Goal: Task Accomplishment & Management: Manage account settings

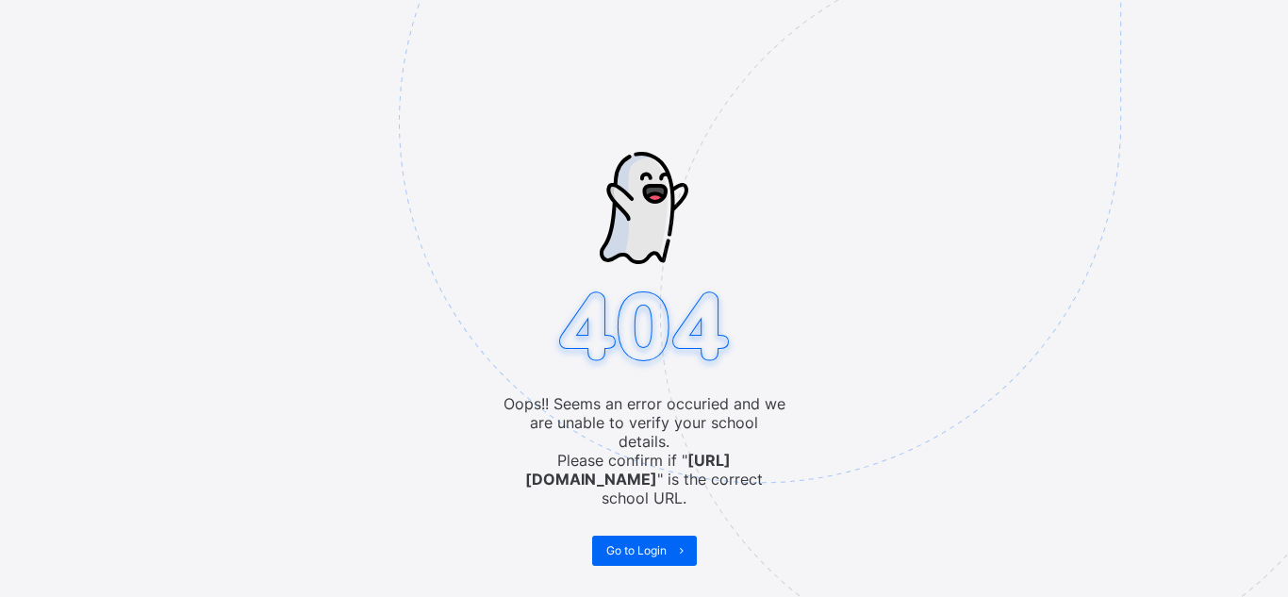
click at [653, 543] on img at bounding box center [891, 216] width 984 height 912
click at [674, 544] on icon at bounding box center [681, 550] width 14 height 12
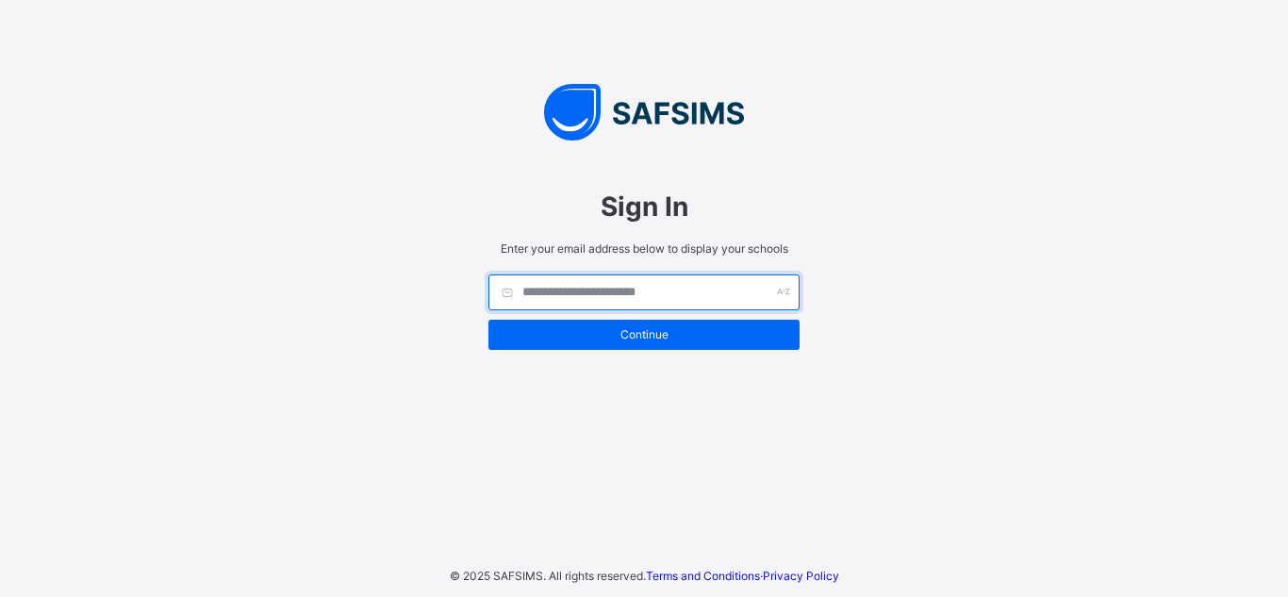
click at [648, 306] on input "text" at bounding box center [643, 292] width 311 height 36
click at [652, 293] on input "text" at bounding box center [643, 292] width 311 height 36
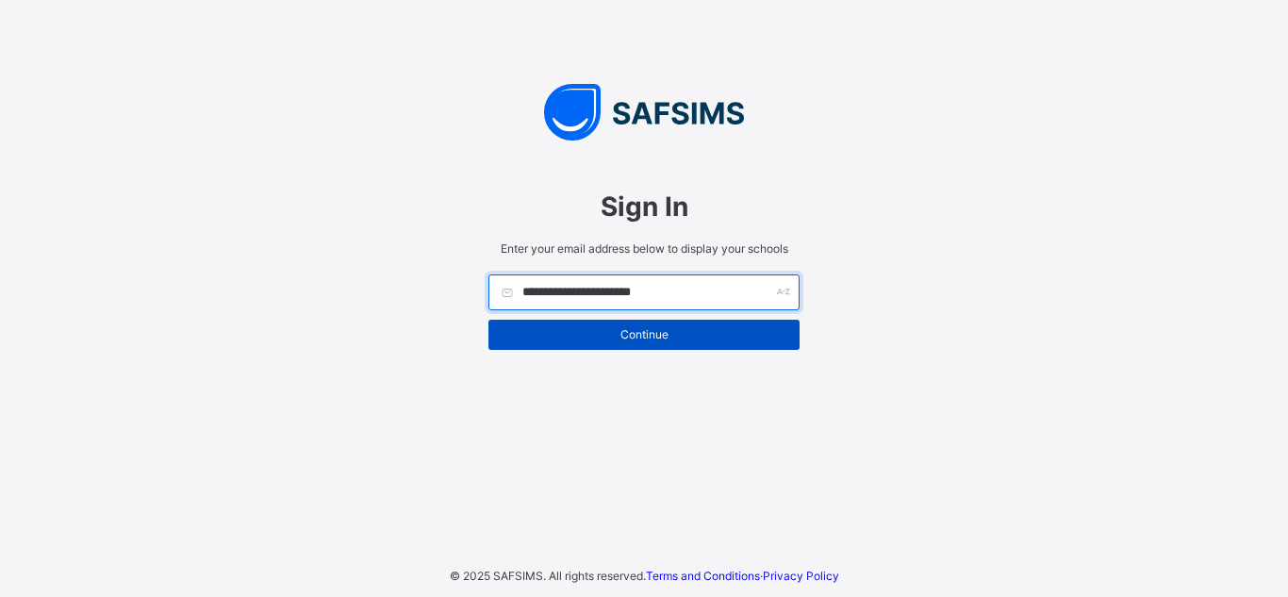
type input "**********"
click at [684, 342] on div "Continue" at bounding box center [643, 335] width 311 height 30
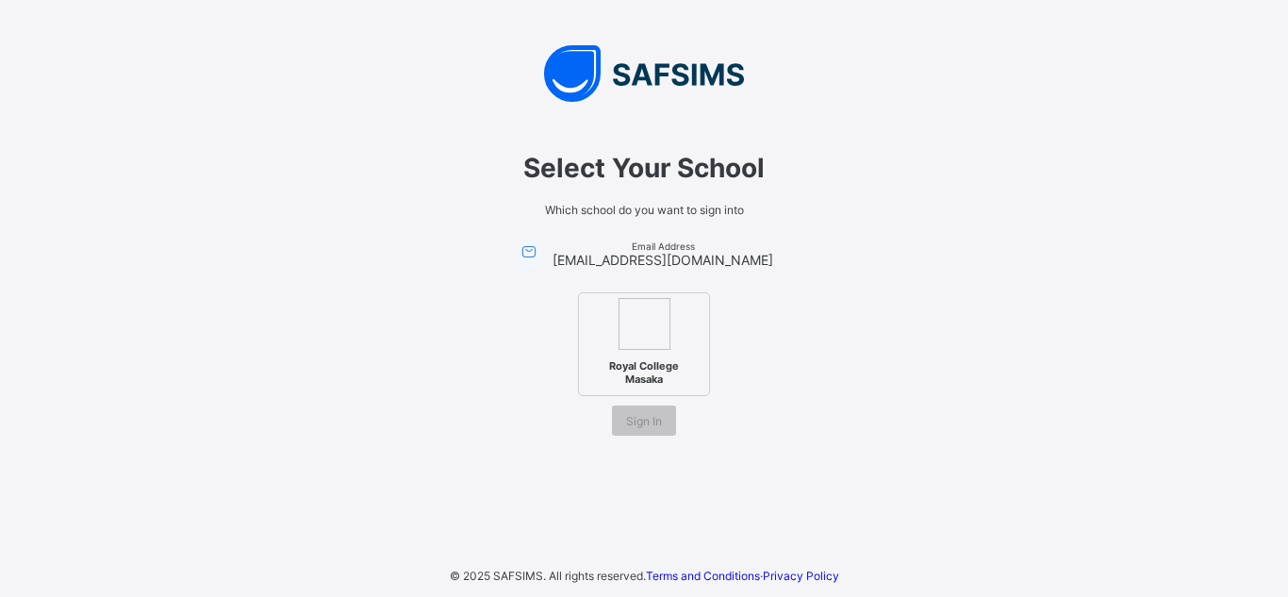
click at [654, 355] on span "Royal College Masaka" at bounding box center [644, 373] width 115 height 36
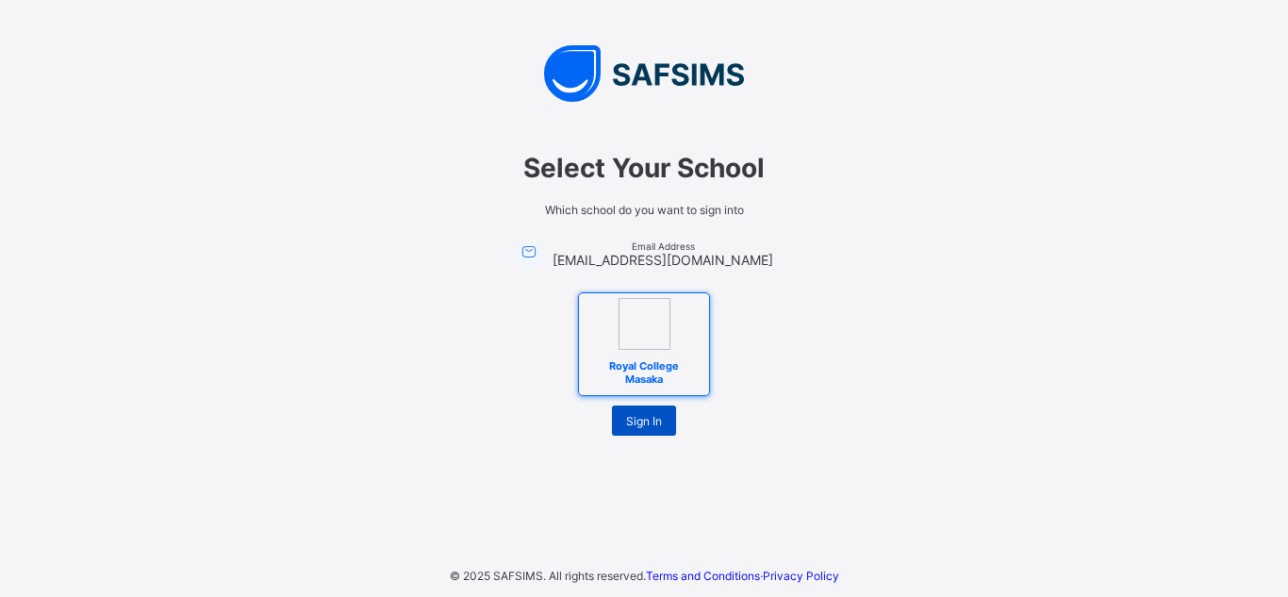
click at [641, 423] on span "Sign In" at bounding box center [644, 421] width 36 height 14
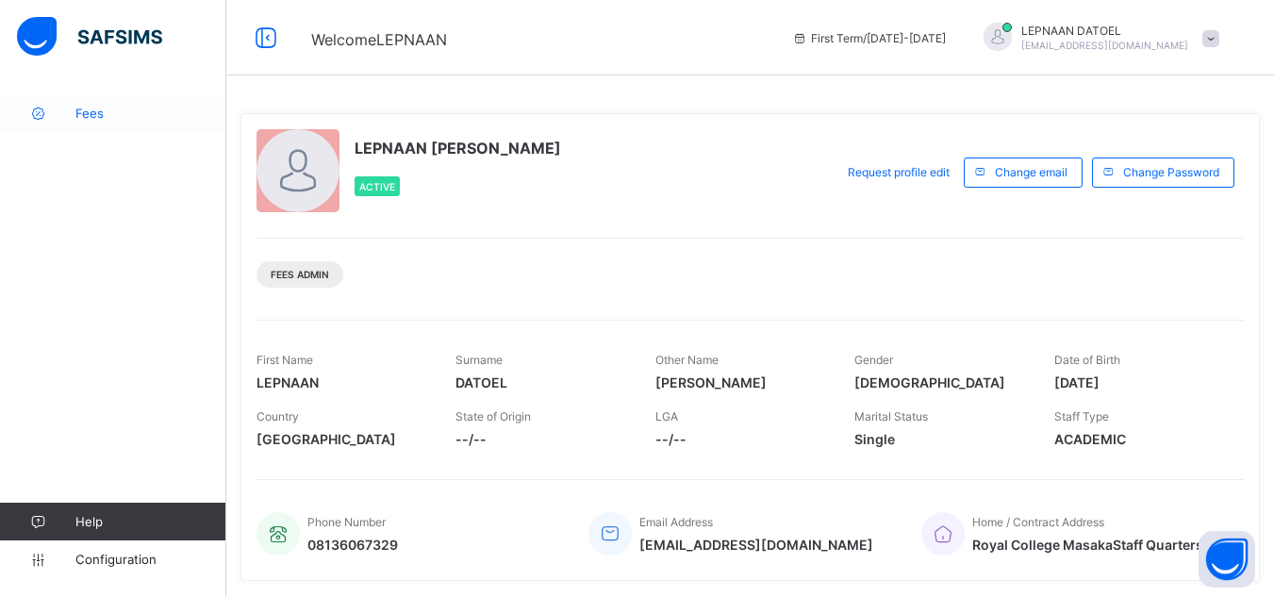
click at [111, 113] on span "Fees" at bounding box center [150, 113] width 151 height 15
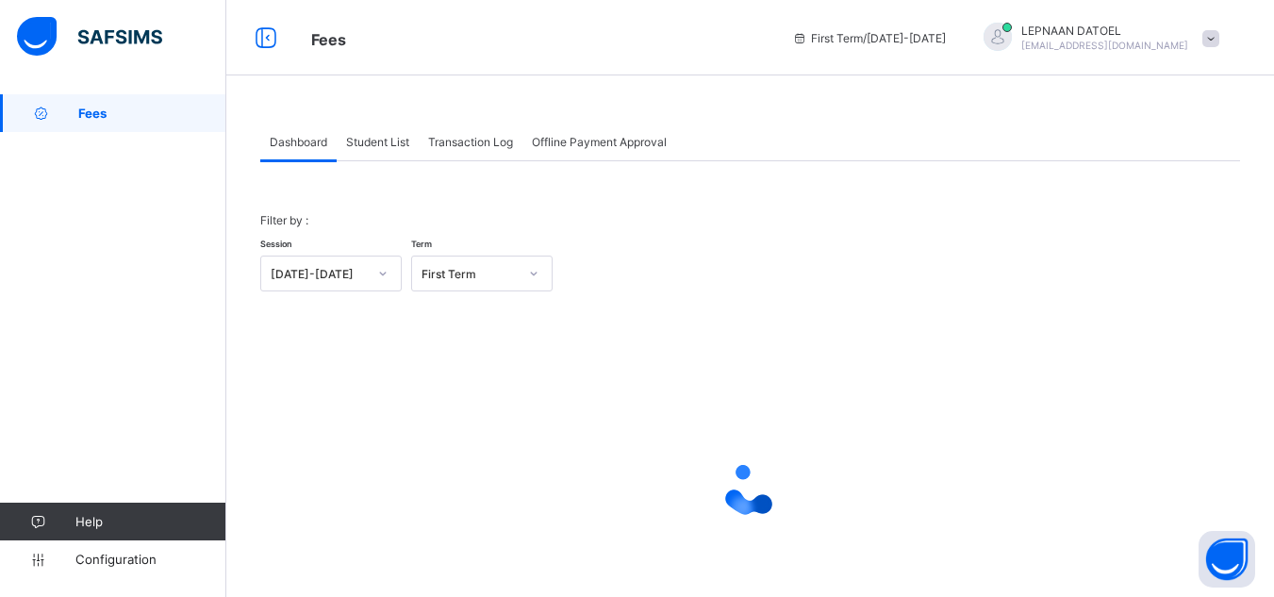
click at [369, 135] on span "Student List" at bounding box center [377, 142] width 63 height 14
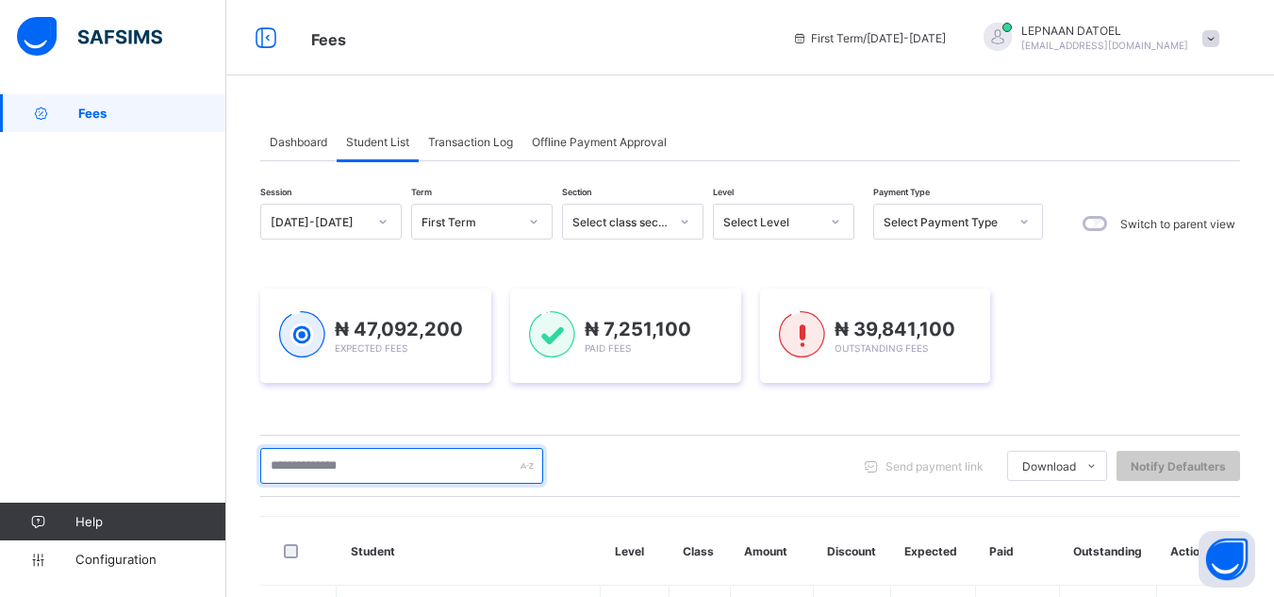
click at [305, 476] on input "text" at bounding box center [401, 466] width 283 height 36
type input "*"
type input "******"
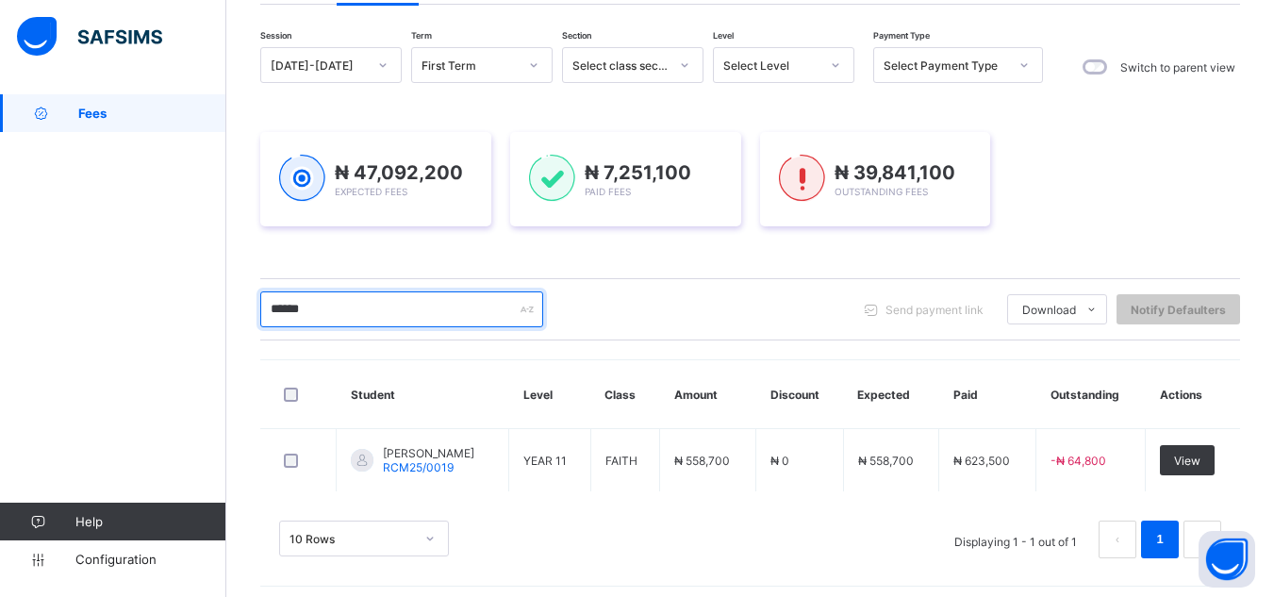
scroll to position [165, 0]
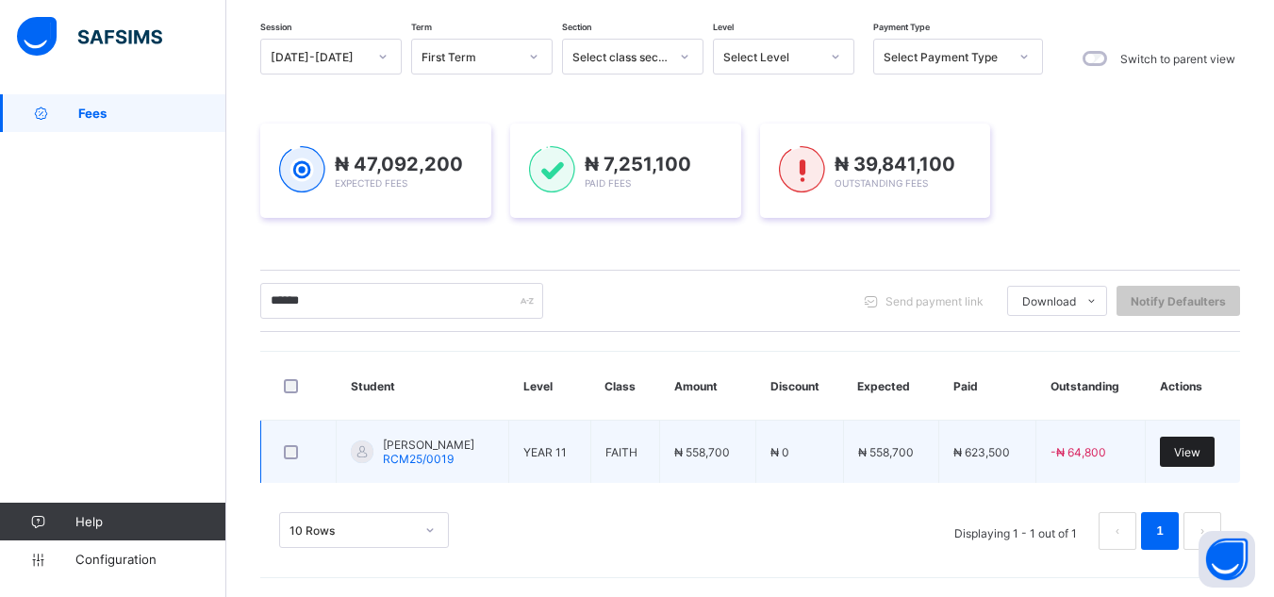
click at [1200, 455] on span "View" at bounding box center [1187, 452] width 26 height 14
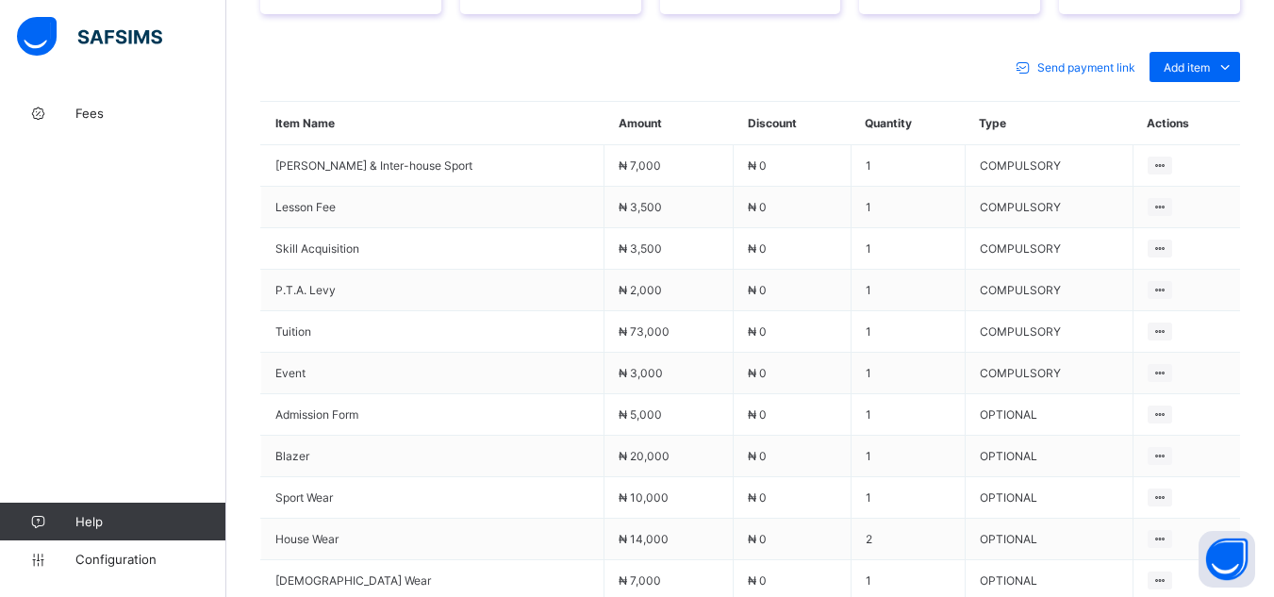
scroll to position [832, 0]
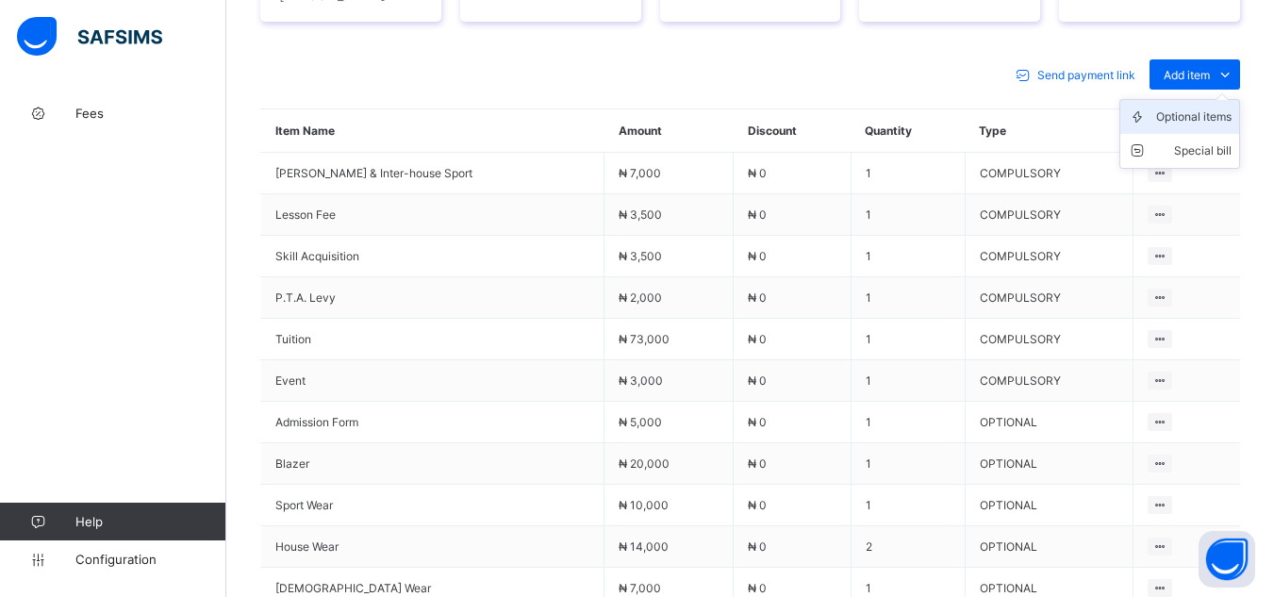
click at [1188, 108] on div "Optional items" at bounding box center [1193, 117] width 75 height 19
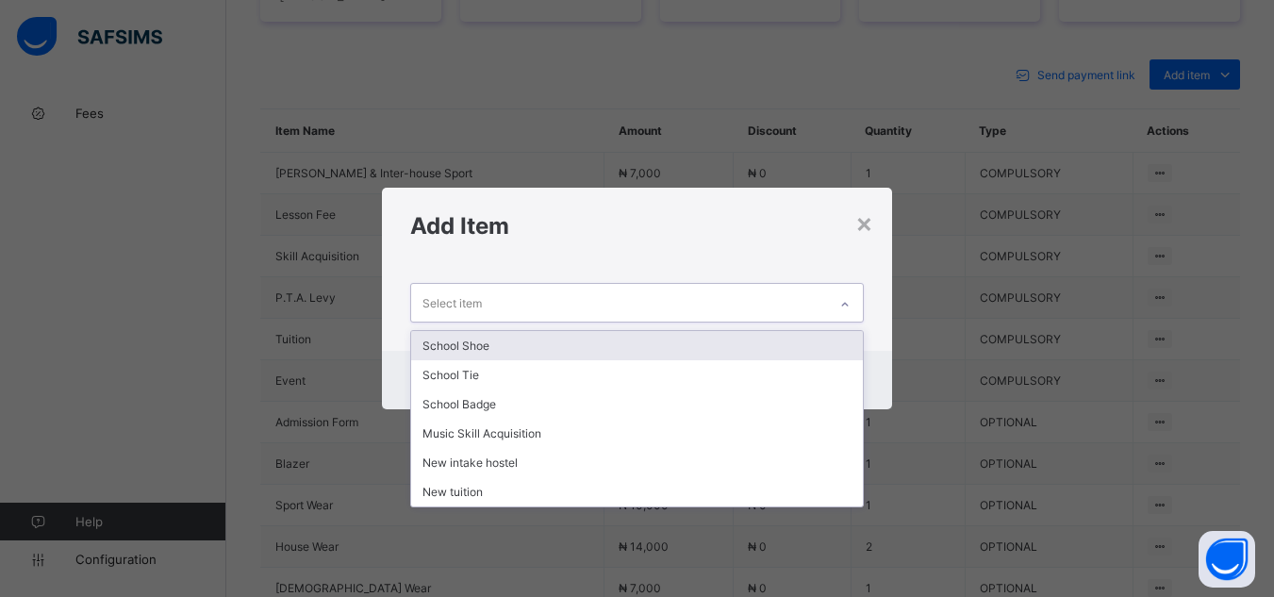
click at [840, 303] on div at bounding box center [845, 304] width 32 height 30
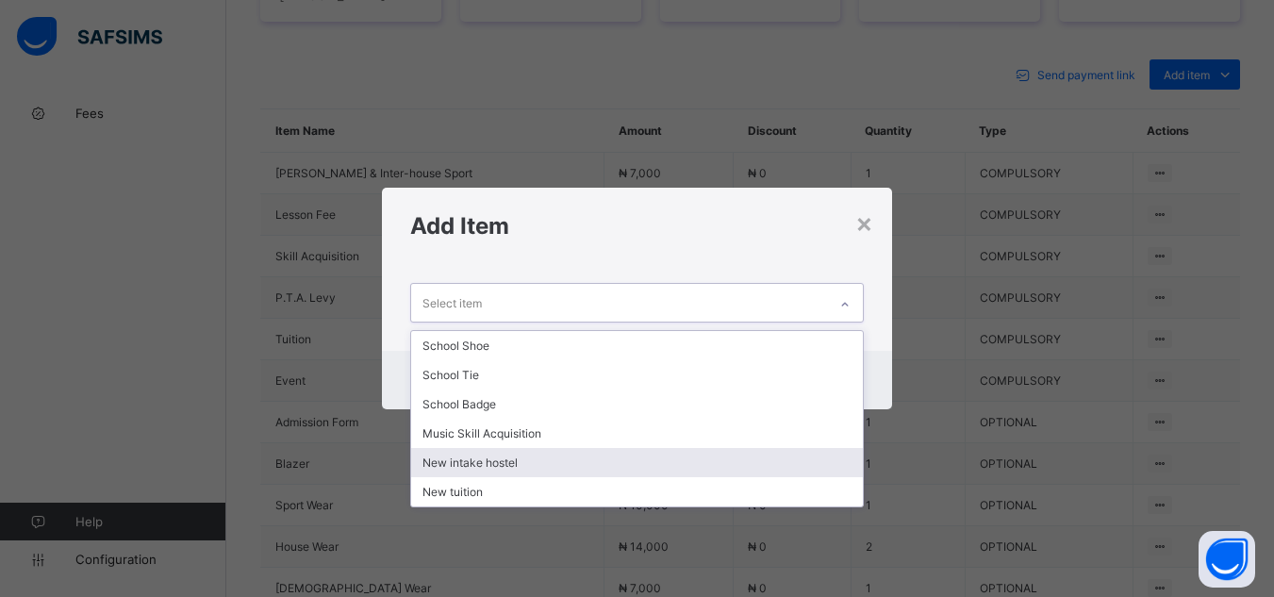
click at [792, 471] on div "New intake hostel" at bounding box center [636, 462] width 451 height 29
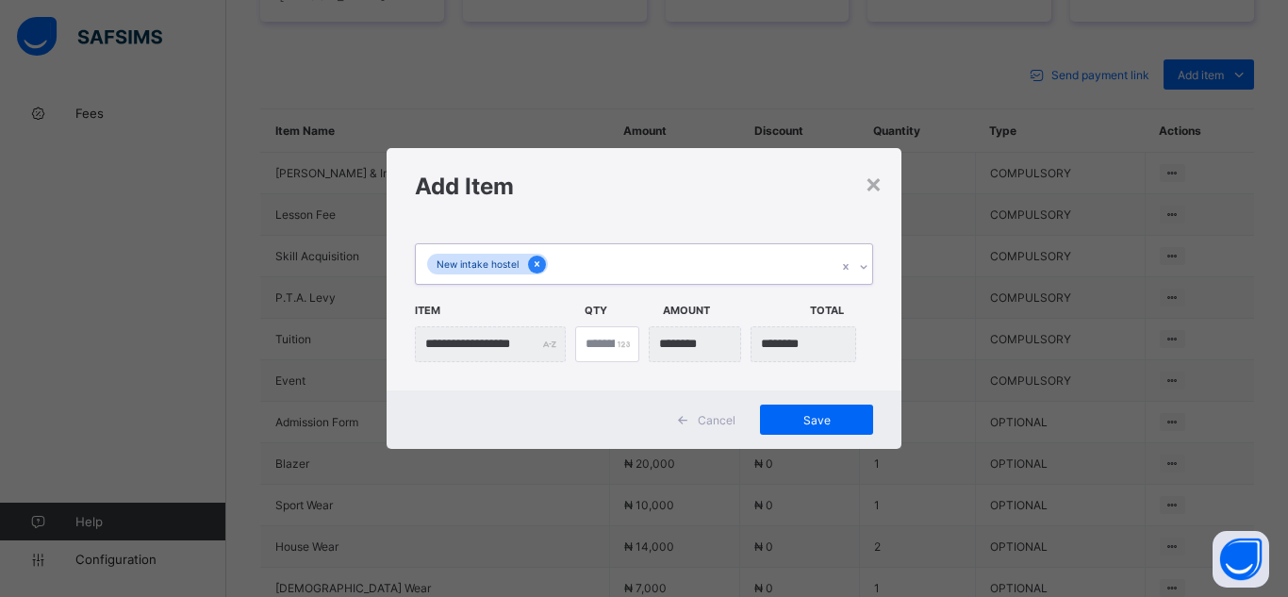
click at [538, 266] on icon at bounding box center [537, 264] width 5 height 6
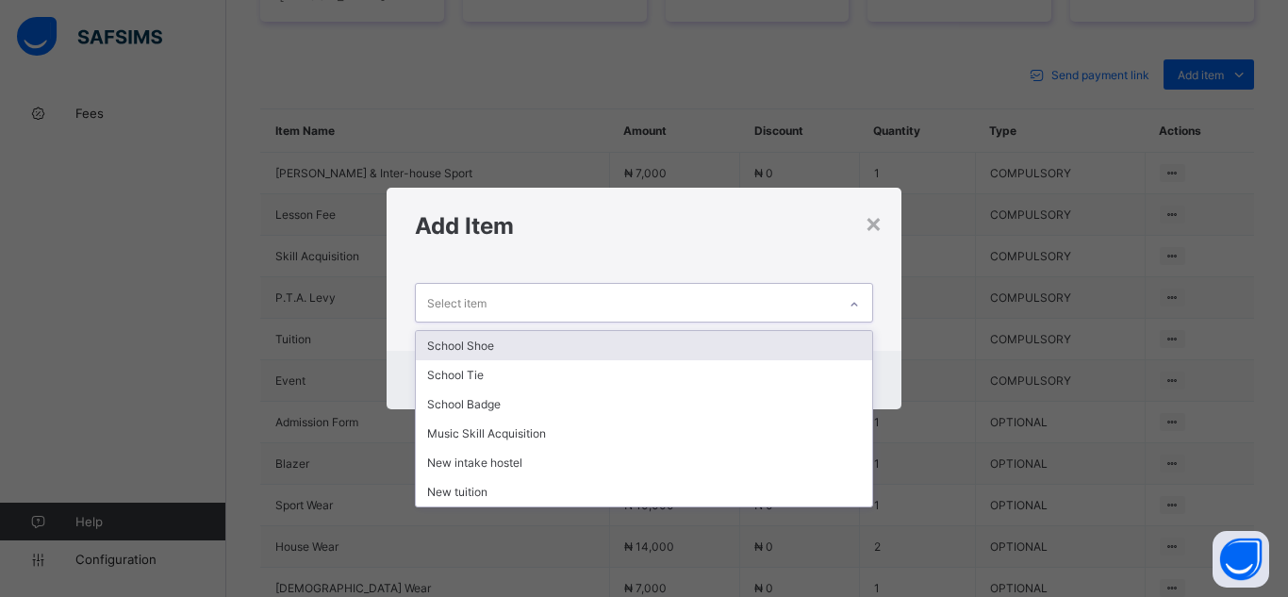
click at [851, 304] on icon at bounding box center [854, 304] width 11 height 19
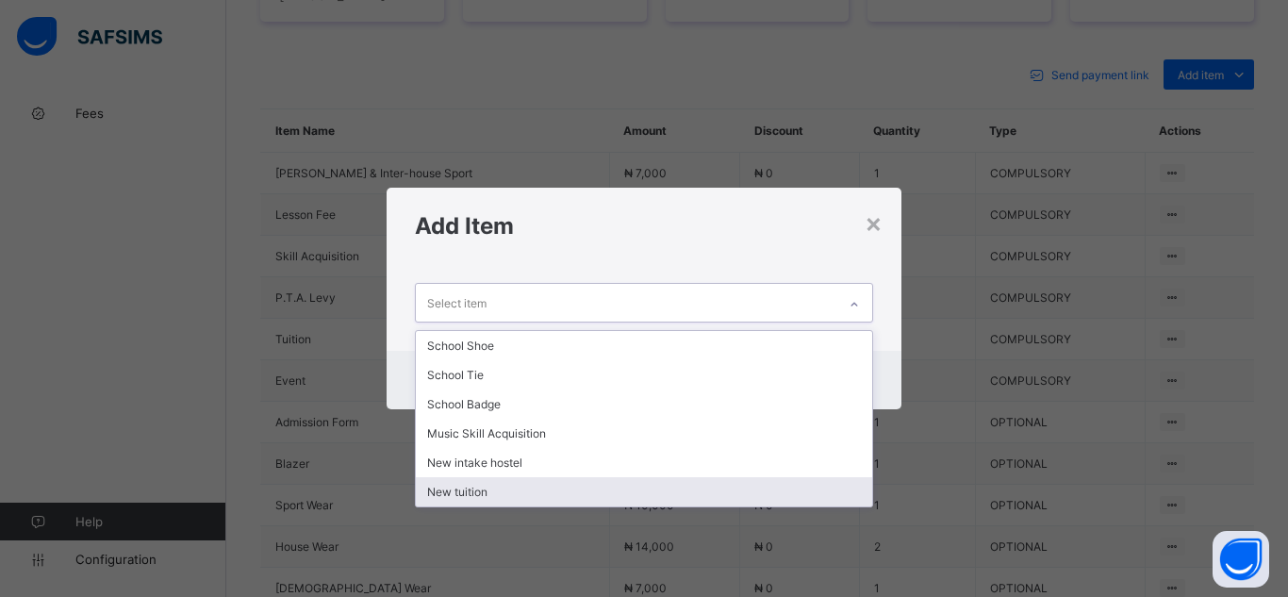
click at [790, 496] on div "New tuition" at bounding box center [644, 491] width 456 height 29
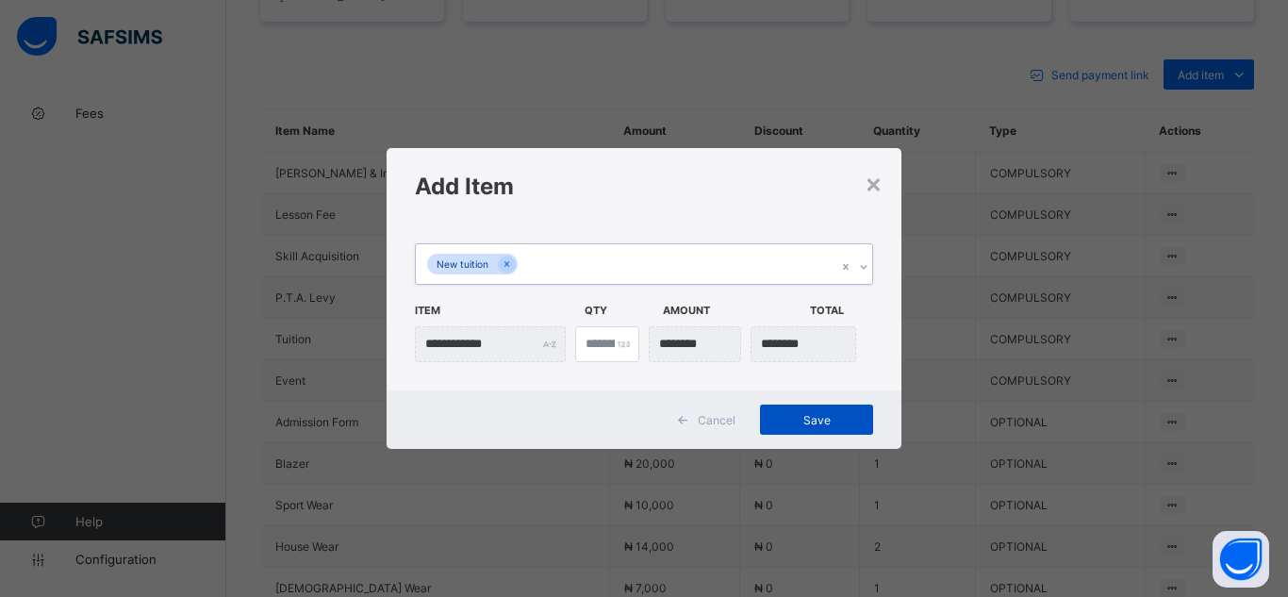
click at [859, 413] on span "Save" at bounding box center [816, 420] width 85 height 14
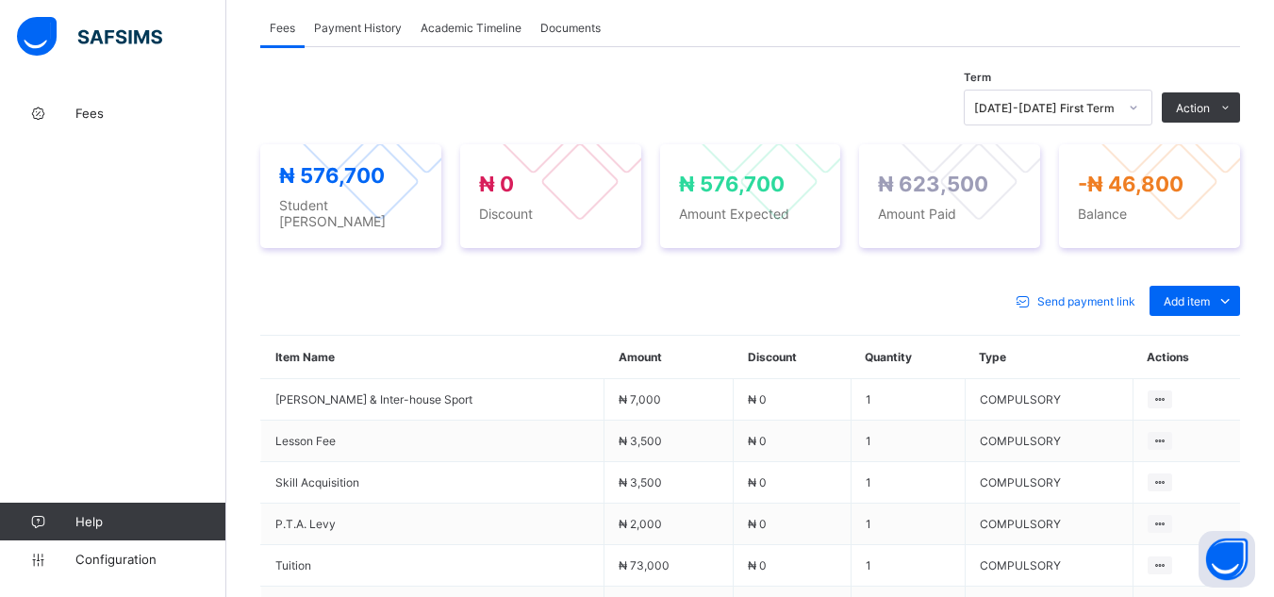
scroll to position [568, 0]
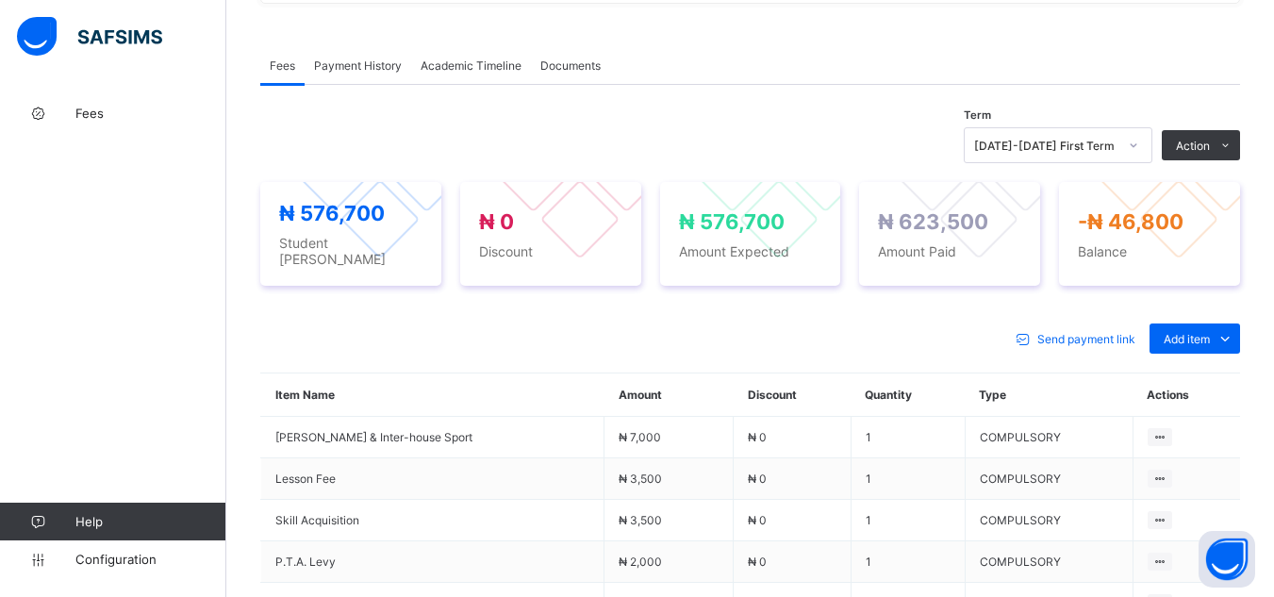
click at [363, 58] on span "Payment History" at bounding box center [358, 65] width 88 height 14
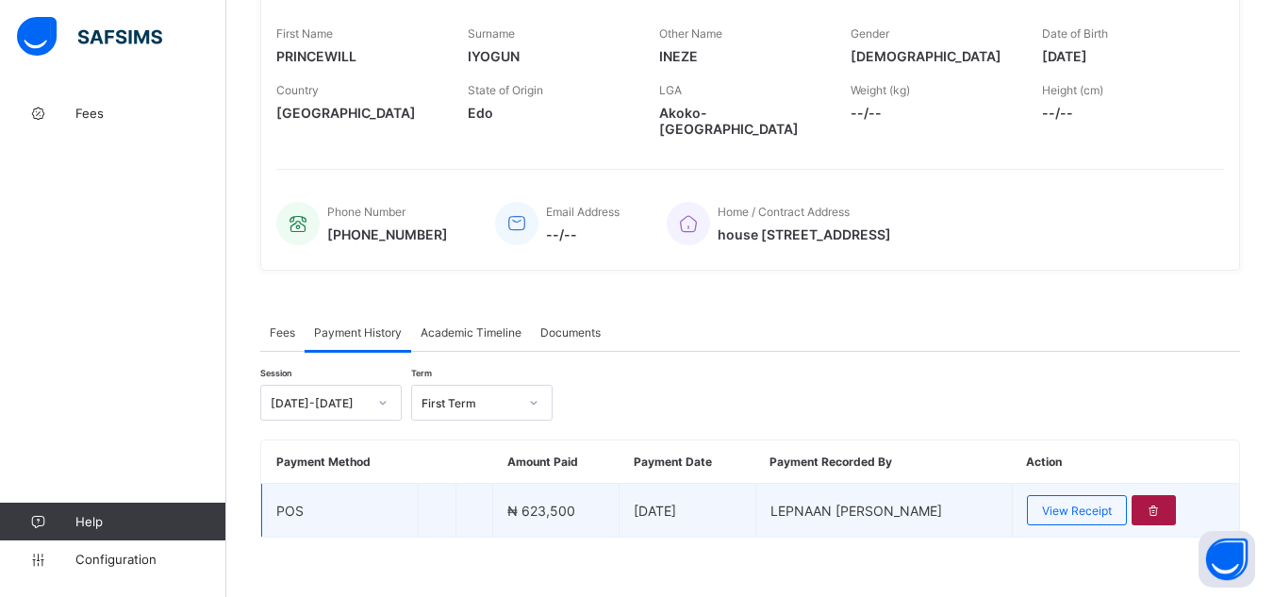
click at [1170, 495] on div at bounding box center [1154, 510] width 44 height 30
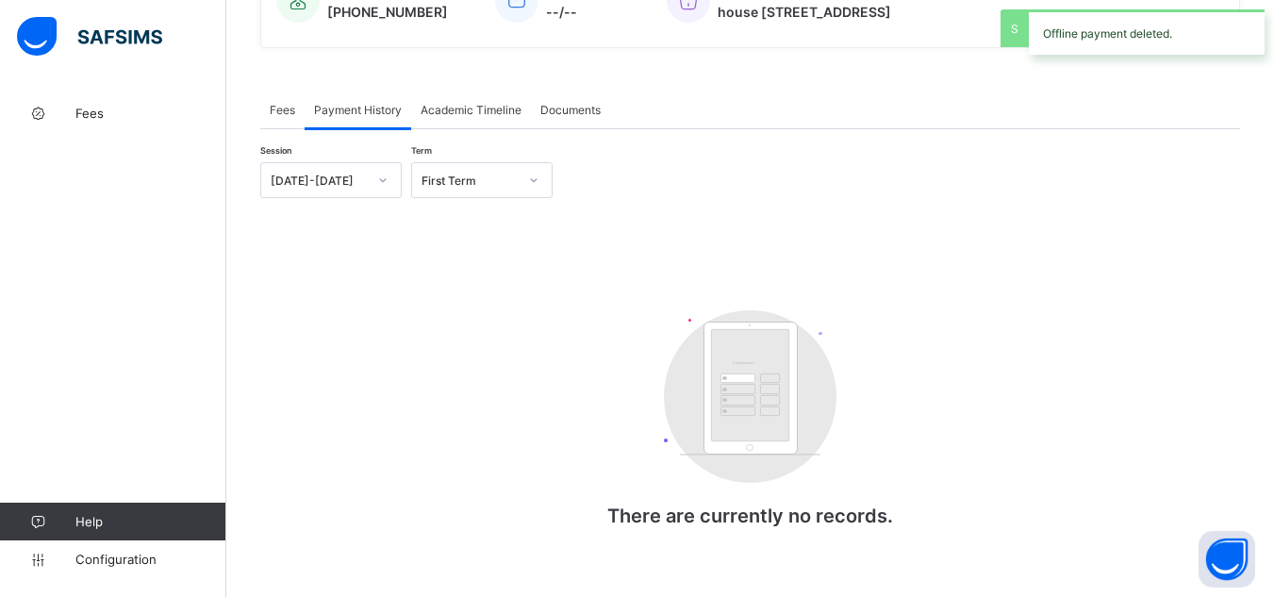
scroll to position [533, 0]
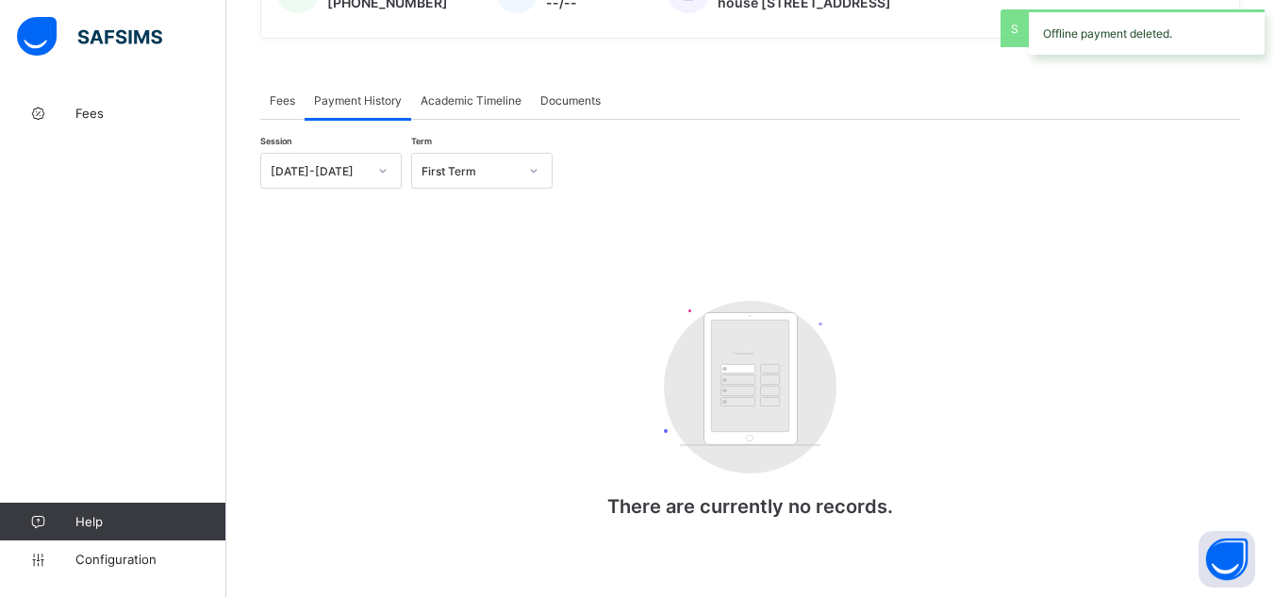
click at [278, 93] on span "Fees" at bounding box center [282, 100] width 25 height 14
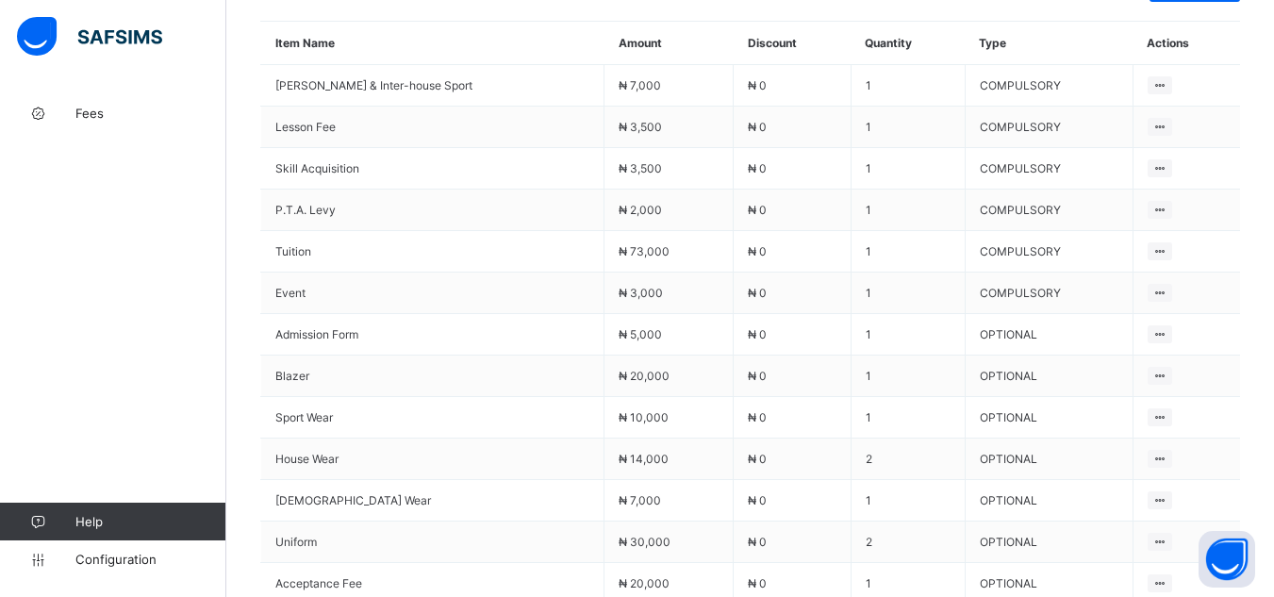
scroll to position [882, 0]
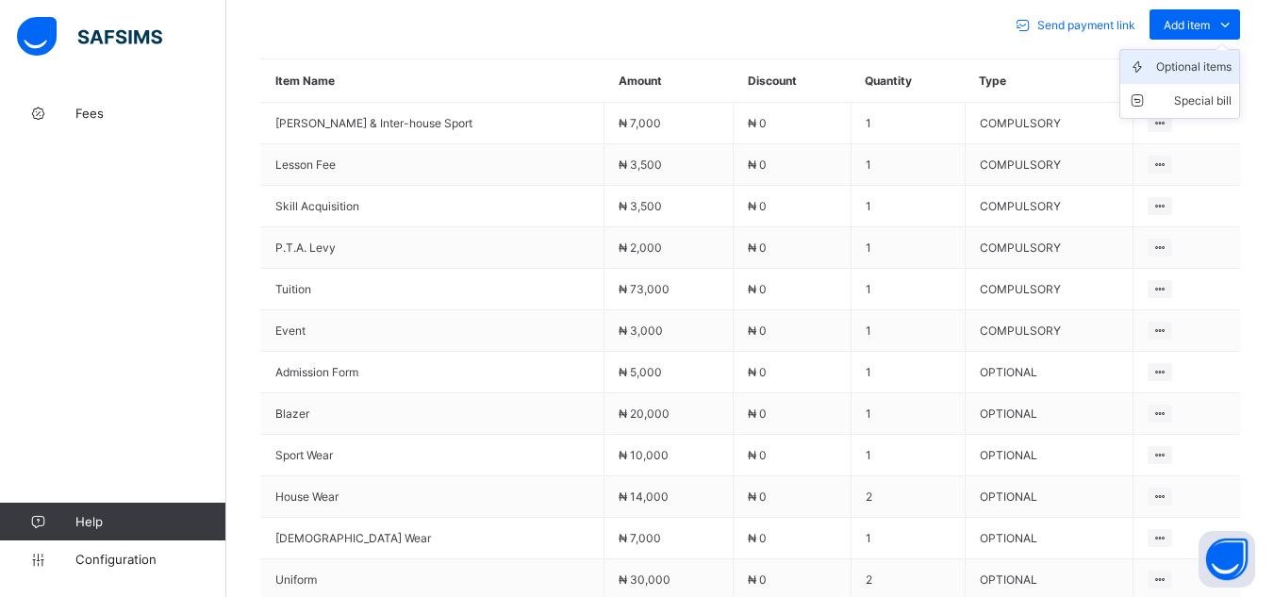
click at [1200, 58] on div "Optional items" at bounding box center [1193, 67] width 75 height 19
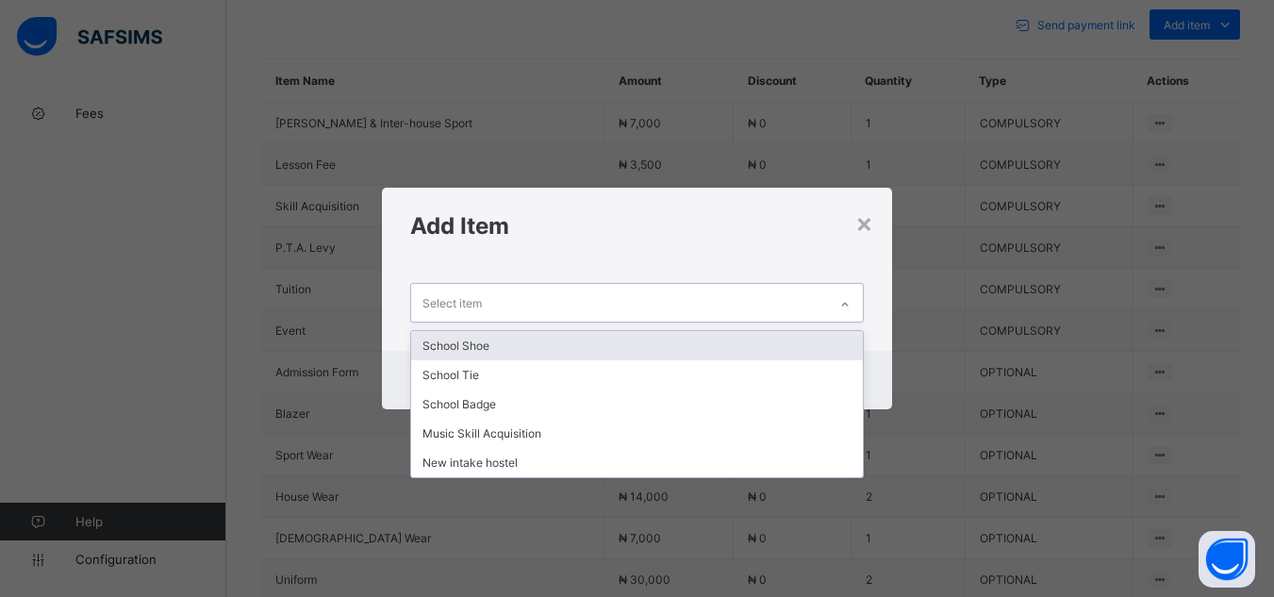
click at [841, 301] on icon at bounding box center [844, 304] width 11 height 19
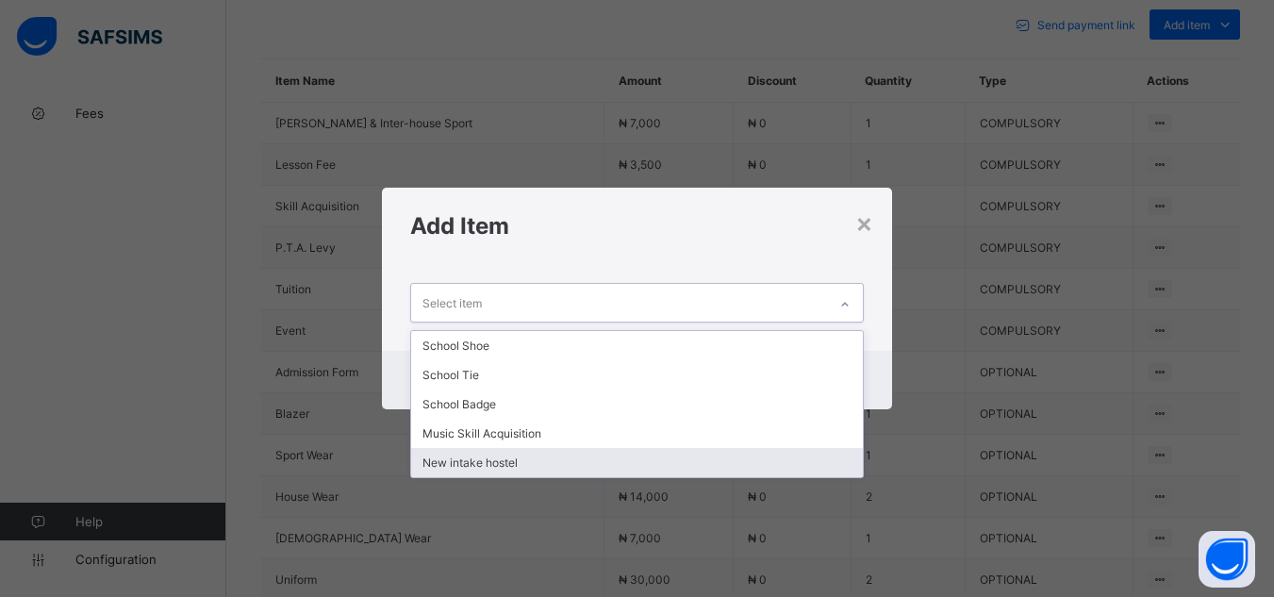
click at [800, 471] on div "New intake hostel" at bounding box center [636, 462] width 451 height 29
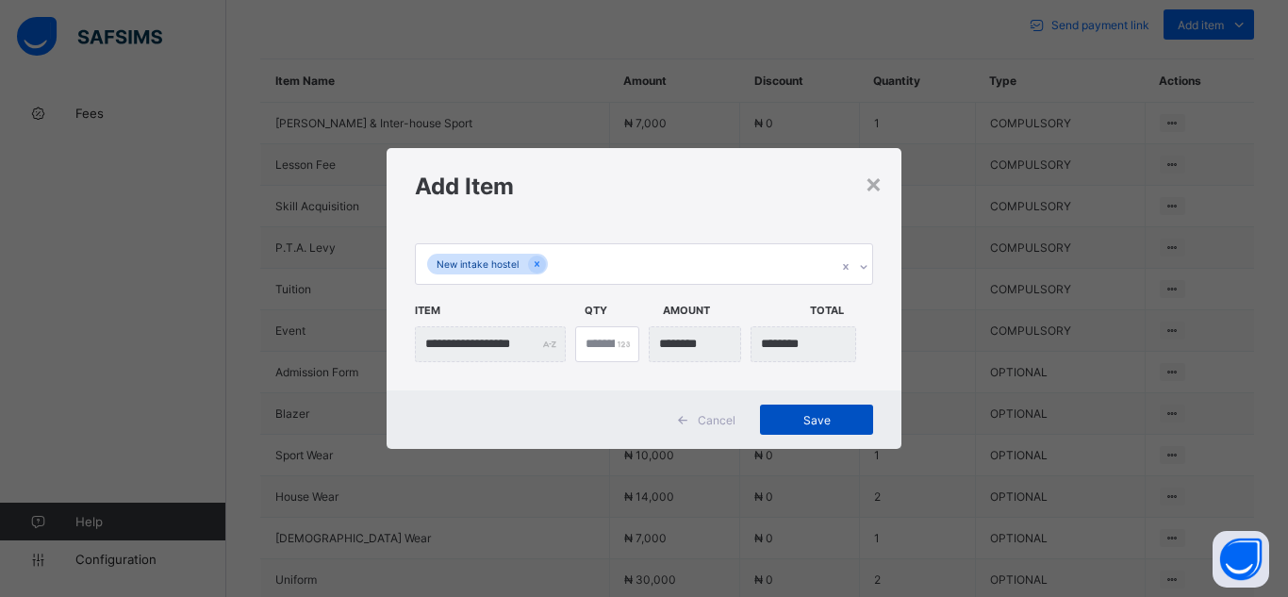
click at [813, 428] on div "Save" at bounding box center [816, 420] width 113 height 30
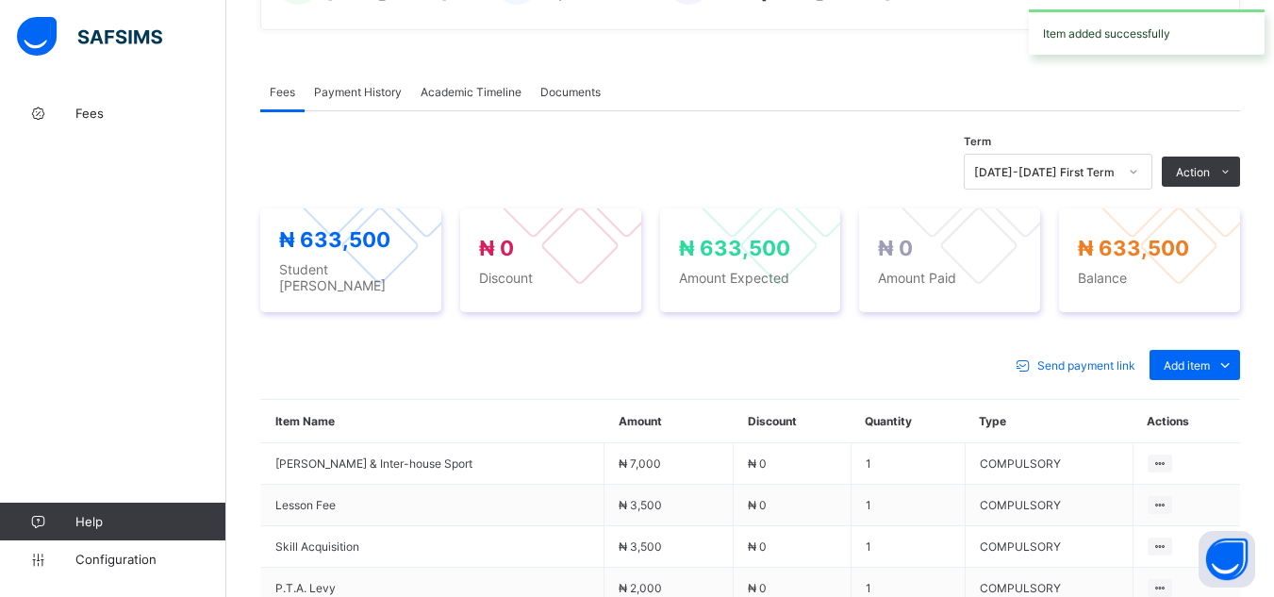
scroll to position [530, 0]
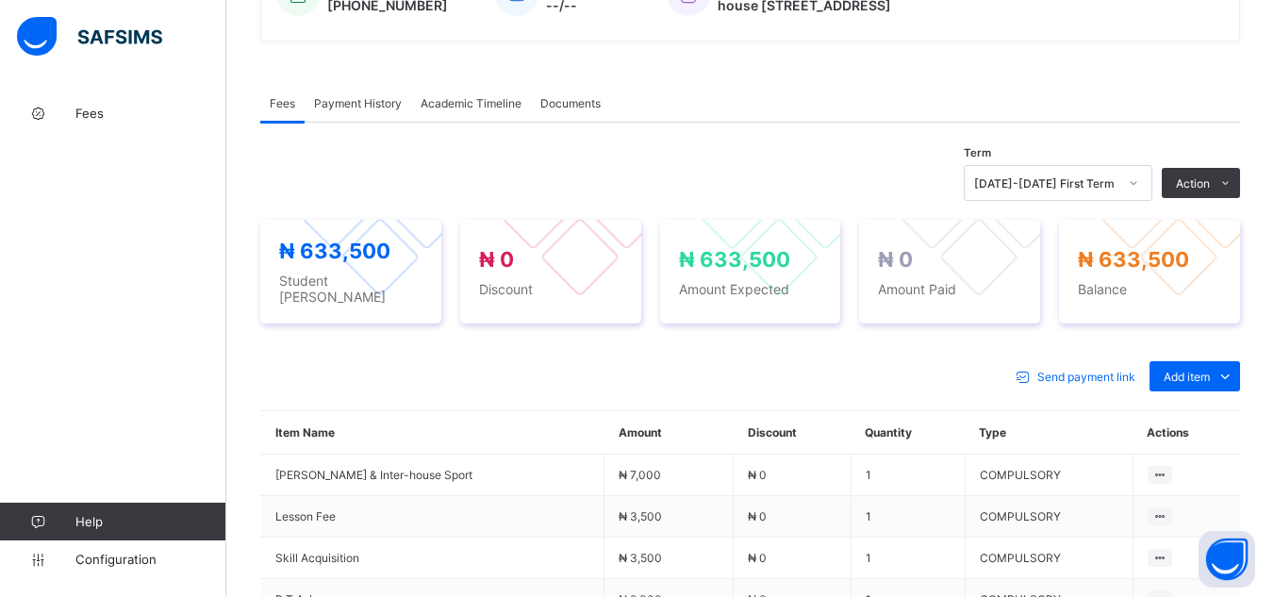
click at [968, 361] on div "Send payment link Add item Optional items Special bill" at bounding box center [750, 376] width 980 height 30
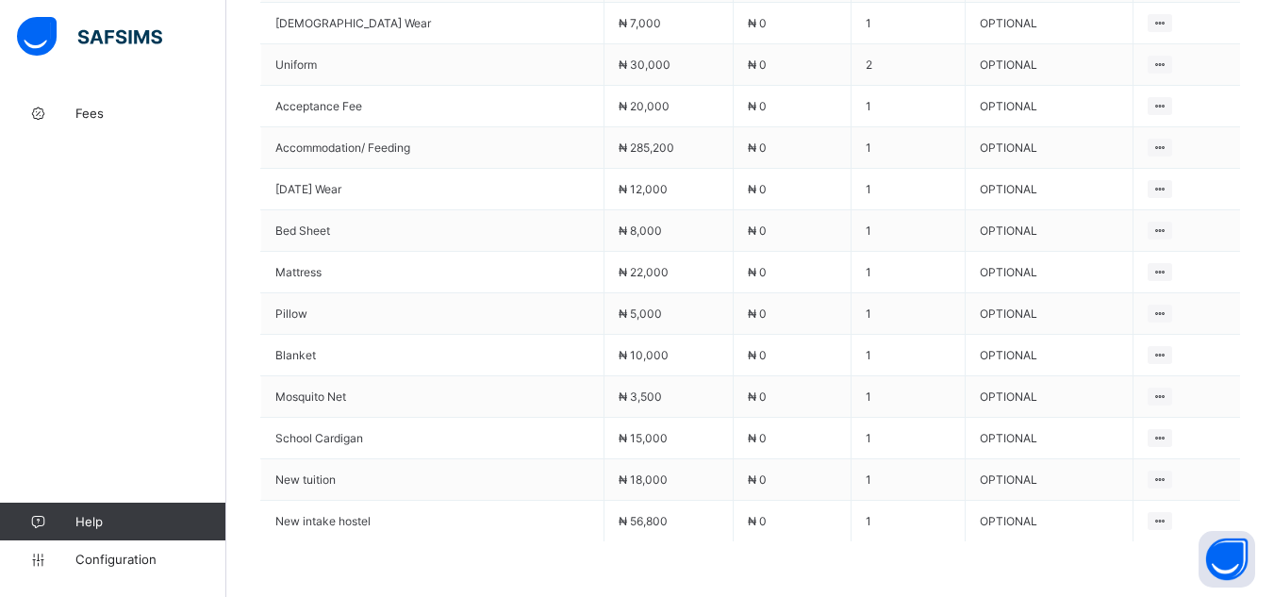
scroll to position [1398, 0]
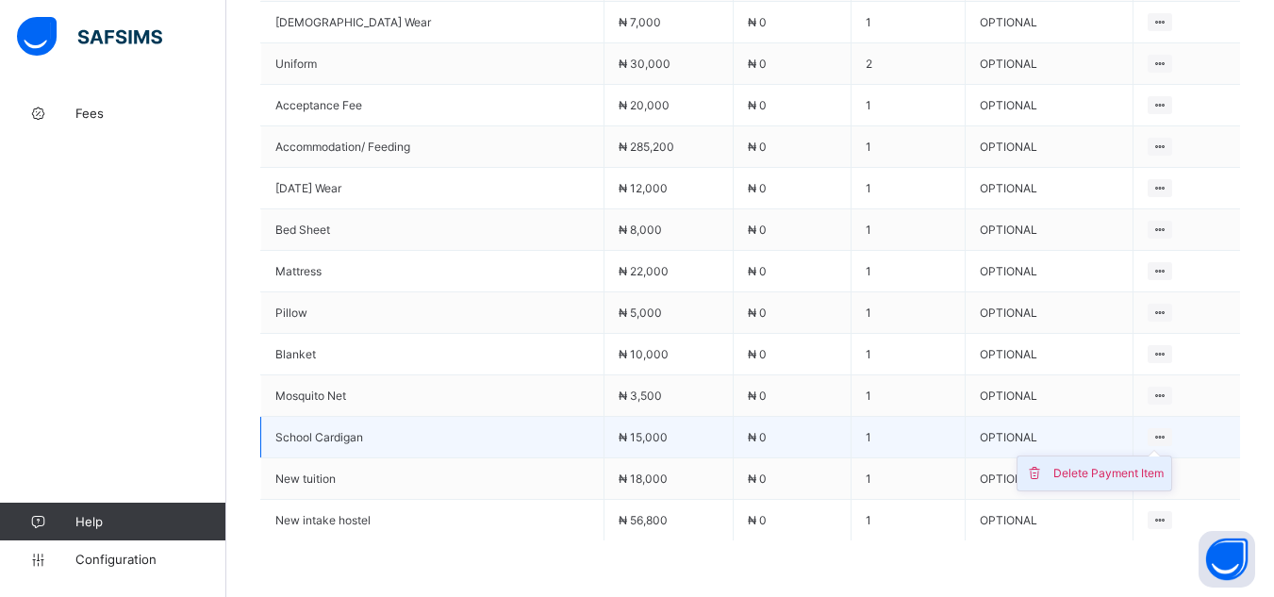
click at [1134, 464] on div "Delete Payment Item" at bounding box center [1108, 473] width 110 height 19
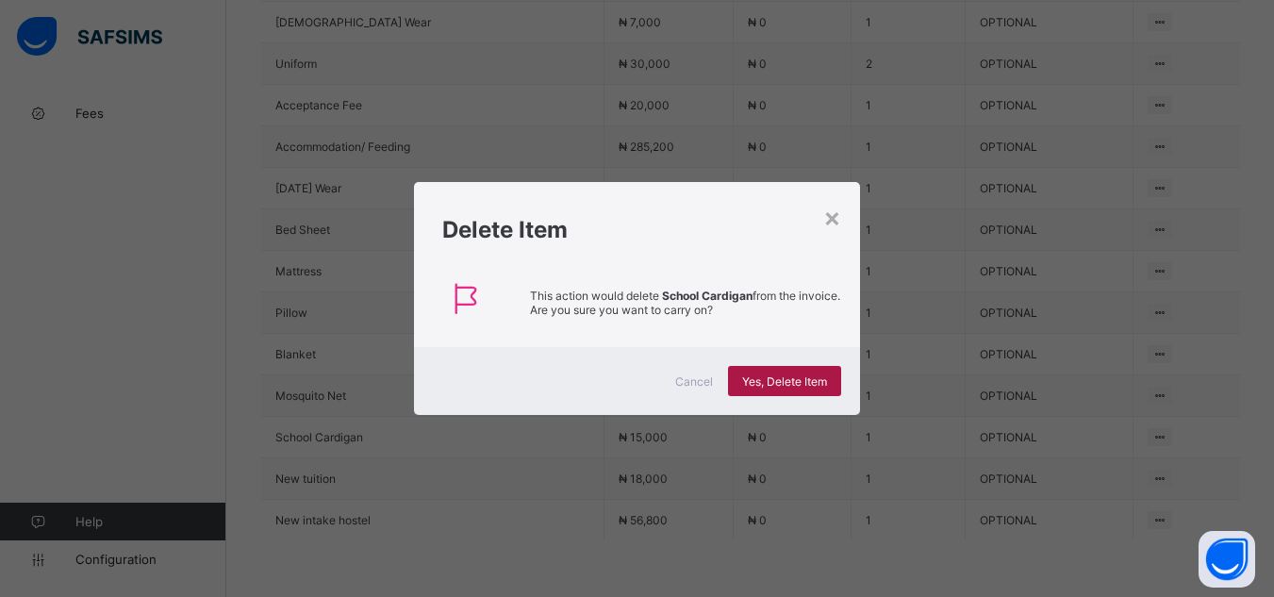
click at [815, 381] on span "Yes, Delete Item" at bounding box center [784, 381] width 85 height 14
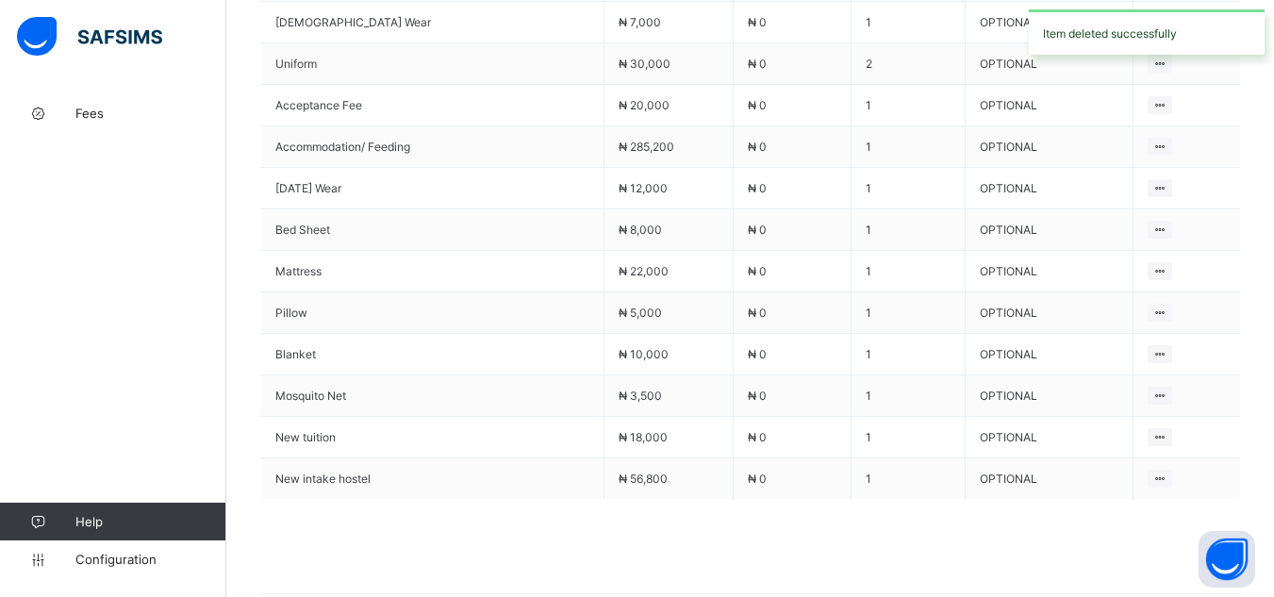
click at [1017, 514] on span at bounding box center [750, 546] width 980 height 94
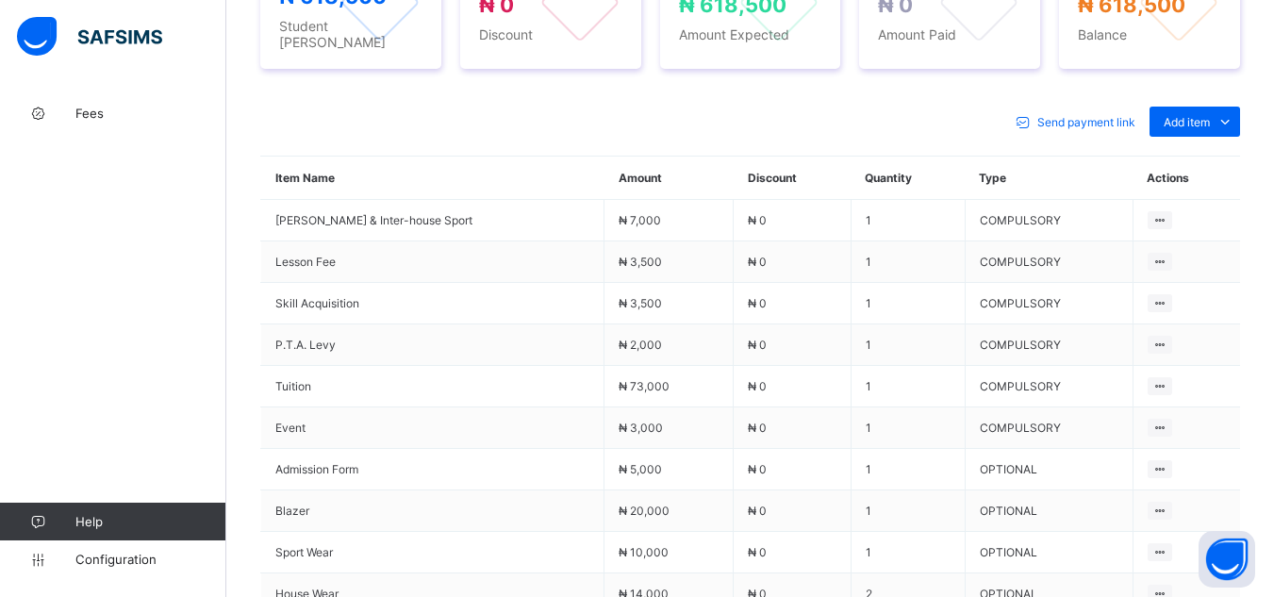
scroll to position [756, 0]
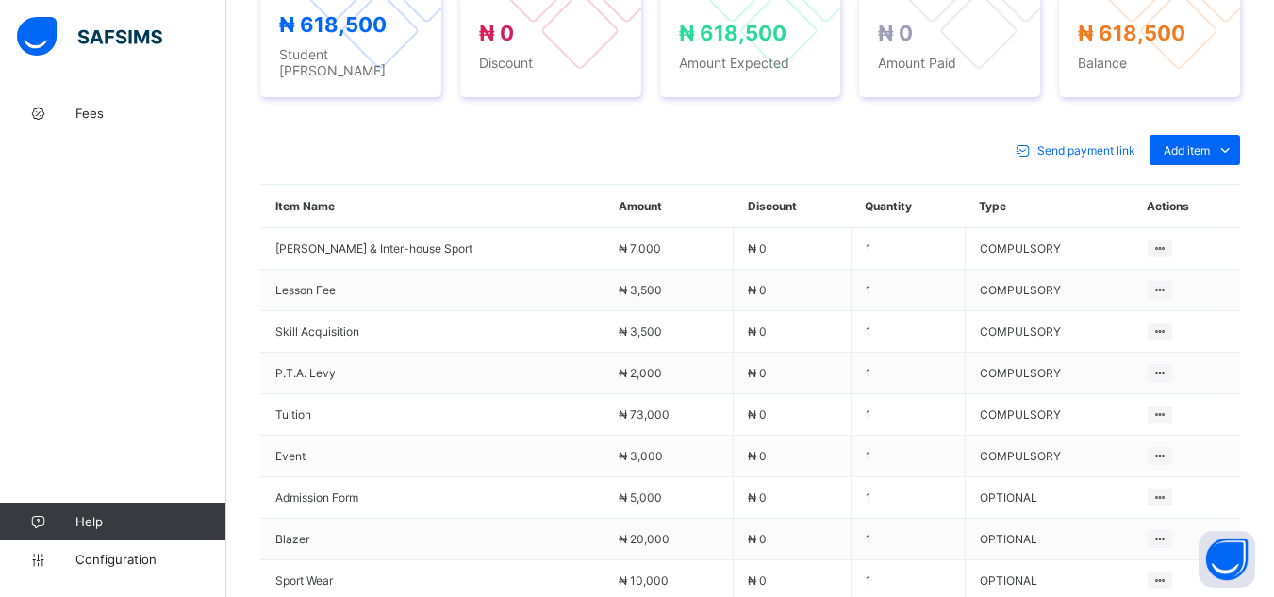
click at [739, 135] on div "Send payment link Add item Optional items Special bill" at bounding box center [750, 150] width 980 height 30
click at [1210, 143] on span "Add item" at bounding box center [1187, 150] width 46 height 14
click at [1214, 183] on div "Optional items" at bounding box center [1193, 192] width 75 height 19
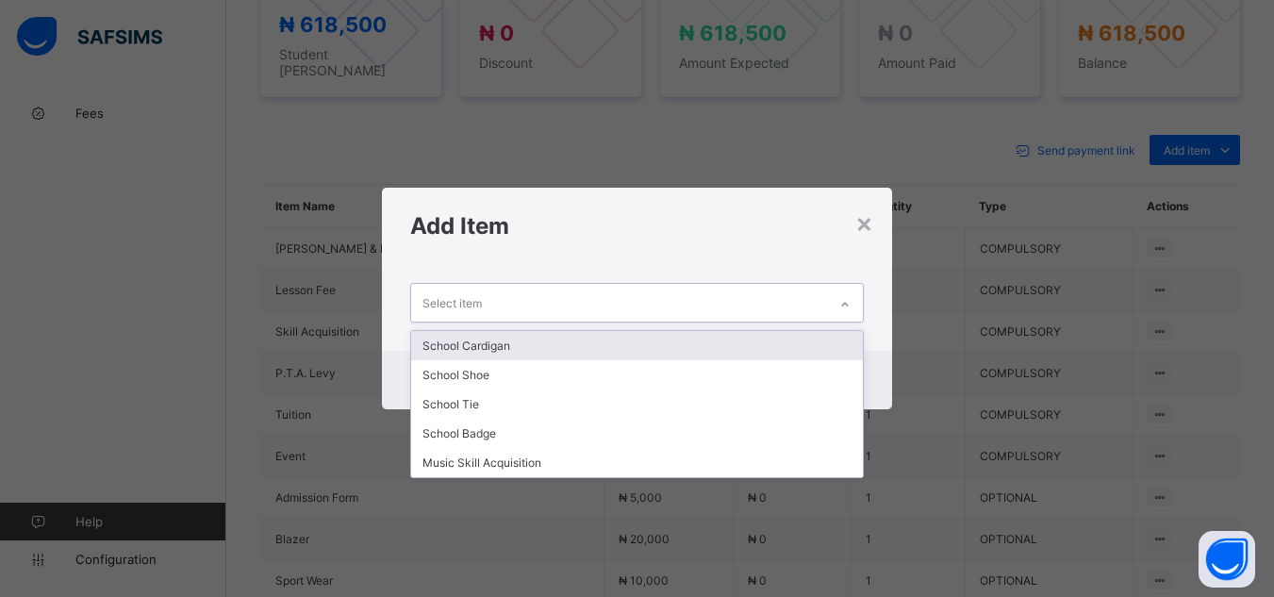
click at [845, 306] on icon at bounding box center [844, 304] width 11 height 19
click at [814, 343] on div "School Cardigan" at bounding box center [636, 345] width 451 height 29
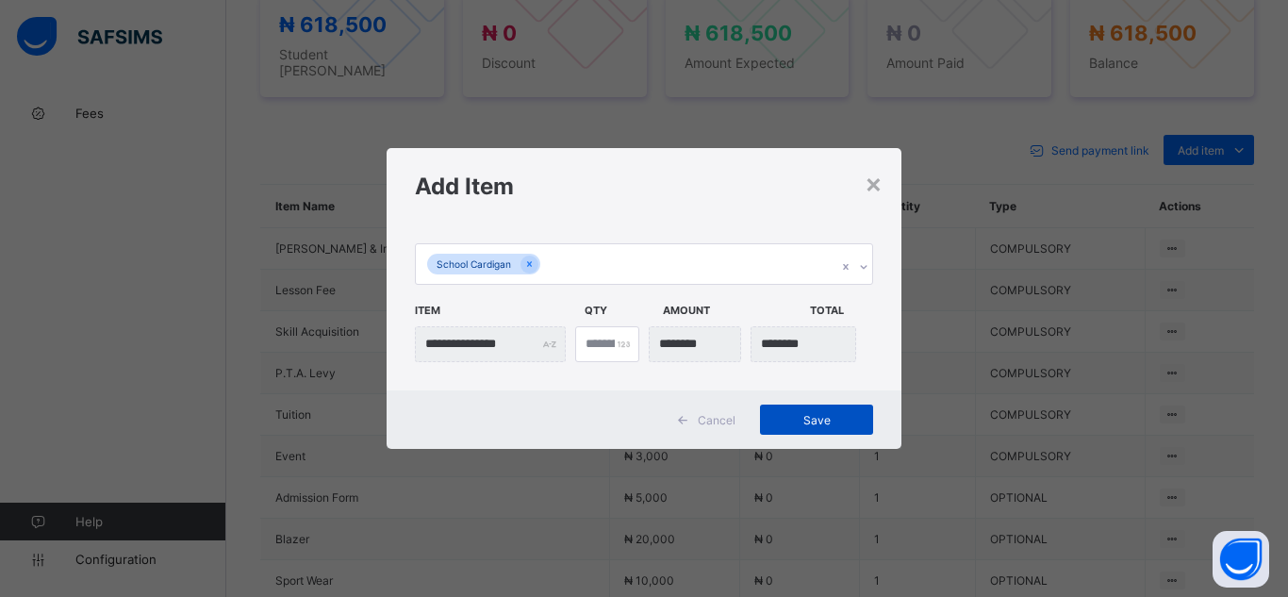
click at [818, 425] on span "Save" at bounding box center [816, 420] width 85 height 14
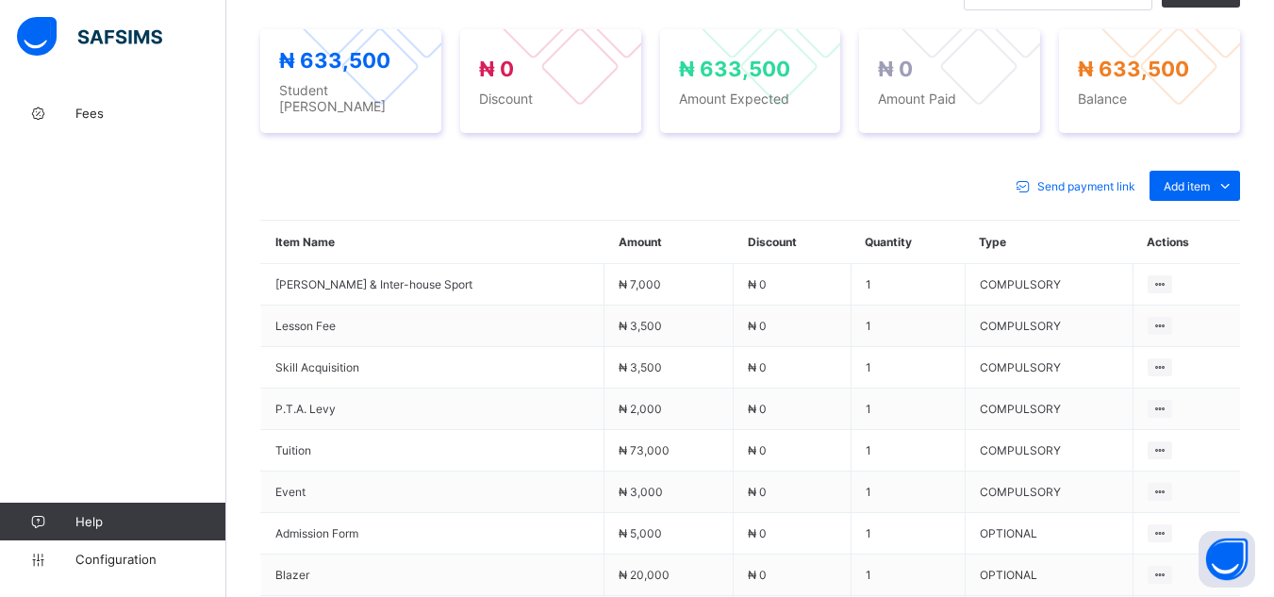
scroll to position [719, 0]
click at [945, 173] on div "Send payment link Add item Optional items Special bill" at bounding box center [750, 188] width 980 height 30
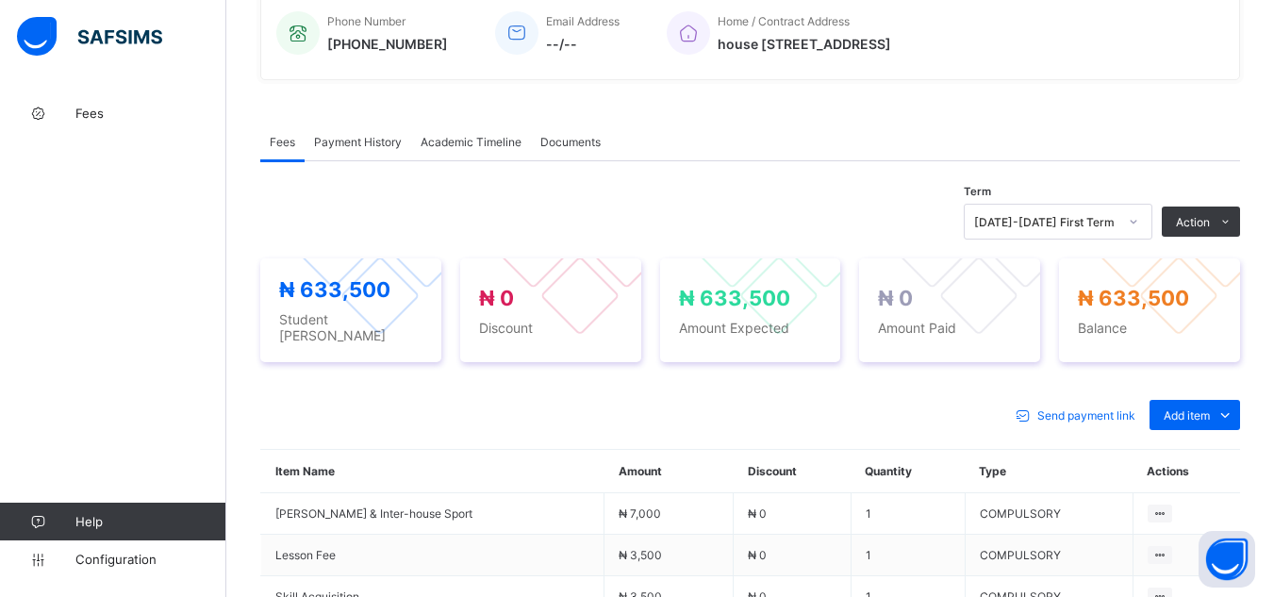
scroll to position [455, 0]
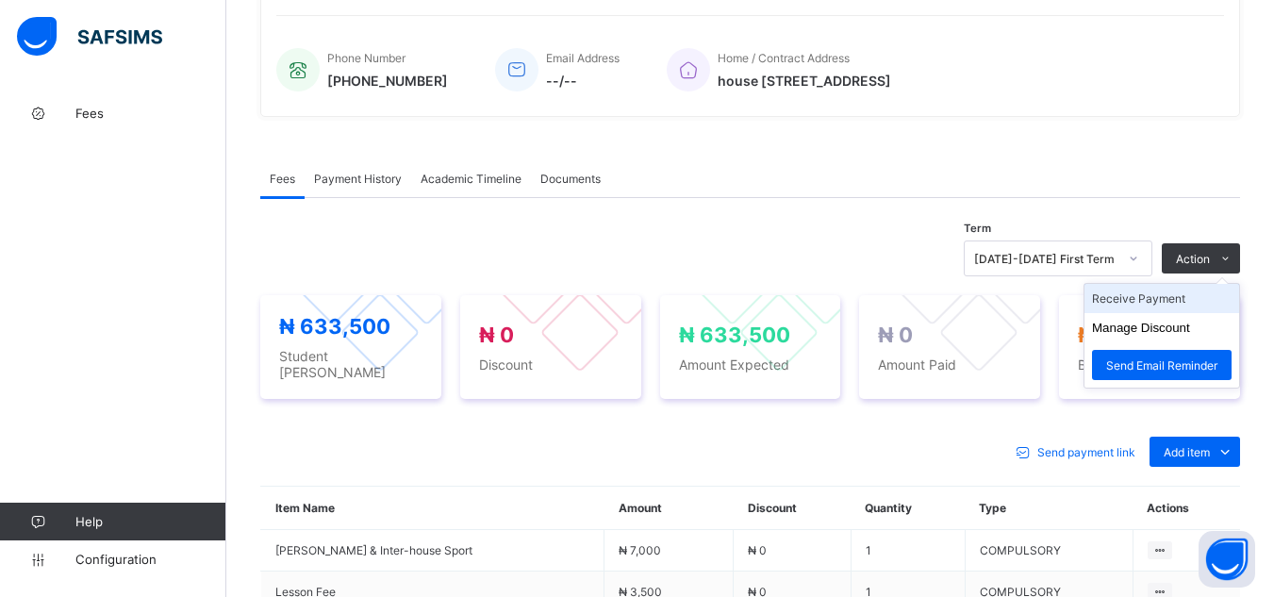
click at [1172, 291] on li "Receive Payment" at bounding box center [1161, 298] width 155 height 29
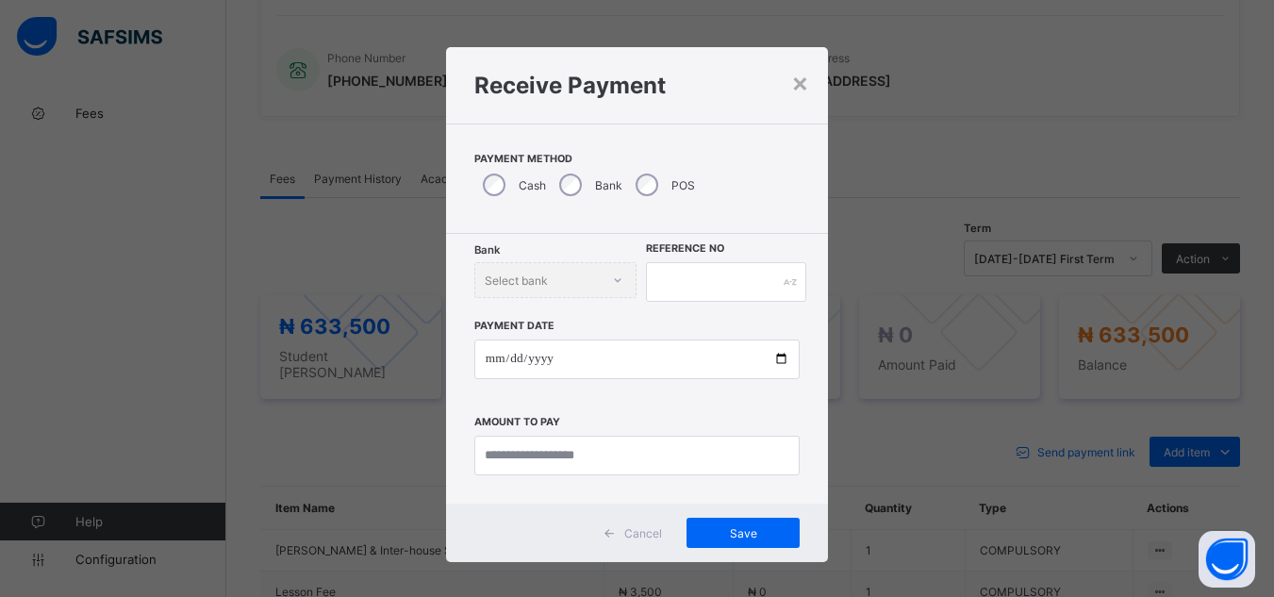
click at [650, 174] on div "POS" at bounding box center [663, 185] width 73 height 40
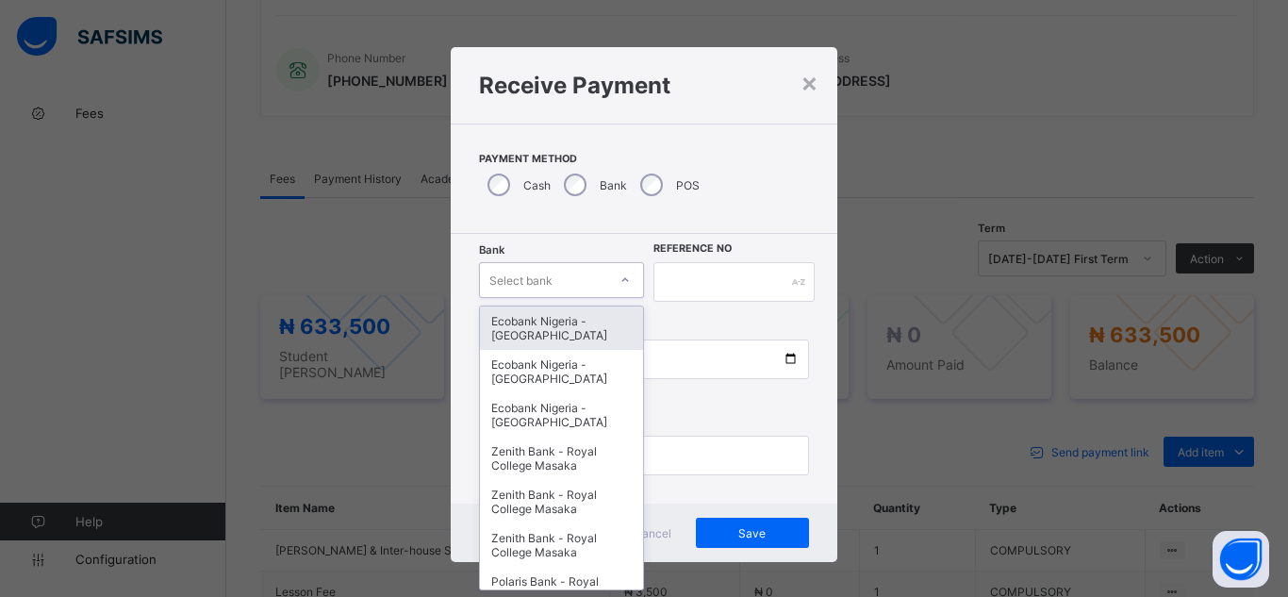
click at [547, 273] on div "Select bank" at bounding box center [520, 280] width 63 height 36
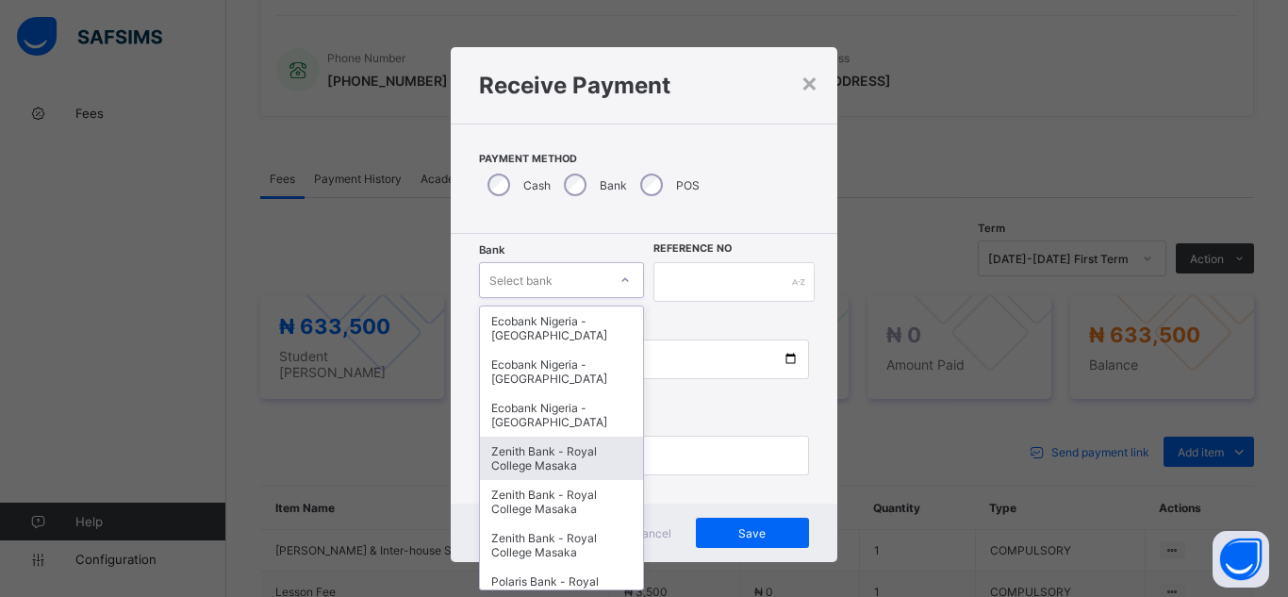
click at [554, 463] on div "Zenith Bank - Royal College Masaka" at bounding box center [561, 458] width 163 height 43
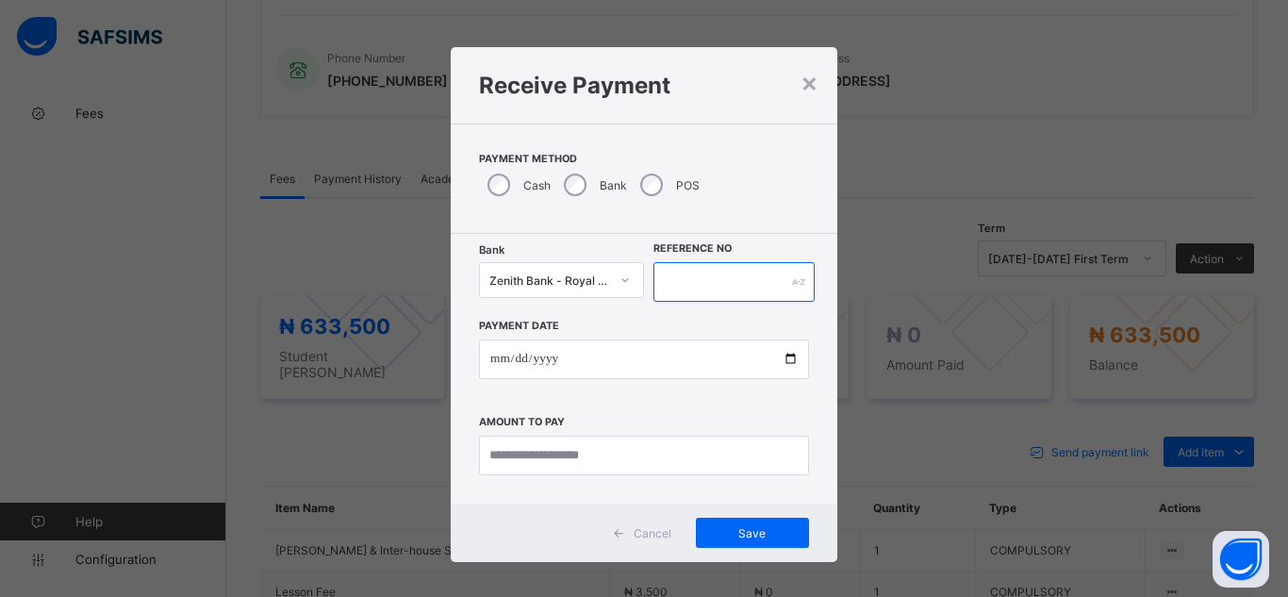
click at [699, 280] on input "text" at bounding box center [733, 282] width 161 height 40
type input "**********"
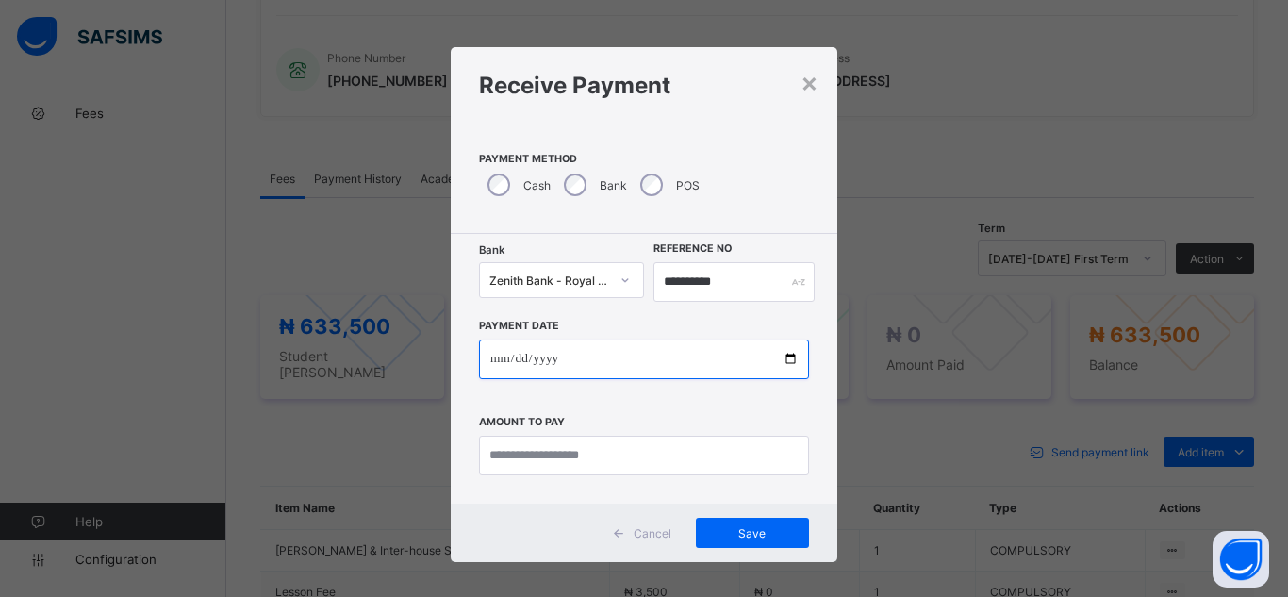
click at [786, 363] on input "date" at bounding box center [644, 359] width 330 height 40
click at [785, 371] on input "**********" at bounding box center [644, 359] width 330 height 40
click at [788, 363] on input "**********" at bounding box center [644, 359] width 330 height 40
type input "**********"
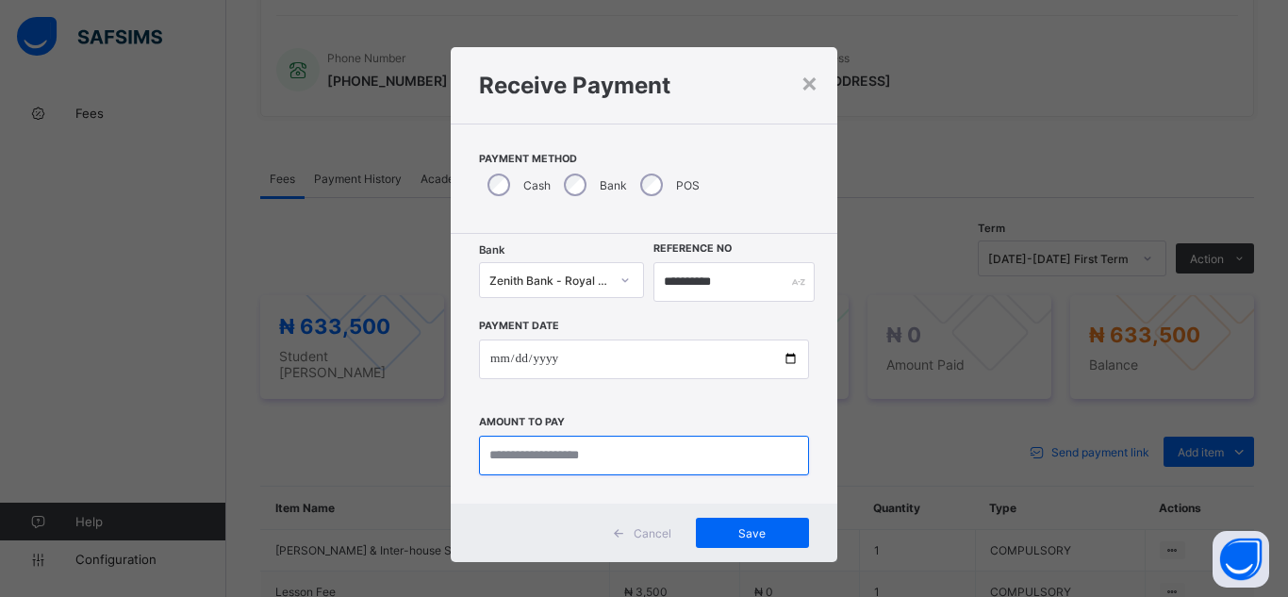
click at [599, 461] on input "currency" at bounding box center [644, 456] width 330 height 40
type input "*********"
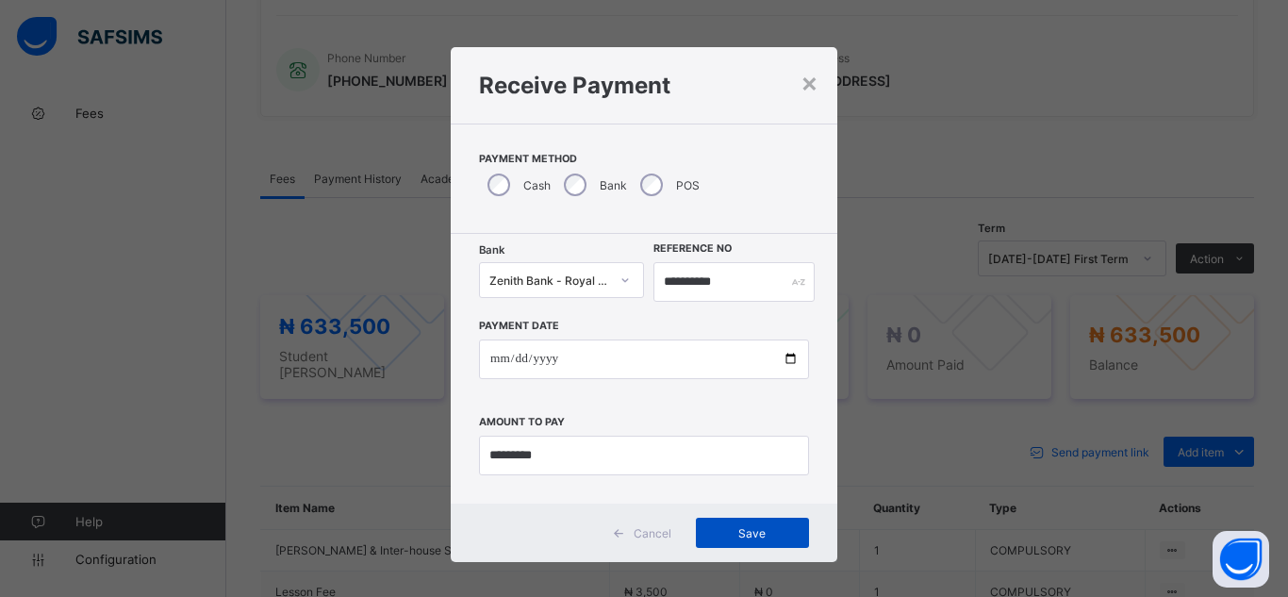
click at [746, 540] on div "Save" at bounding box center [752, 533] width 113 height 30
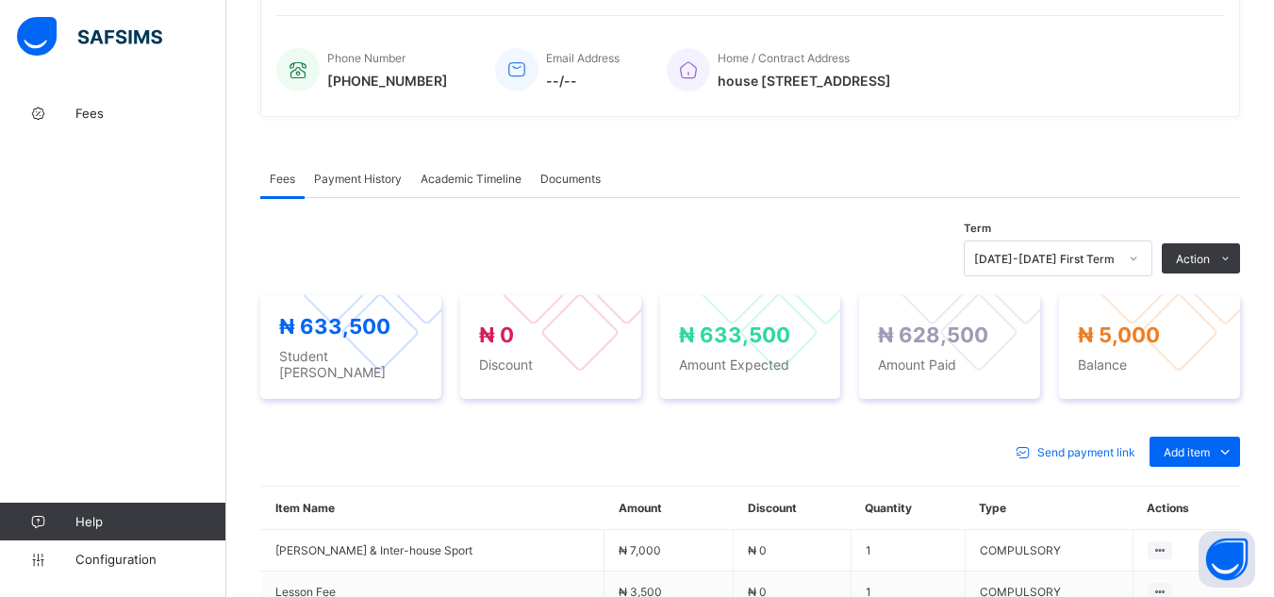
click at [160, 250] on div "Fees Help Configuration" at bounding box center [113, 335] width 226 height 521
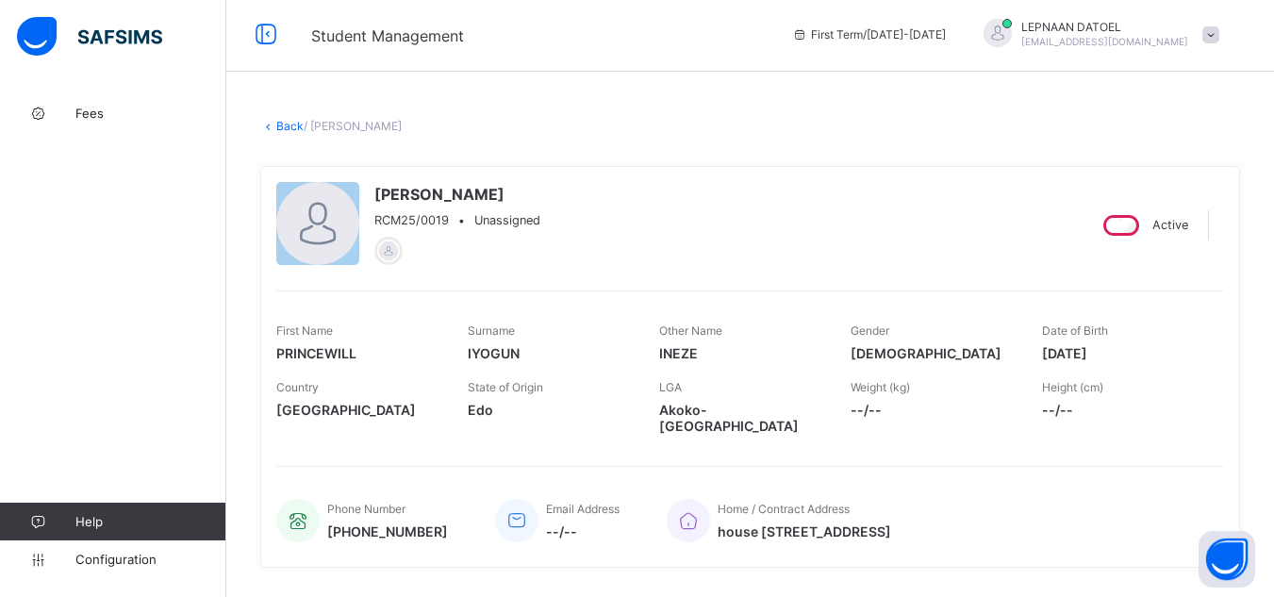
scroll to position [2, 0]
click at [297, 124] on link "Back" at bounding box center [289, 128] width 27 height 14
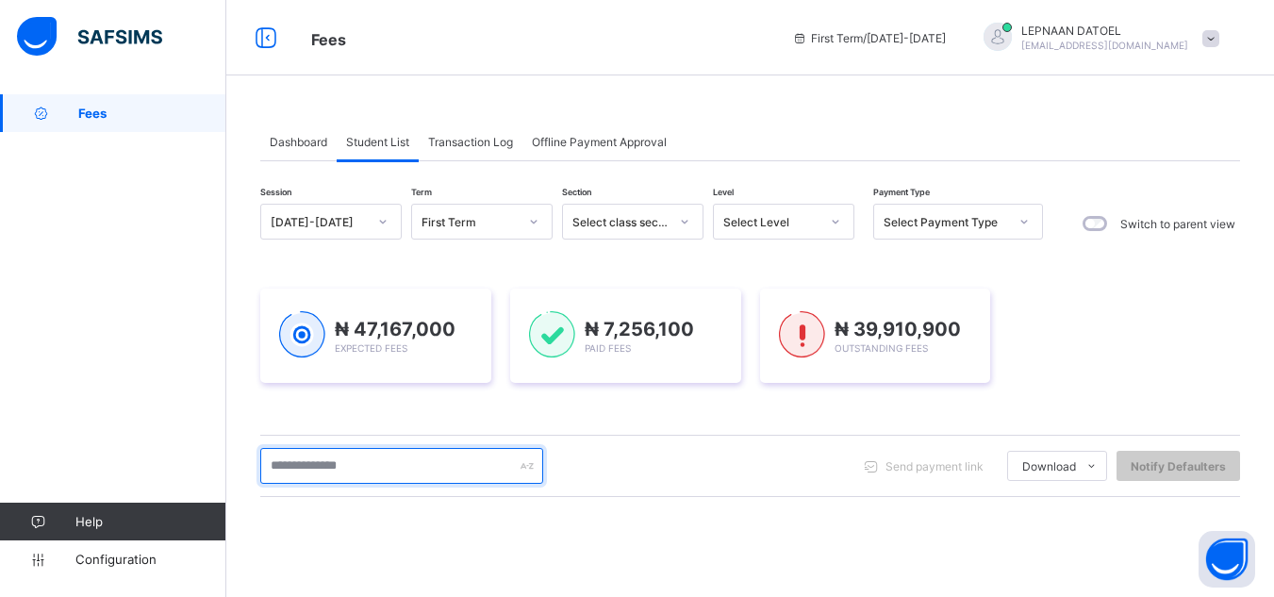
click at [367, 464] on input "text" at bounding box center [401, 466] width 283 height 36
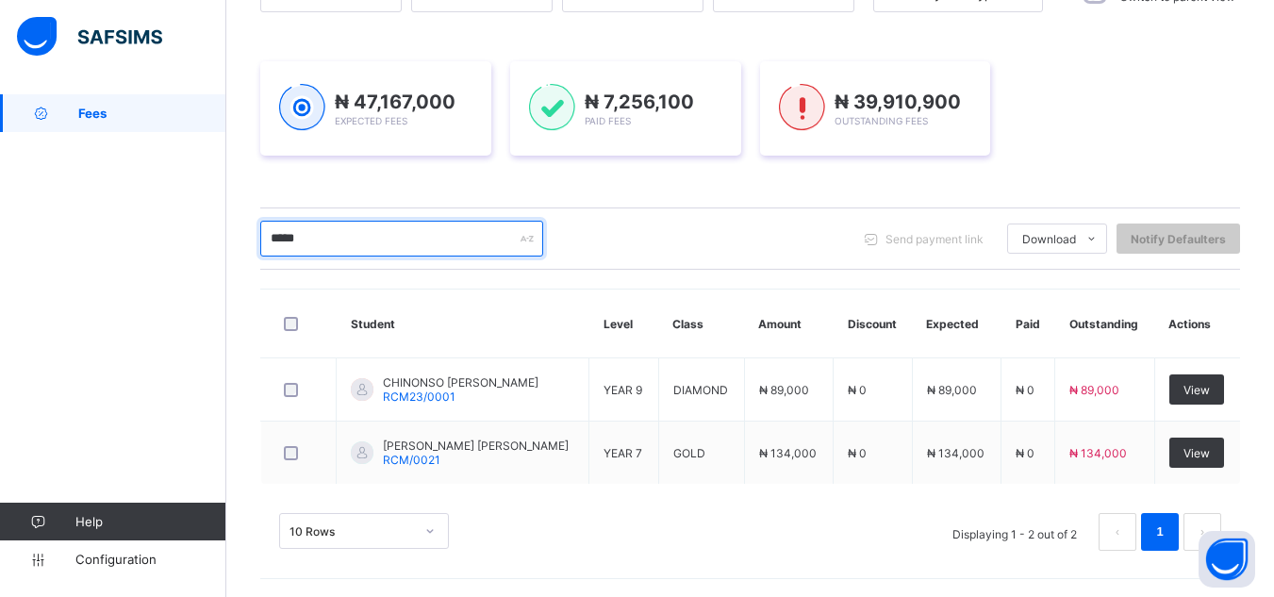
scroll to position [228, 0]
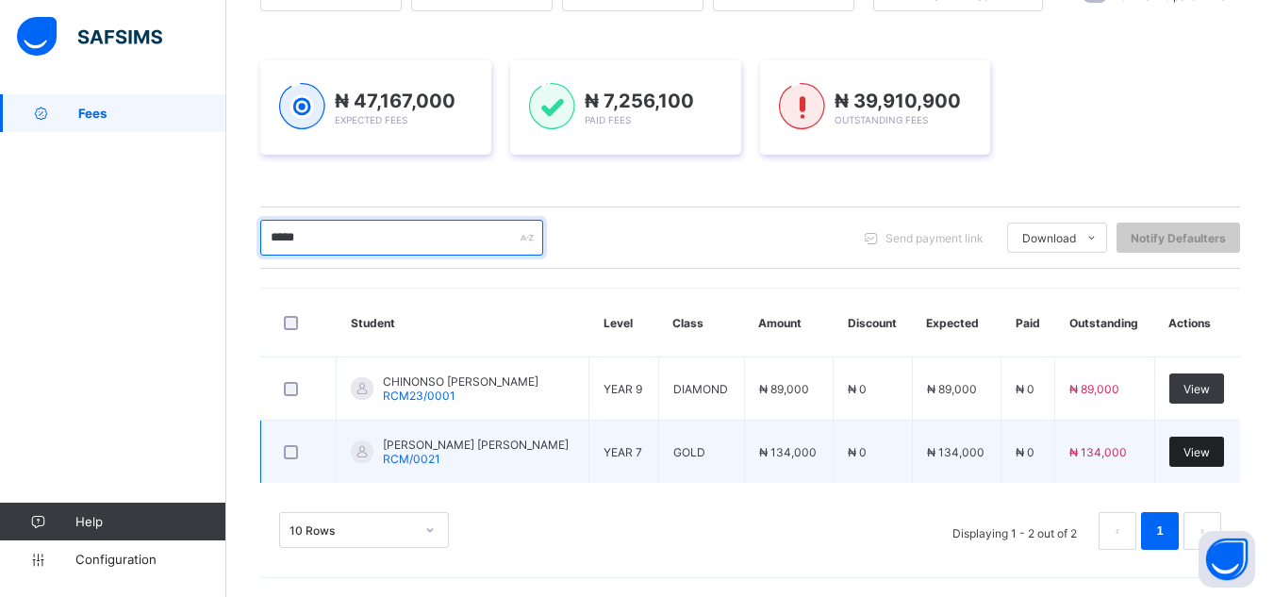
type input "*****"
click at [1209, 466] on div "View" at bounding box center [1196, 452] width 55 height 30
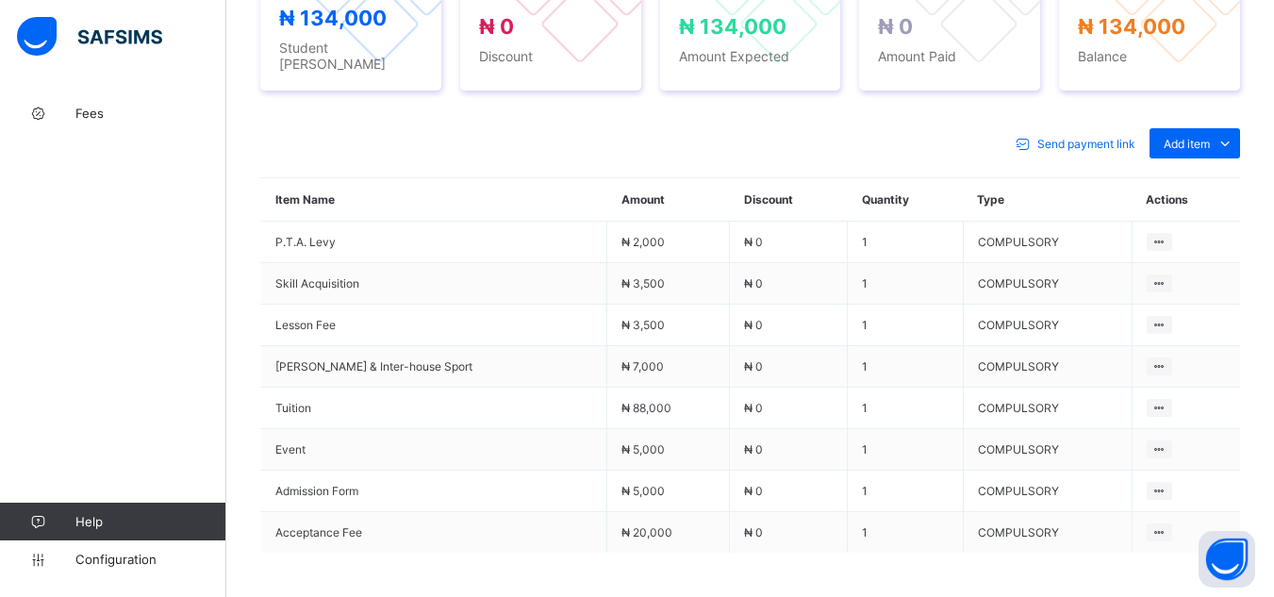
scroll to position [754, 0]
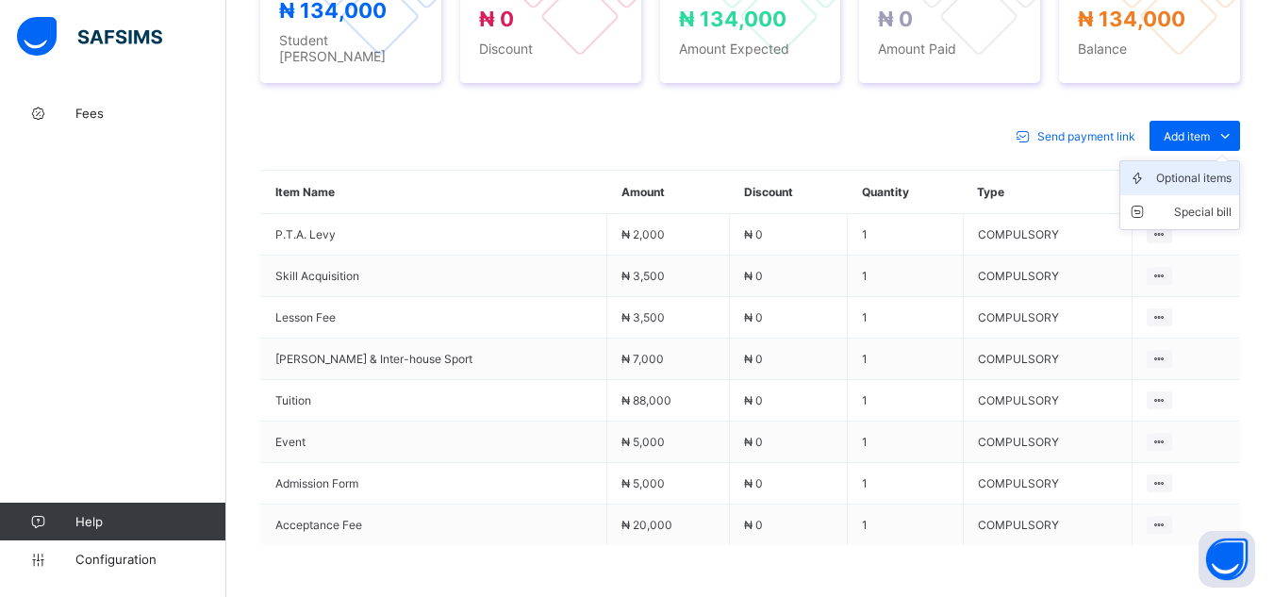
click at [1216, 172] on div "Optional items" at bounding box center [1193, 178] width 75 height 19
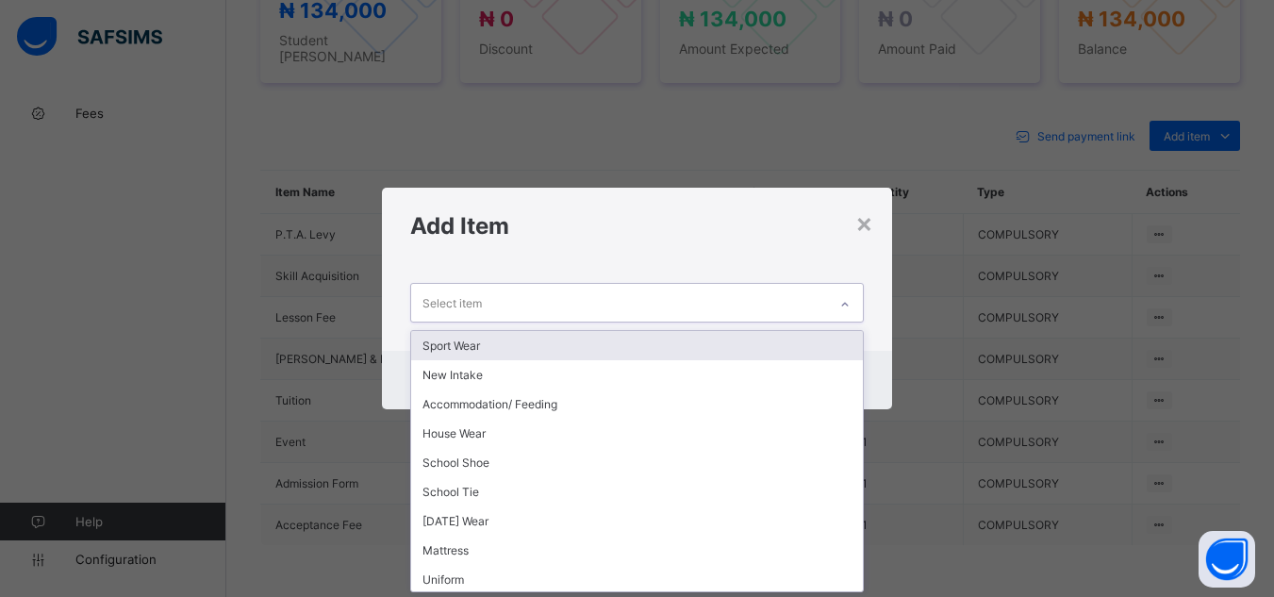
scroll to position [0, 0]
click at [857, 303] on div at bounding box center [845, 304] width 32 height 30
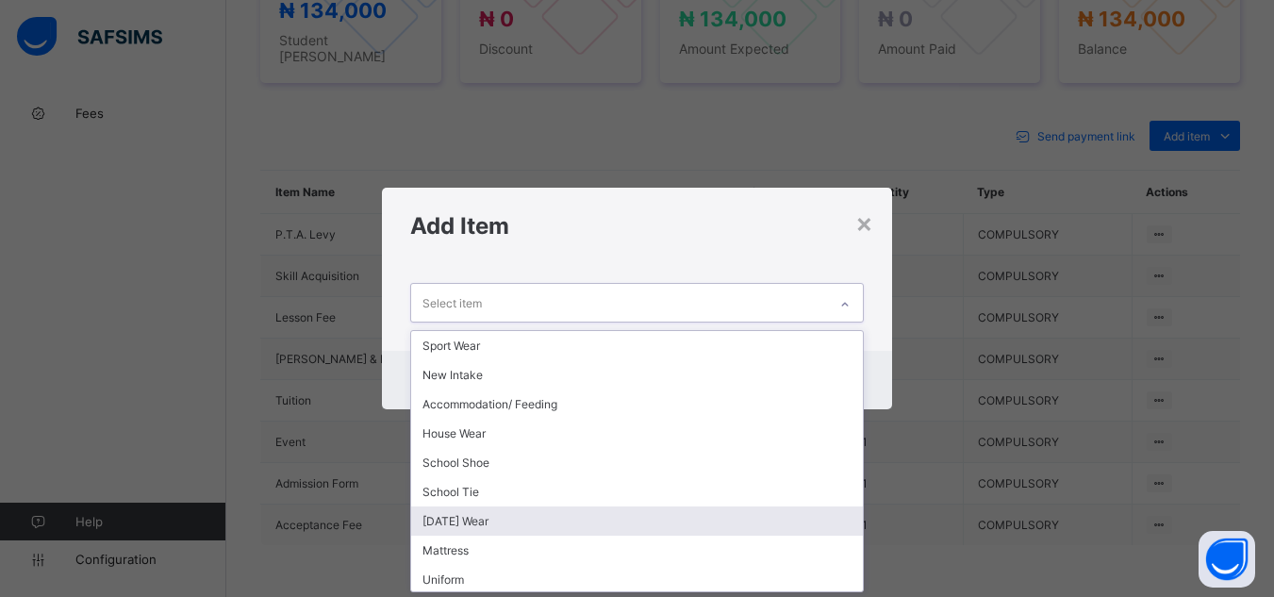
click at [788, 521] on div "[DATE] Wear" at bounding box center [636, 520] width 451 height 29
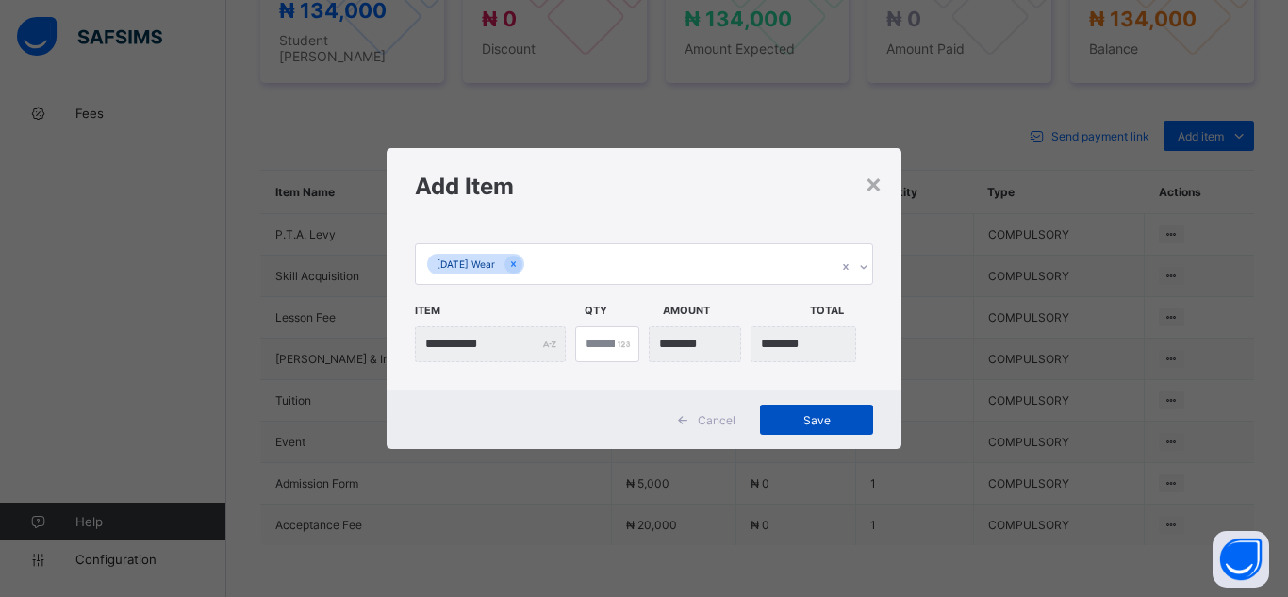
click at [804, 415] on span "Save" at bounding box center [816, 420] width 85 height 14
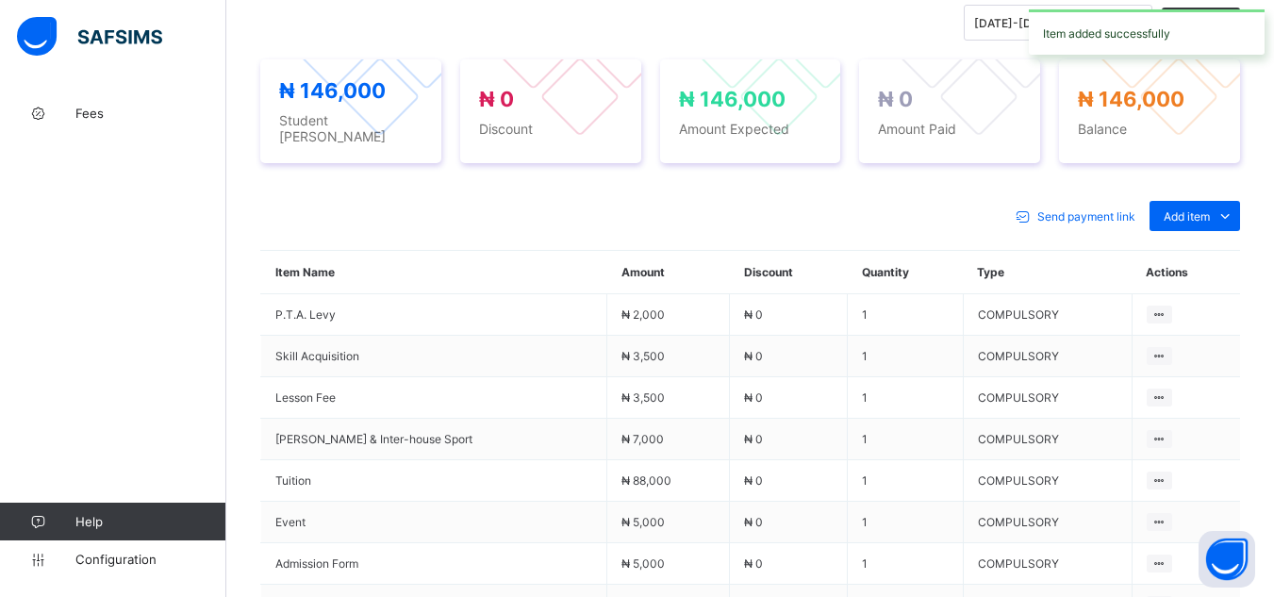
scroll to position [754, 0]
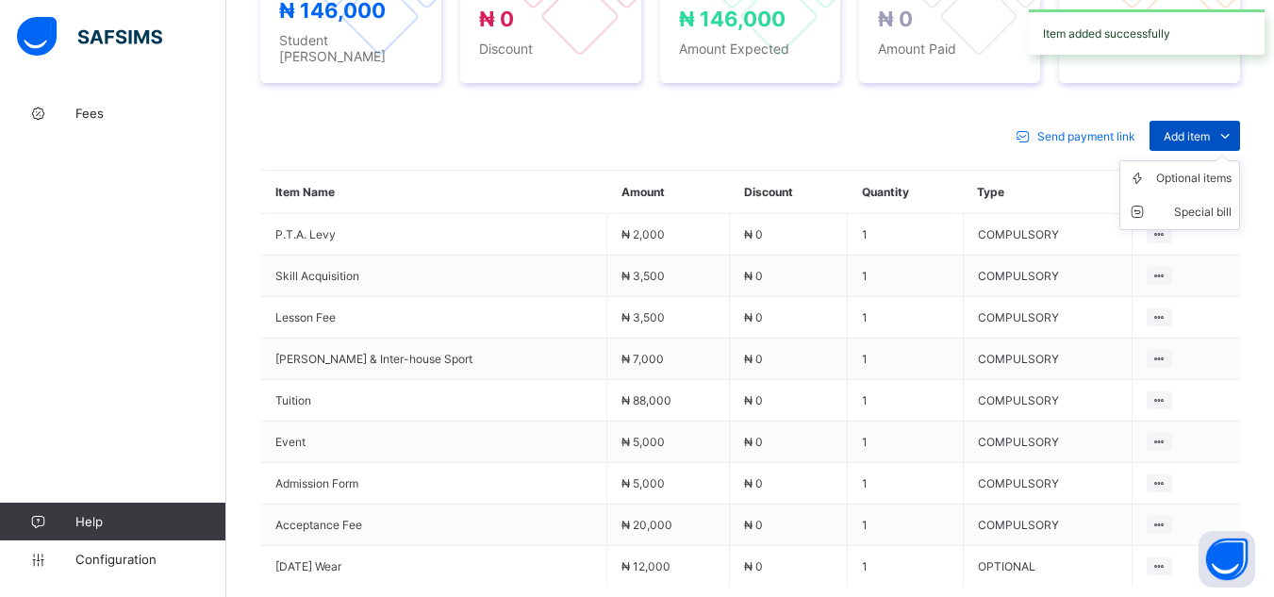
click at [1191, 129] on span "Add item" at bounding box center [1187, 136] width 46 height 14
click at [1168, 160] on ul "Optional items Special bill" at bounding box center [1179, 195] width 121 height 70
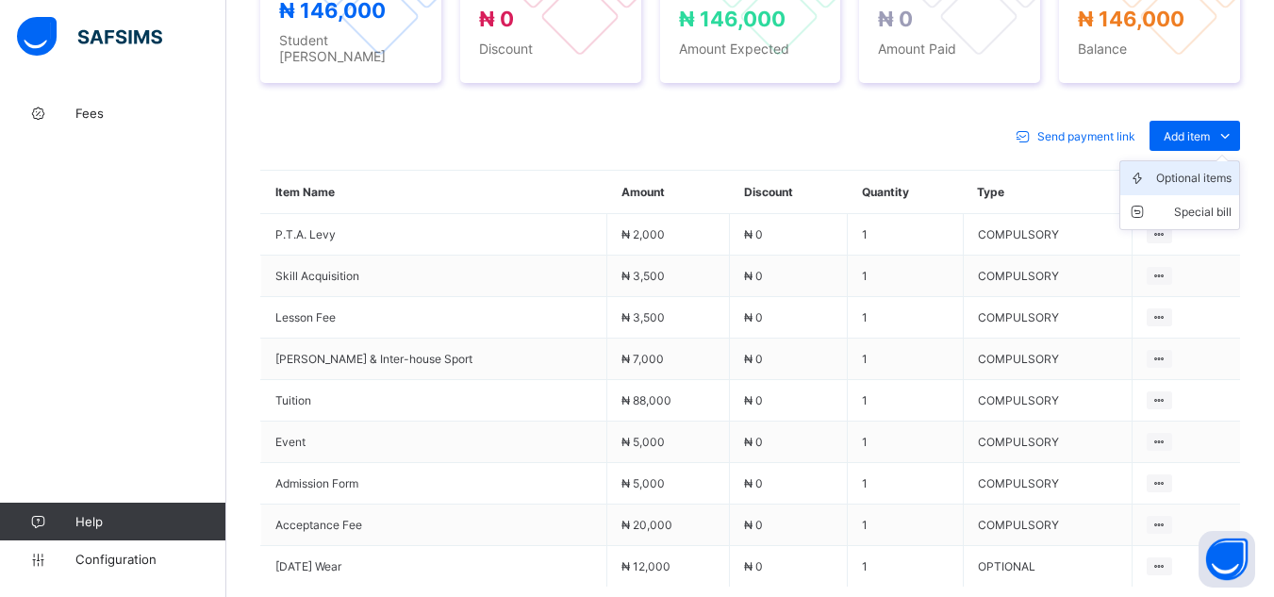
click at [1197, 171] on div "Optional items" at bounding box center [1193, 178] width 75 height 19
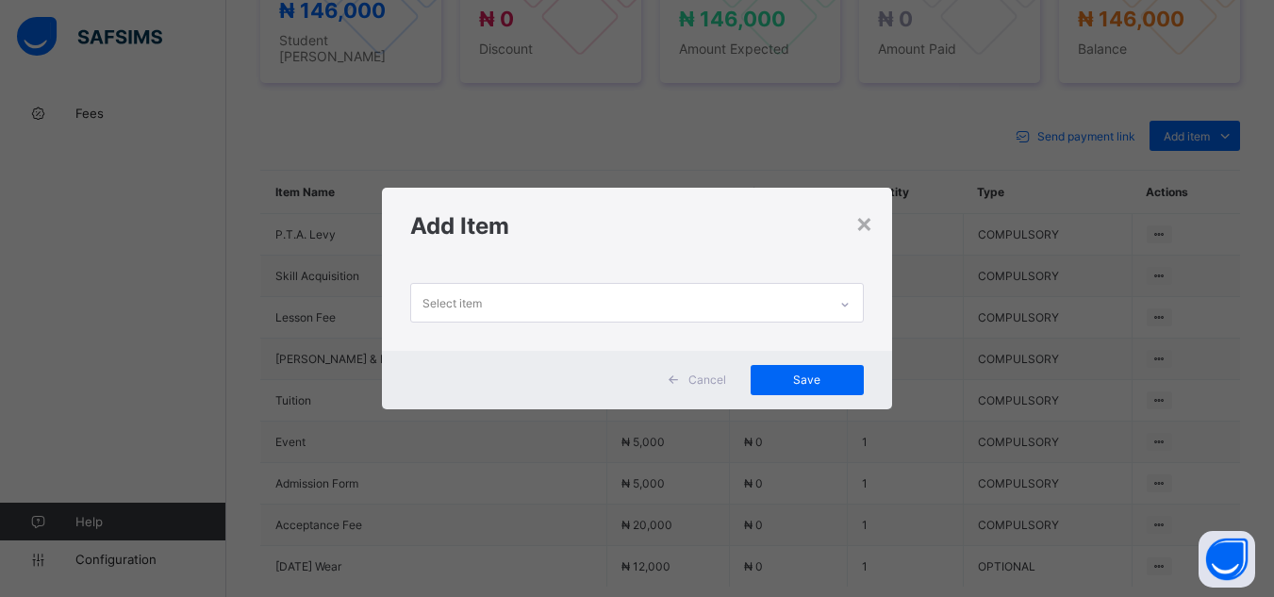
scroll to position [0, 0]
click at [844, 305] on icon at bounding box center [844, 304] width 11 height 19
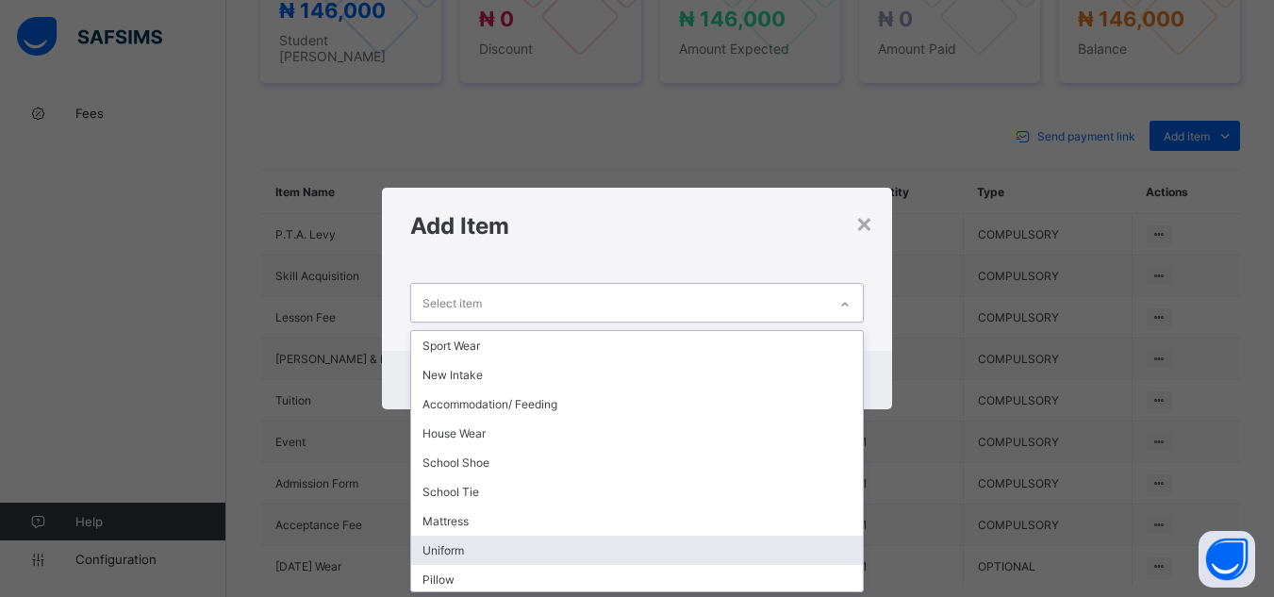
click at [817, 539] on div "Uniform" at bounding box center [636, 550] width 451 height 29
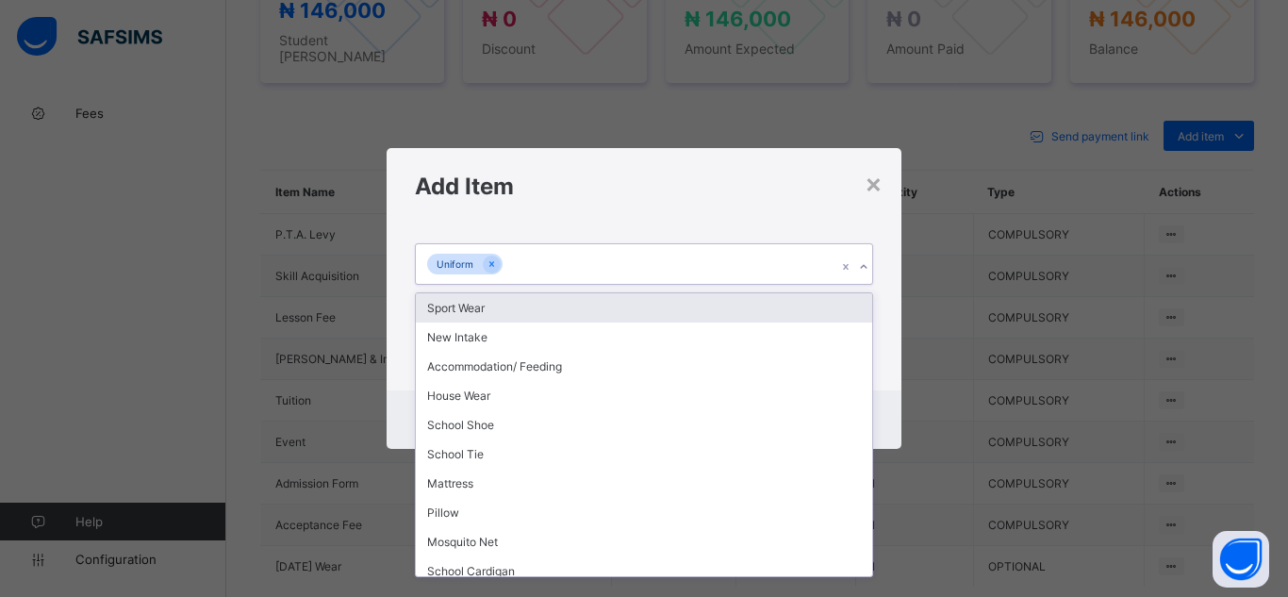
click at [863, 269] on icon at bounding box center [863, 266] width 11 height 19
click at [843, 309] on div "Sport Wear" at bounding box center [644, 307] width 456 height 29
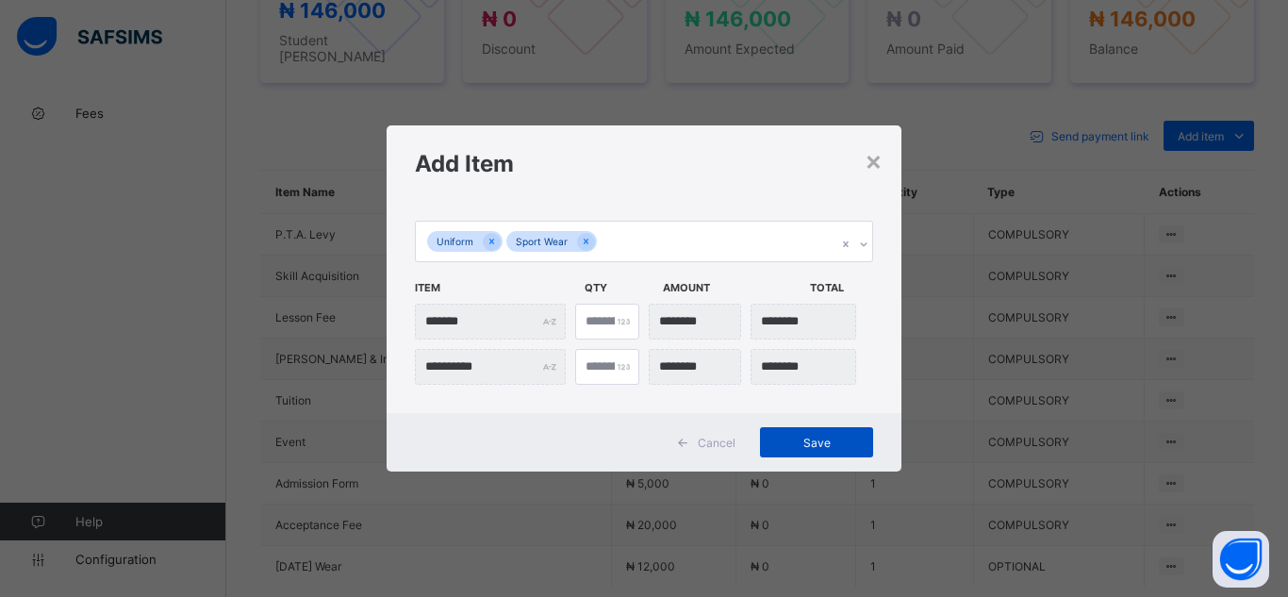
click at [815, 443] on span "Save" at bounding box center [816, 443] width 85 height 14
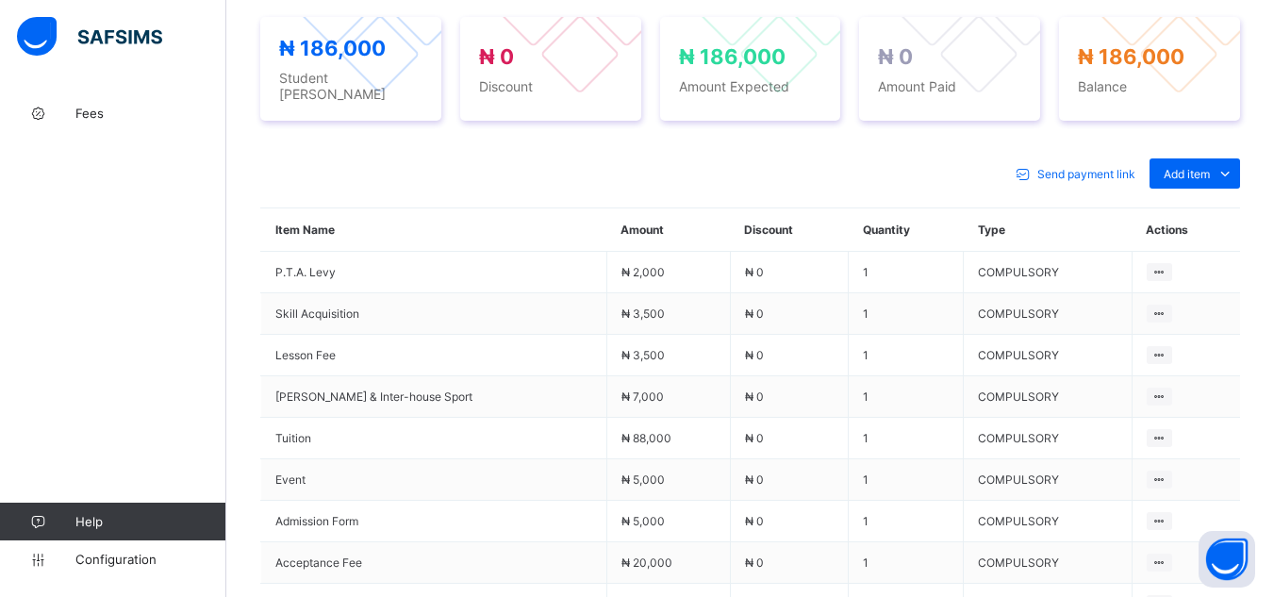
scroll to position [679, 0]
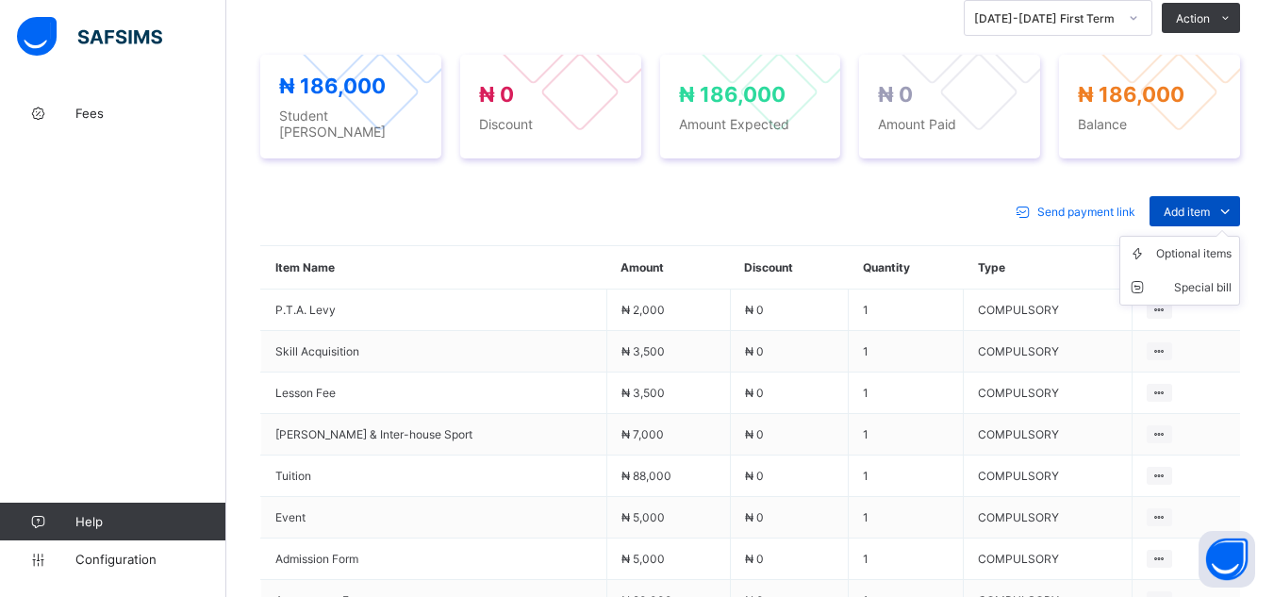
click at [1196, 207] on span "Add item" at bounding box center [1187, 212] width 46 height 14
click at [1196, 244] on div "Optional items" at bounding box center [1193, 253] width 75 height 19
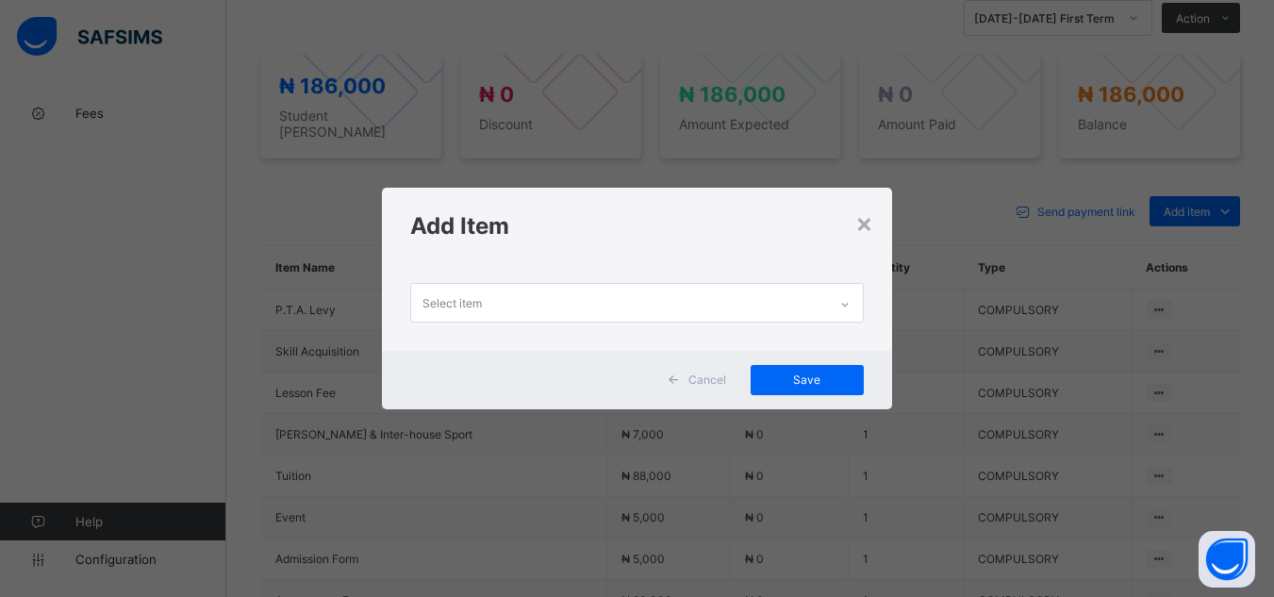
scroll to position [0, 0]
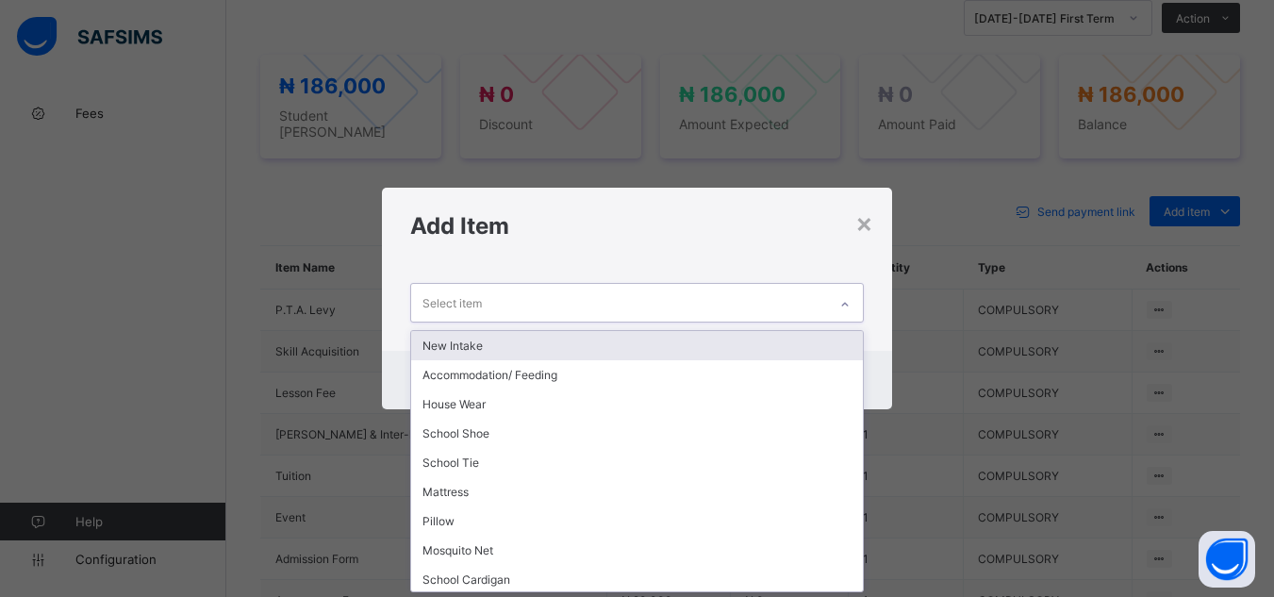
click at [850, 302] on icon at bounding box center [844, 304] width 11 height 19
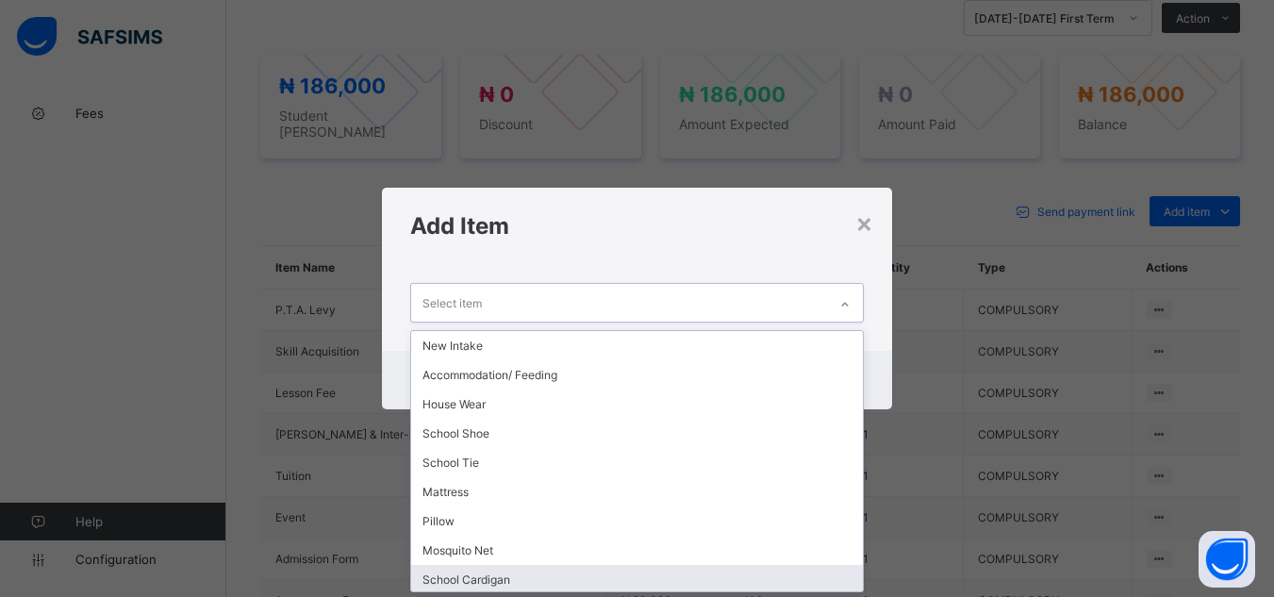
click at [819, 573] on div "School Cardigan" at bounding box center [636, 579] width 451 height 29
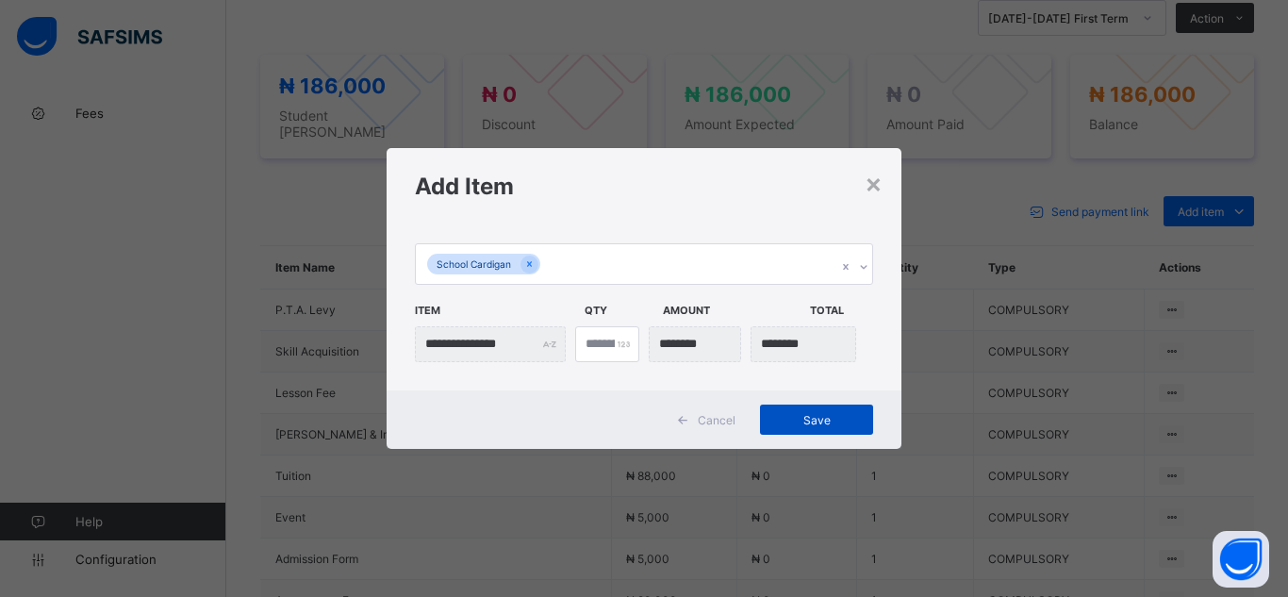
click at [821, 420] on span "Save" at bounding box center [816, 420] width 85 height 14
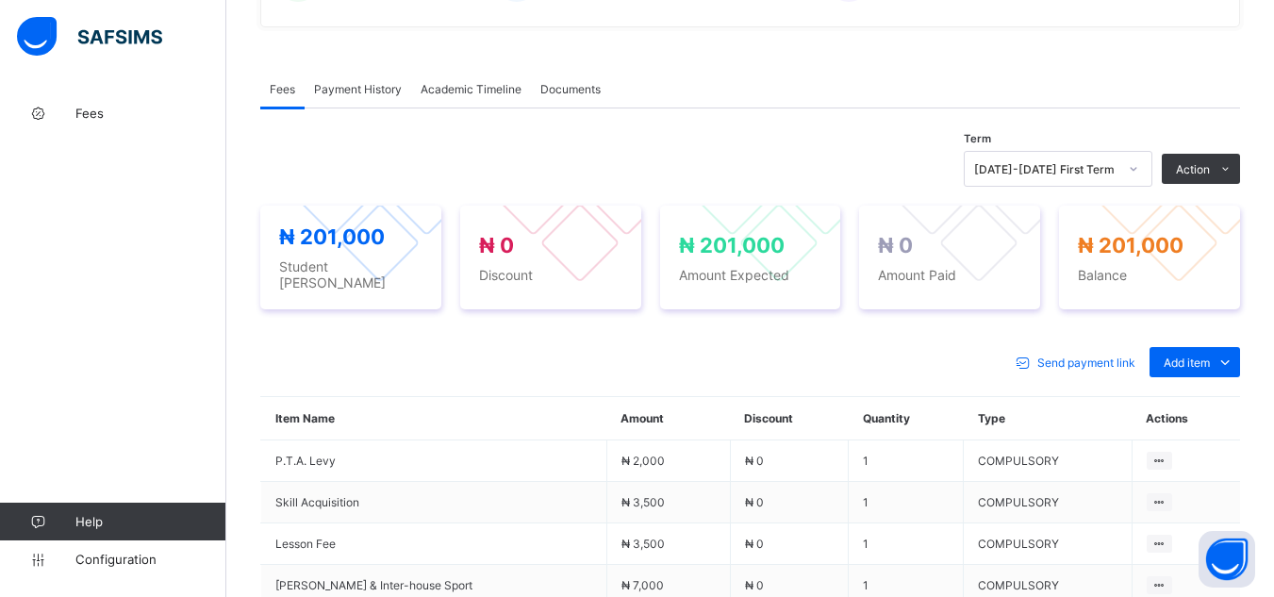
scroll to position [1050, 0]
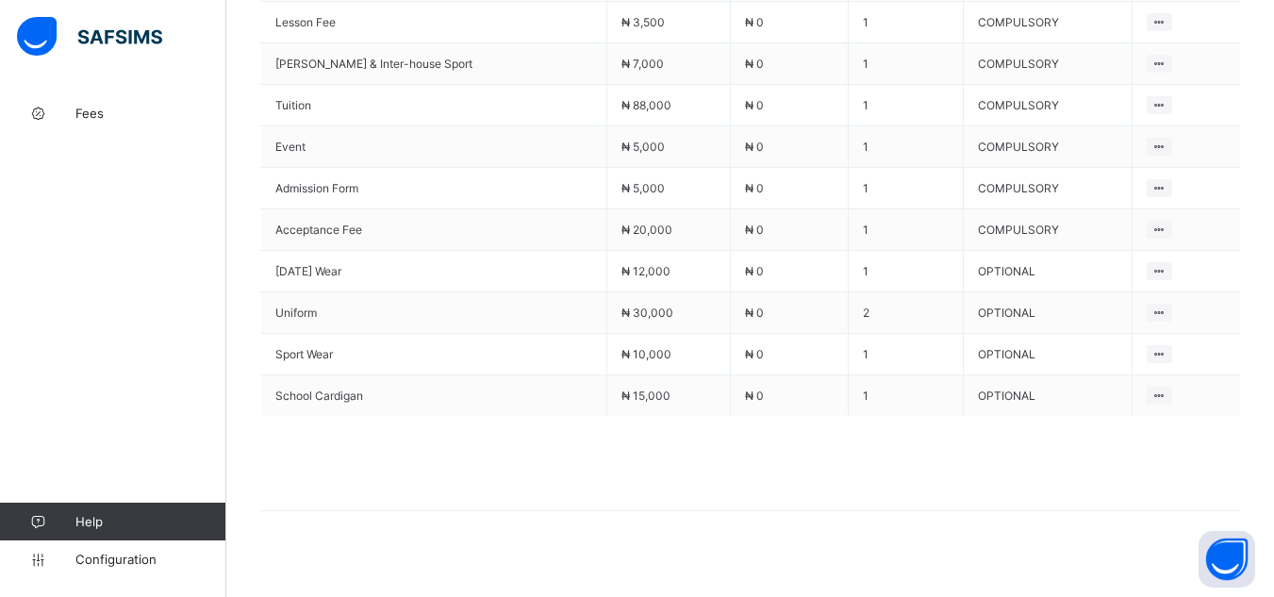
click at [924, 517] on div "Send payment link Add item Optional items Special bill Item Name Amount Discoun…" at bounding box center [750, 178] width 980 height 742
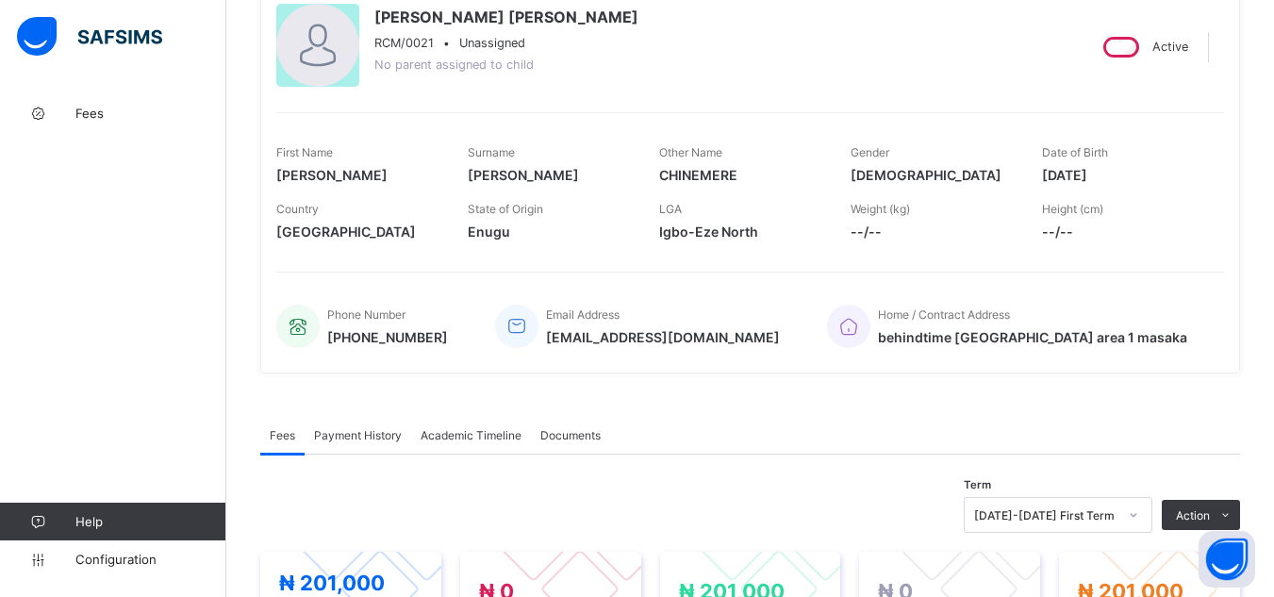
scroll to position [0, 0]
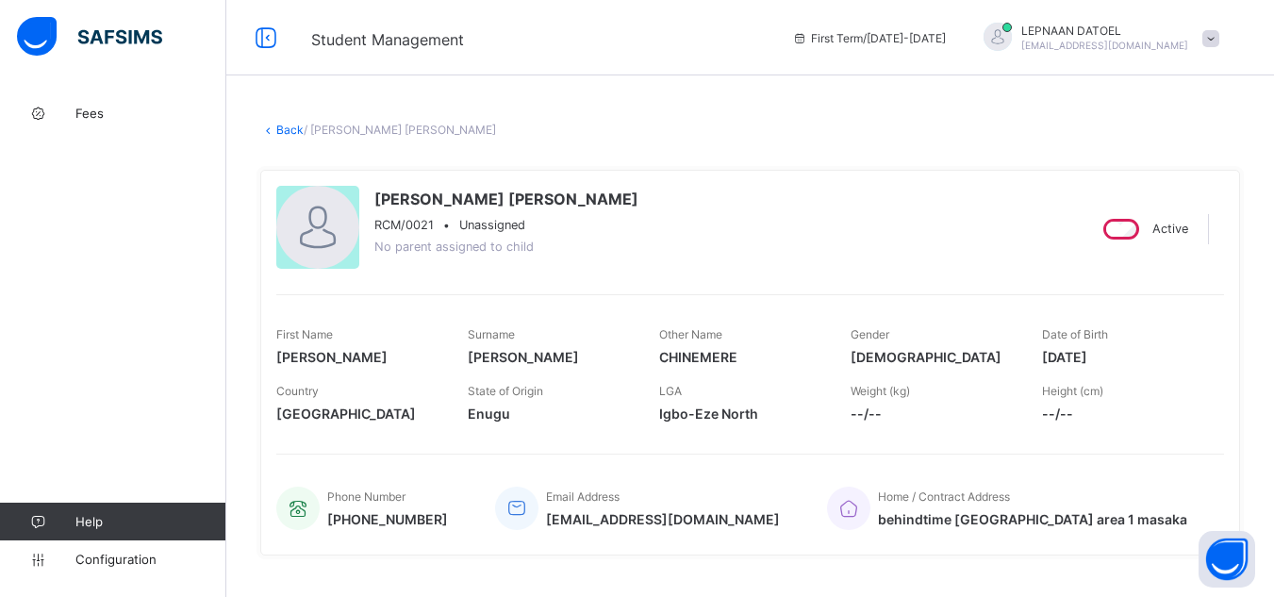
click at [1093, 172] on div "[PERSON_NAME] [PERSON_NAME] RCM/0021 • Unassigned No parent assigned to child A…" at bounding box center [750, 363] width 980 height 386
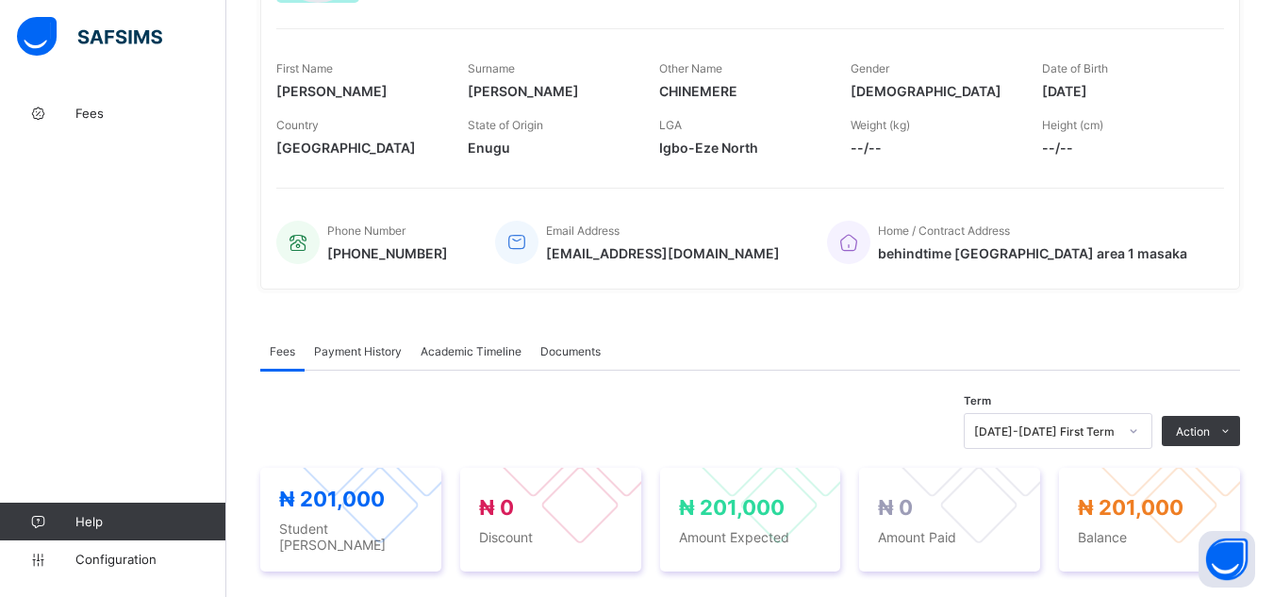
scroll to position [289, 0]
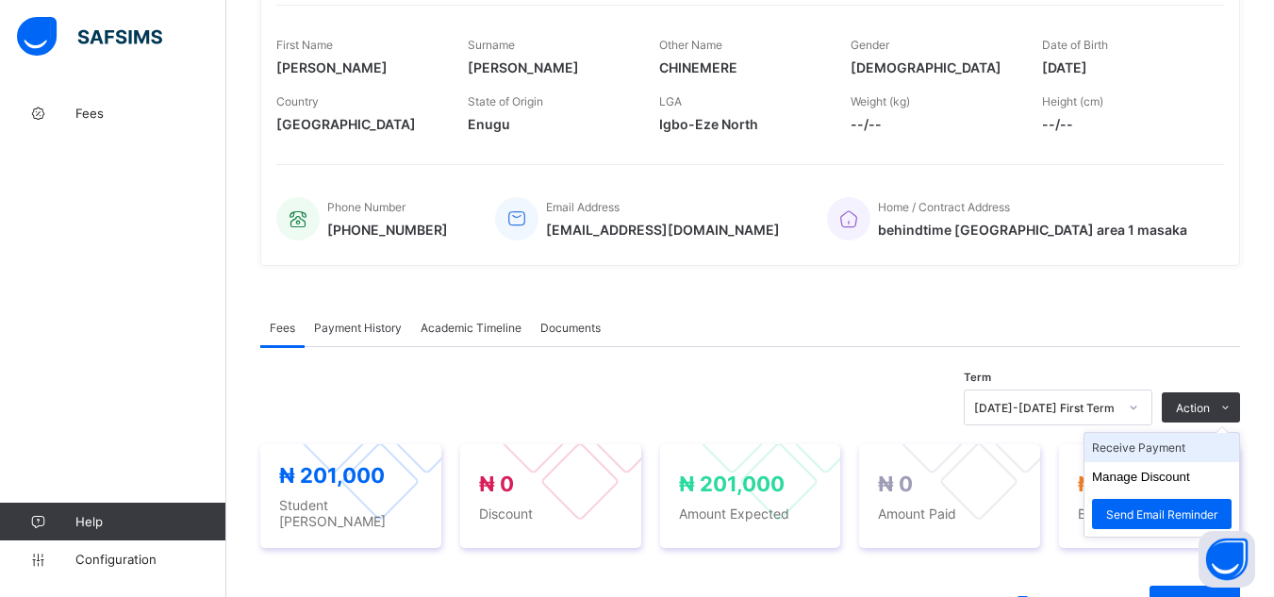
click at [1187, 454] on li "Receive Payment" at bounding box center [1161, 447] width 155 height 29
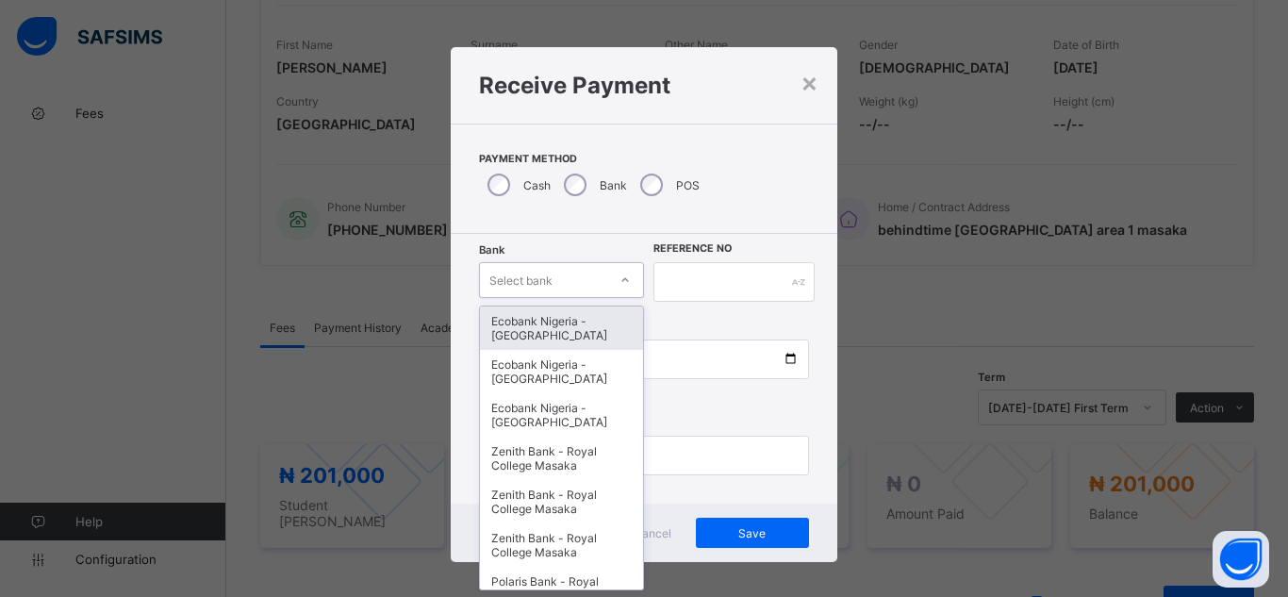
click at [609, 274] on div at bounding box center [625, 280] width 32 height 30
click at [594, 324] on div "Ecobank Nigeria - [GEOGRAPHIC_DATA]" at bounding box center [561, 327] width 163 height 43
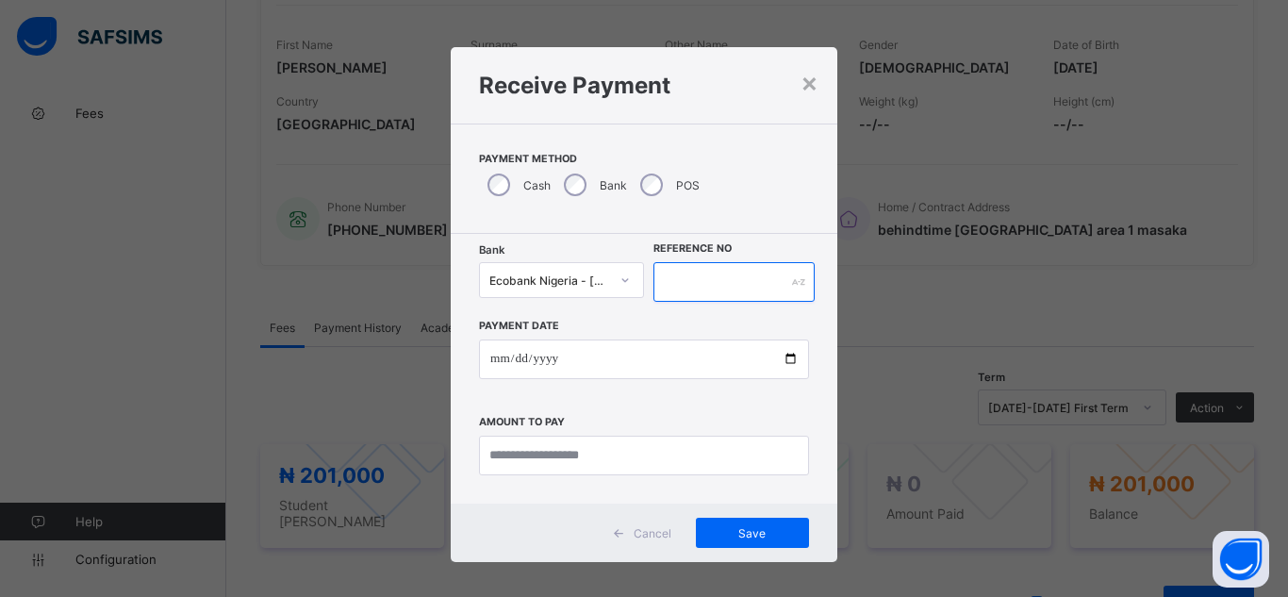
click at [734, 284] on input "text" at bounding box center [733, 282] width 161 height 40
type input "**********"
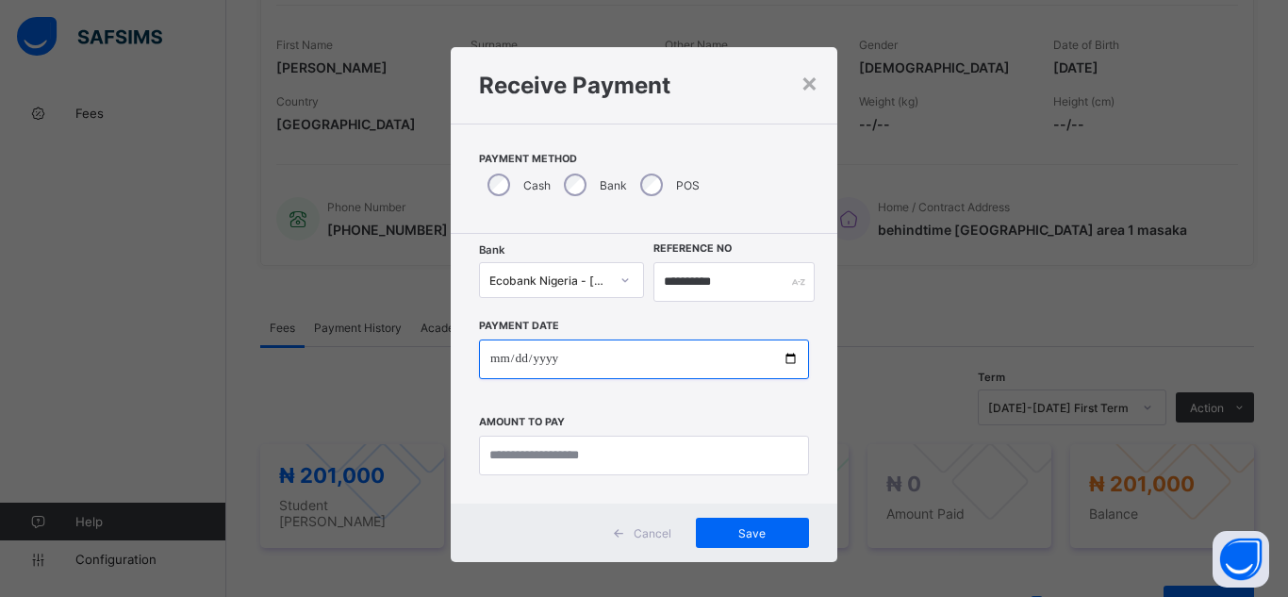
click at [785, 356] on input "date" at bounding box center [644, 359] width 330 height 40
type input "**********"
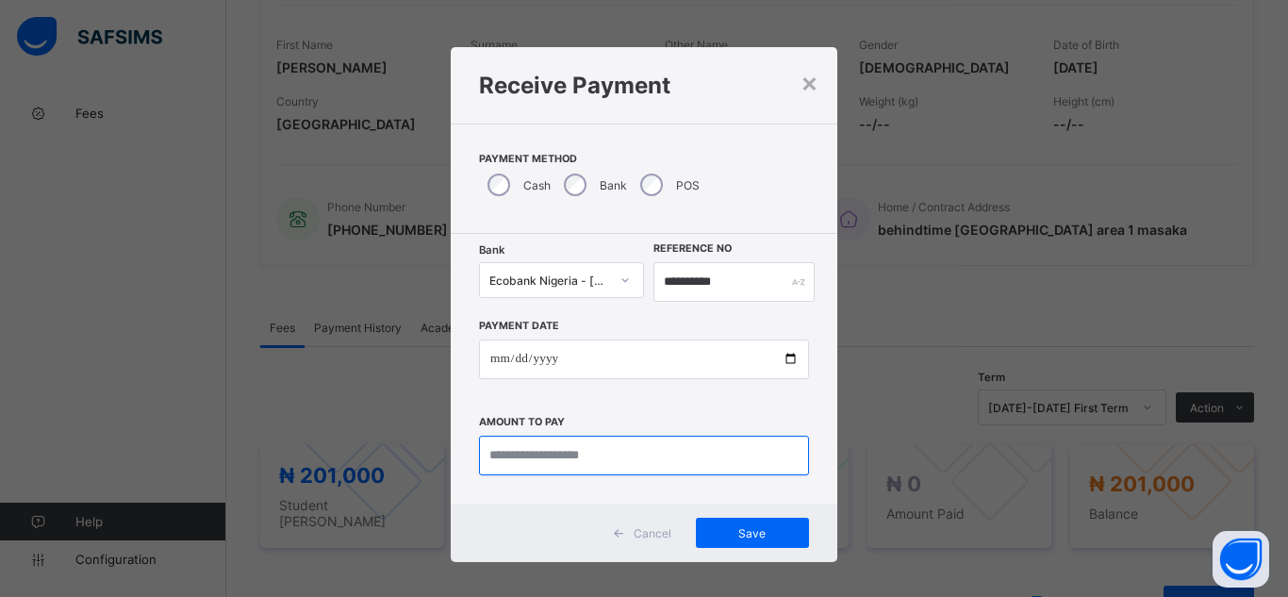
click at [552, 458] on input "currency" at bounding box center [644, 456] width 330 height 40
type input "*********"
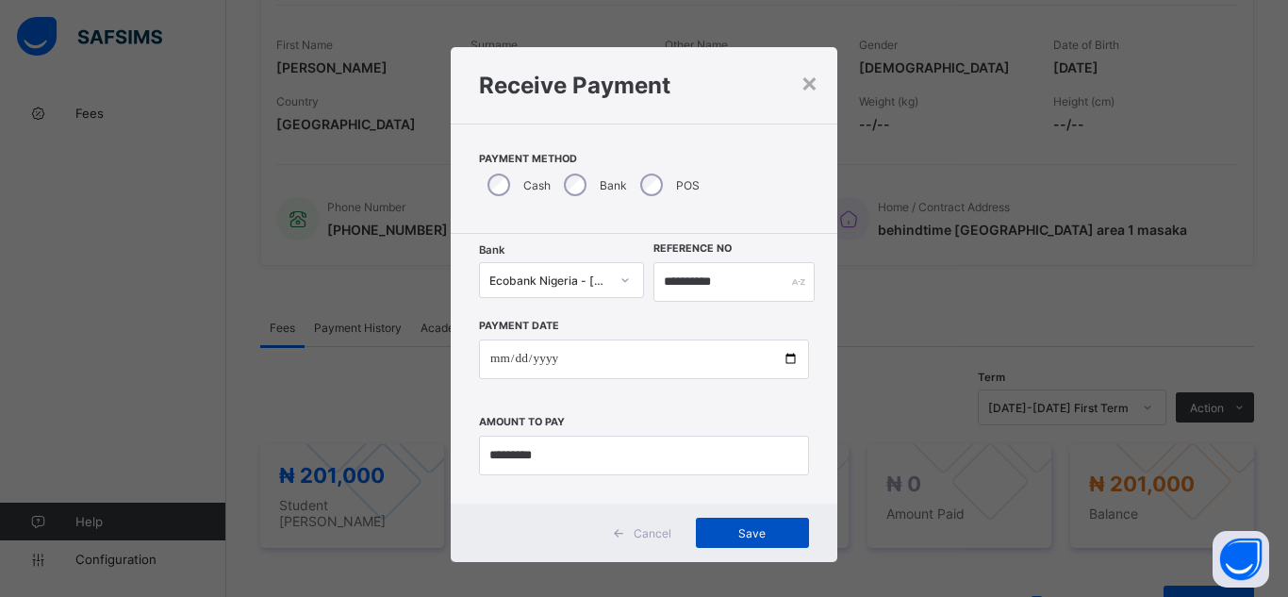
click at [727, 533] on span "Save" at bounding box center [752, 533] width 85 height 14
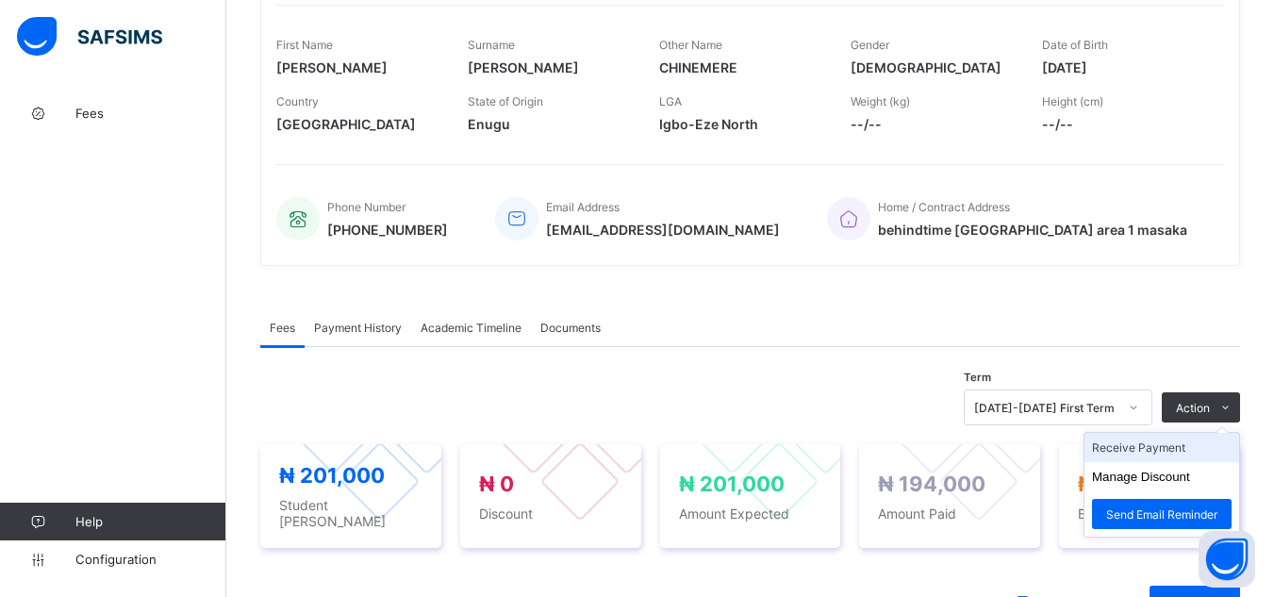
click at [1192, 450] on li "Receive Payment" at bounding box center [1161, 447] width 155 height 29
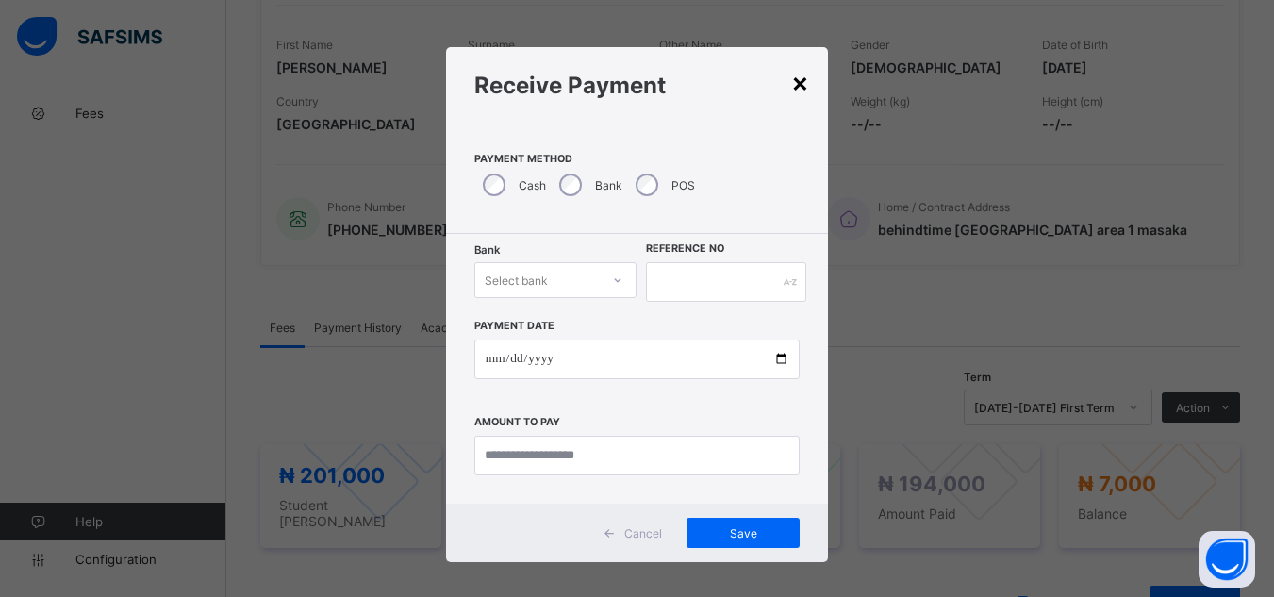
click at [797, 90] on div "×" at bounding box center [800, 82] width 18 height 32
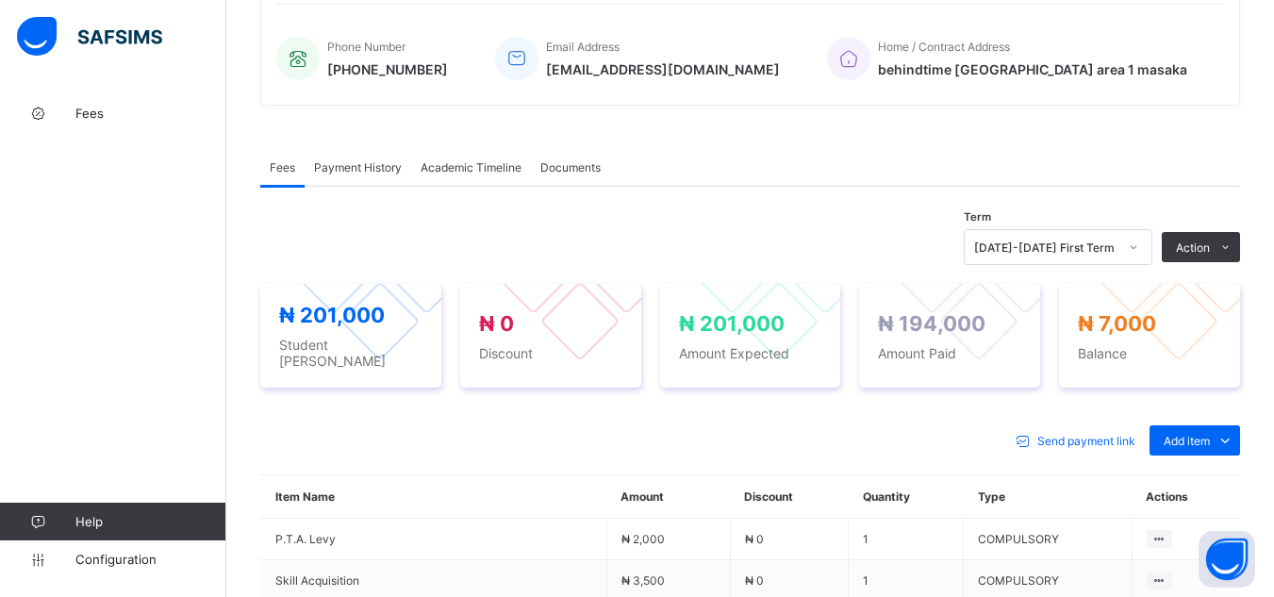
scroll to position [477, 0]
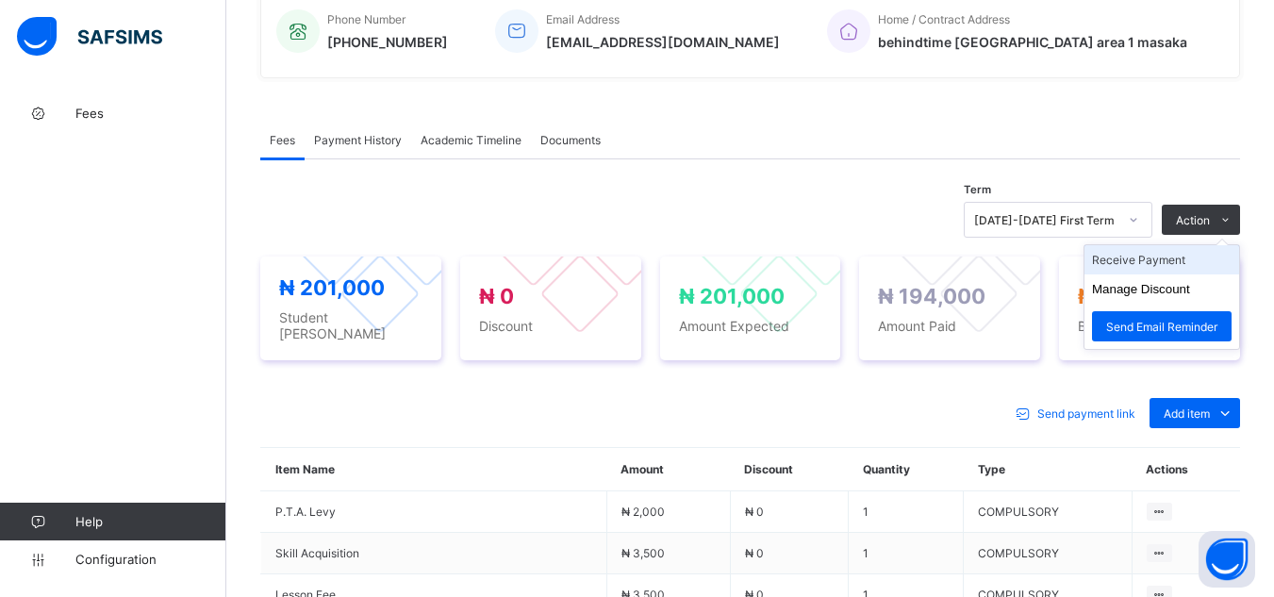
click at [1203, 255] on li "Receive Payment" at bounding box center [1161, 259] width 155 height 29
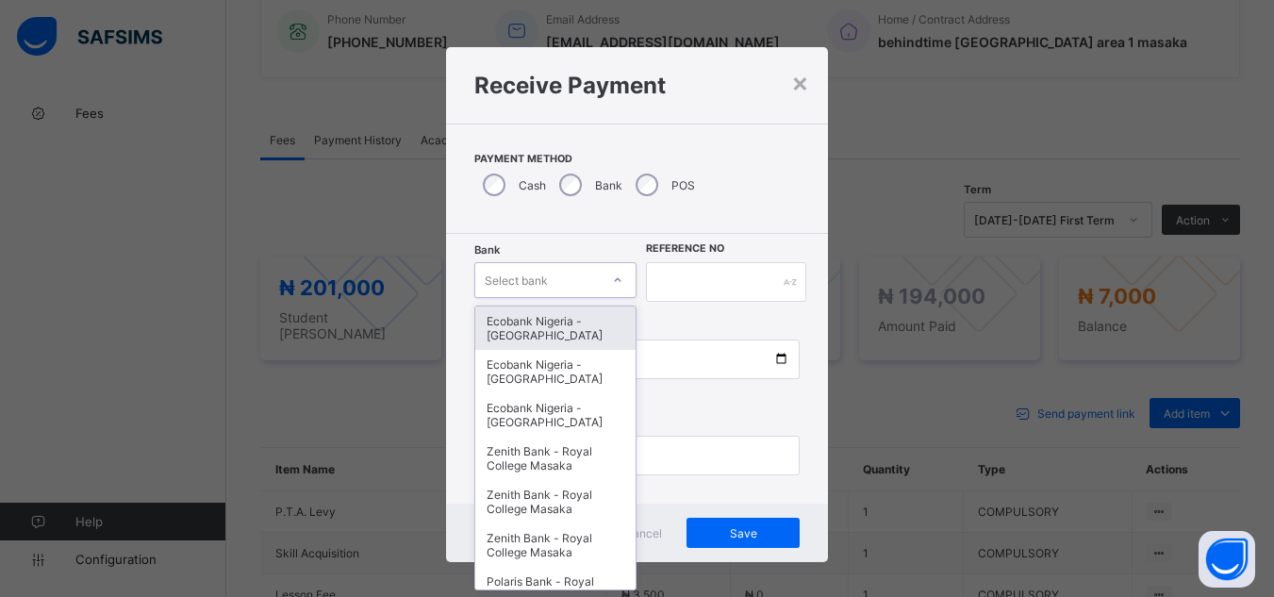
click at [539, 285] on div "Select bank" at bounding box center [516, 280] width 63 height 36
click at [540, 341] on div "Ecobank Nigeria - [GEOGRAPHIC_DATA]" at bounding box center [555, 327] width 161 height 43
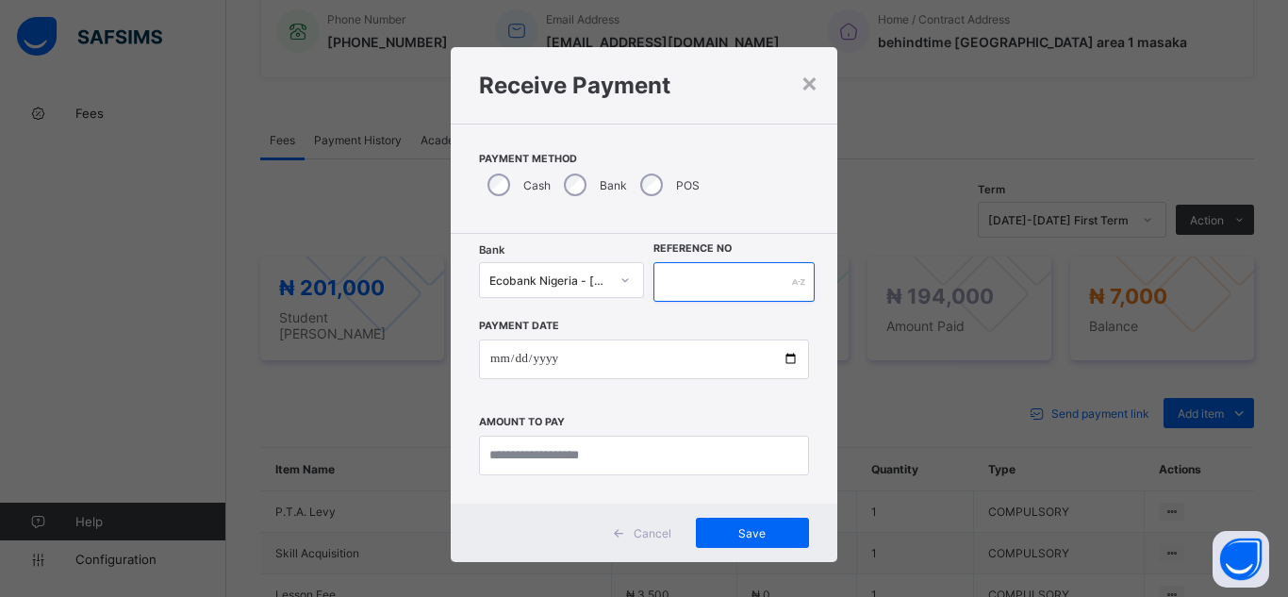
click at [656, 286] on input "text" at bounding box center [733, 282] width 161 height 40
click at [753, 535] on span "Save" at bounding box center [752, 533] width 85 height 14
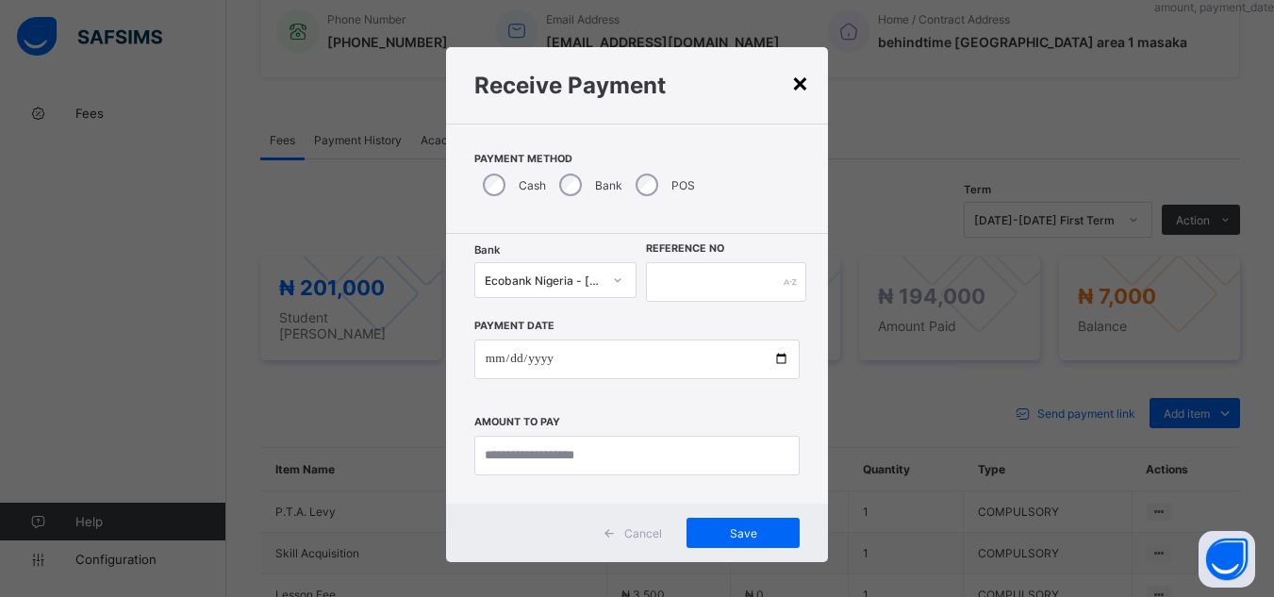
click at [797, 85] on div "×" at bounding box center [800, 82] width 18 height 32
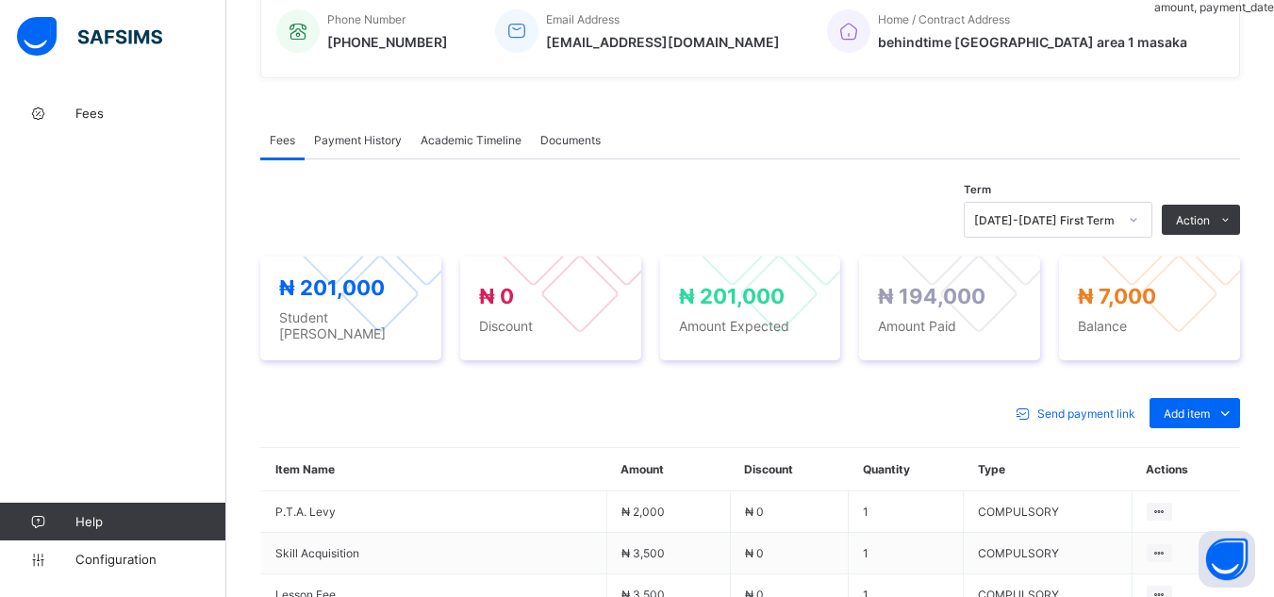
click at [376, 142] on span "Payment History" at bounding box center [358, 140] width 88 height 14
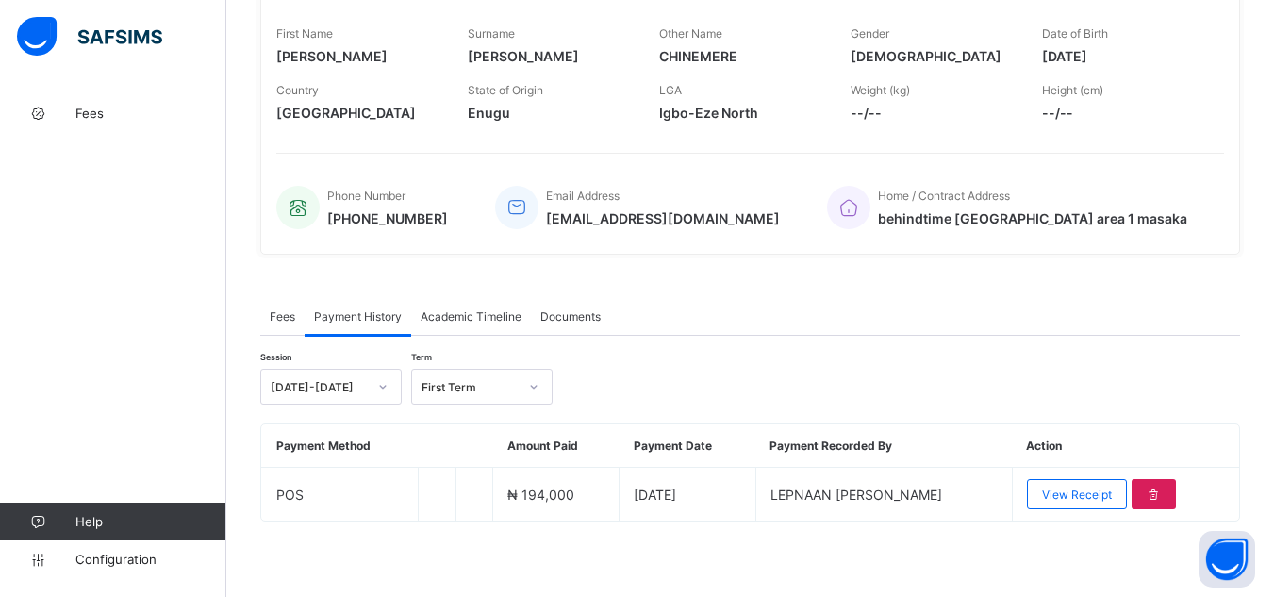
scroll to position [301, 0]
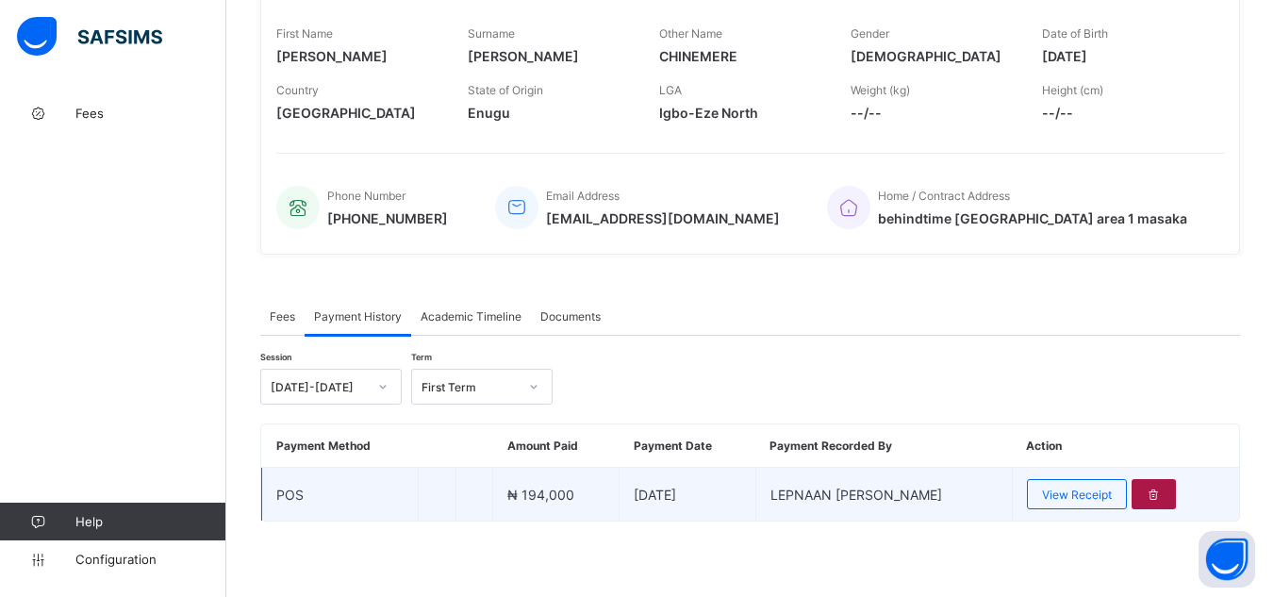
click at [1160, 500] on div at bounding box center [1154, 494] width 44 height 30
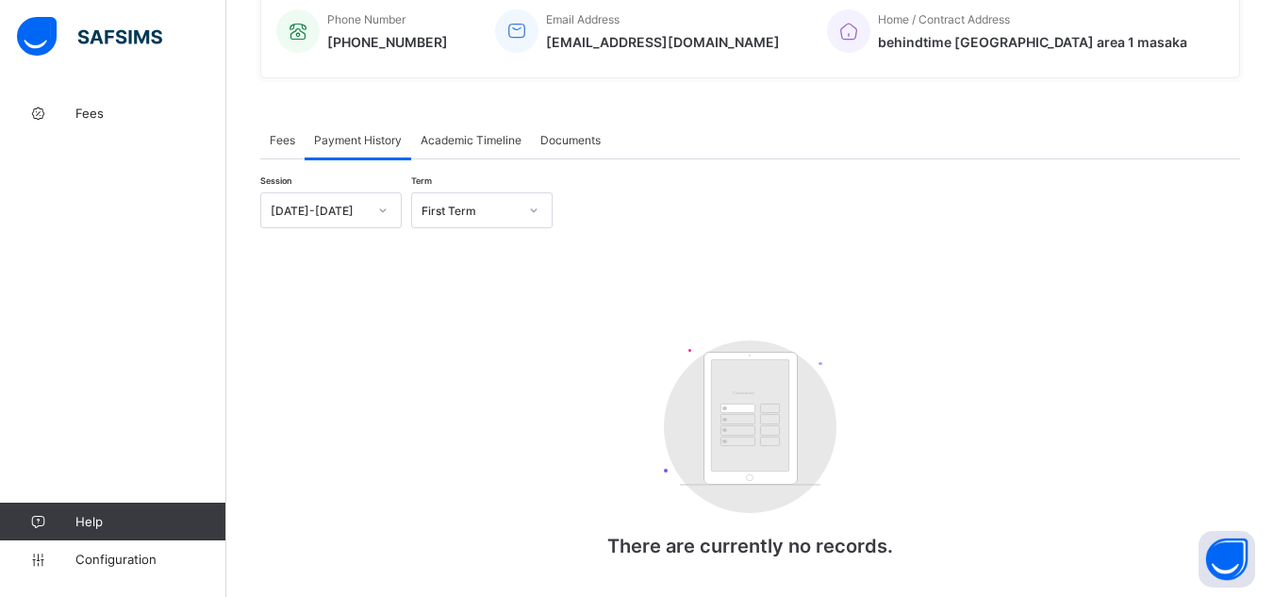
click at [287, 137] on span "Fees" at bounding box center [282, 140] width 25 height 14
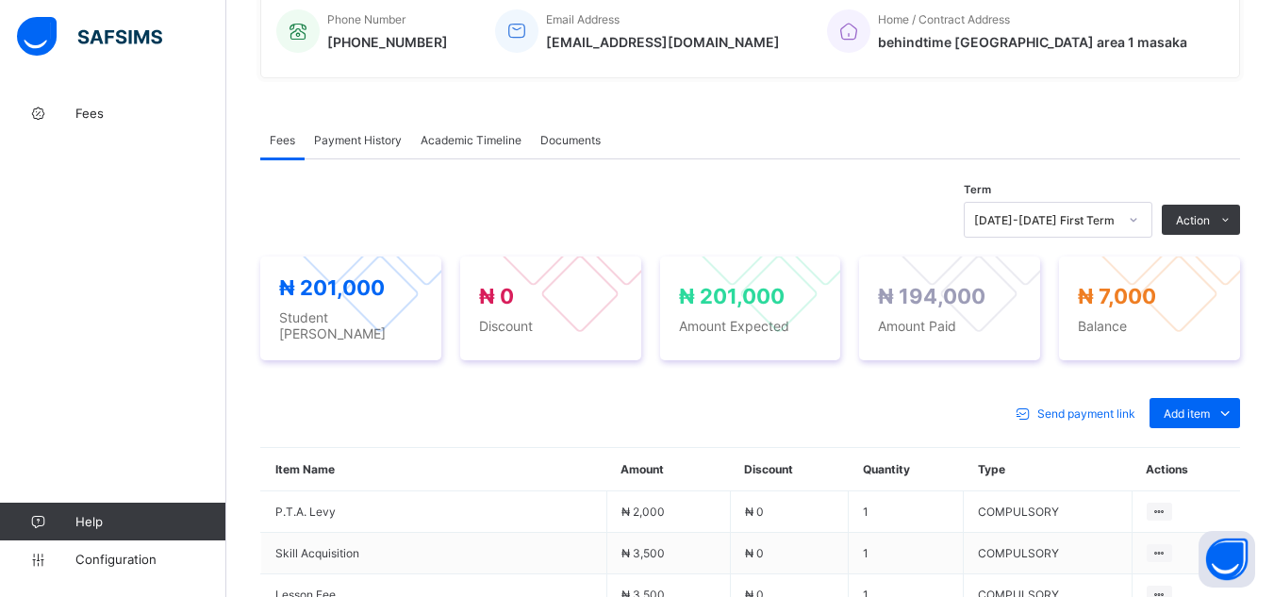
click at [356, 142] on span "Payment History" at bounding box center [358, 140] width 88 height 14
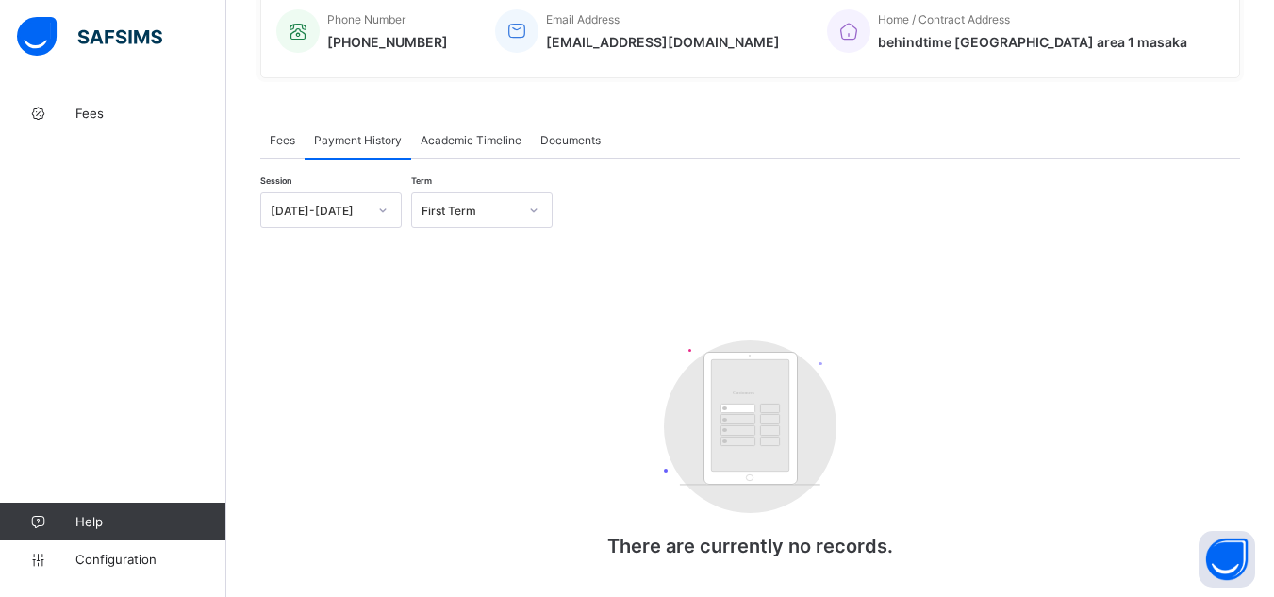
click at [275, 139] on span "Fees" at bounding box center [282, 140] width 25 height 14
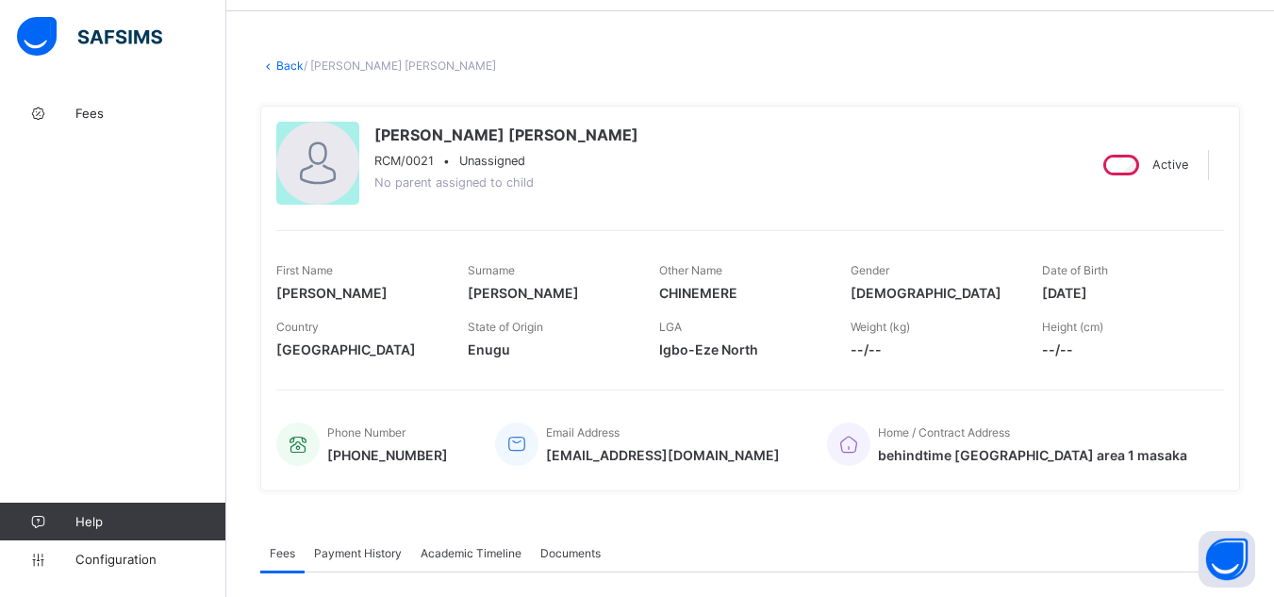
scroll to position [62, 0]
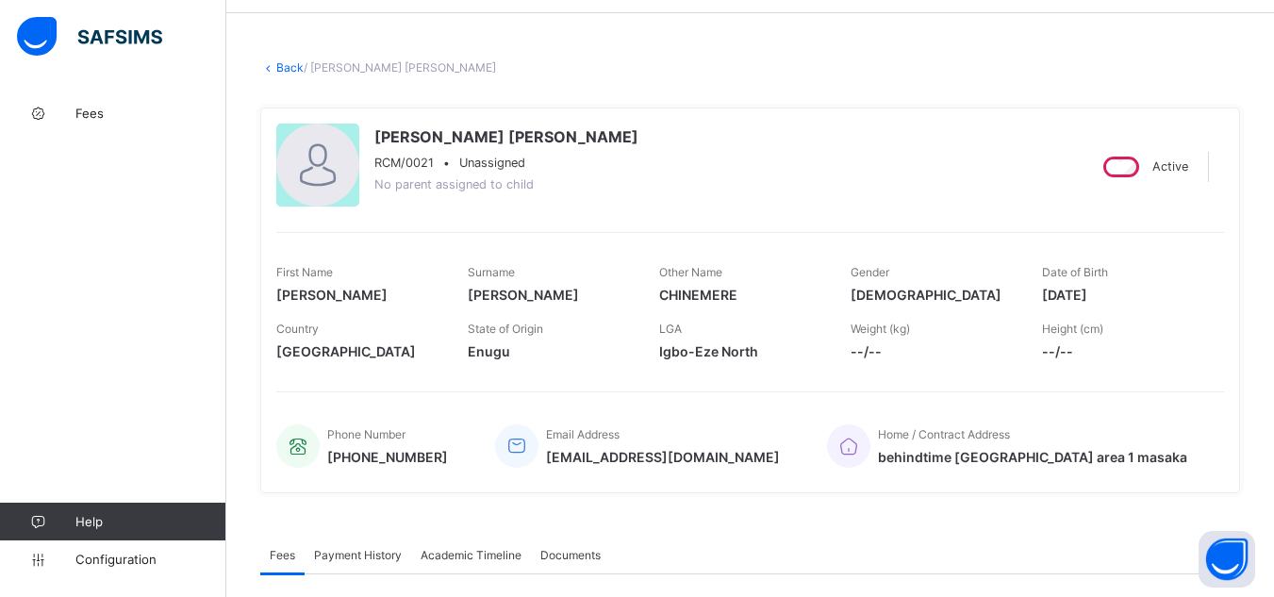
click at [282, 64] on link "Back" at bounding box center [289, 67] width 27 height 14
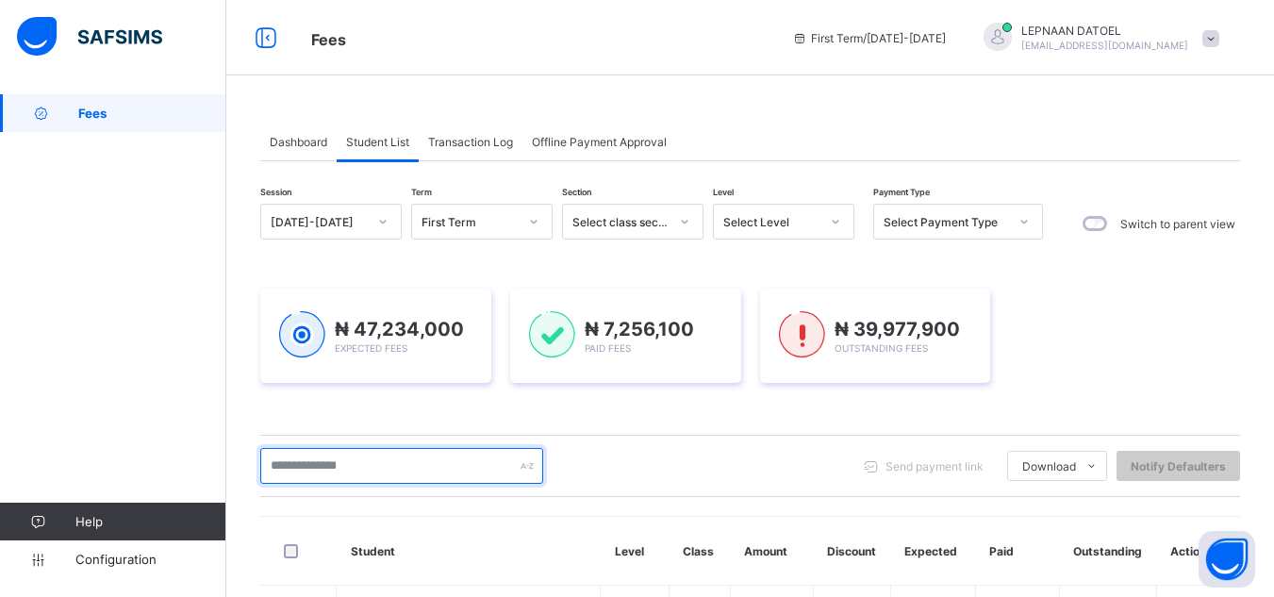
click at [380, 466] on input "text" at bounding box center [401, 466] width 283 height 36
type input "*****"
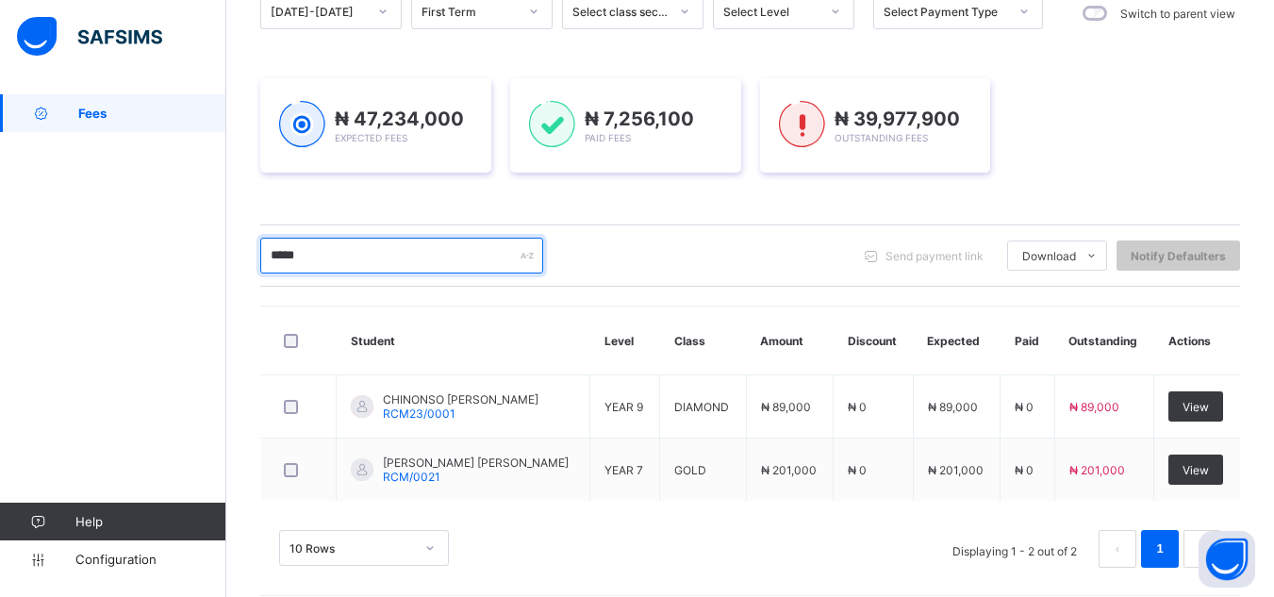
scroll to position [226, 0]
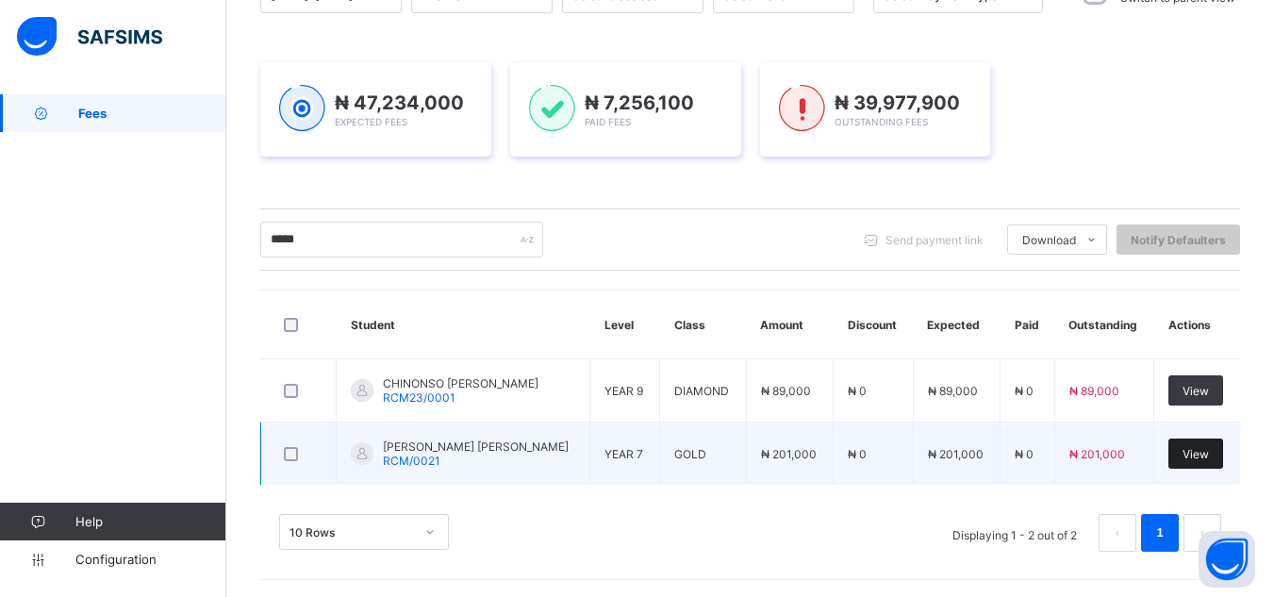
click at [1199, 445] on div "View" at bounding box center [1195, 453] width 55 height 30
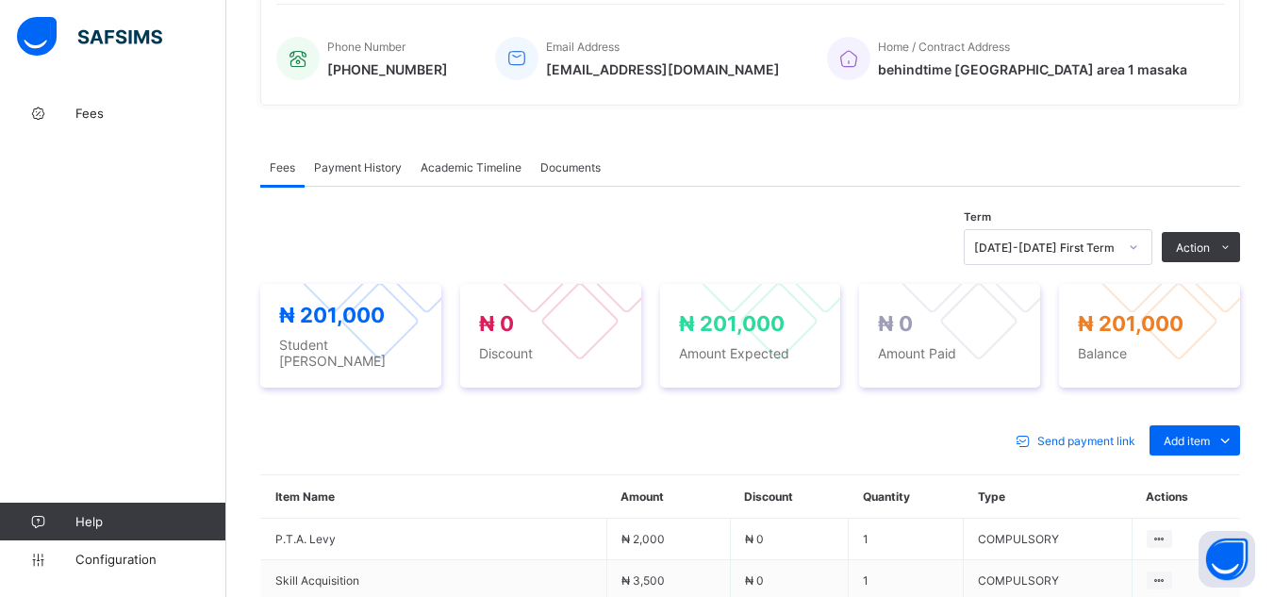
scroll to position [453, 0]
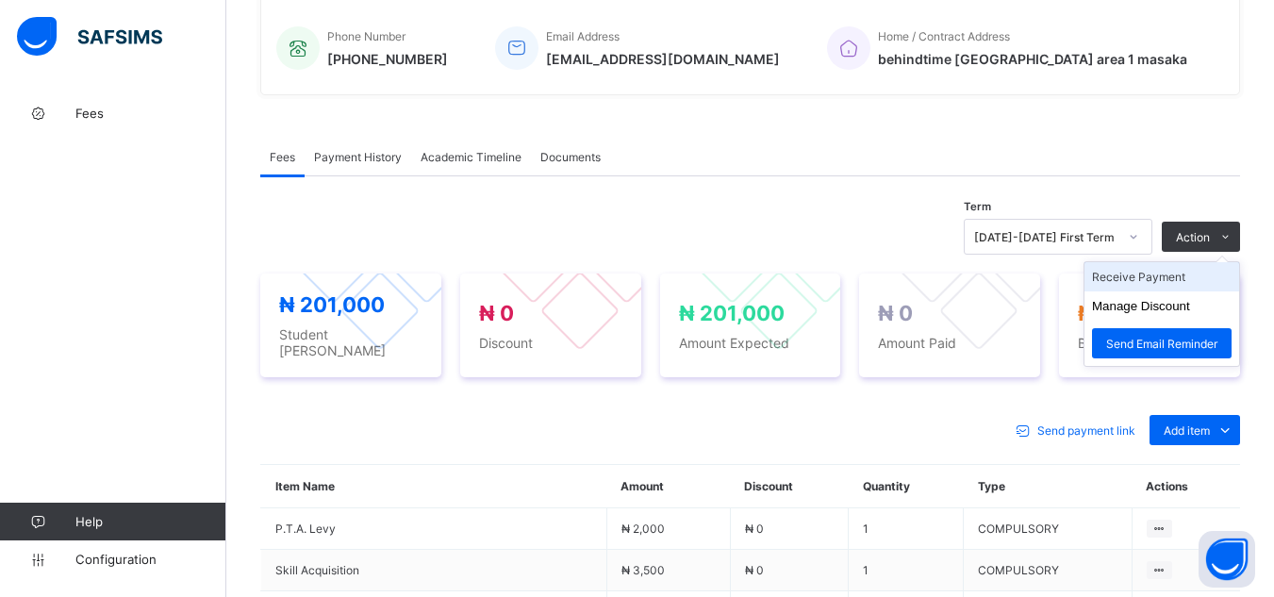
click at [1202, 283] on li "Receive Payment" at bounding box center [1161, 276] width 155 height 29
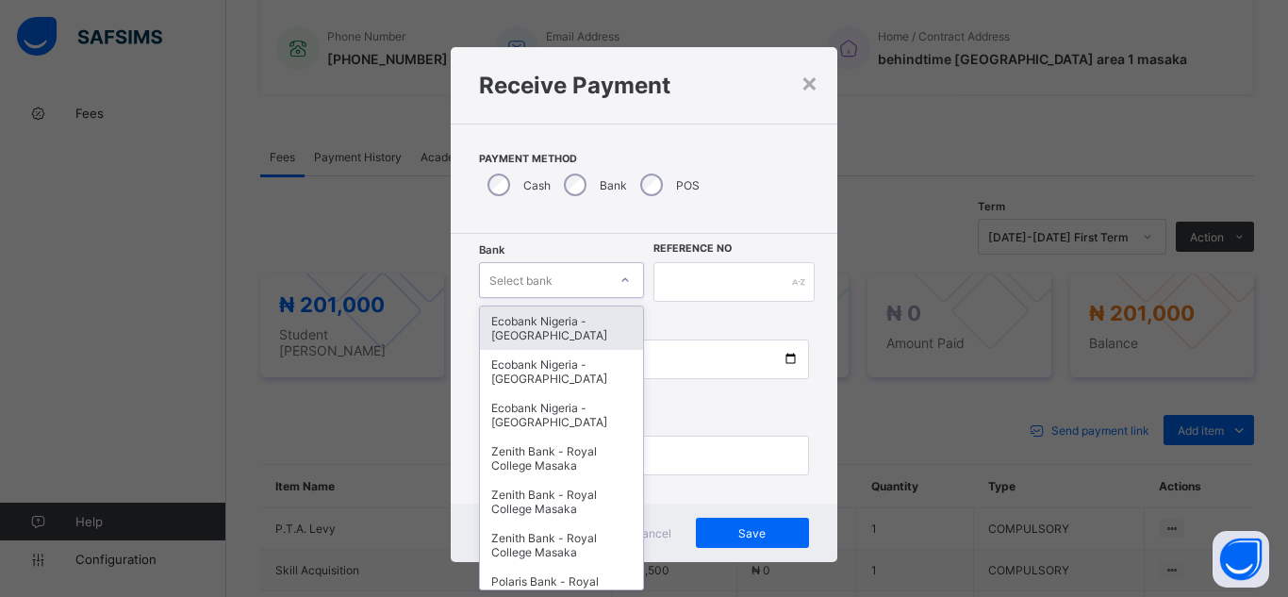
click at [571, 289] on div "Select bank" at bounding box center [543, 280] width 127 height 26
click at [559, 329] on div "Ecobank Nigeria - [GEOGRAPHIC_DATA]" at bounding box center [561, 327] width 163 height 43
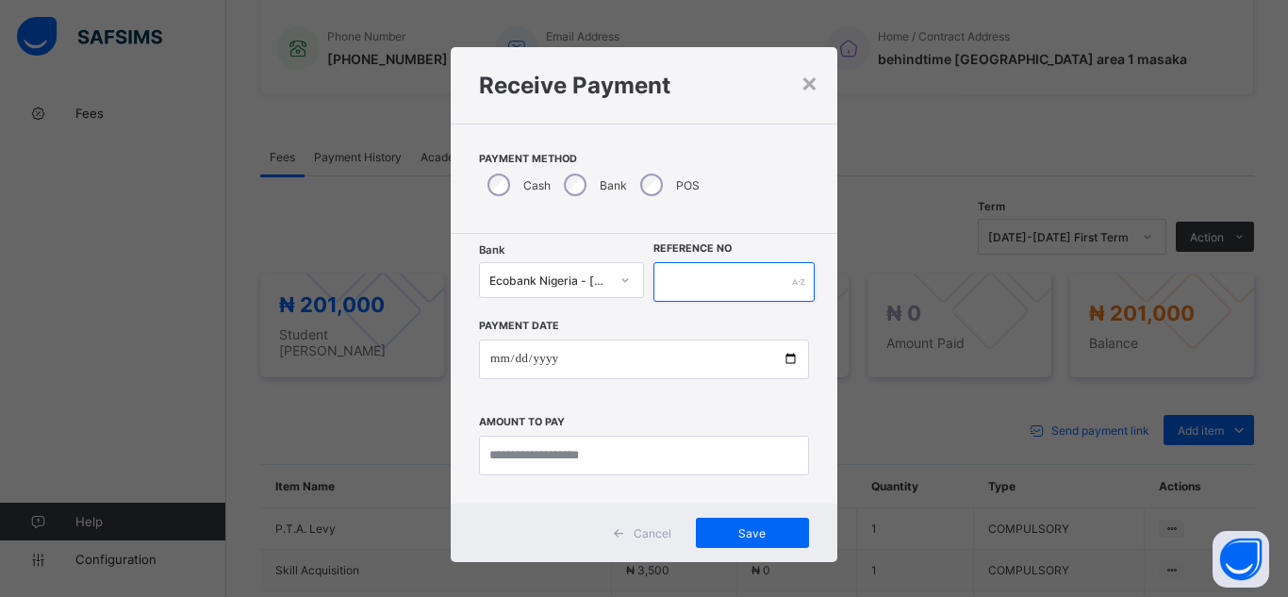
click at [685, 287] on input "text" at bounding box center [733, 282] width 161 height 40
type input "*"
type input "**********"
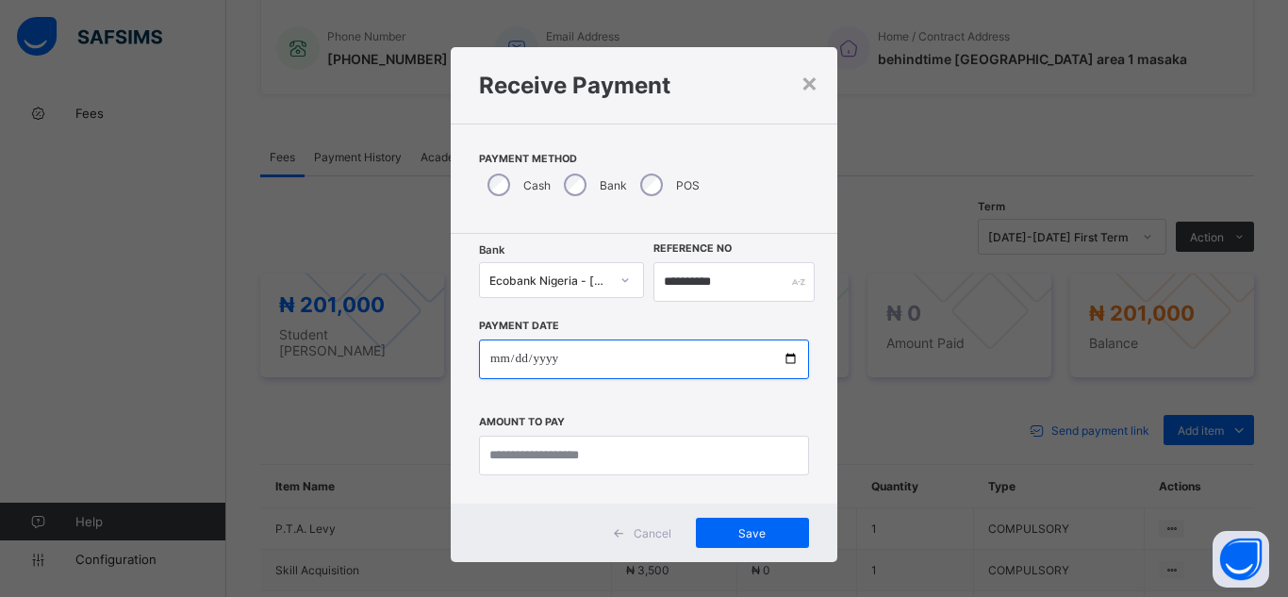
click at [783, 358] on input "date" at bounding box center [644, 359] width 330 height 40
type input "**********"
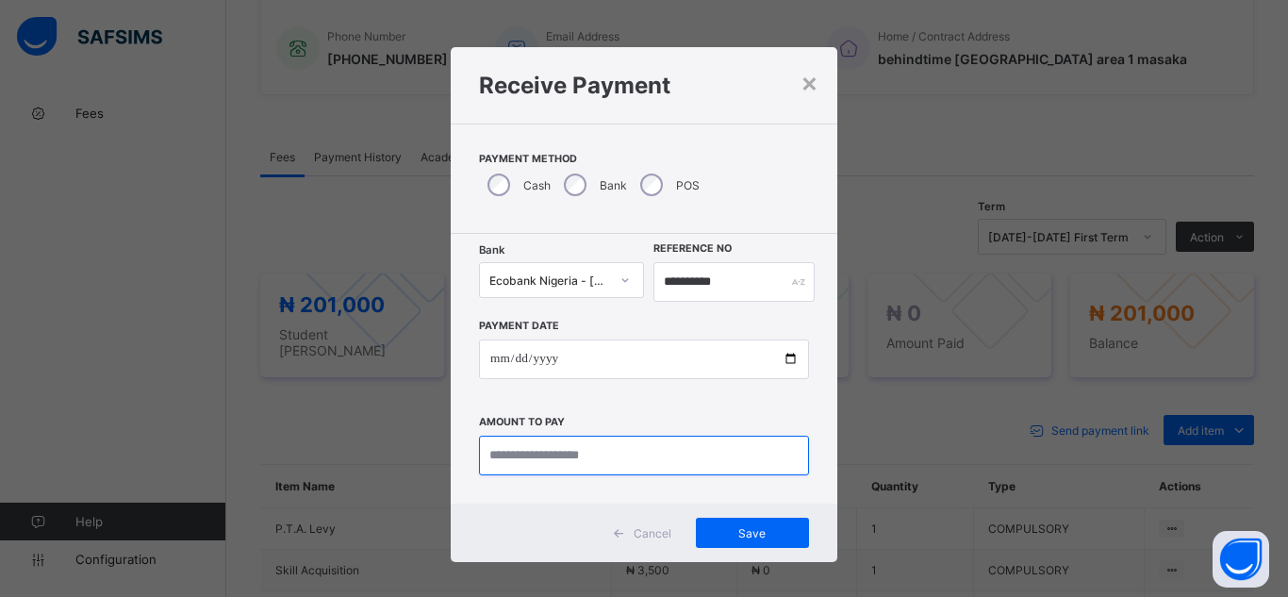
click at [553, 459] on input "currency" at bounding box center [644, 456] width 330 height 40
click at [521, 462] on input "currency" at bounding box center [644, 456] width 330 height 40
type input "*********"
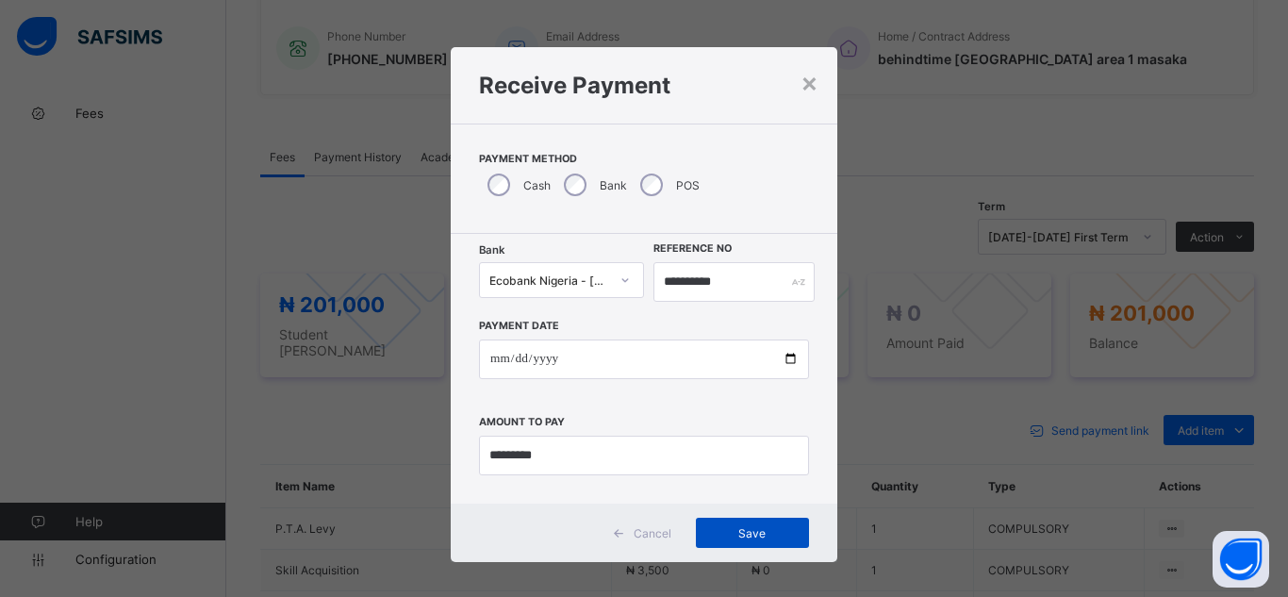
click at [720, 535] on span "Save" at bounding box center [752, 533] width 85 height 14
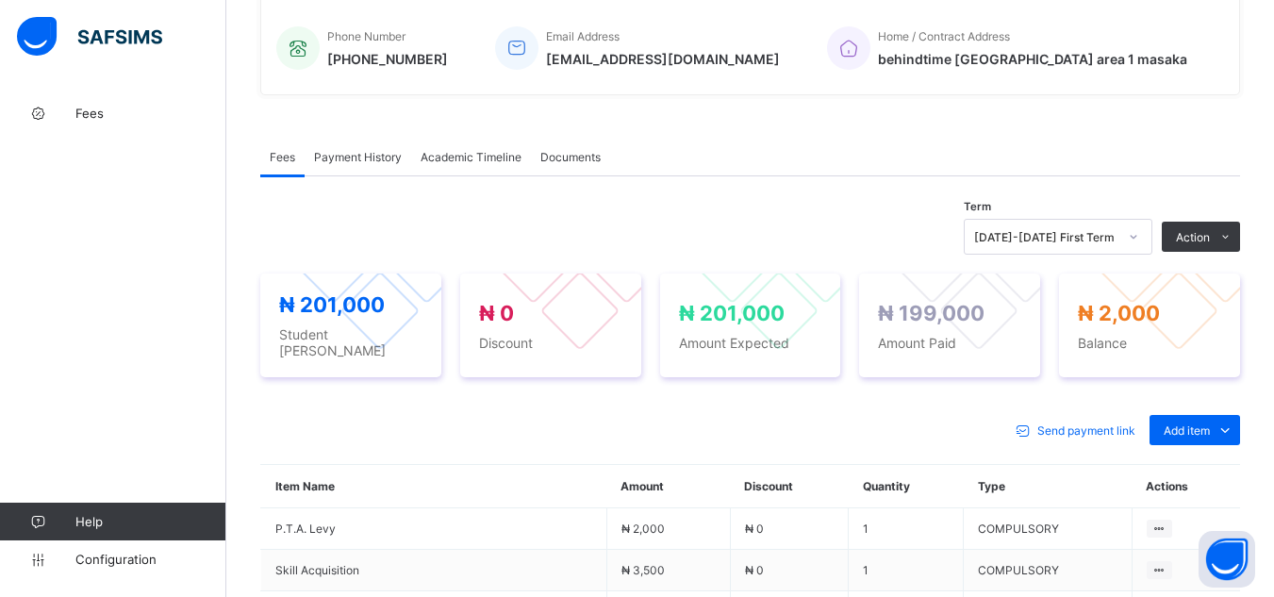
click at [254, 47] on div "× Delete Document This action would delete the document with name: from the sys…" at bounding box center [750, 423] width 1048 height 1563
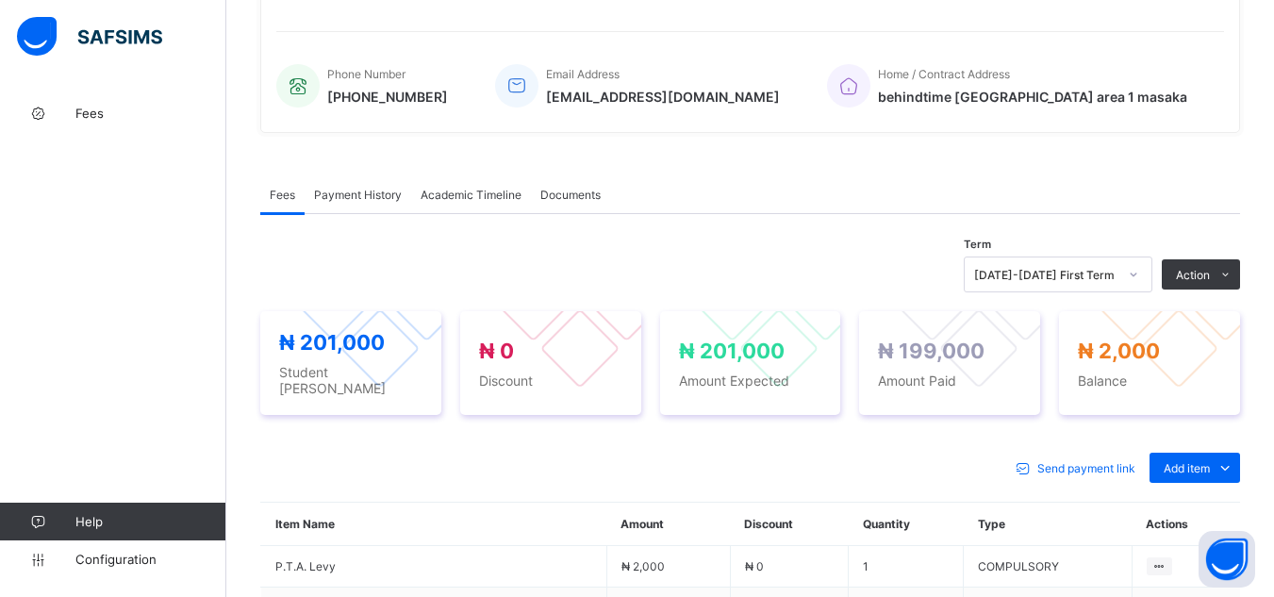
scroll to position [377, 0]
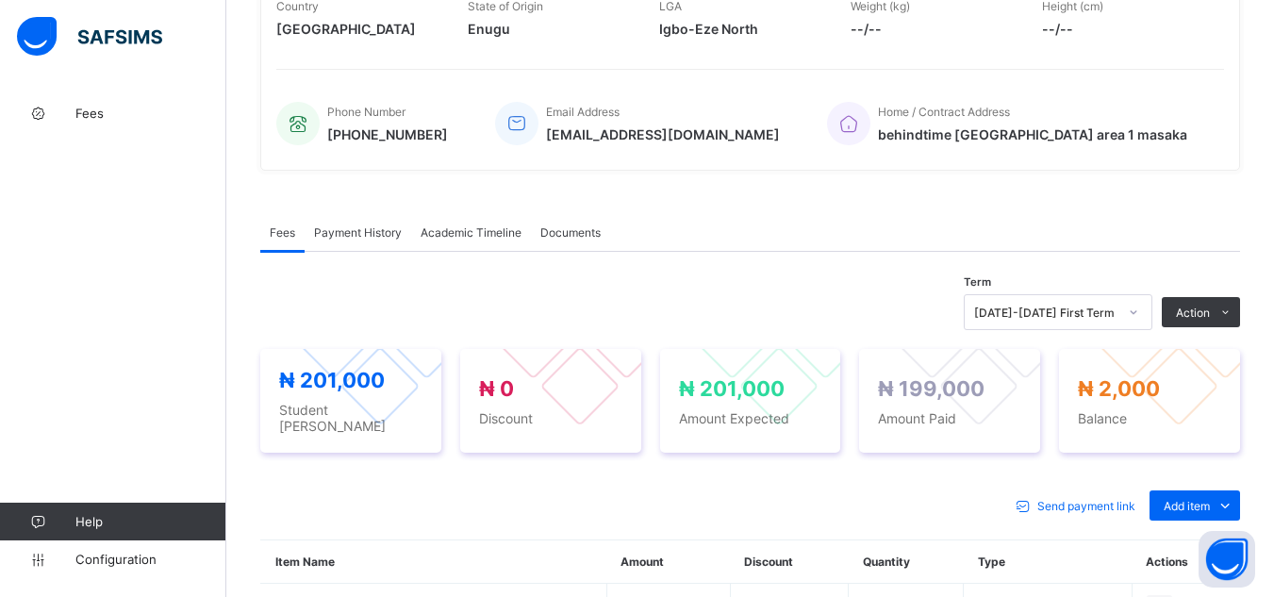
click at [245, 73] on div "× Delete Document This action would delete the document with name: from the sys…" at bounding box center [750, 498] width 1048 height 1563
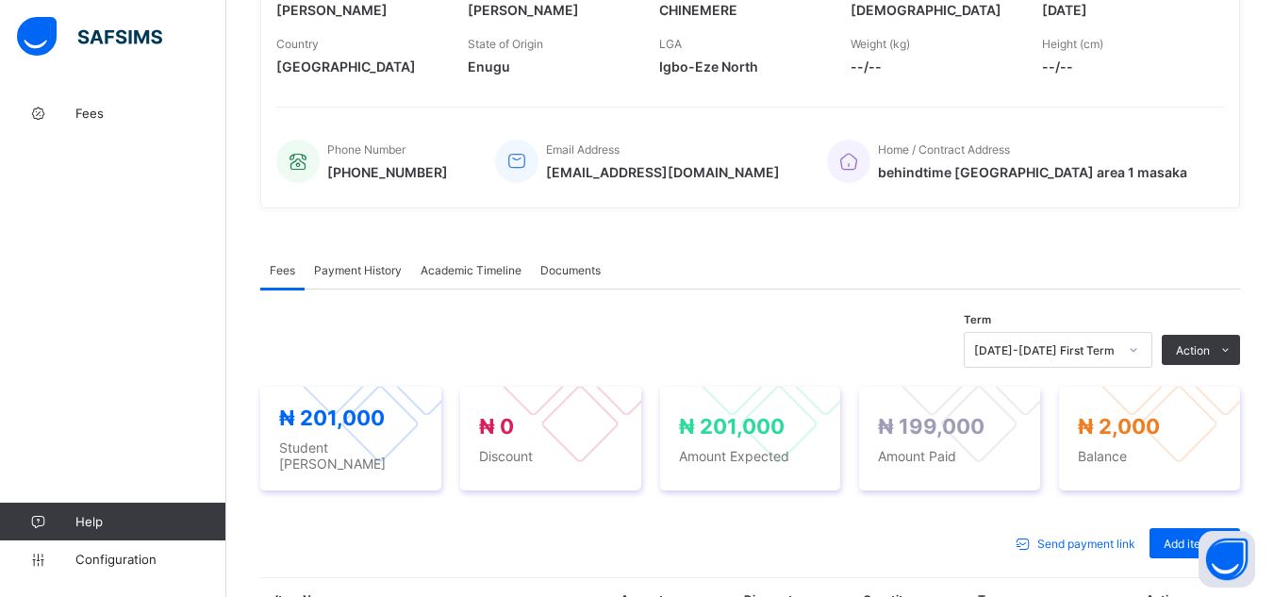
scroll to position [302, 0]
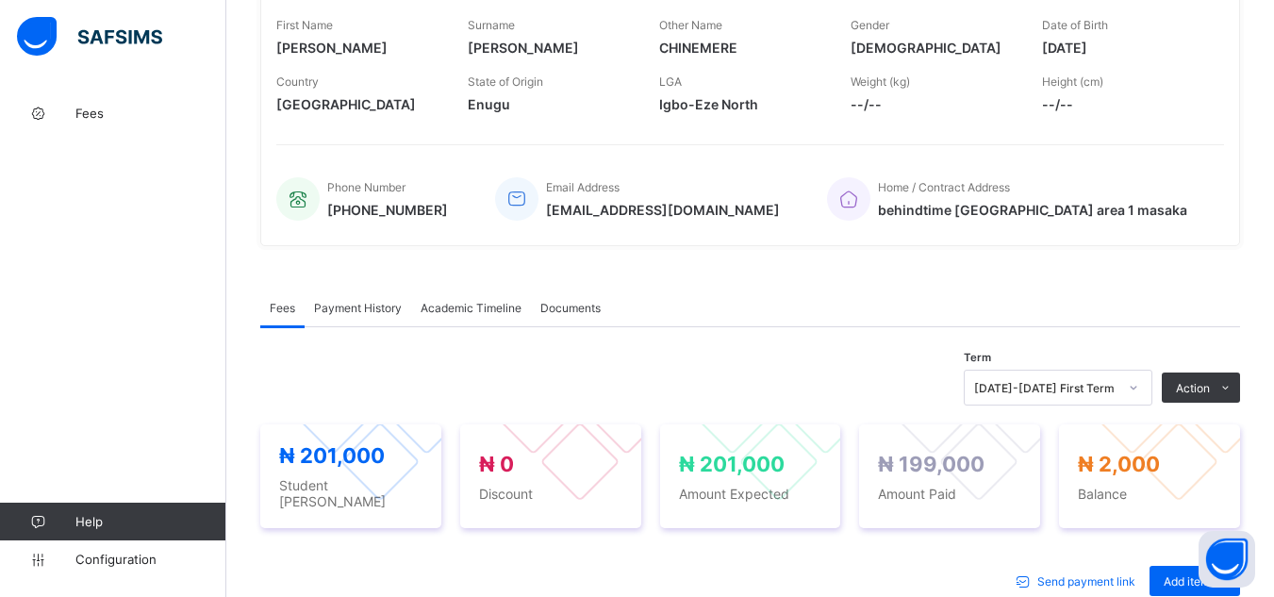
click at [245, 74] on div "× Delete Document This action would delete the document with name: from the sys…" at bounding box center [750, 574] width 1048 height 1563
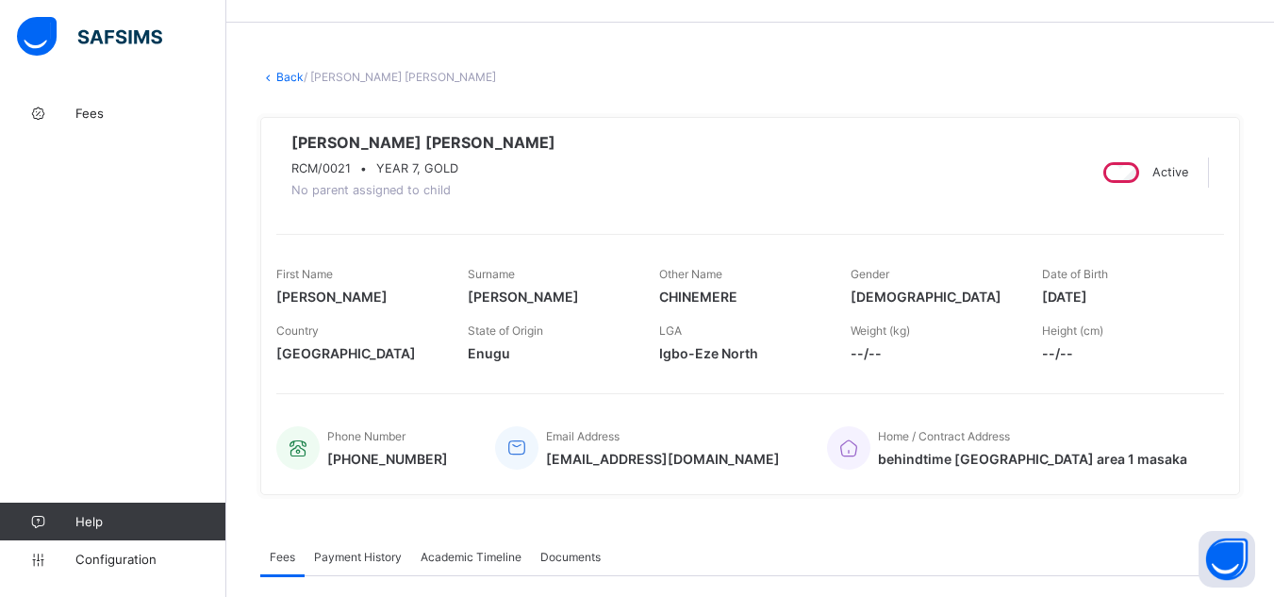
scroll to position [0, 0]
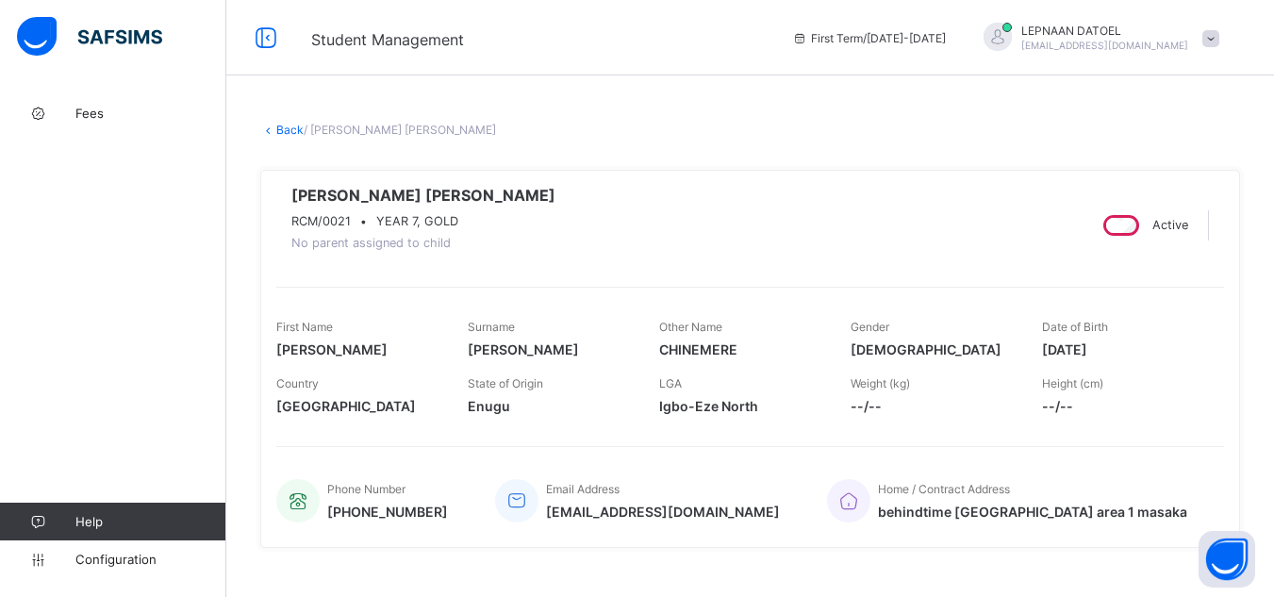
click at [289, 130] on link "Back" at bounding box center [289, 130] width 27 height 14
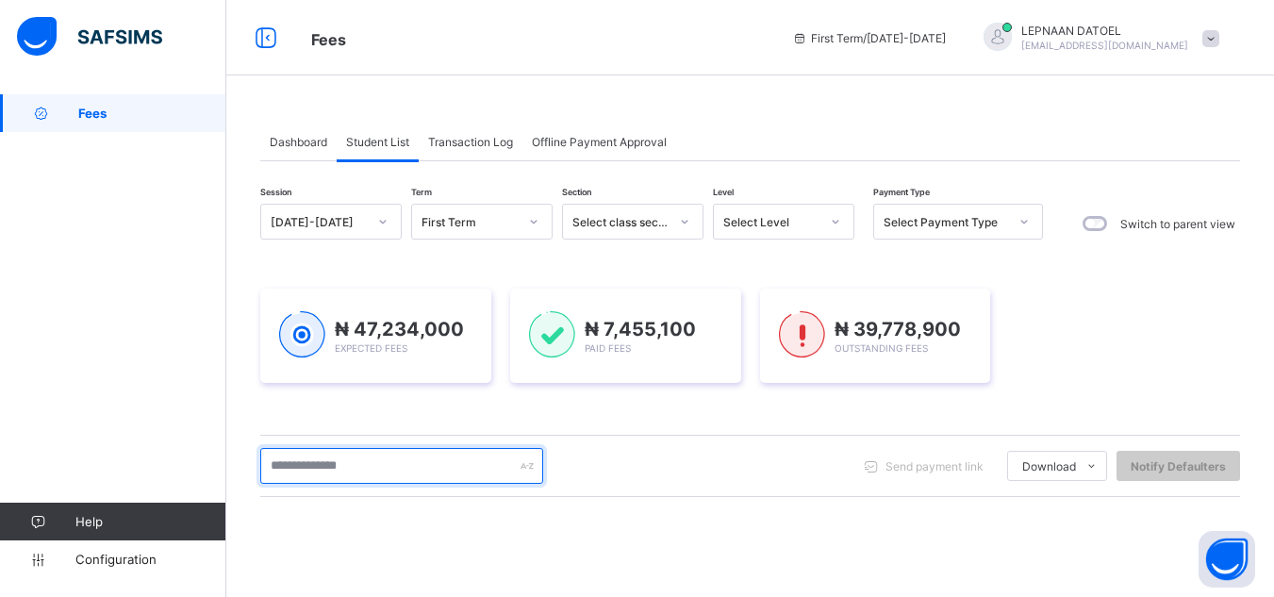
click at [358, 466] on input "text" at bounding box center [401, 466] width 283 height 36
type input "*****"
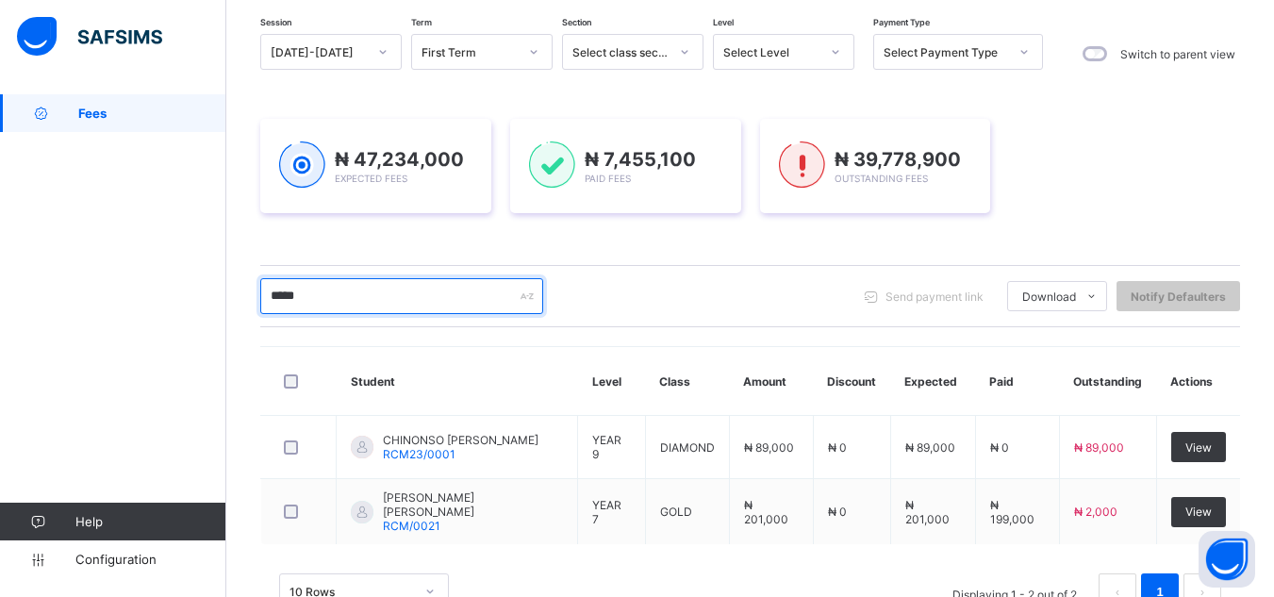
scroll to position [189, 0]
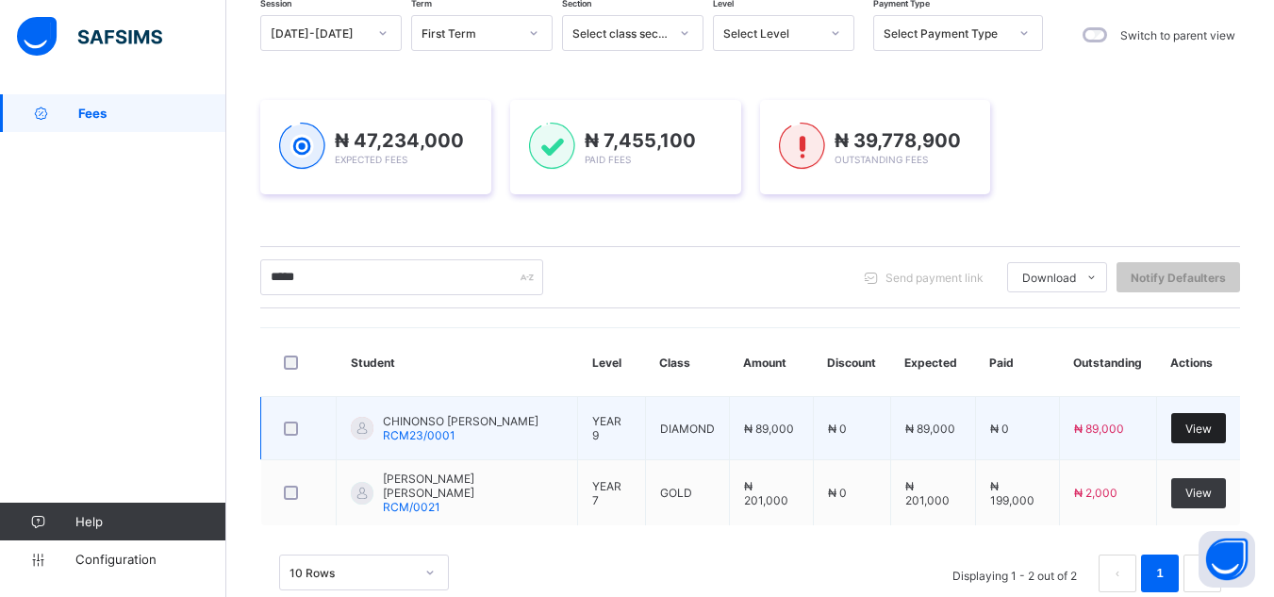
click at [1197, 417] on div "View" at bounding box center [1198, 428] width 55 height 30
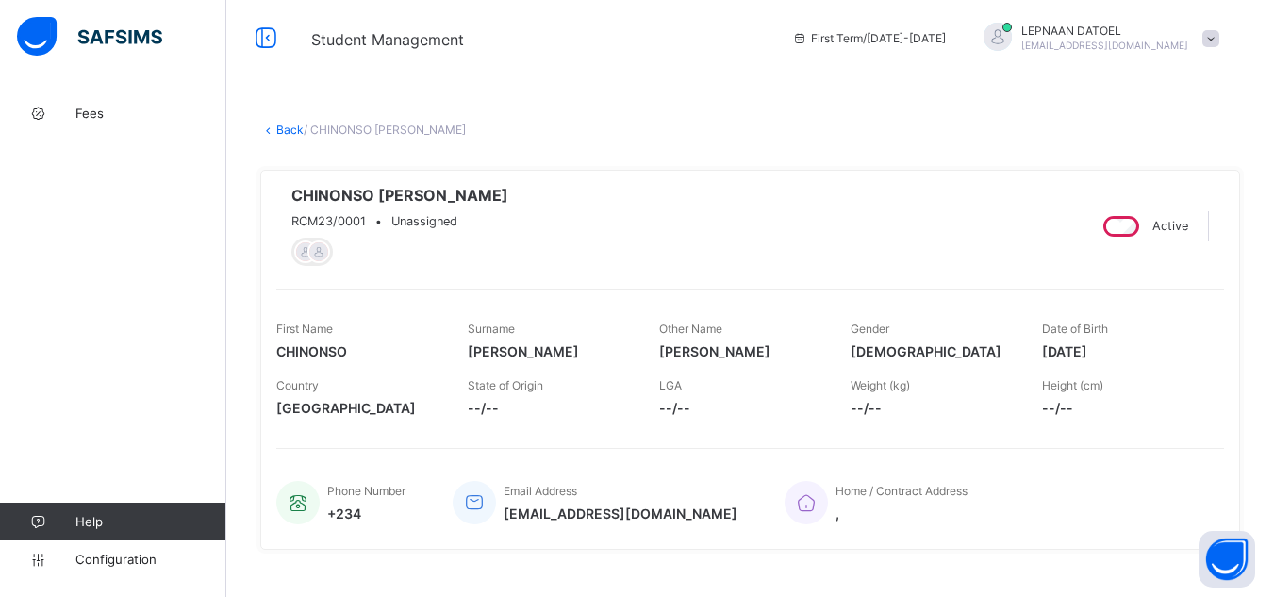
click at [1201, 488] on div "Home / Contract Address ," at bounding box center [995, 502] width 421 height 62
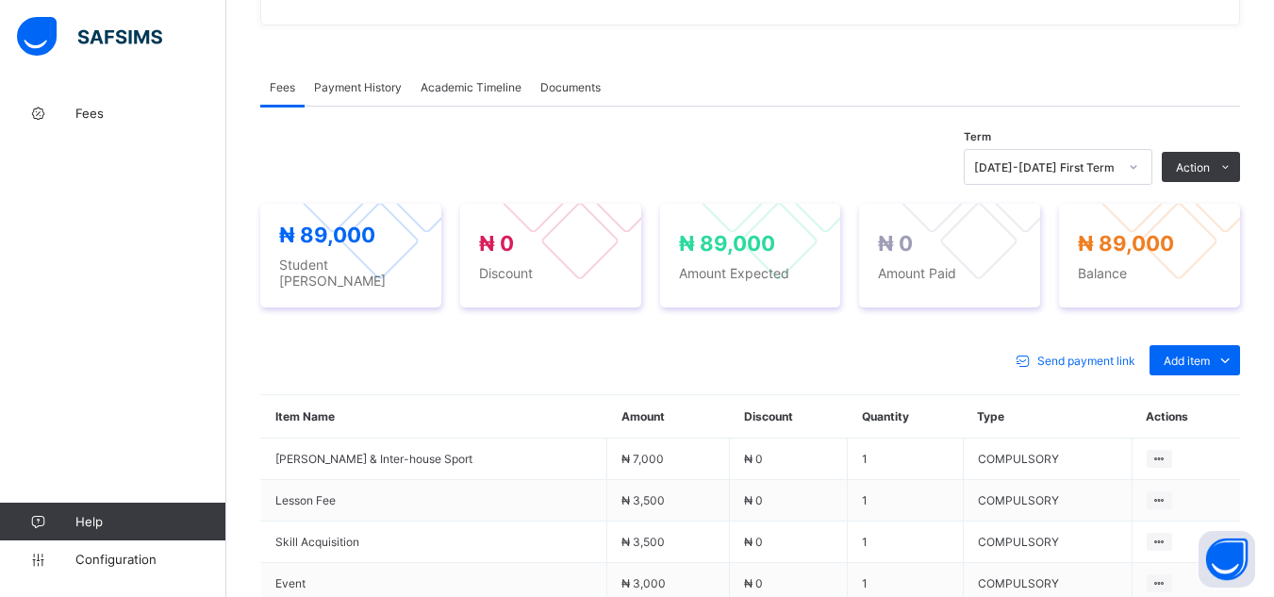
scroll to position [528, 0]
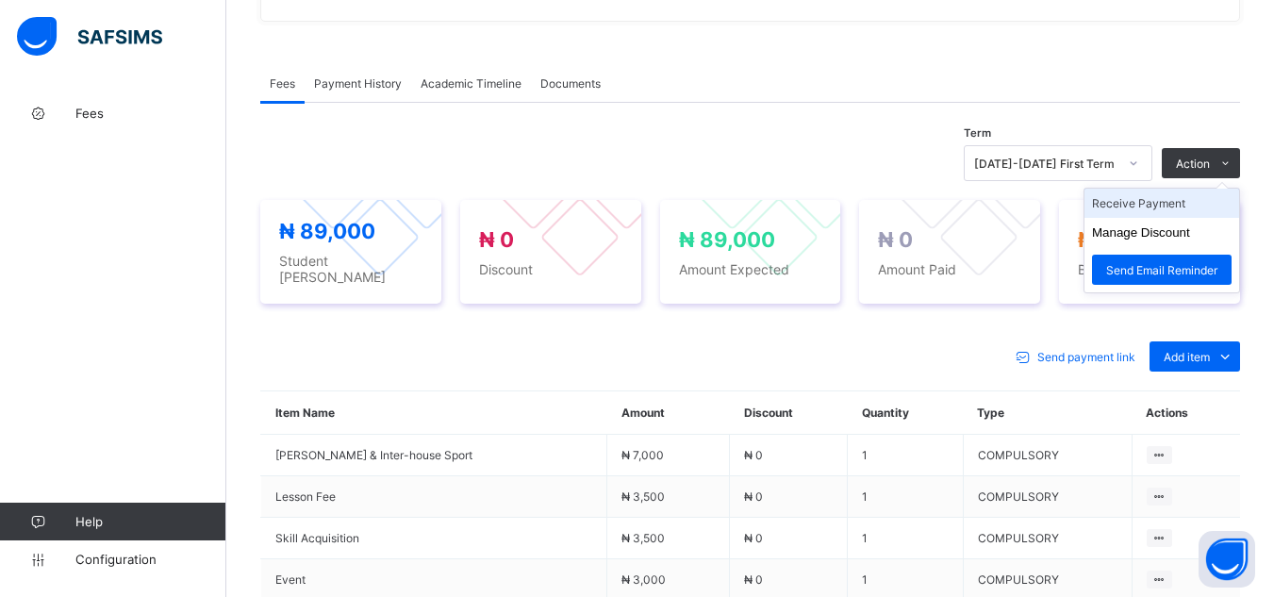
click at [1190, 208] on li "Receive Payment" at bounding box center [1161, 203] width 155 height 29
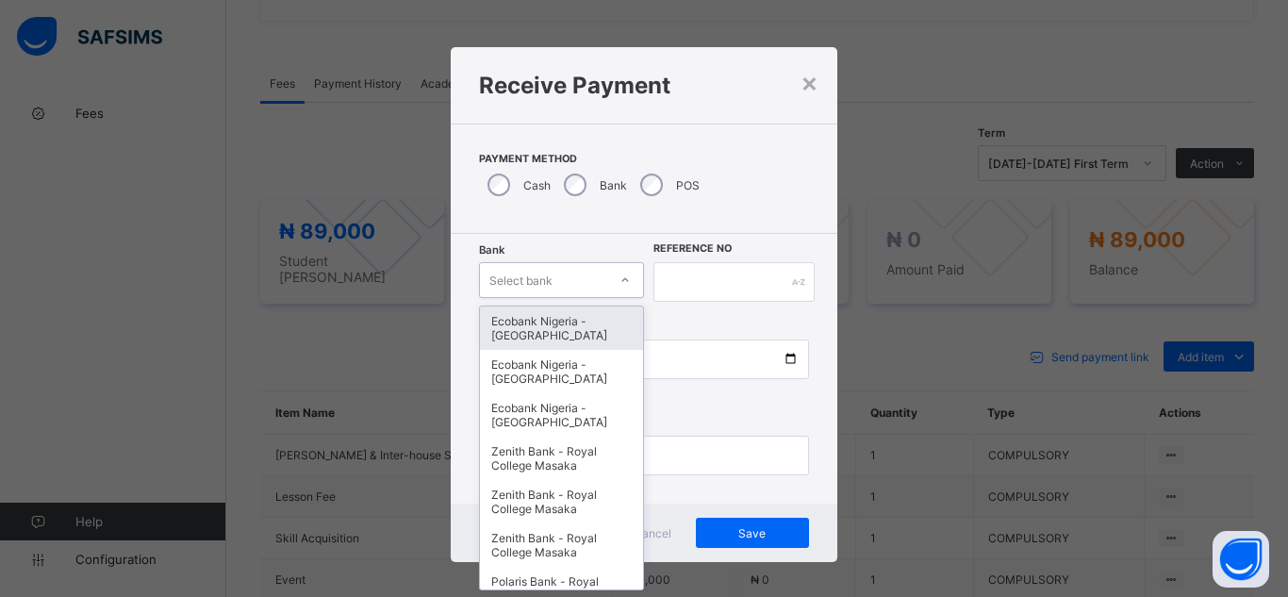
click at [586, 279] on div "Select bank" at bounding box center [543, 280] width 127 height 26
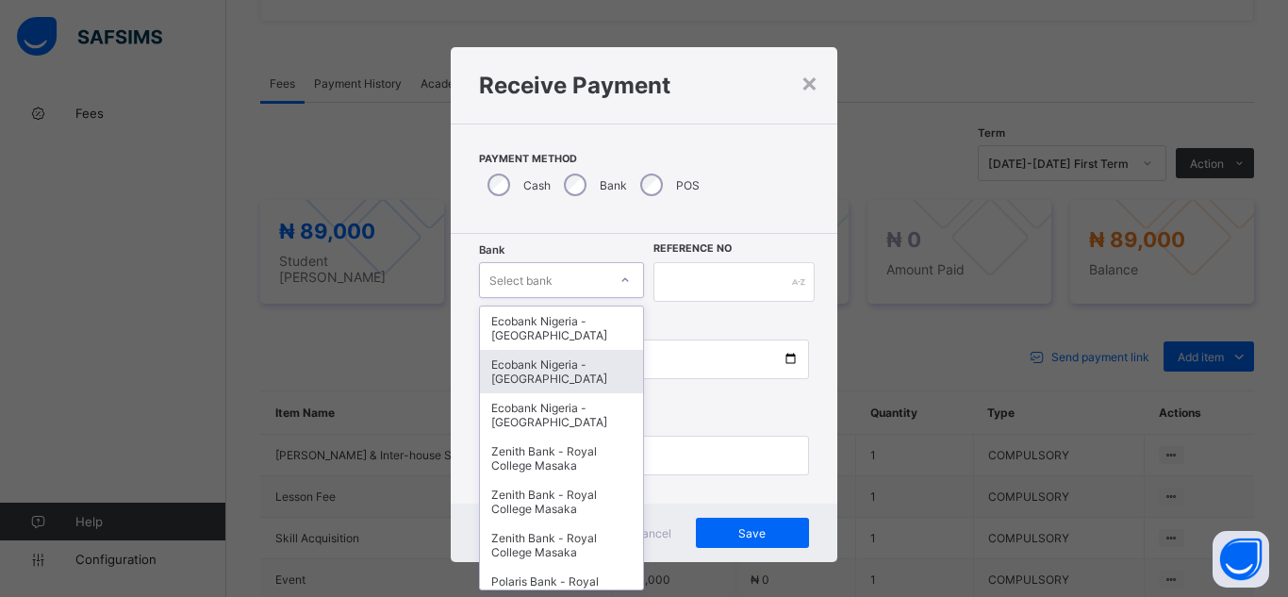
click at [571, 372] on div "Ecobank Nigeria - [GEOGRAPHIC_DATA]" at bounding box center [561, 371] width 163 height 43
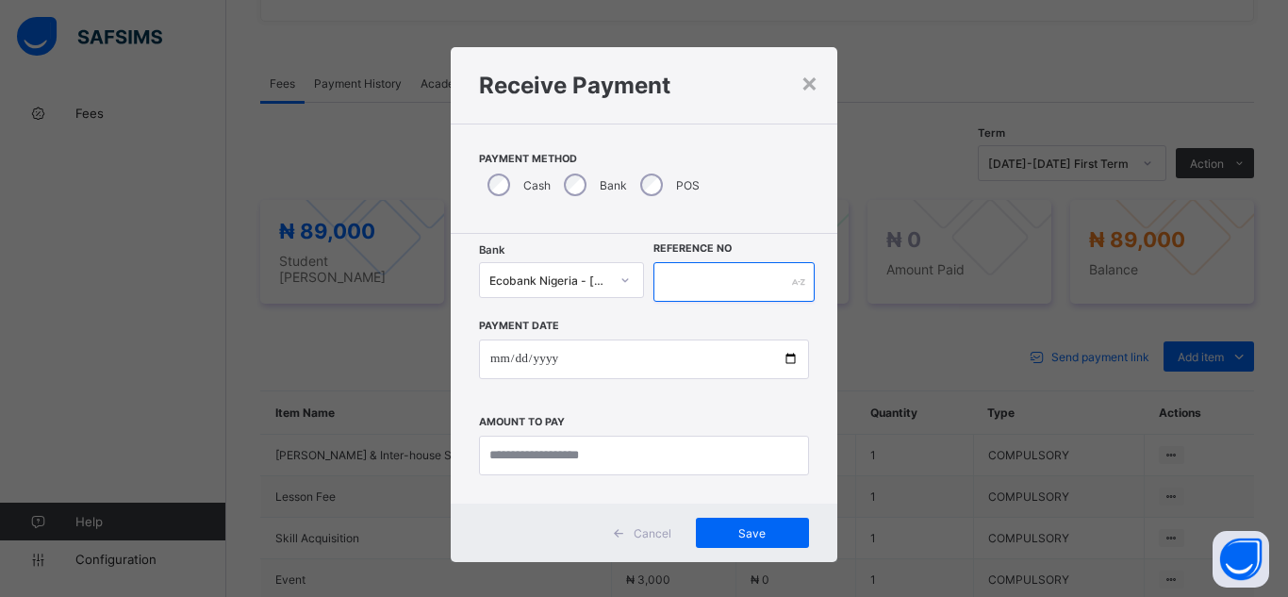
click at [675, 273] on input "text" at bounding box center [733, 282] width 161 height 40
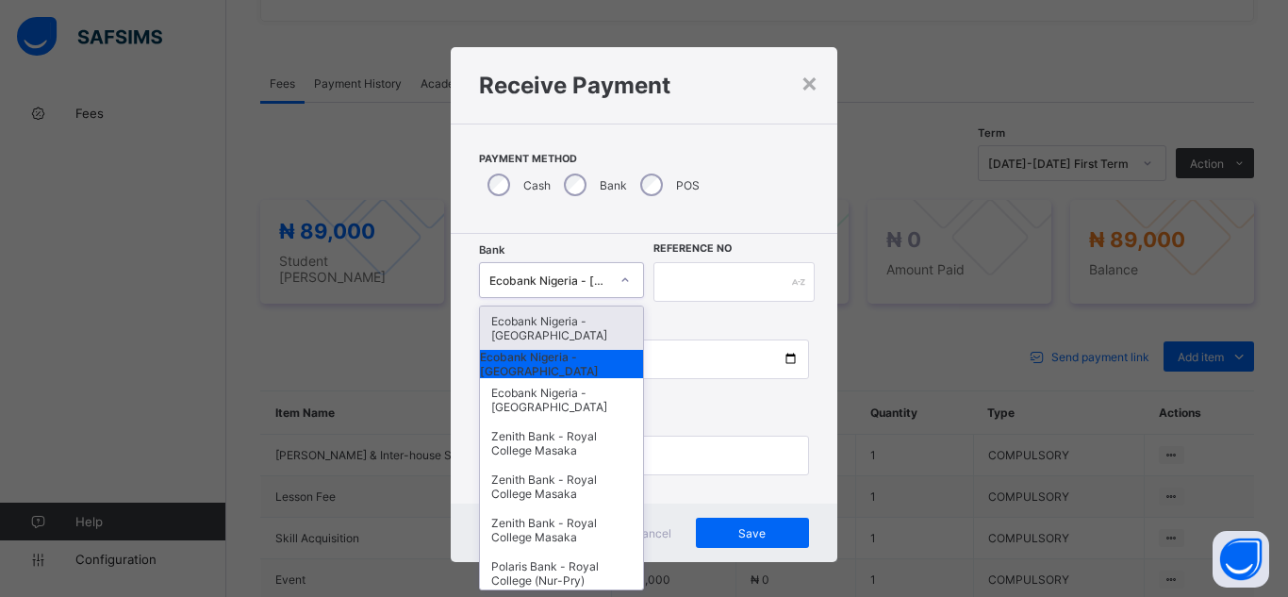
click at [590, 279] on div "Ecobank Nigeria - [GEOGRAPHIC_DATA]" at bounding box center [549, 280] width 120 height 14
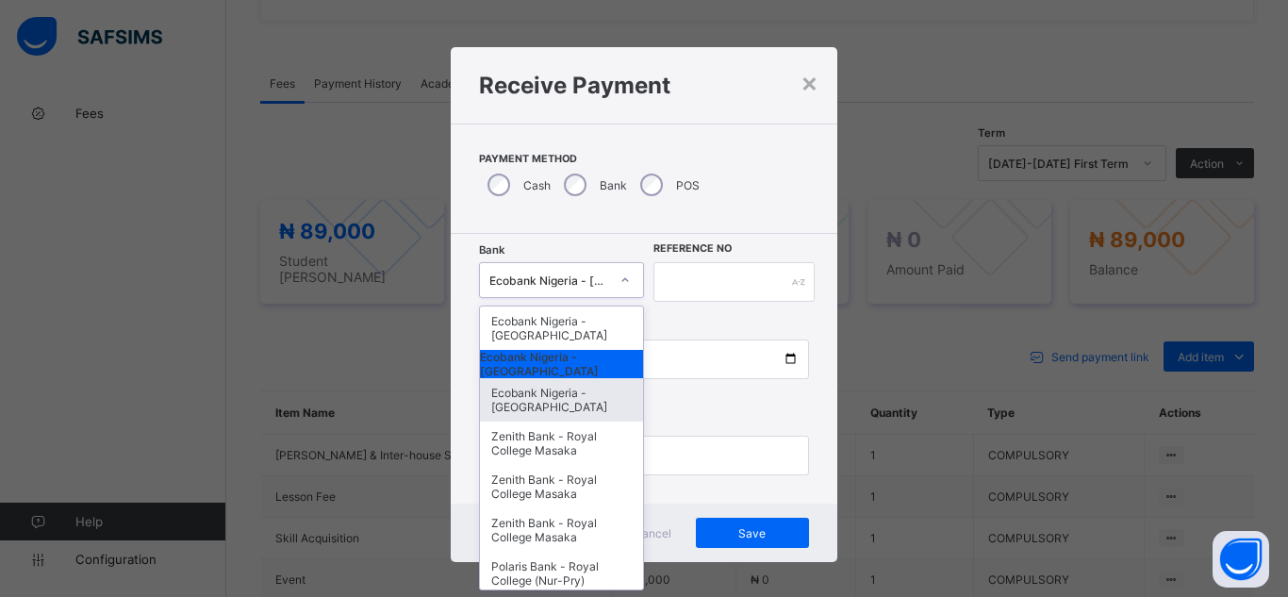
click at [582, 420] on div "Ecobank Nigeria - [GEOGRAPHIC_DATA]" at bounding box center [561, 399] width 163 height 43
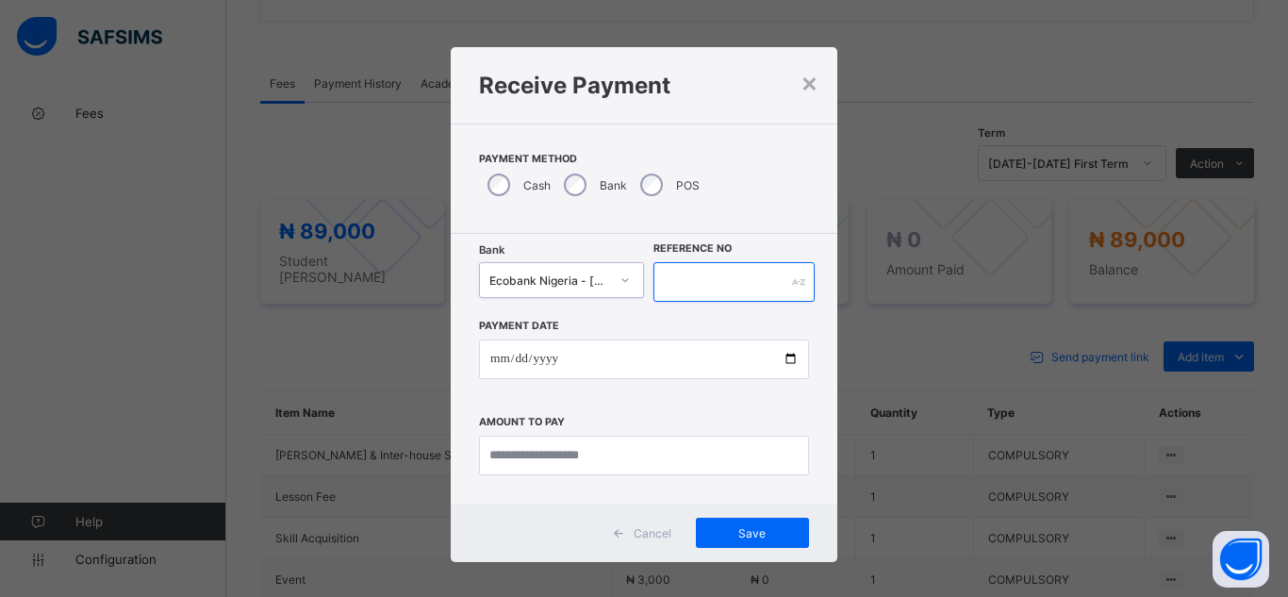
click at [667, 277] on input "text" at bounding box center [733, 282] width 161 height 40
type input "**********"
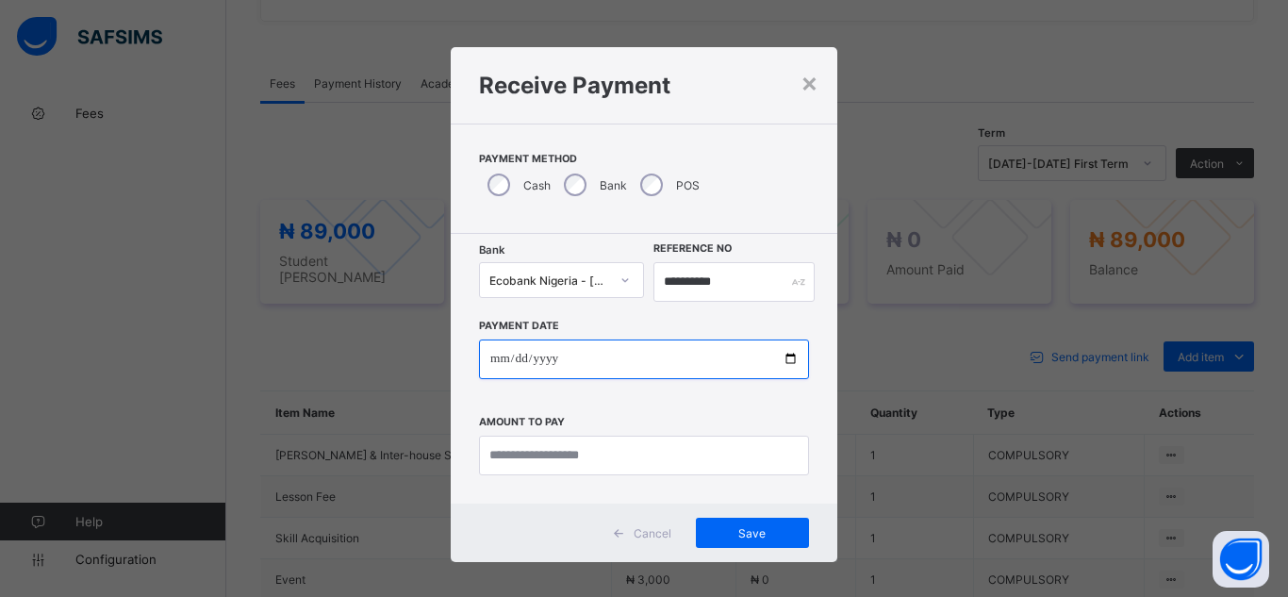
click at [576, 366] on input "date" at bounding box center [644, 359] width 330 height 40
click at [782, 359] on input "date" at bounding box center [644, 359] width 330 height 40
type input "**********"
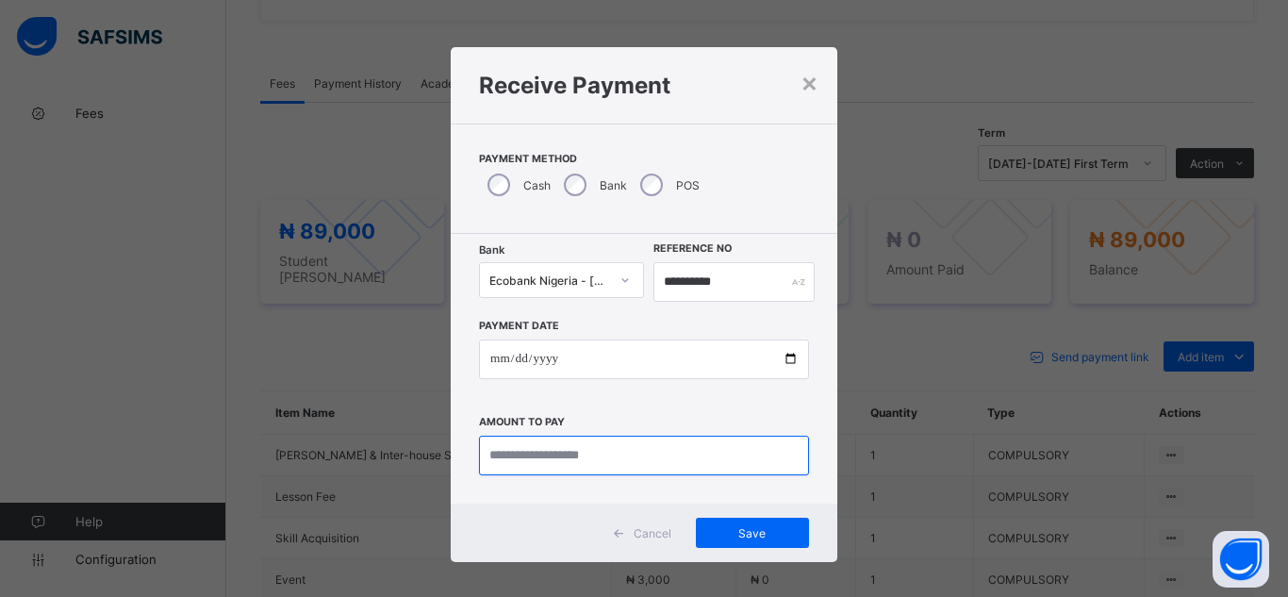
click at [614, 461] on input "currency" at bounding box center [644, 456] width 330 height 40
type input "********"
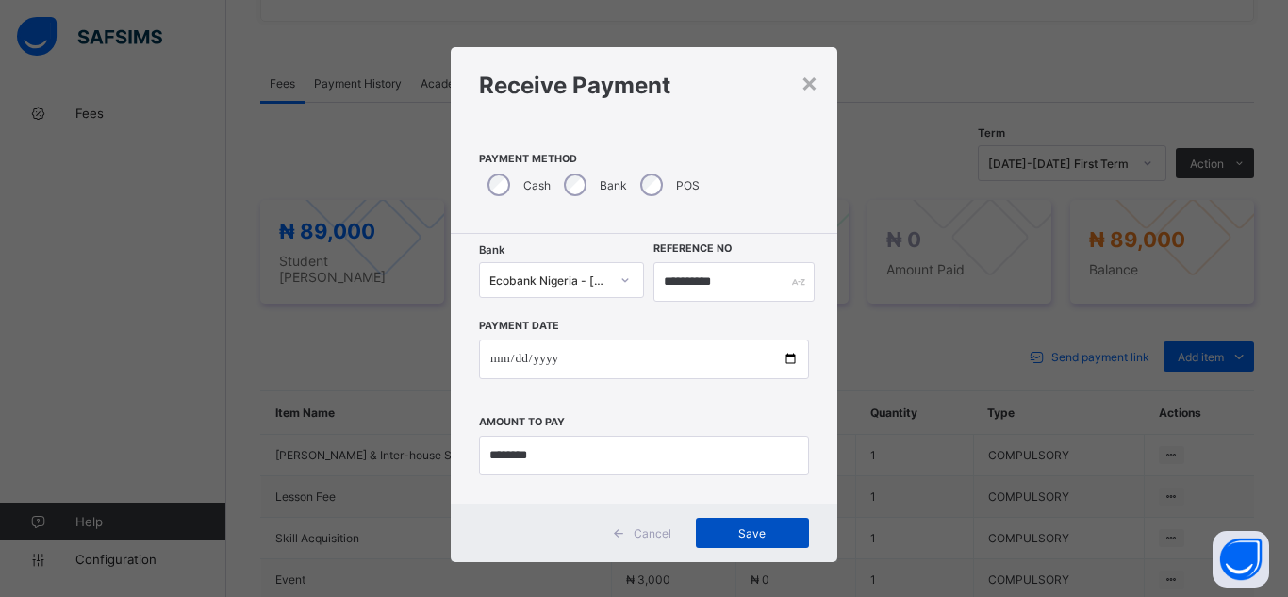
click at [710, 536] on span "Save" at bounding box center [752, 533] width 85 height 14
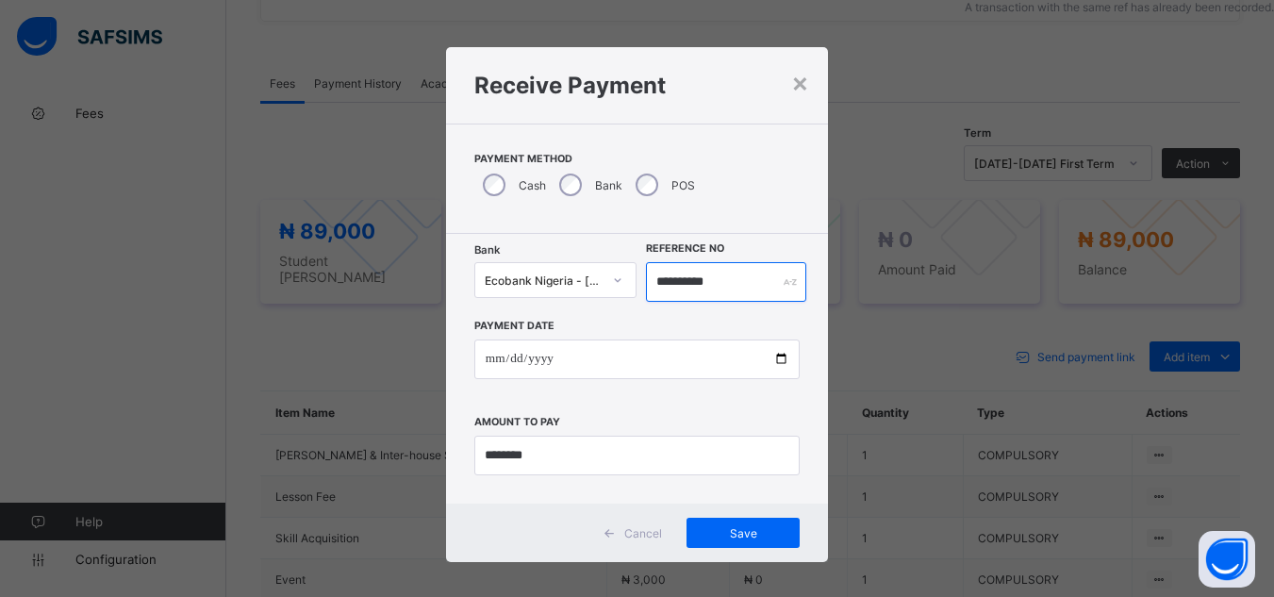
click at [721, 281] on input "**********" at bounding box center [725, 282] width 159 height 40
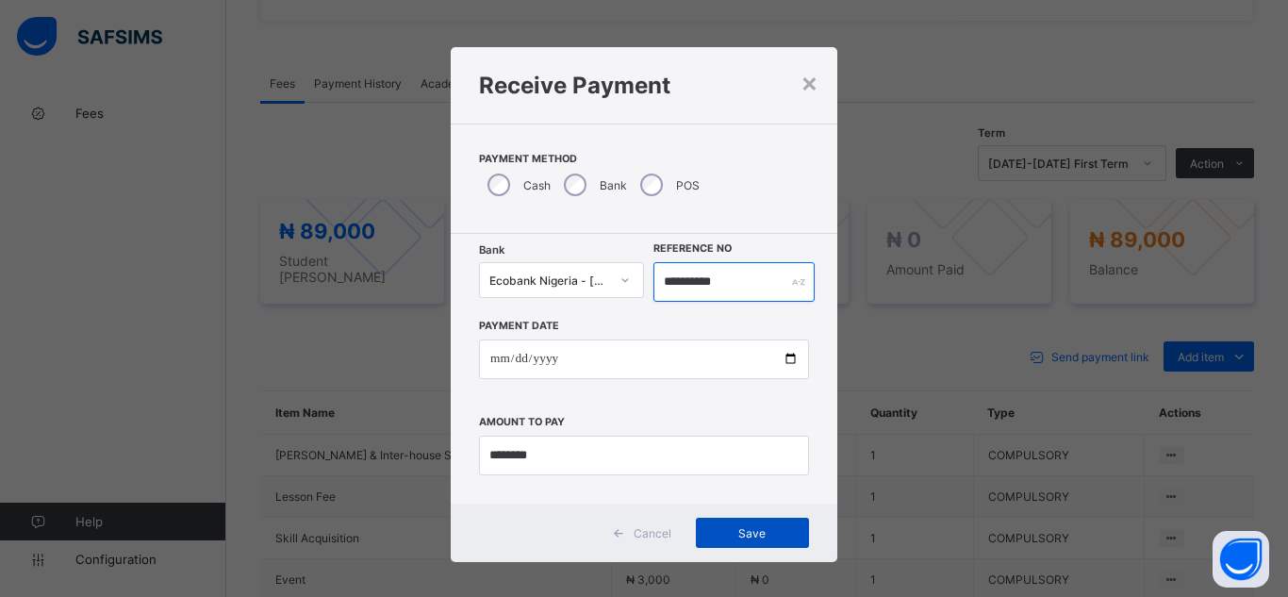
type input "**********"
click at [741, 539] on span "Save" at bounding box center [752, 533] width 85 height 14
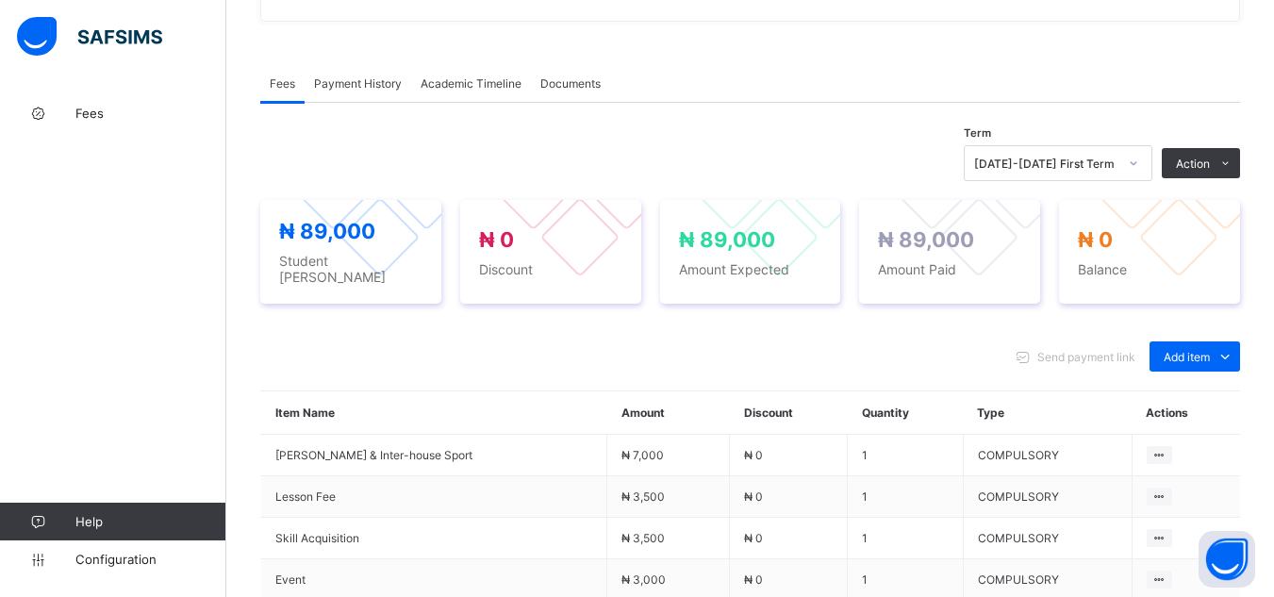
click at [247, 154] on div "× Delete Document This action would delete the document with name: from the sys…" at bounding box center [750, 223] width 1048 height 1315
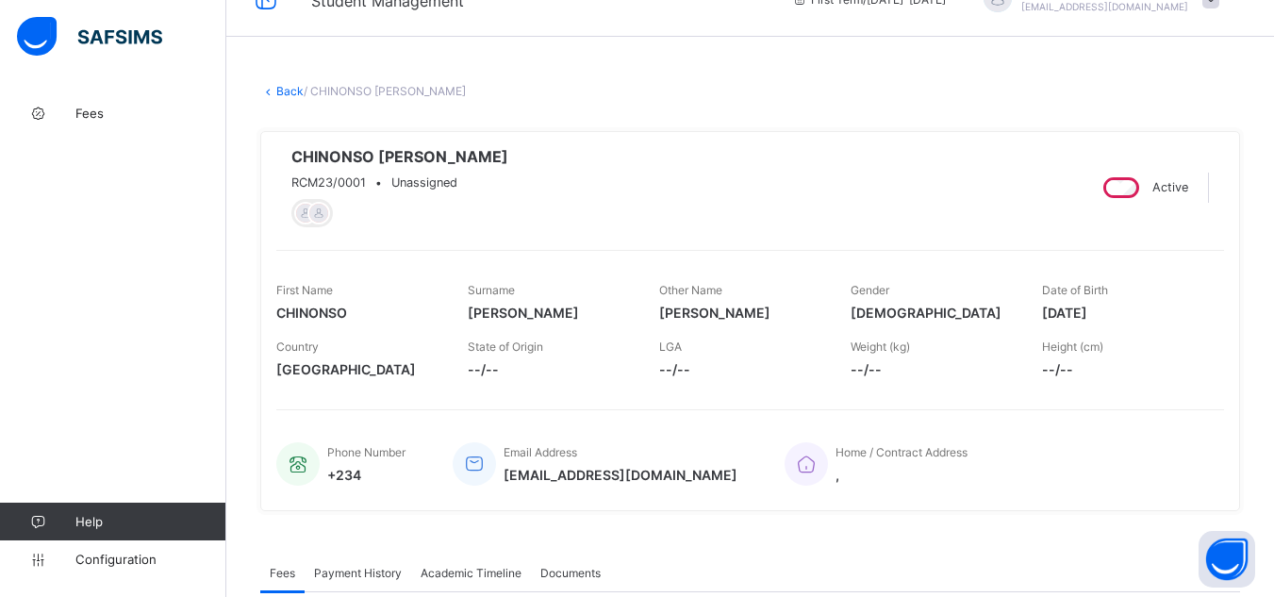
scroll to position [38, 0]
click at [289, 93] on link "Back" at bounding box center [289, 92] width 27 height 14
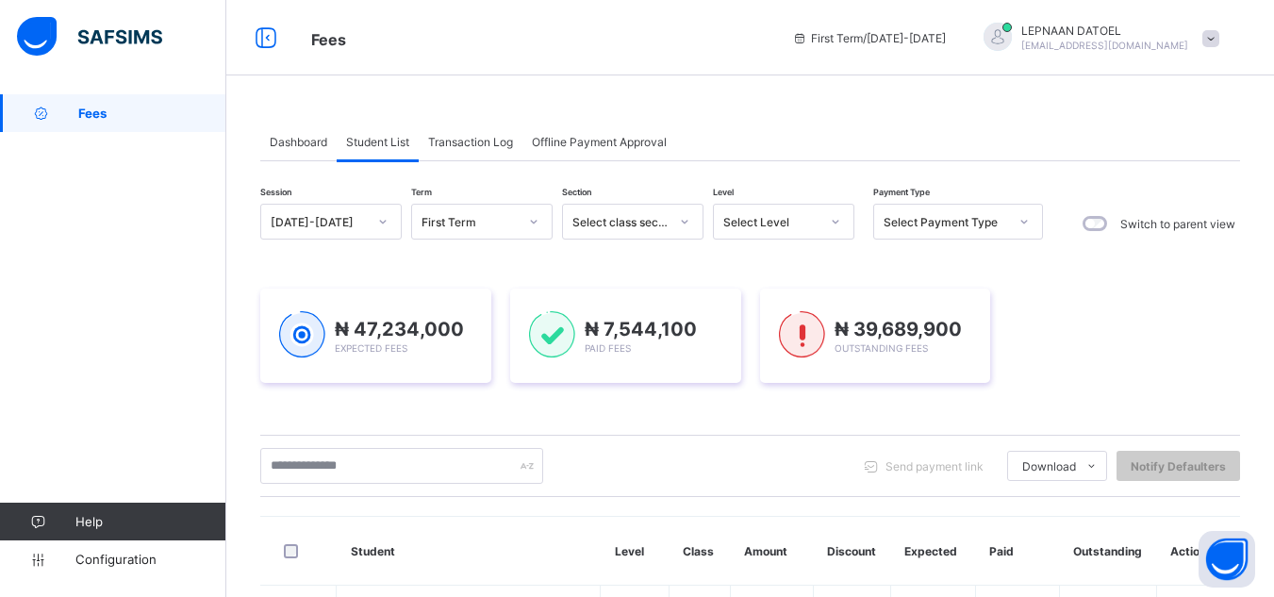
click at [287, 468] on input "text" at bounding box center [401, 466] width 283 height 36
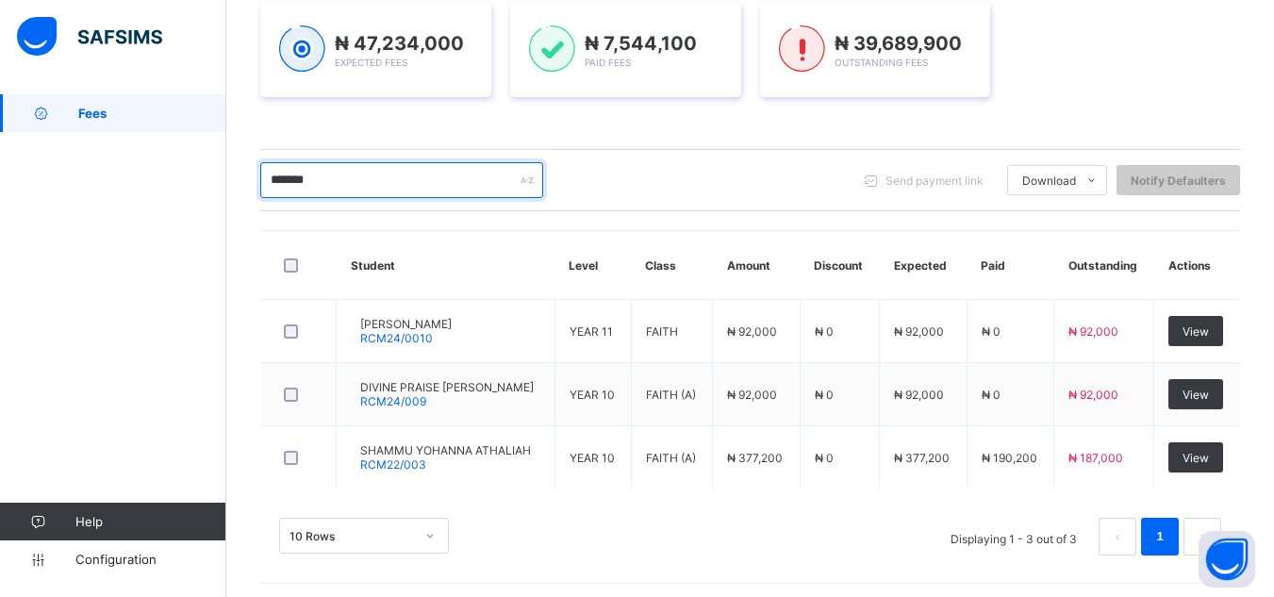
scroll to position [291, 0]
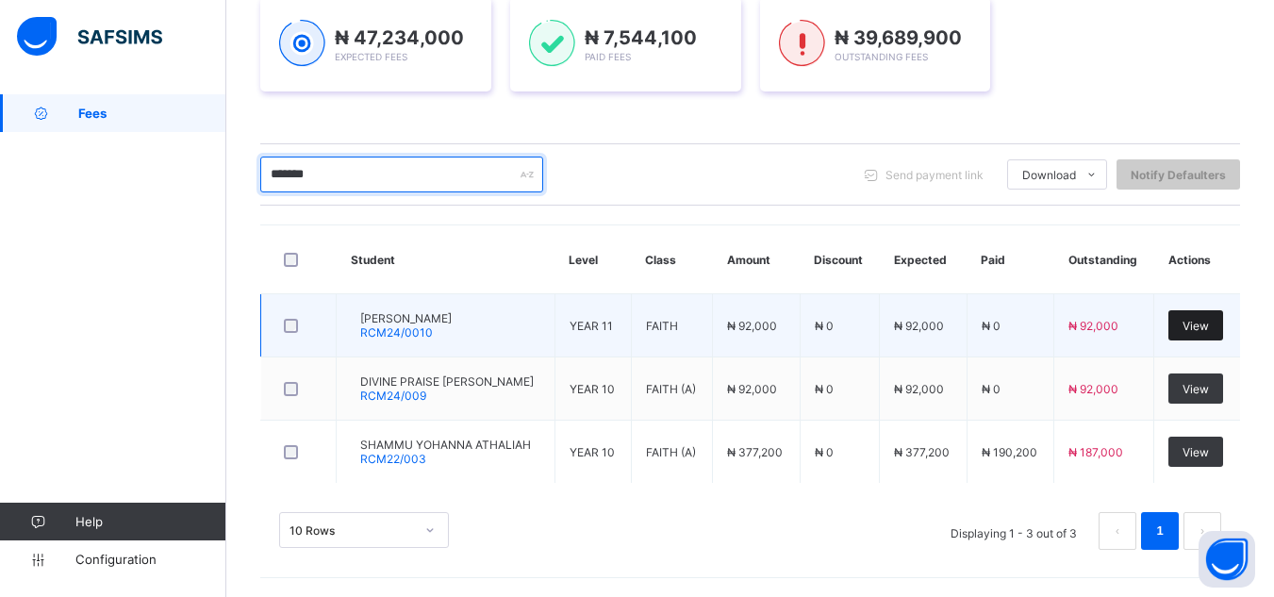
type input "*******"
click at [1188, 328] on div "View" at bounding box center [1195, 325] width 55 height 30
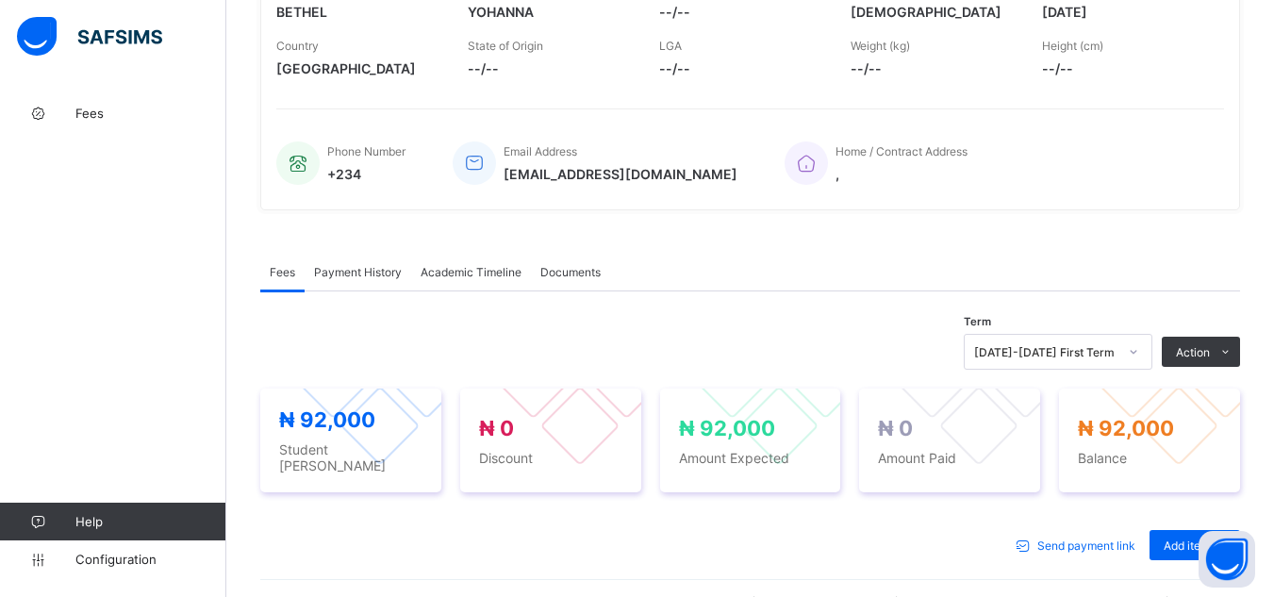
scroll to position [377, 0]
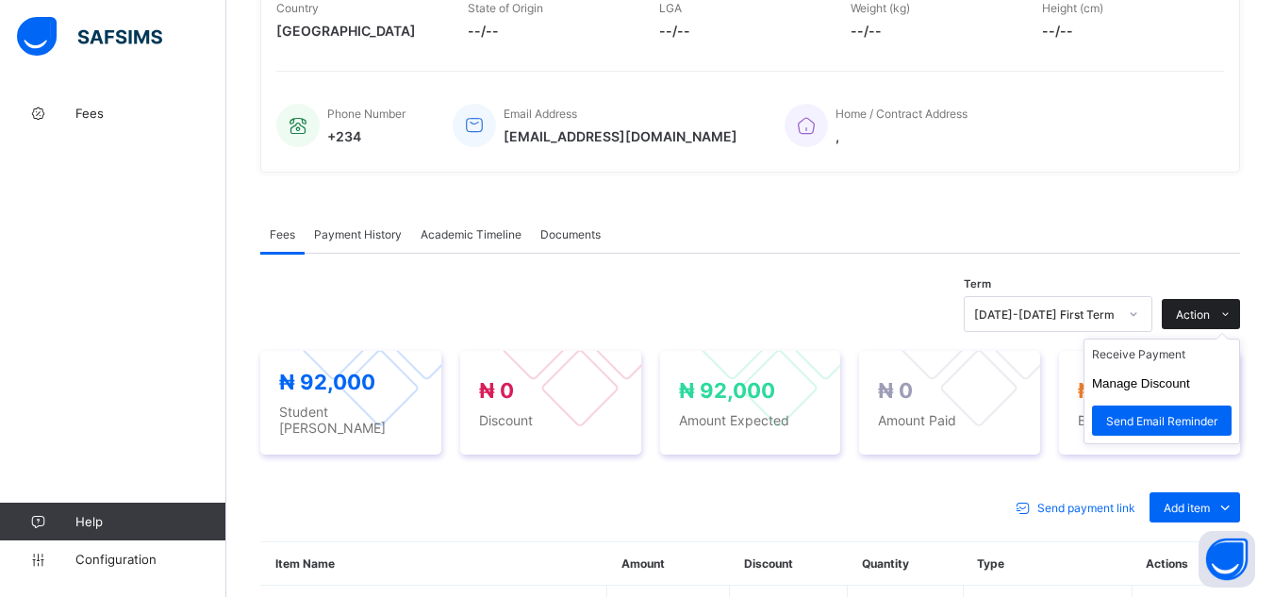
click at [1197, 313] on span "Action" at bounding box center [1193, 314] width 34 height 14
click at [1152, 364] on li "Receive Payment" at bounding box center [1161, 353] width 155 height 29
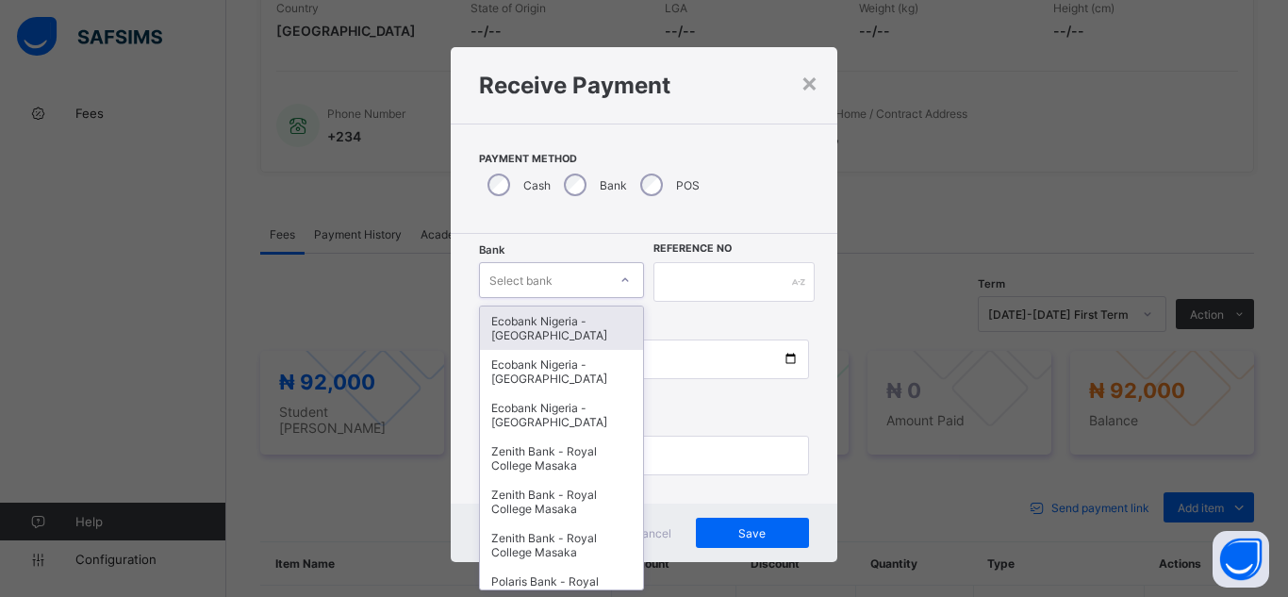
click at [533, 287] on div "Select bank" at bounding box center [520, 280] width 63 height 36
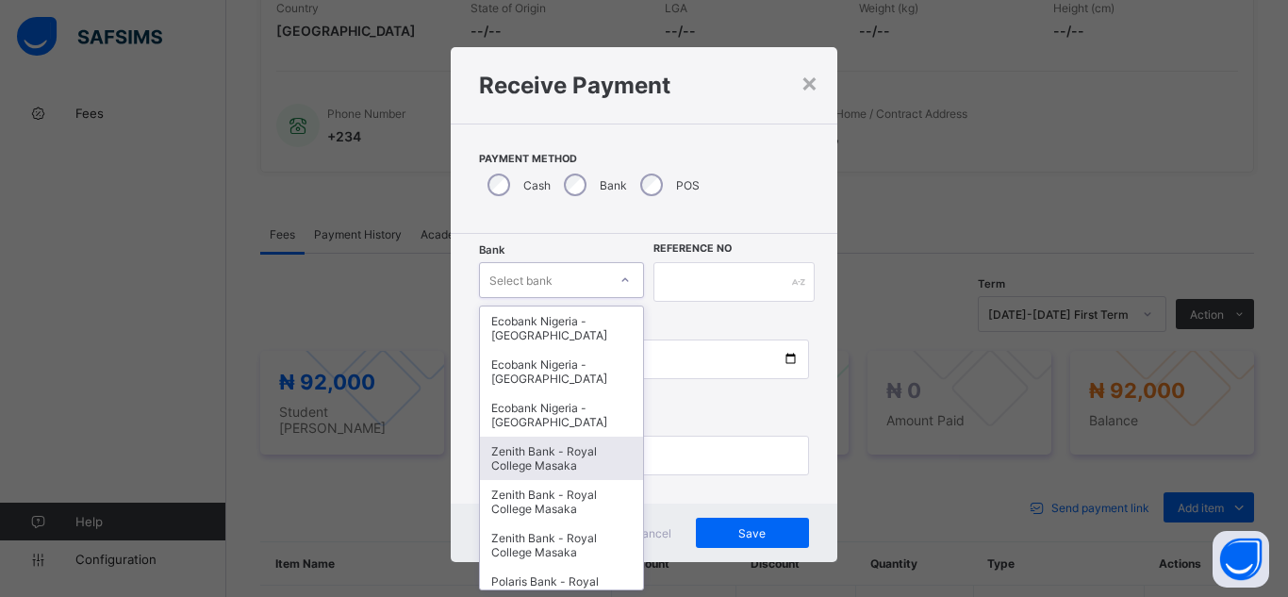
click at [532, 458] on div "Zenith Bank - Royal College Masaka" at bounding box center [561, 458] width 163 height 43
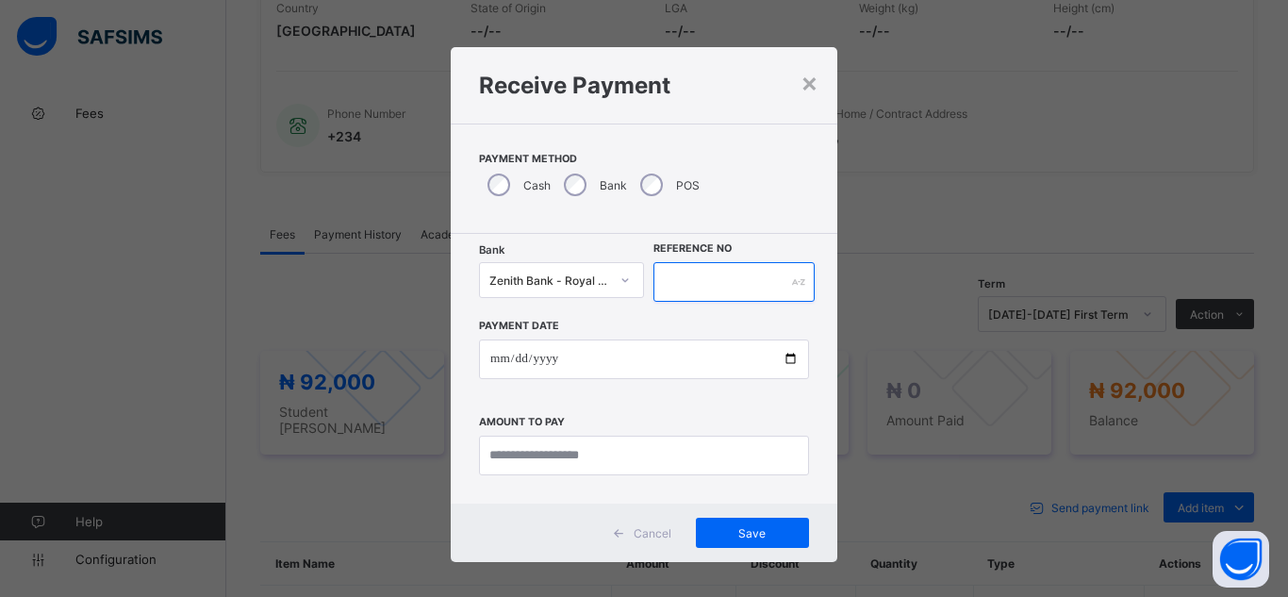
click at [736, 270] on input "text" at bounding box center [733, 282] width 161 height 40
type input "**********"
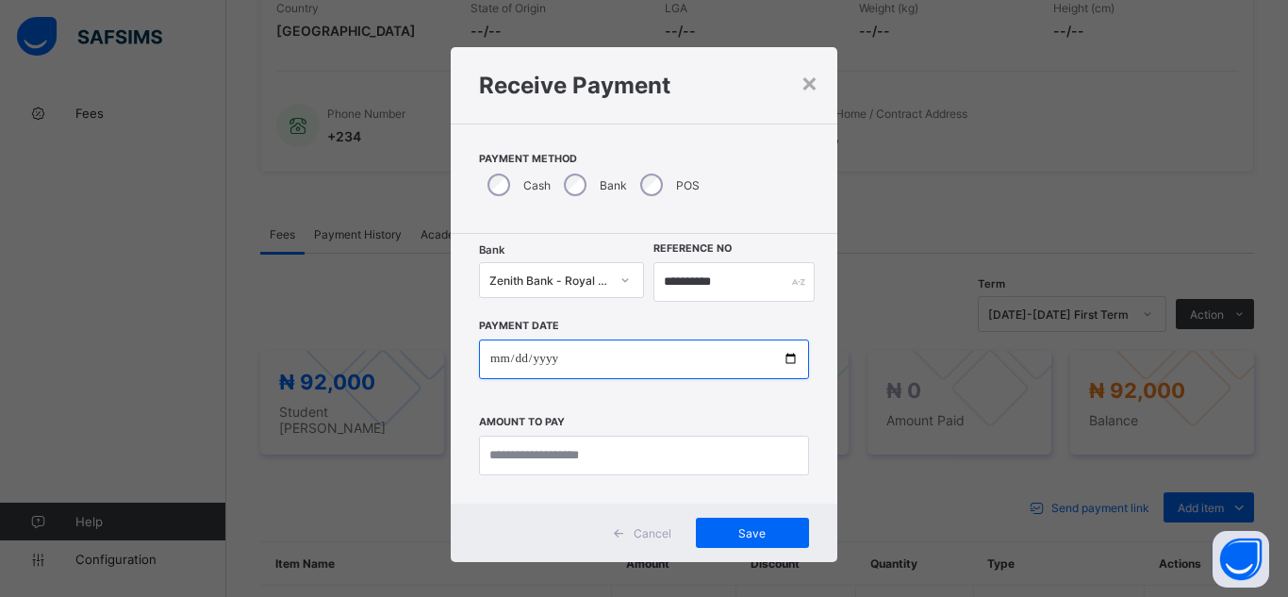
click at [679, 355] on input "date" at bounding box center [644, 359] width 330 height 40
click at [777, 362] on input "date" at bounding box center [644, 359] width 330 height 40
type input "**********"
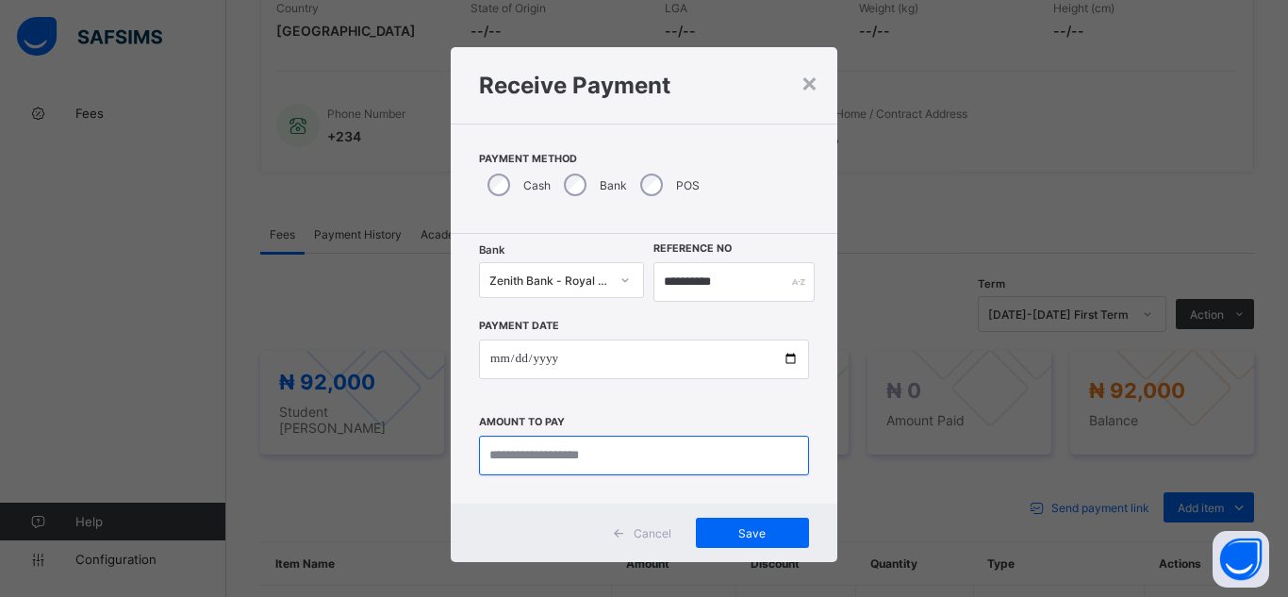
click at [505, 459] on input "currency" at bounding box center [644, 456] width 330 height 40
type input "********"
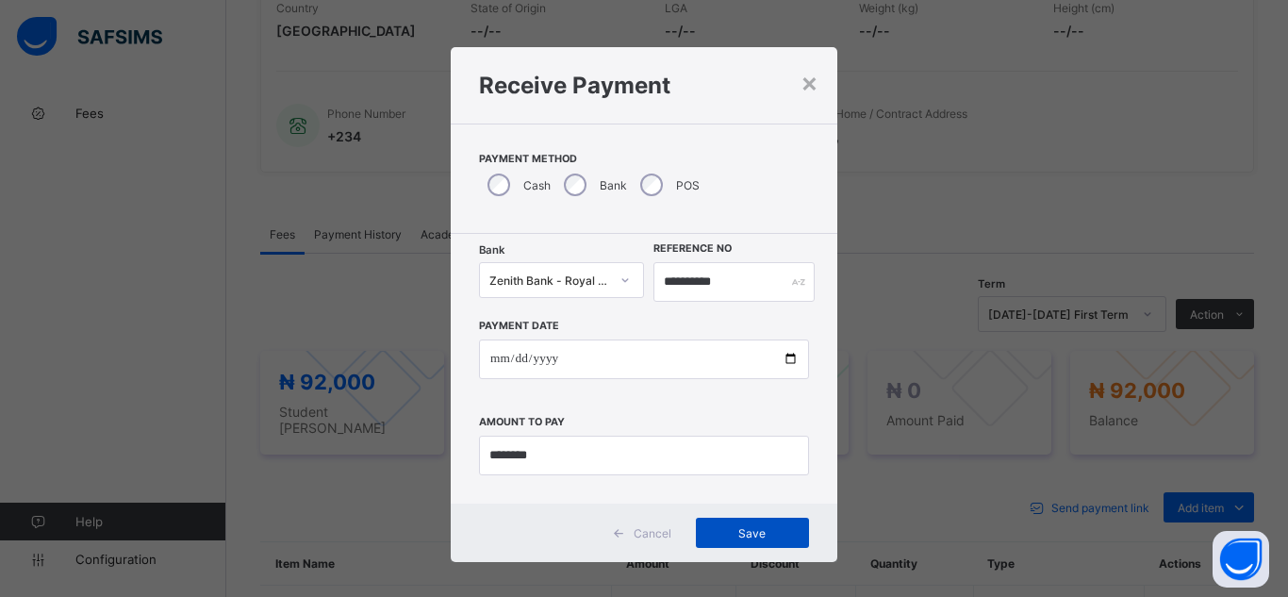
click at [757, 531] on span "Save" at bounding box center [752, 533] width 85 height 14
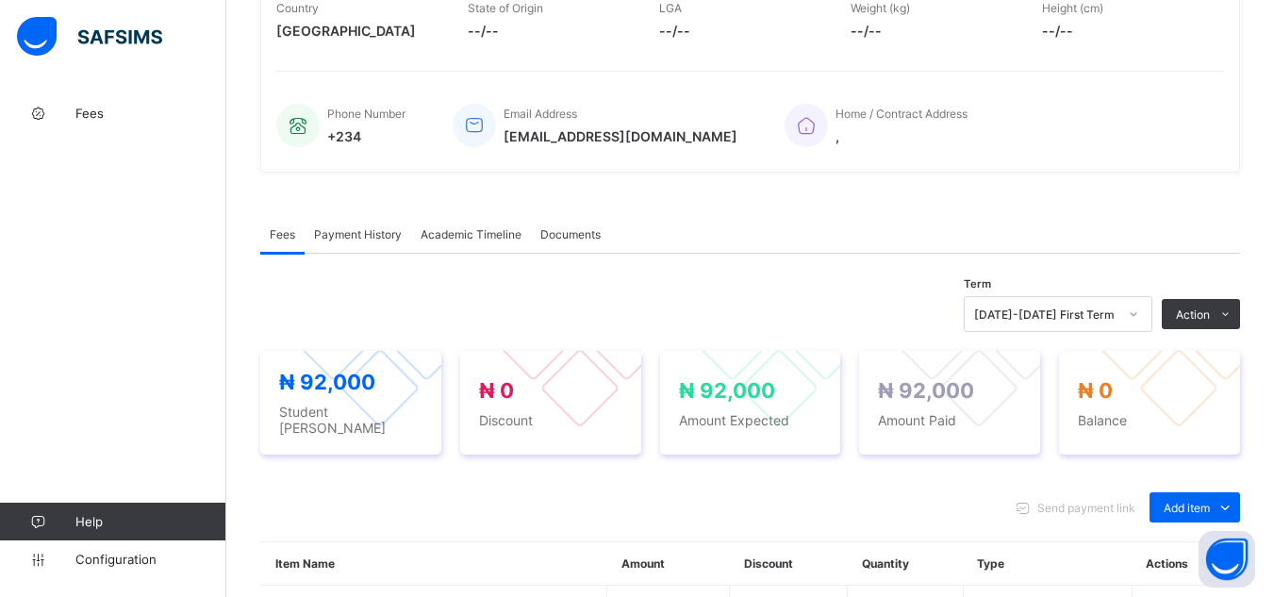
click at [256, 182] on div "× Delete Document This action would delete the document with name: from the sys…" at bounding box center [750, 374] width 1048 height 1315
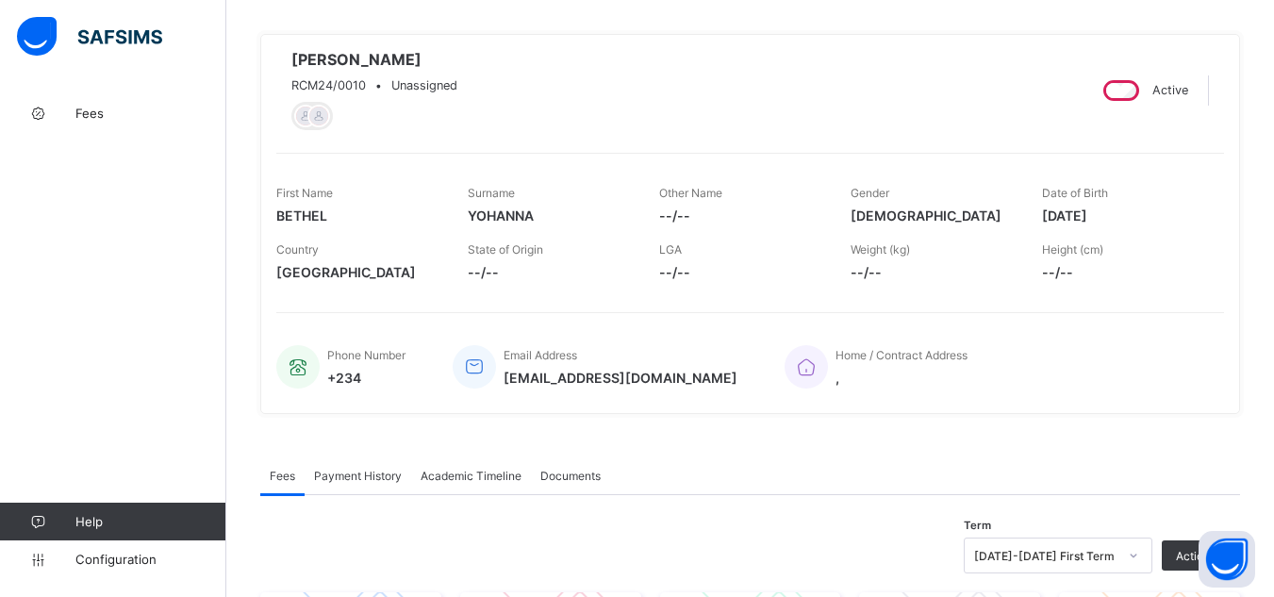
scroll to position [0, 0]
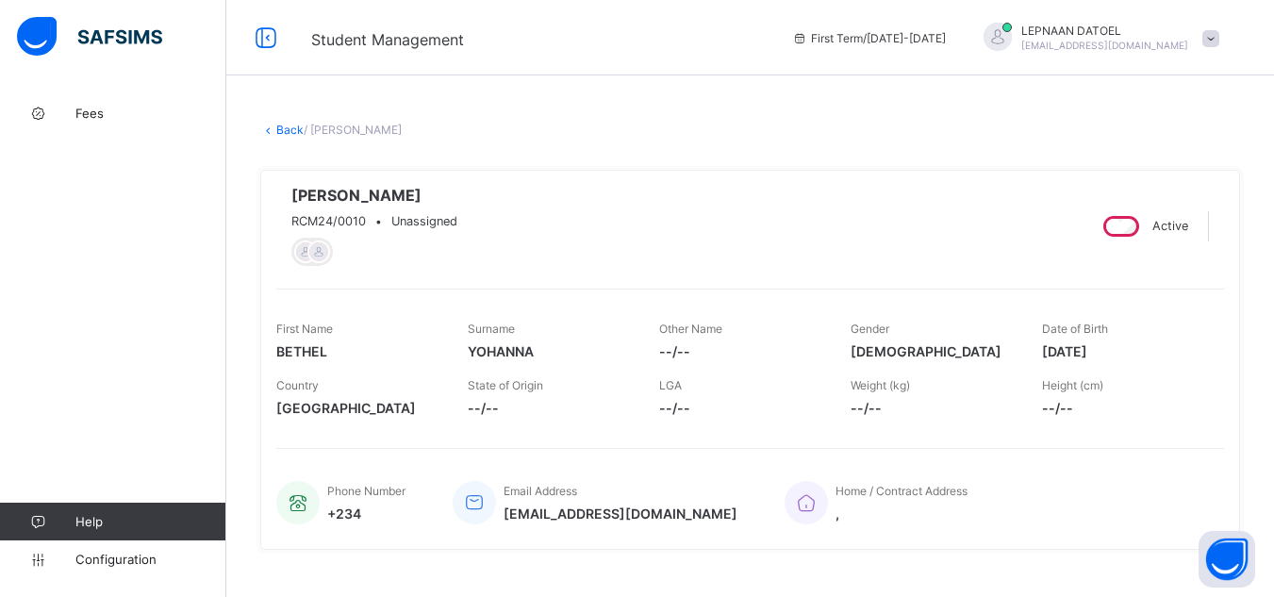
click at [289, 128] on link "Back" at bounding box center [289, 130] width 27 height 14
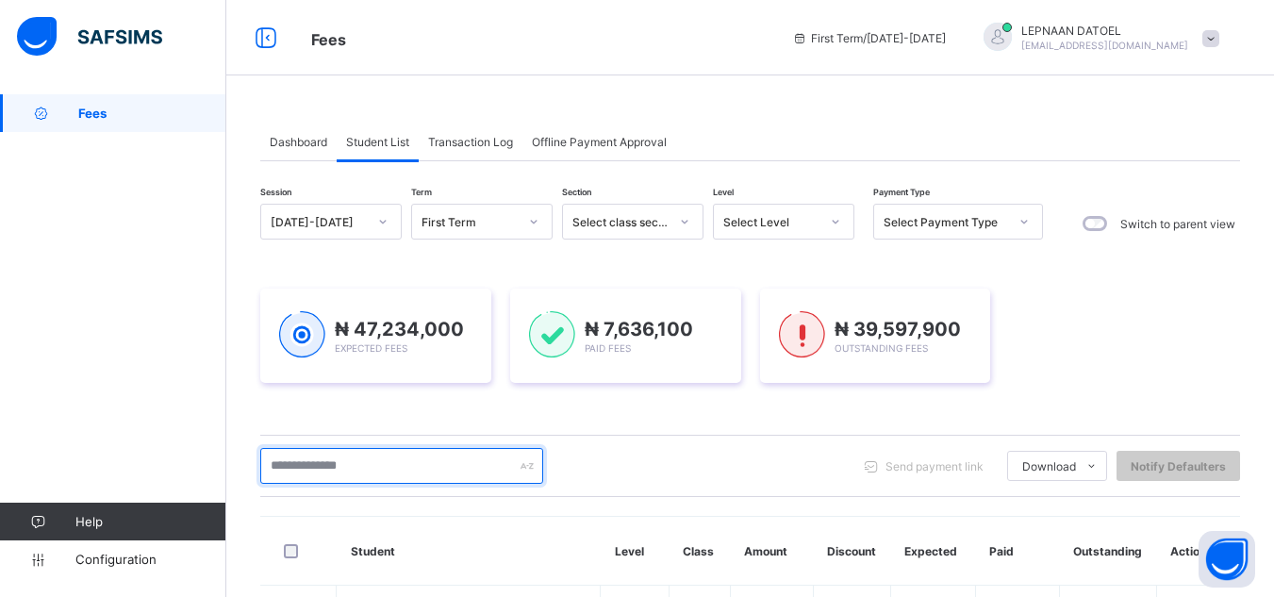
click at [339, 468] on input "text" at bounding box center [401, 466] width 283 height 36
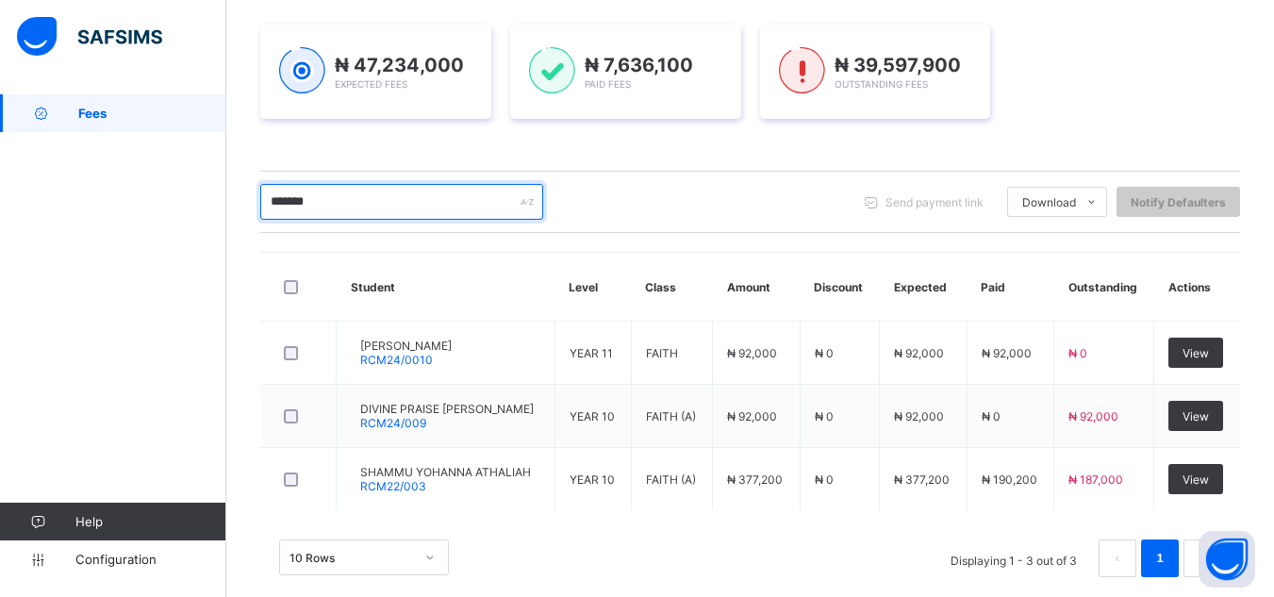
scroll to position [276, 0]
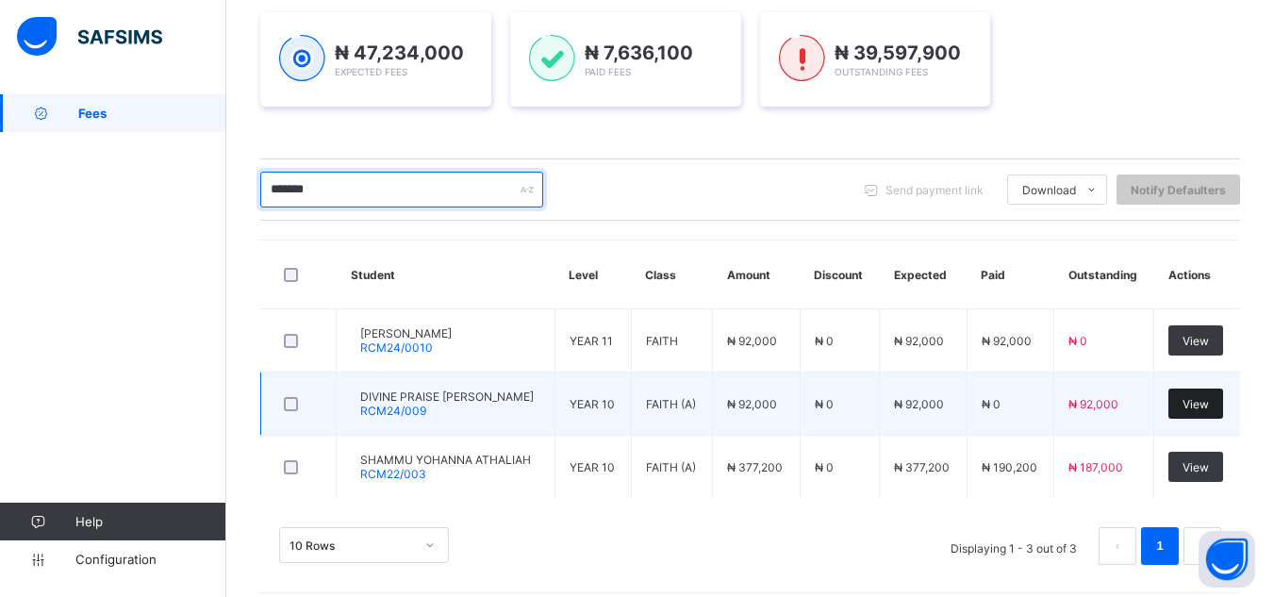
type input "*******"
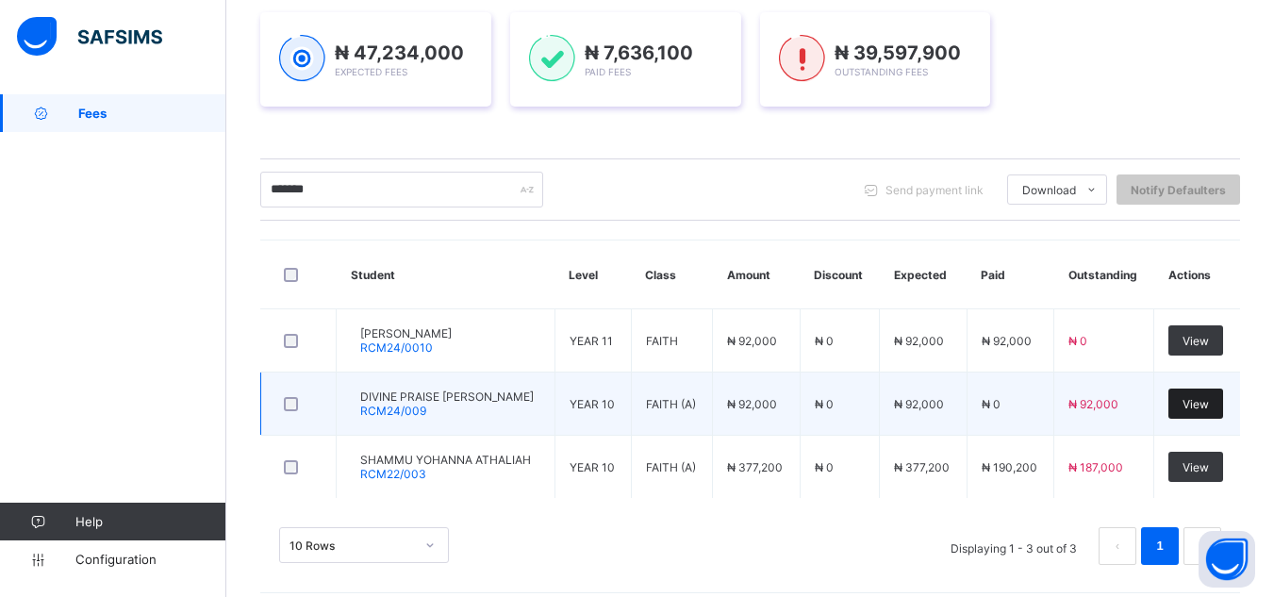
click at [1197, 411] on div "View" at bounding box center [1195, 404] width 55 height 30
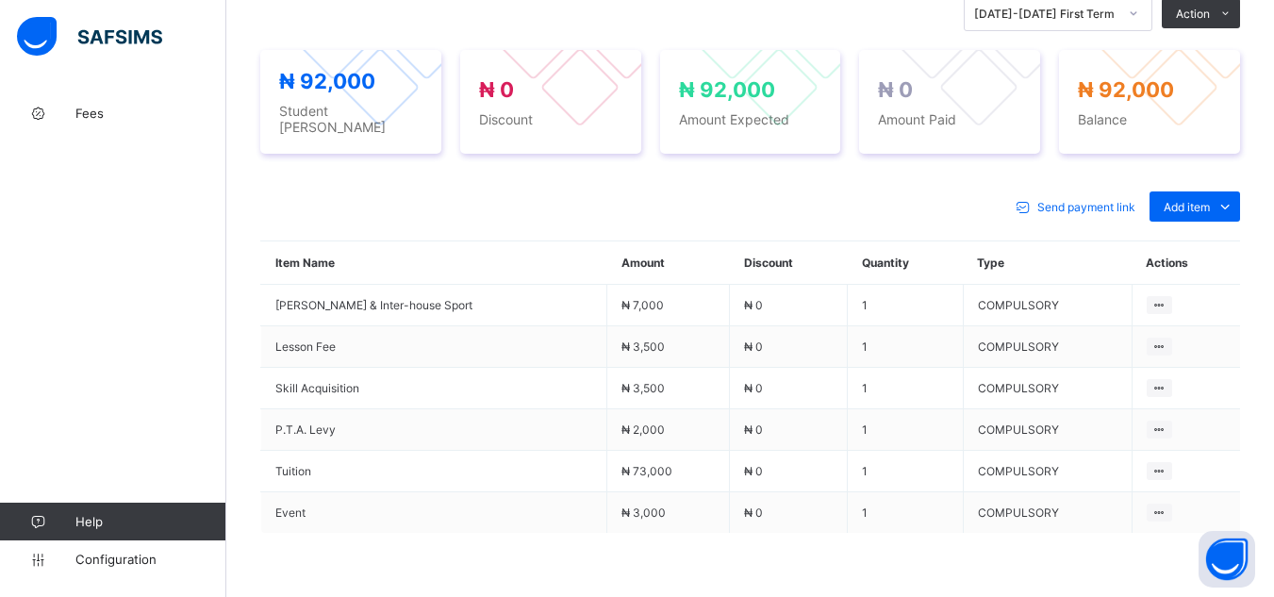
scroll to position [679, 0]
click at [1215, 249] on div "Optional items" at bounding box center [1193, 248] width 75 height 19
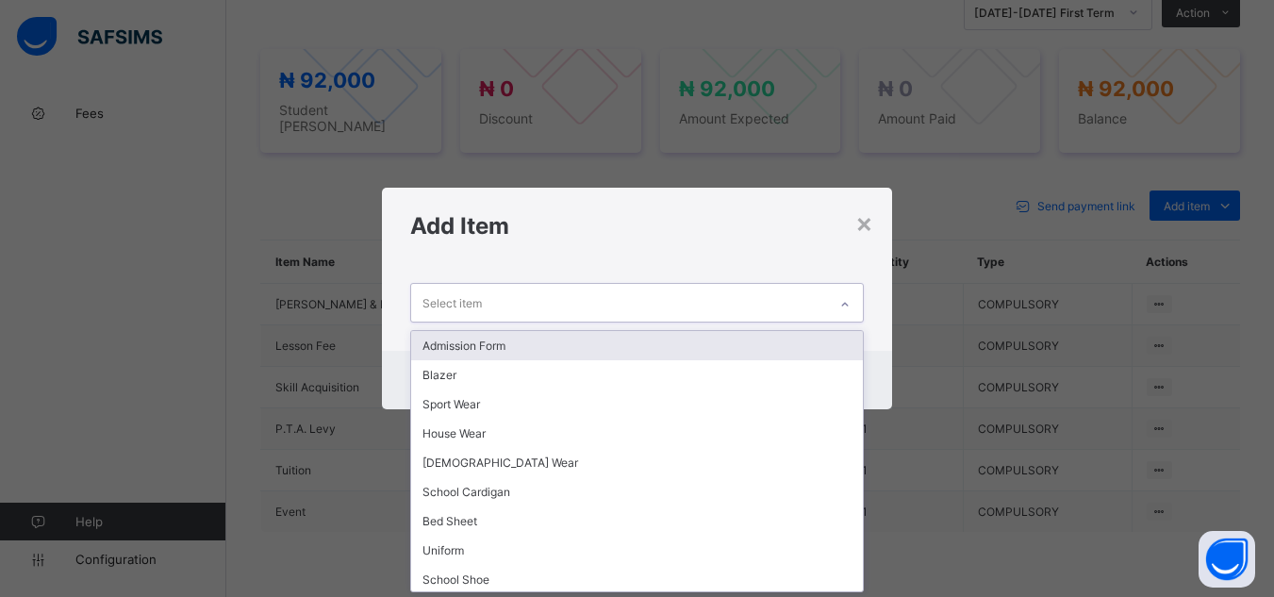
click at [822, 304] on div "Select item" at bounding box center [618, 302] width 415 height 37
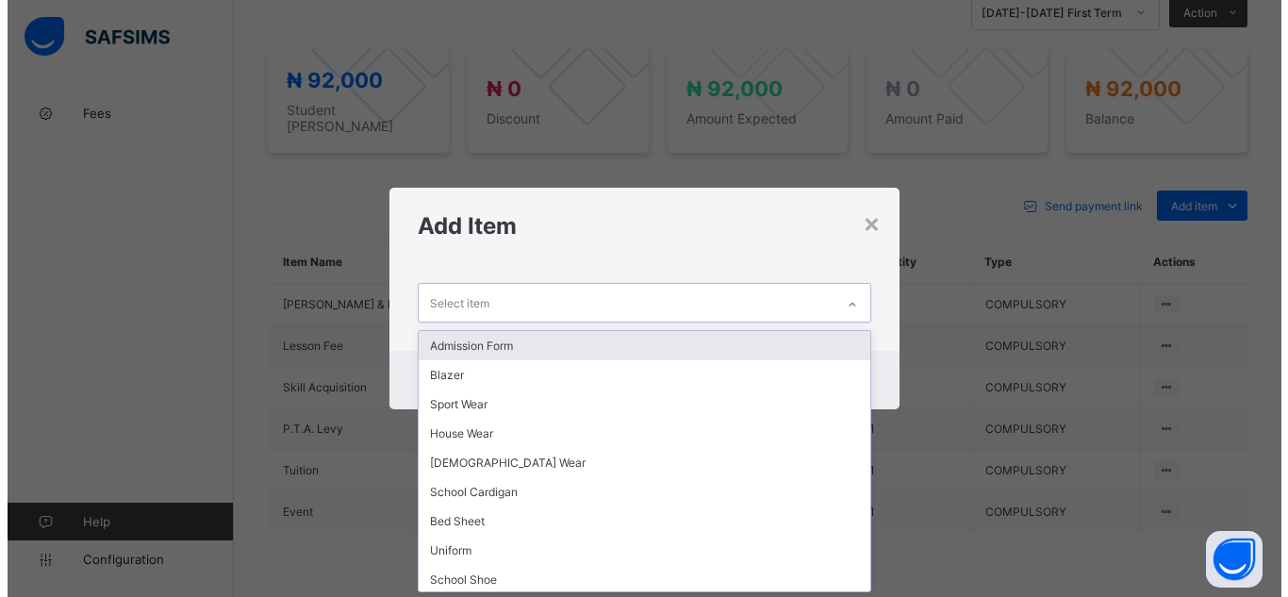
scroll to position [0, 0]
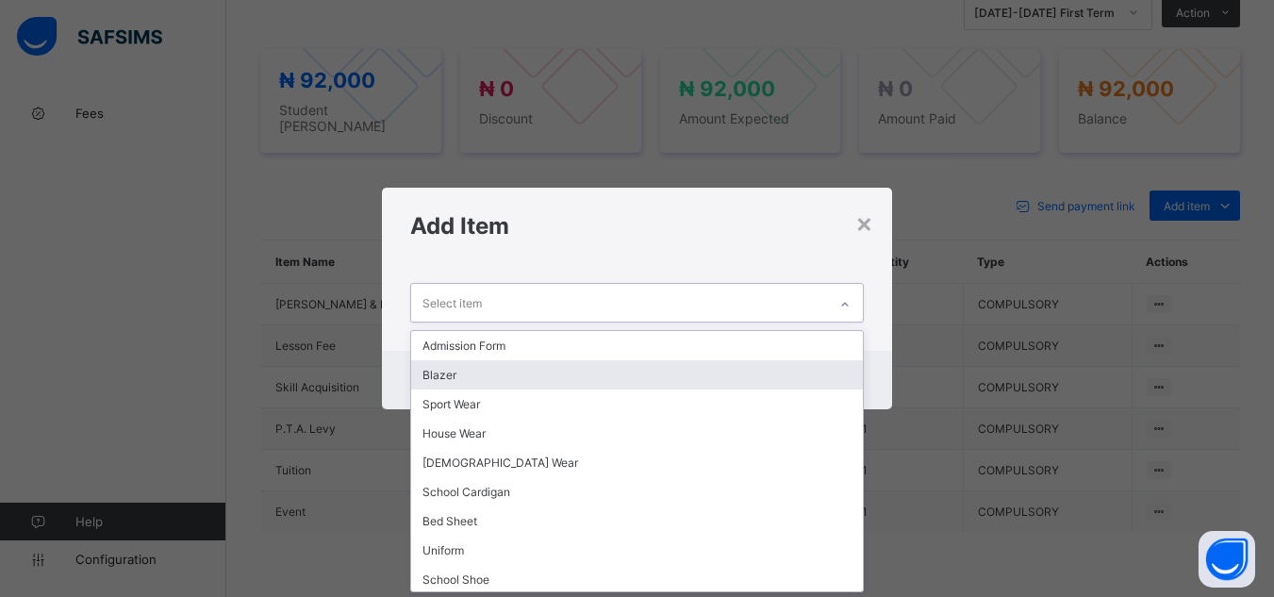
click at [801, 387] on div "Blazer" at bounding box center [636, 374] width 451 height 29
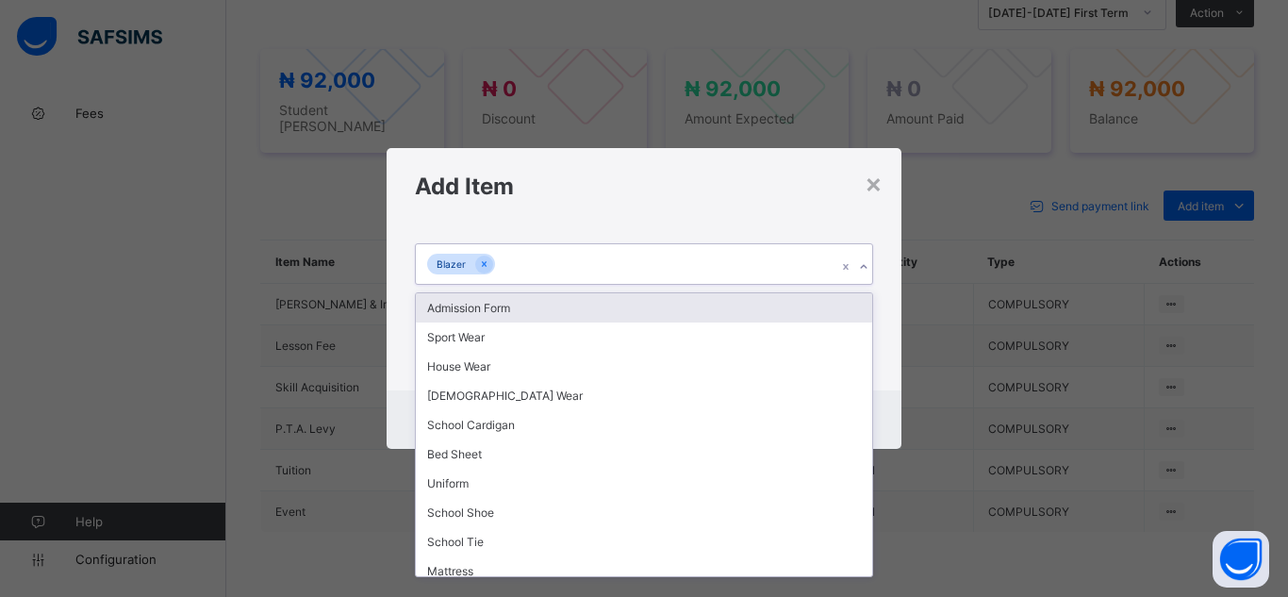
click at [859, 268] on icon at bounding box center [863, 266] width 11 height 19
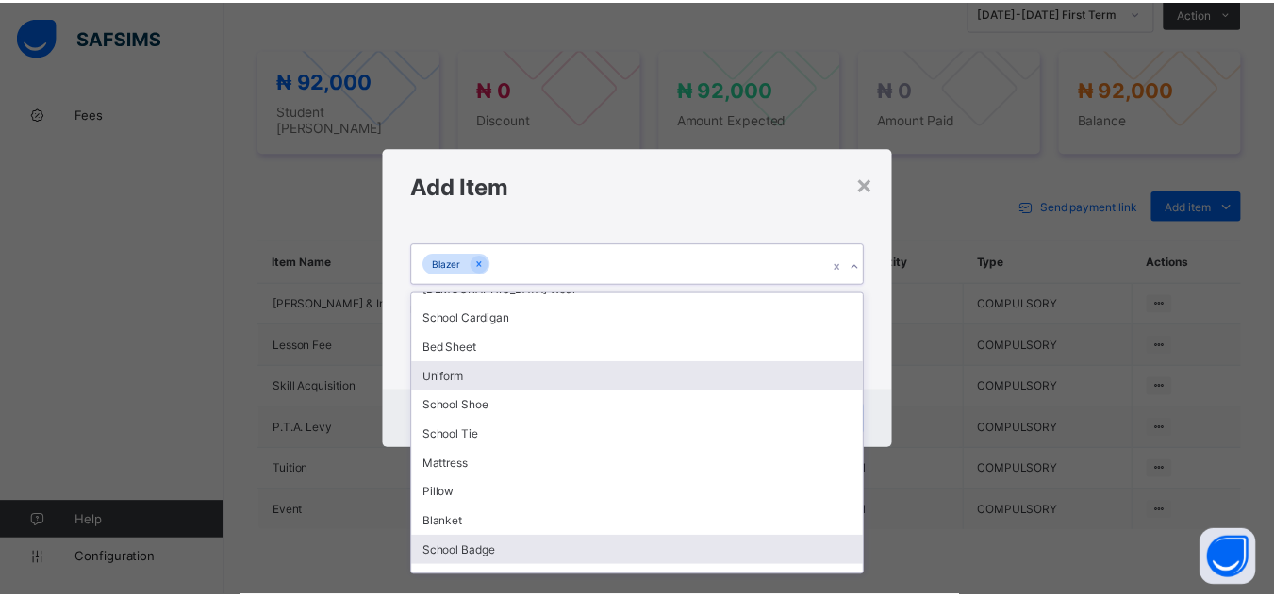
scroll to position [136, 0]
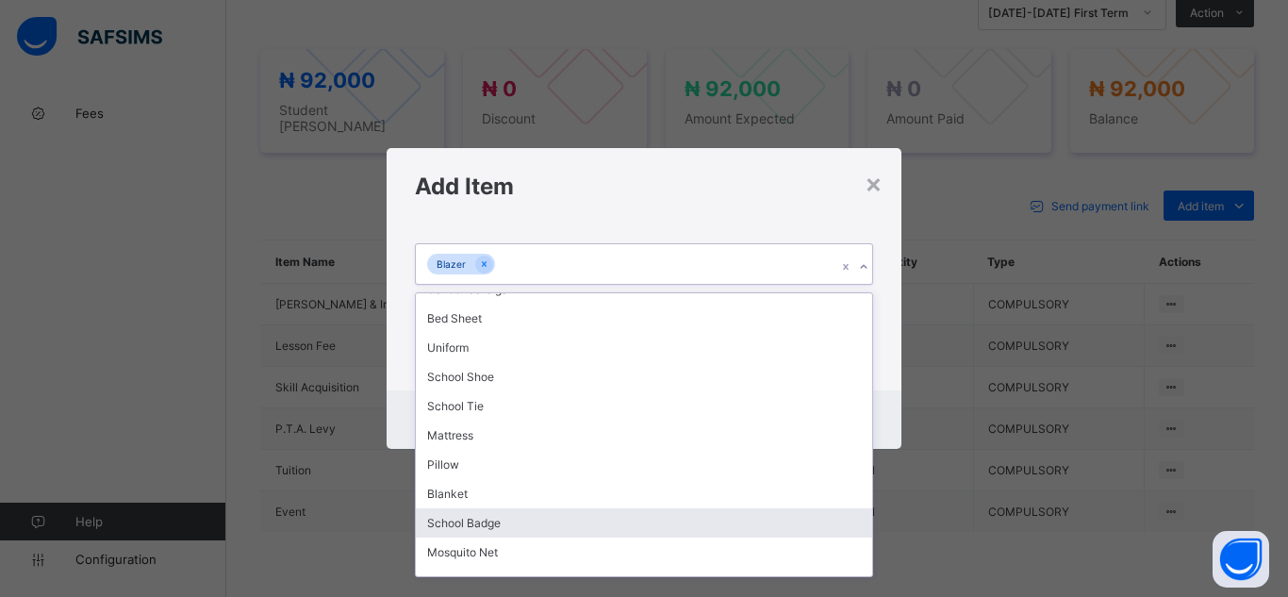
click at [833, 525] on div "School Badge" at bounding box center [644, 522] width 456 height 29
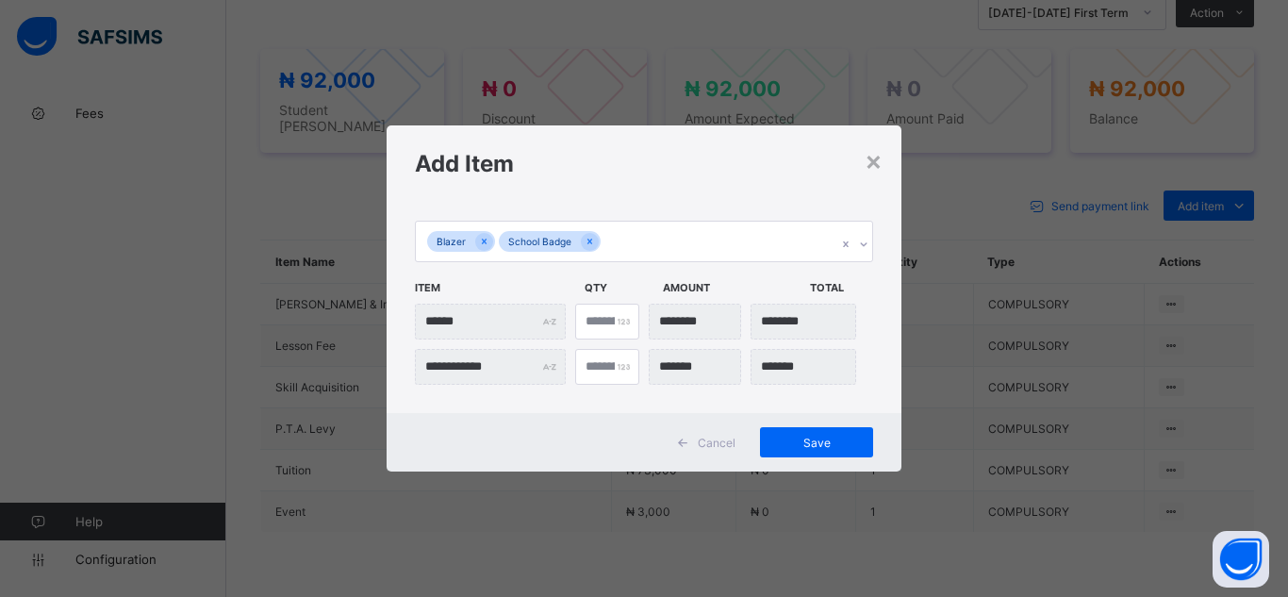
click at [620, 370] on div "*" at bounding box center [607, 367] width 64 height 36
type input "*"
type input "***"
type input "*"
click at [616, 371] on input "*" at bounding box center [607, 367] width 64 height 36
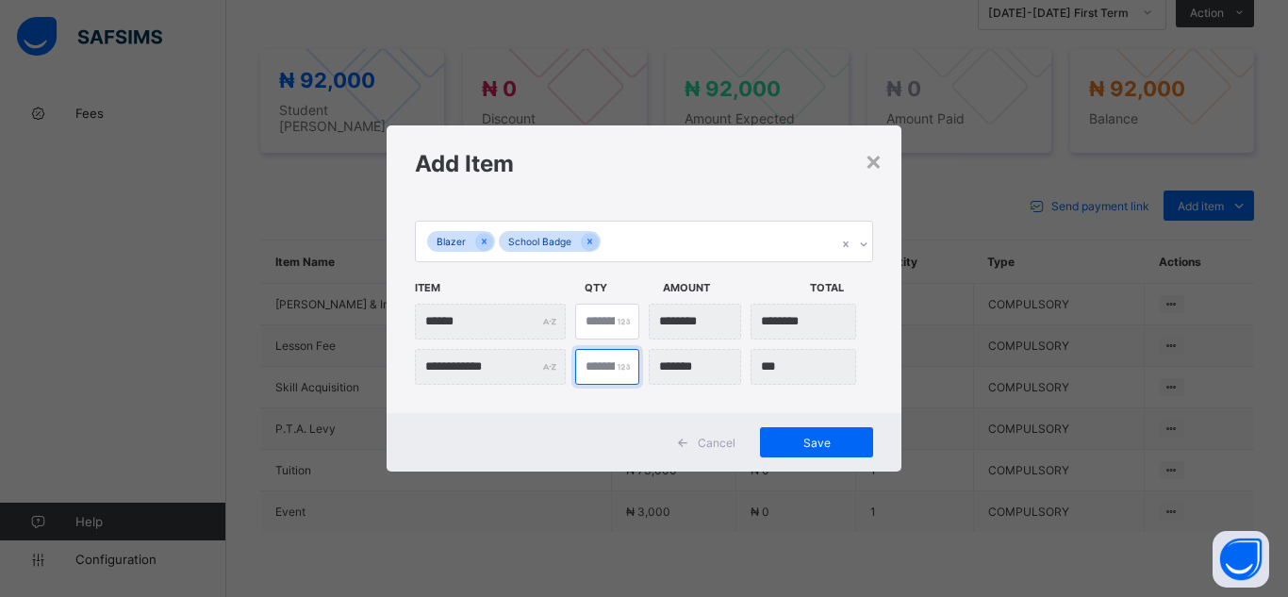
type input "*"
type input "*******"
type input "*"
click at [820, 451] on div "Save" at bounding box center [816, 442] width 113 height 30
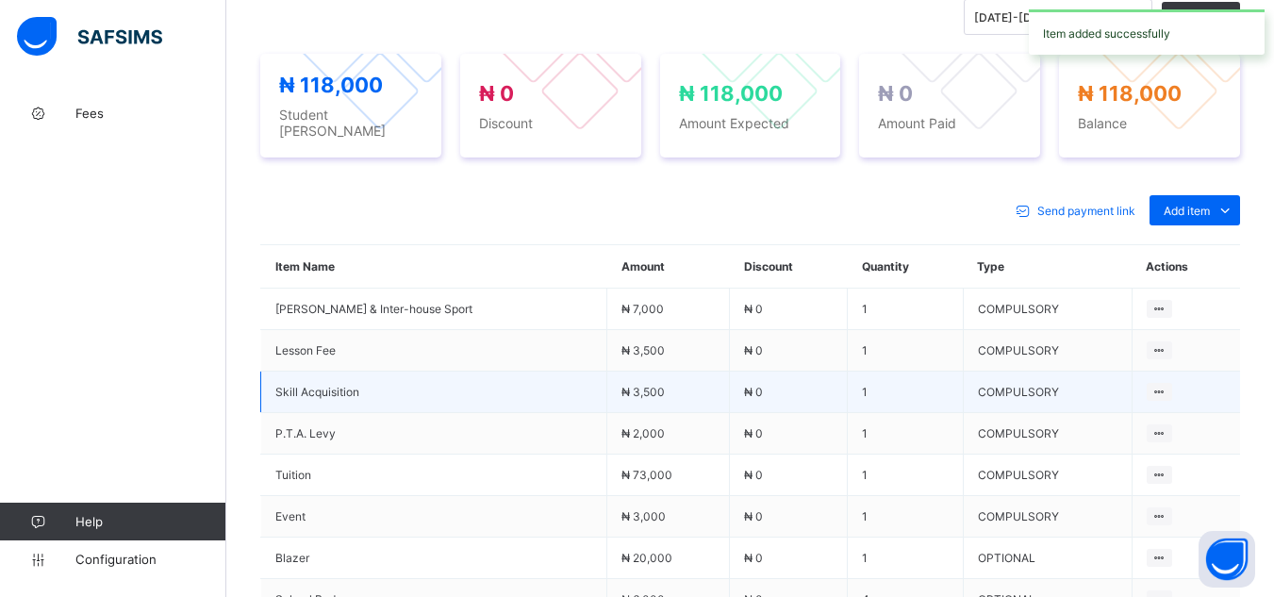
scroll to position [679, 0]
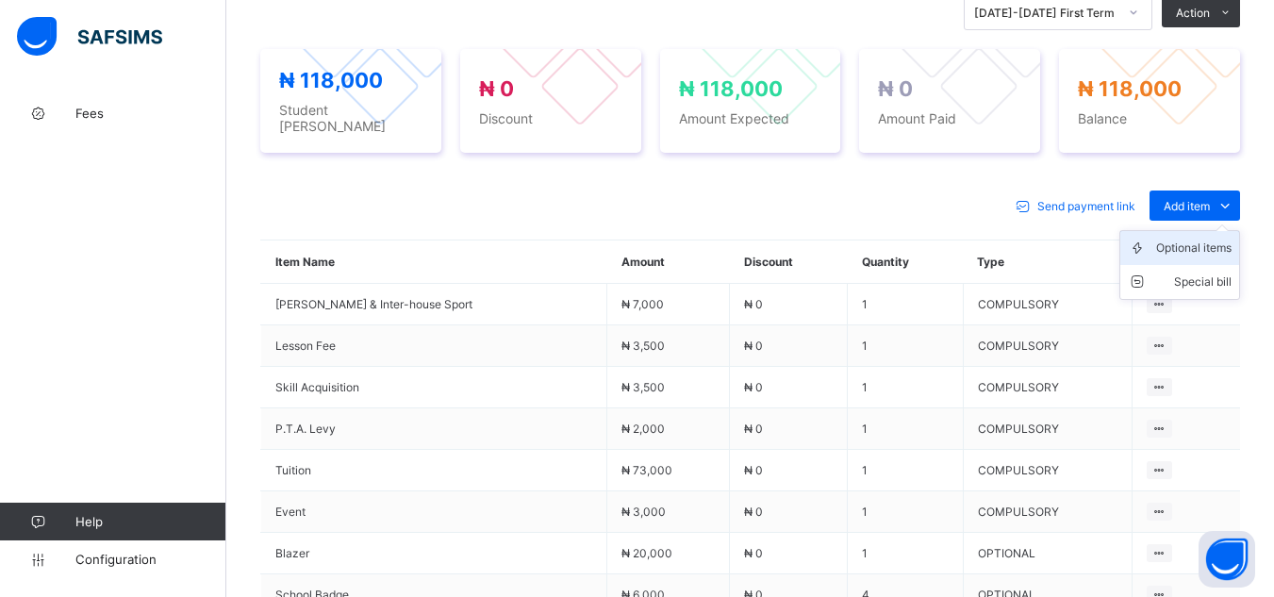
click at [1190, 244] on div "Optional items" at bounding box center [1193, 248] width 75 height 19
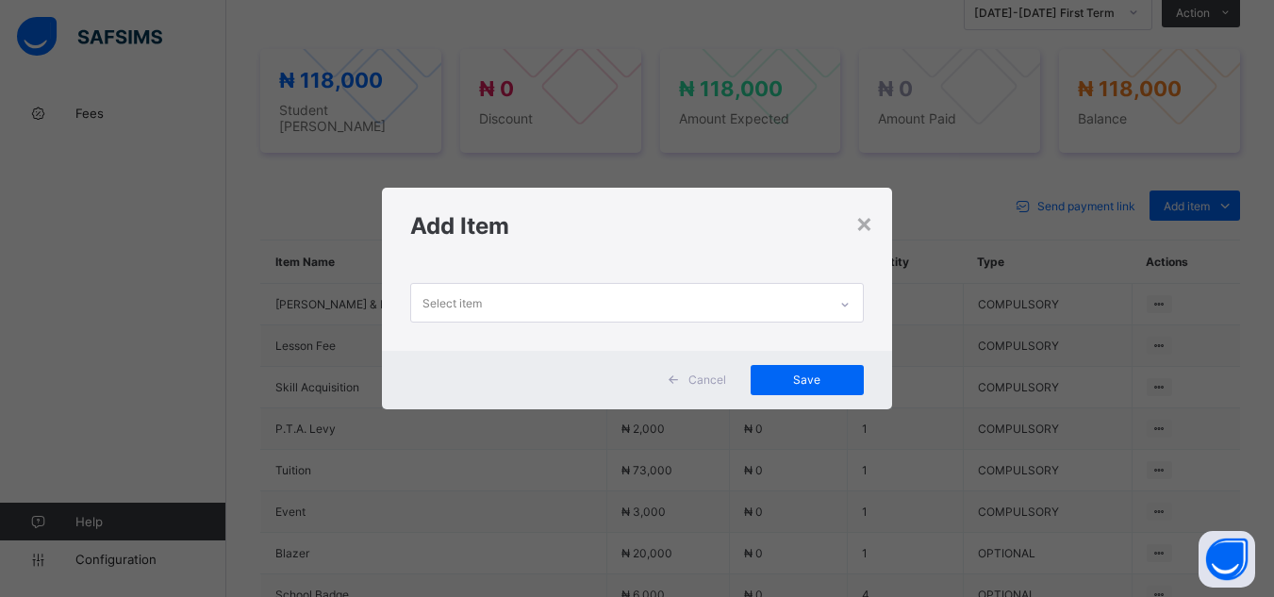
scroll to position [0, 0]
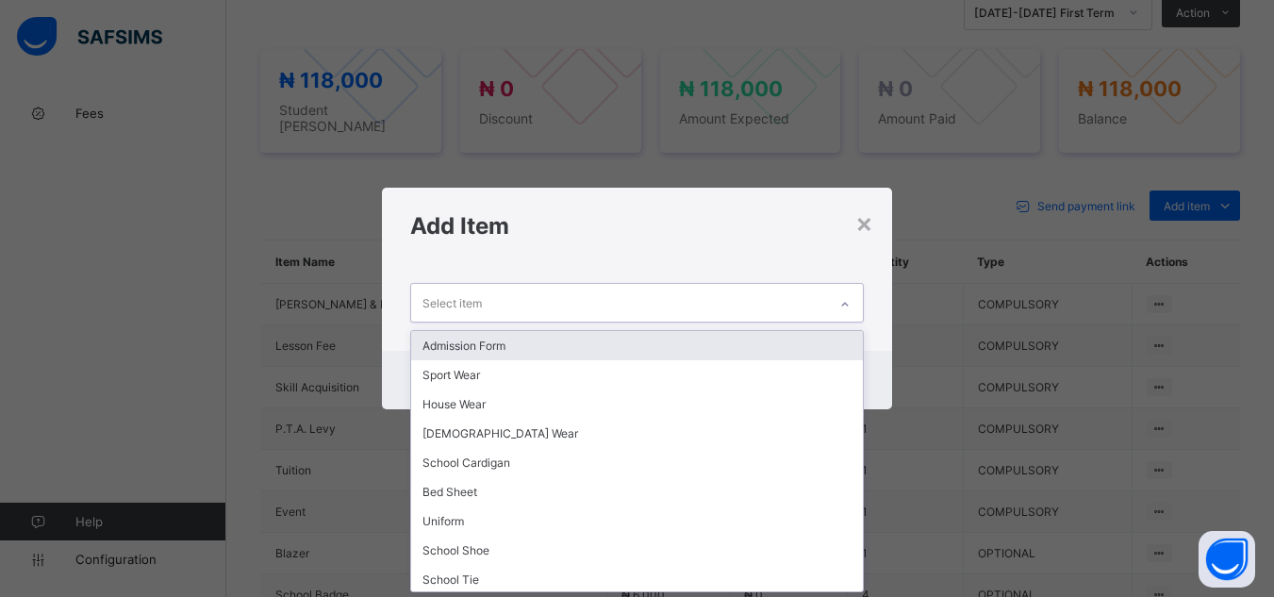
click at [852, 313] on div at bounding box center [845, 304] width 32 height 30
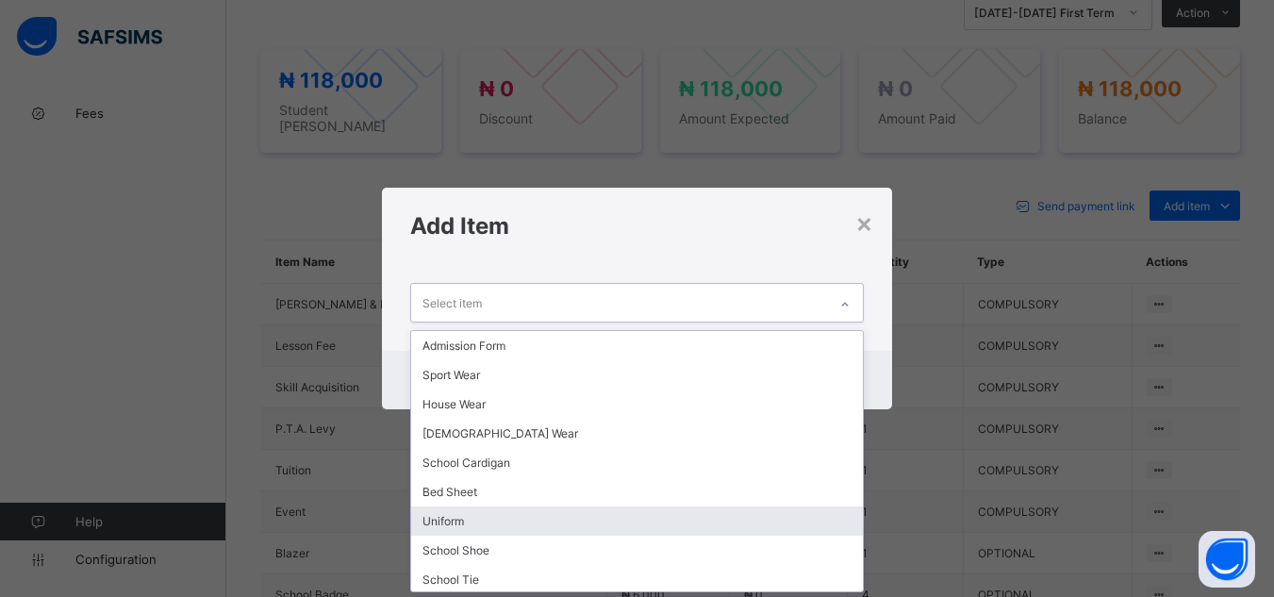
click at [635, 519] on div "Uniform" at bounding box center [636, 520] width 451 height 29
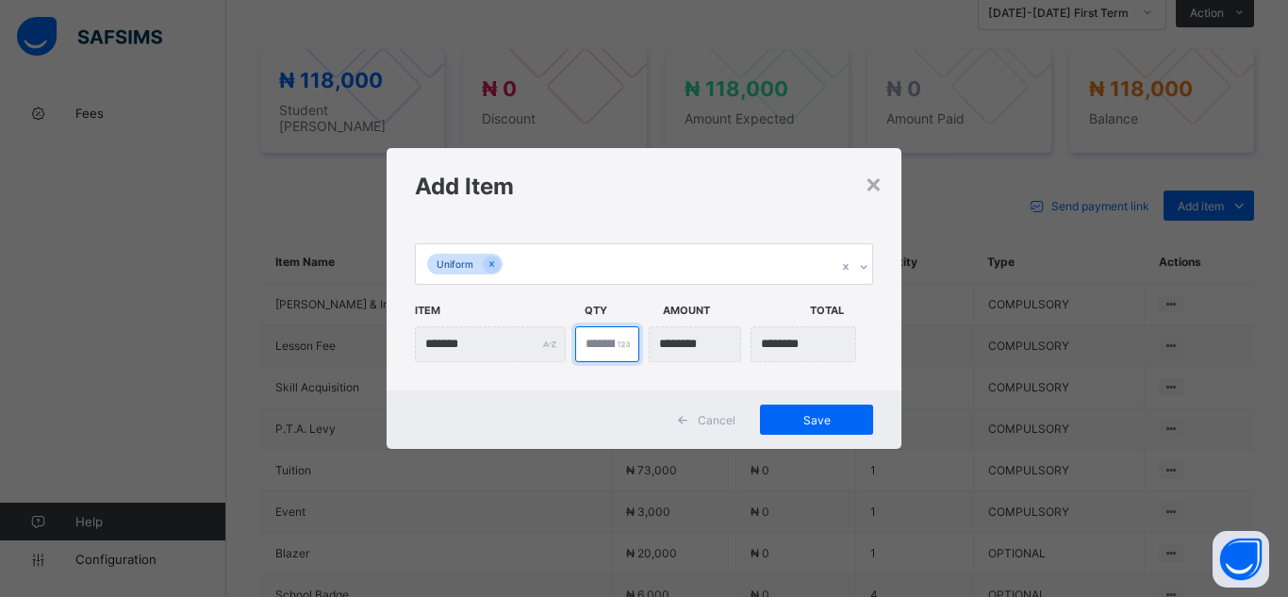
click at [602, 343] on input "*" at bounding box center [607, 344] width 64 height 36
type input "***"
type input "*"
type input "********"
type input "*"
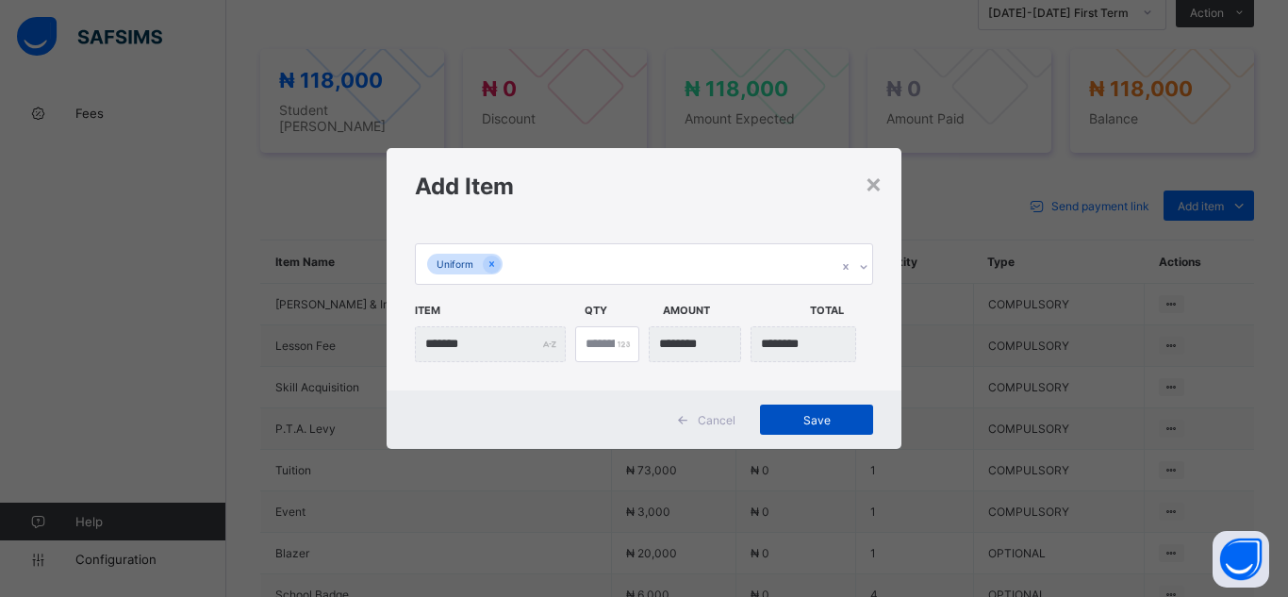
click at [805, 422] on span "Save" at bounding box center [816, 420] width 85 height 14
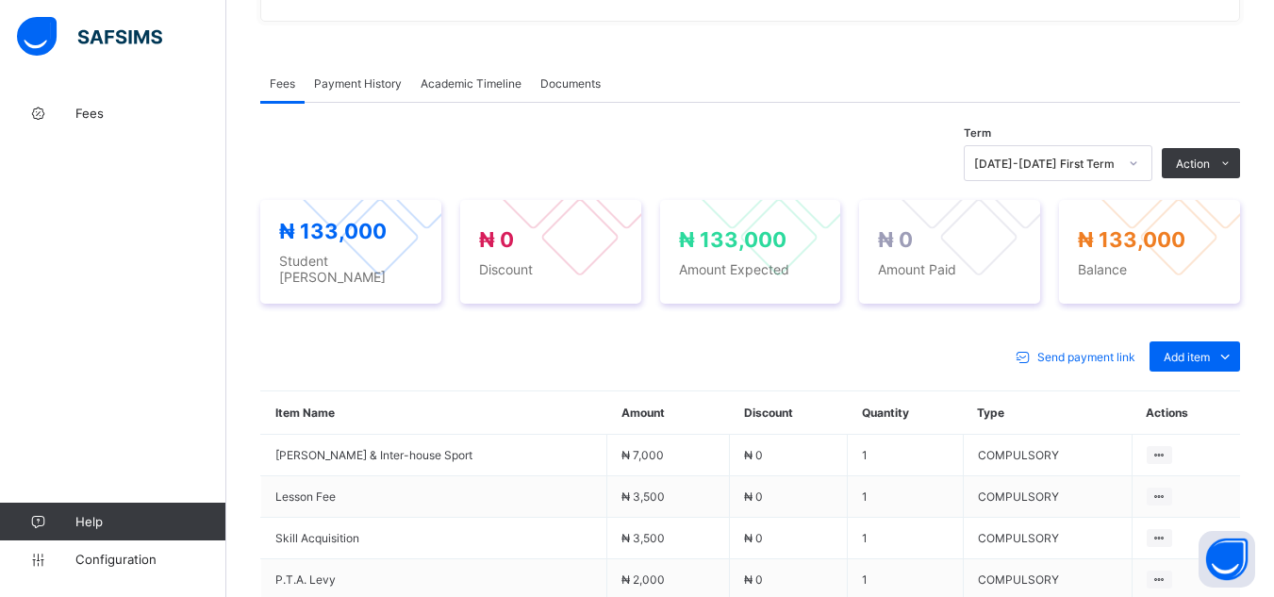
scroll to position [516, 0]
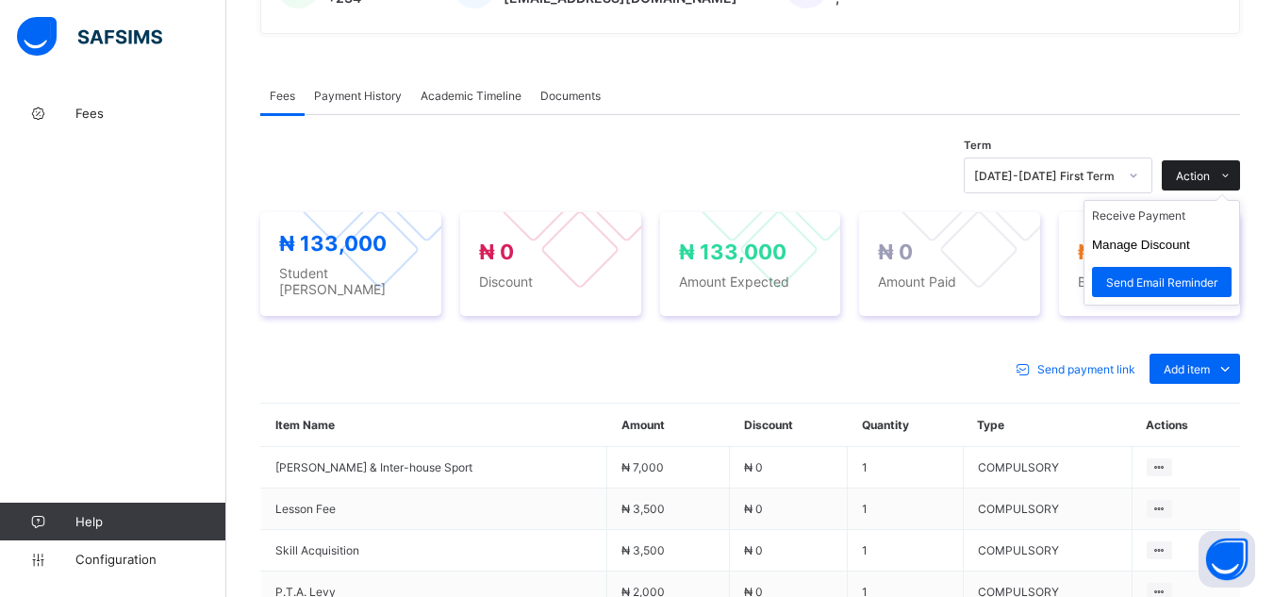
click at [1210, 183] on span "Action" at bounding box center [1193, 176] width 34 height 14
click at [1193, 224] on li "Receive Payment" at bounding box center [1161, 215] width 155 height 29
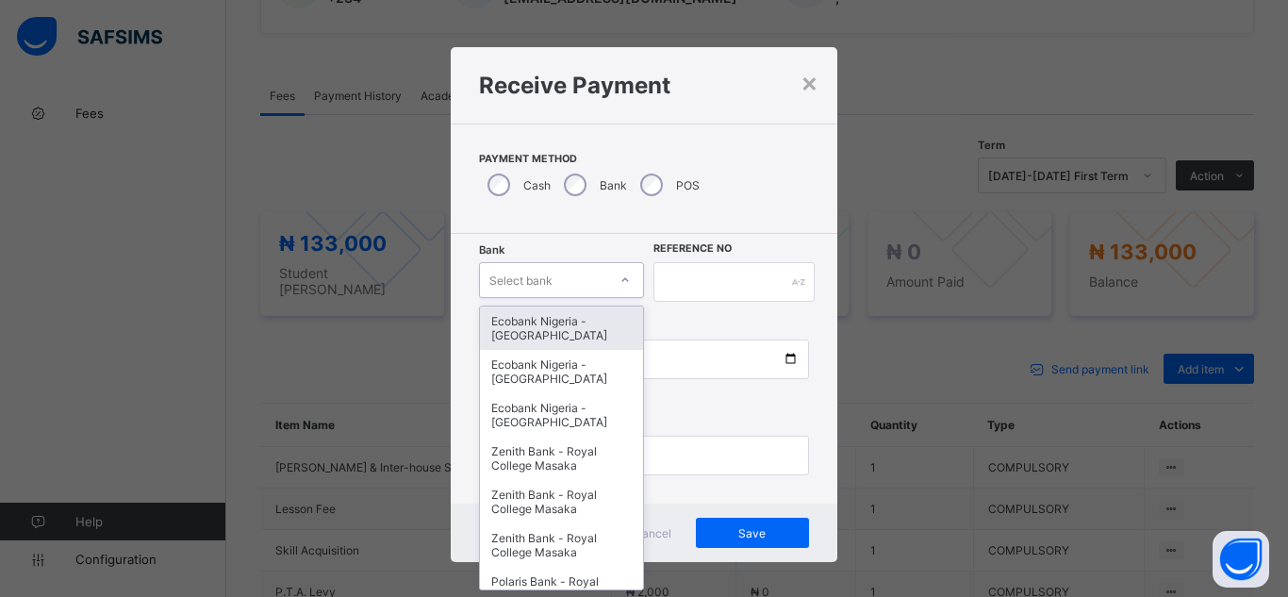
click at [620, 284] on icon at bounding box center [625, 280] width 11 height 19
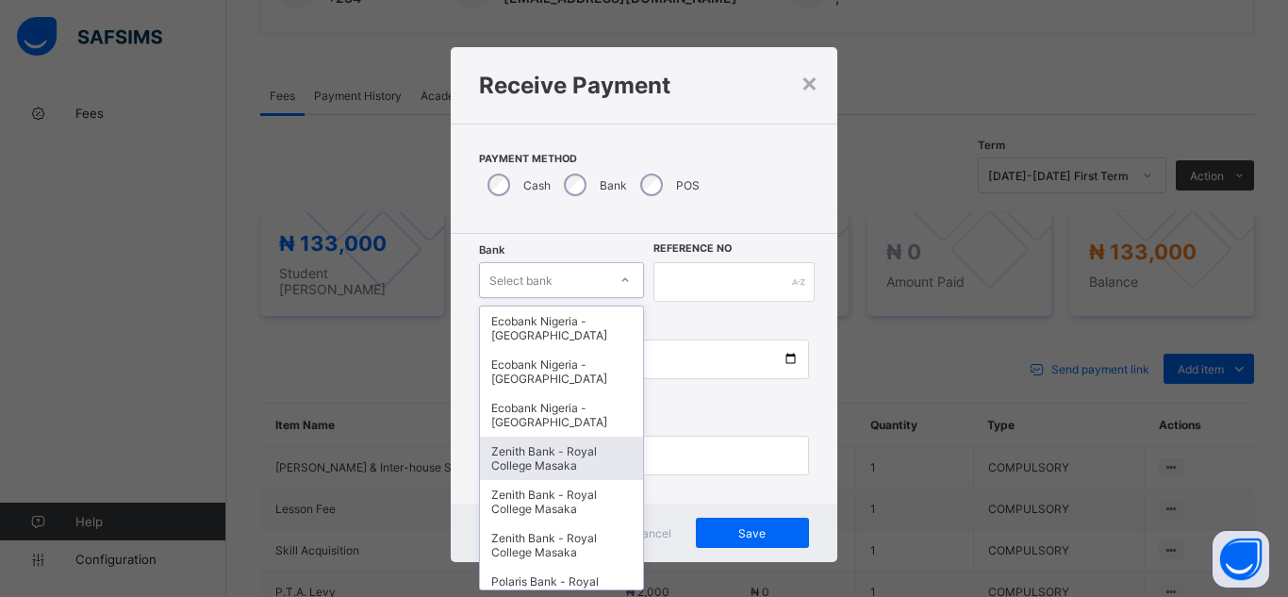
click at [601, 465] on div "Zenith Bank - Royal College Masaka" at bounding box center [561, 458] width 163 height 43
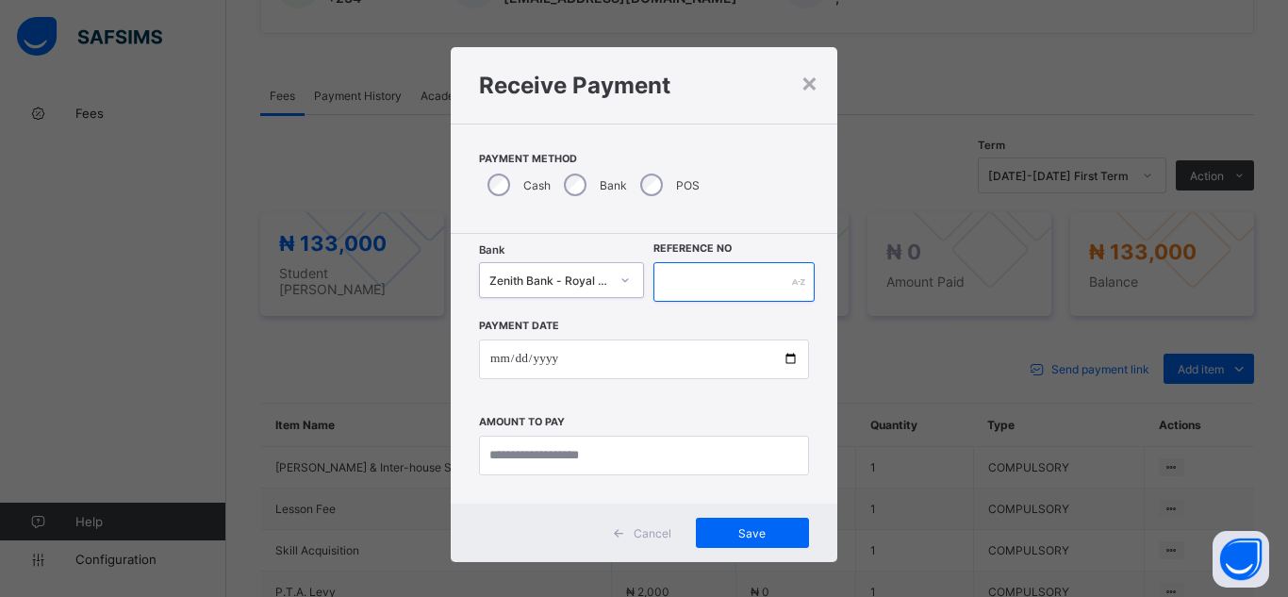
click at [688, 276] on input "text" at bounding box center [733, 282] width 161 height 40
type input "**********"
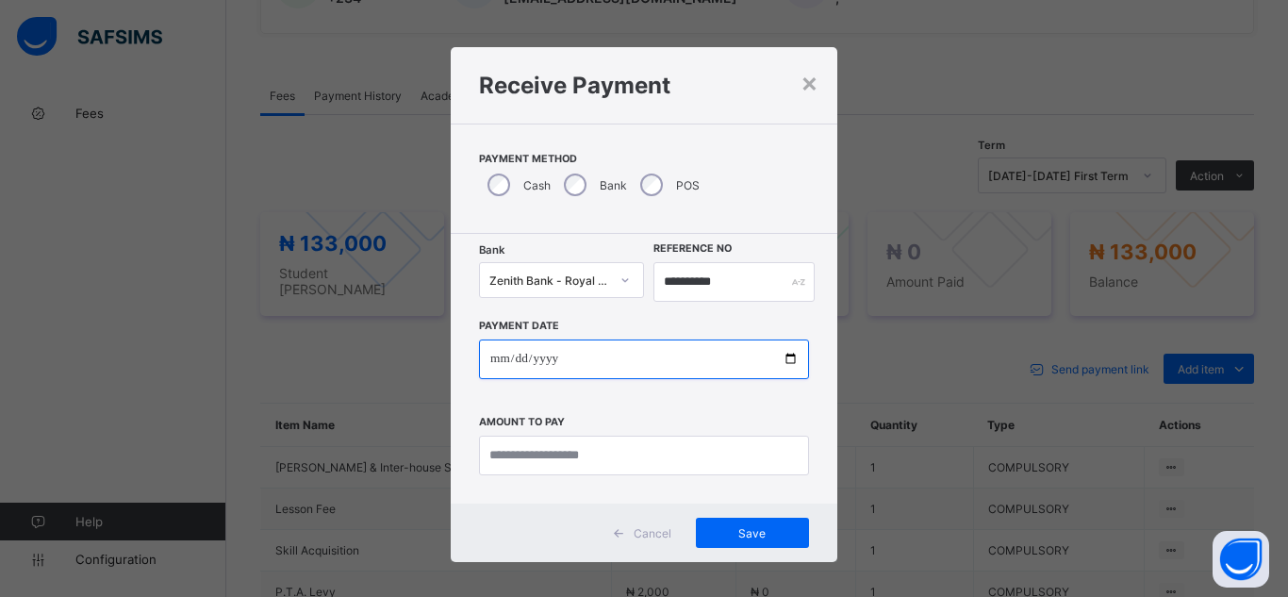
click at [788, 364] on input "date" at bounding box center [644, 359] width 330 height 40
type input "**********"
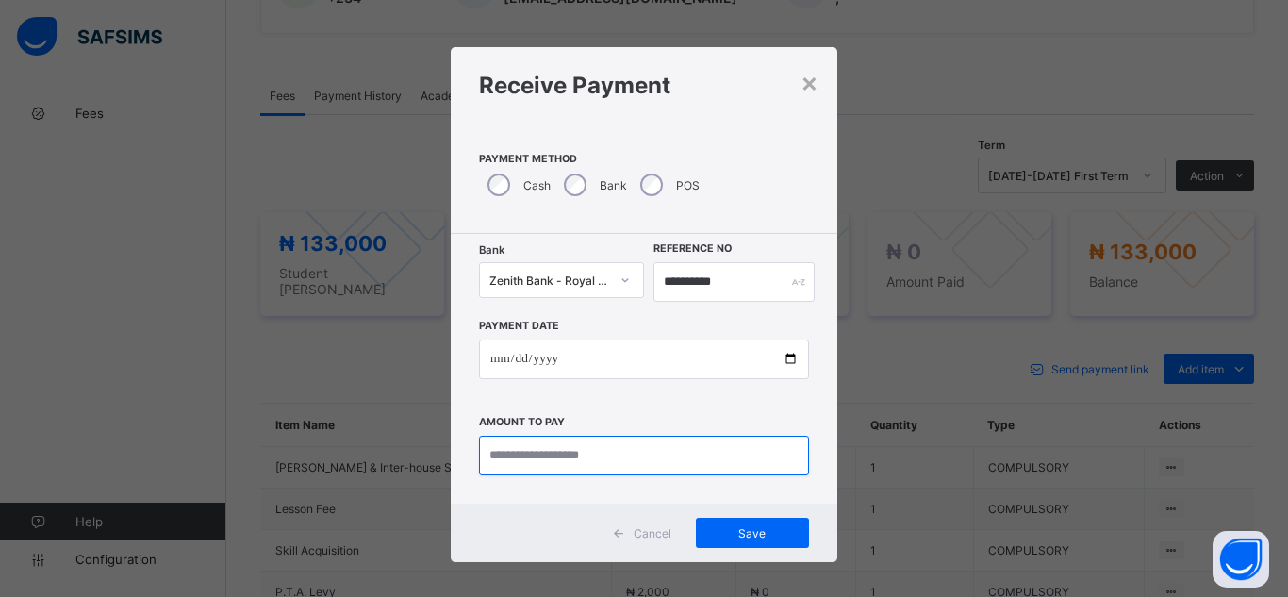
click at [719, 463] on input "currency" at bounding box center [644, 456] width 330 height 40
type input "*********"
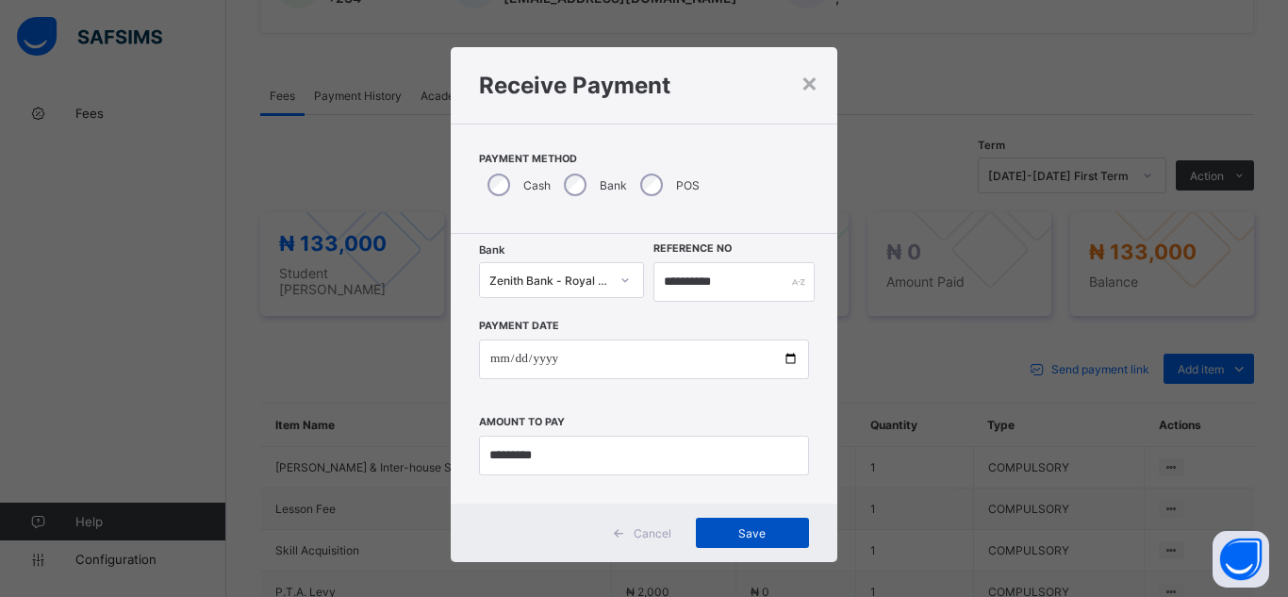
click at [777, 539] on span "Save" at bounding box center [752, 533] width 85 height 14
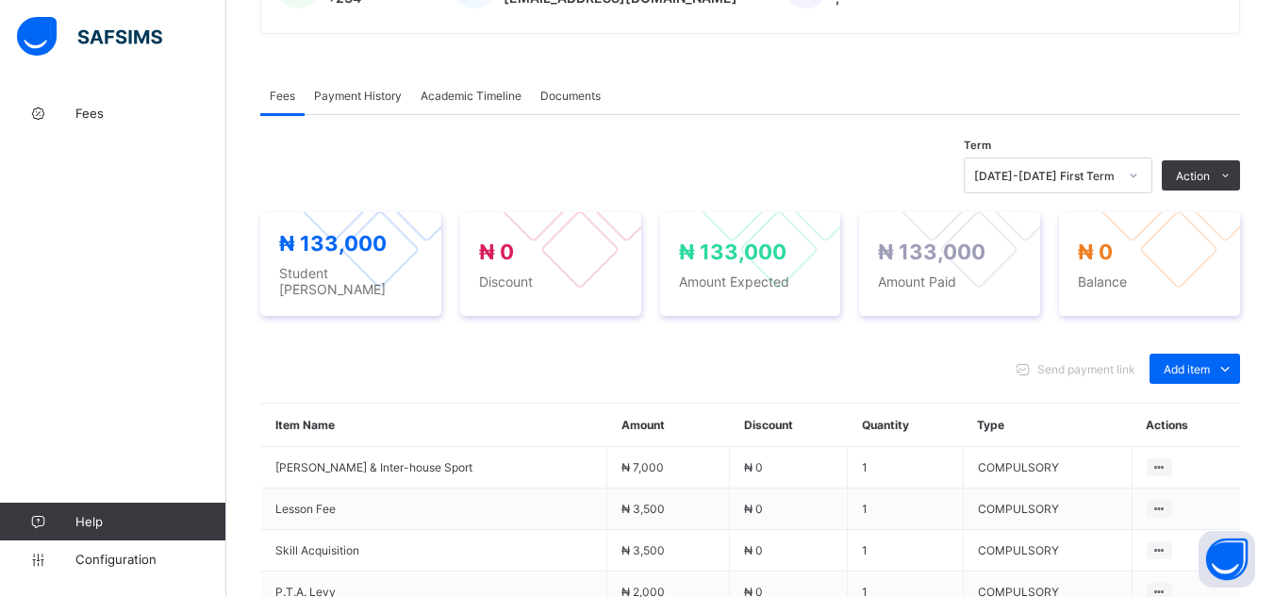
click at [257, 315] on div "× Delete Document This action would delete the document with name: from the sys…" at bounding box center [750, 298] width 1048 height 1440
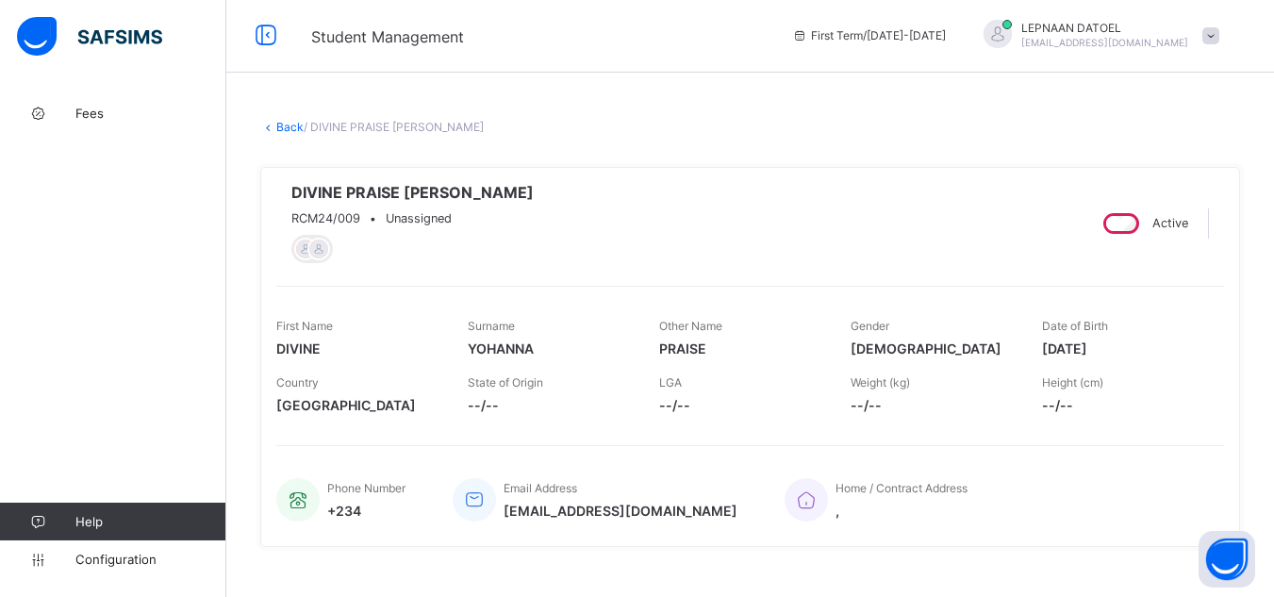
scroll to position [0, 0]
click at [290, 129] on link "Back" at bounding box center [289, 130] width 27 height 14
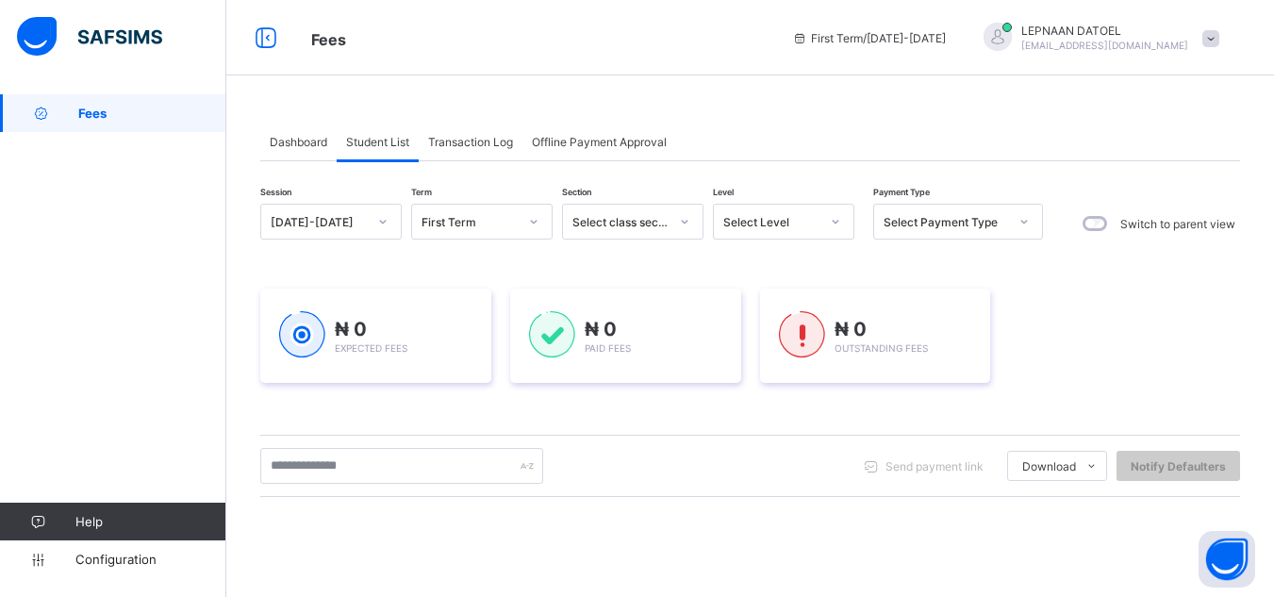
click at [288, 185] on span "Session" at bounding box center [275, 191] width 31 height 13
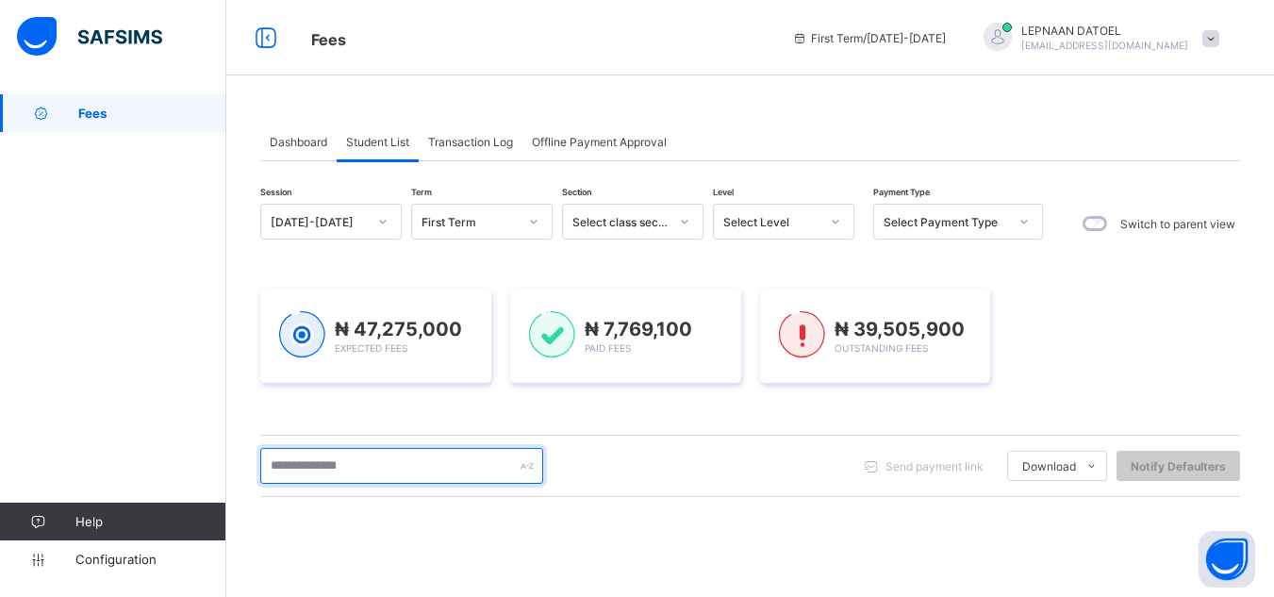
click at [307, 463] on input "text" at bounding box center [401, 466] width 283 height 36
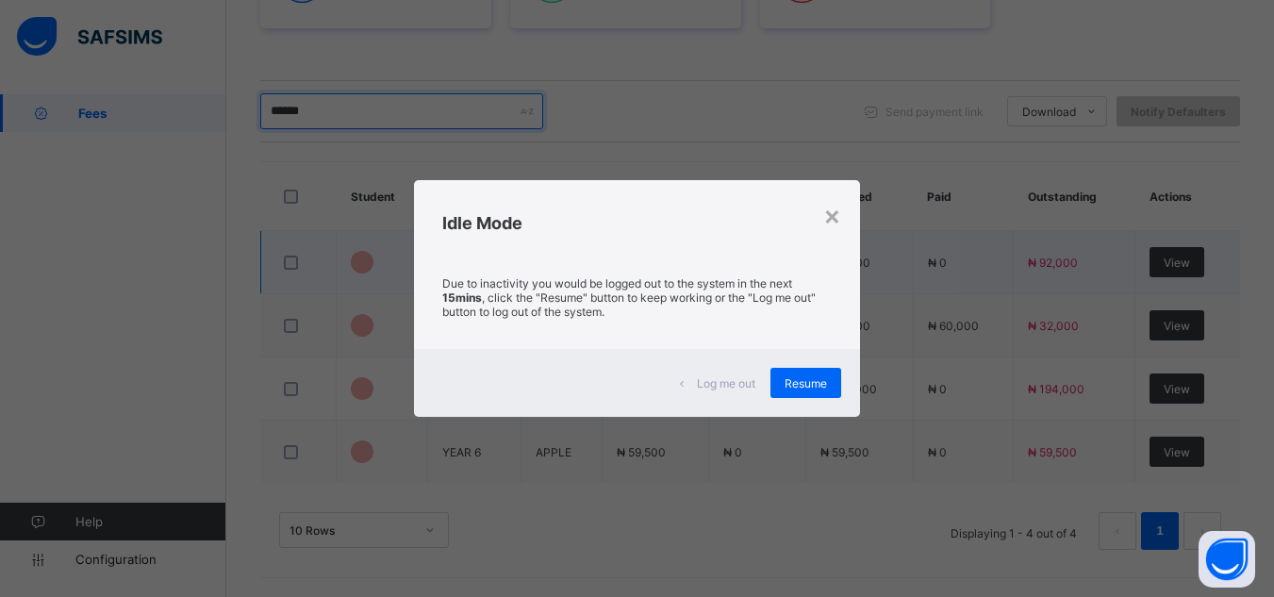
scroll to position [304, 0]
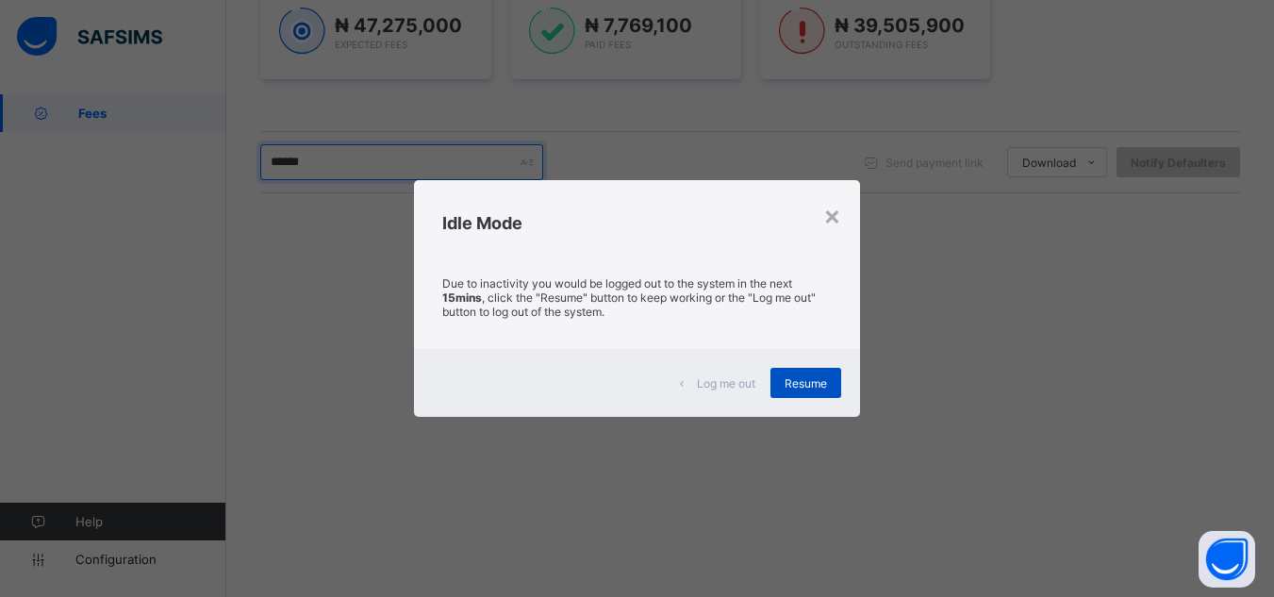
type input "*****"
click at [808, 377] on span "Resume" at bounding box center [806, 383] width 42 height 14
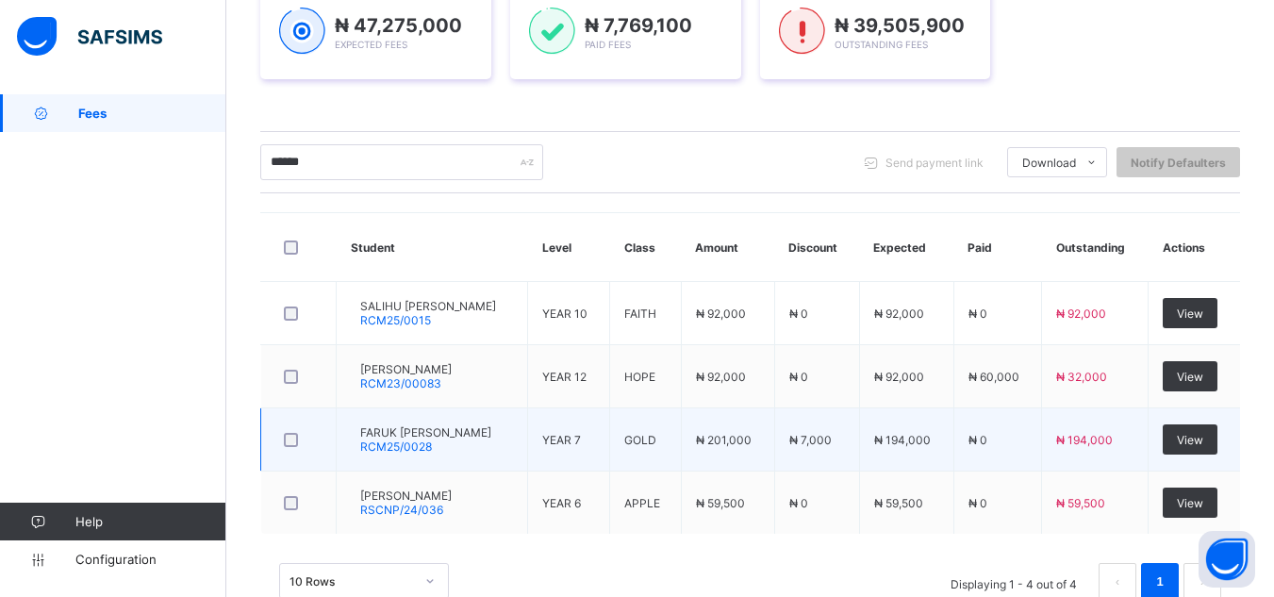
click at [274, 466] on td at bounding box center [298, 439] width 75 height 63
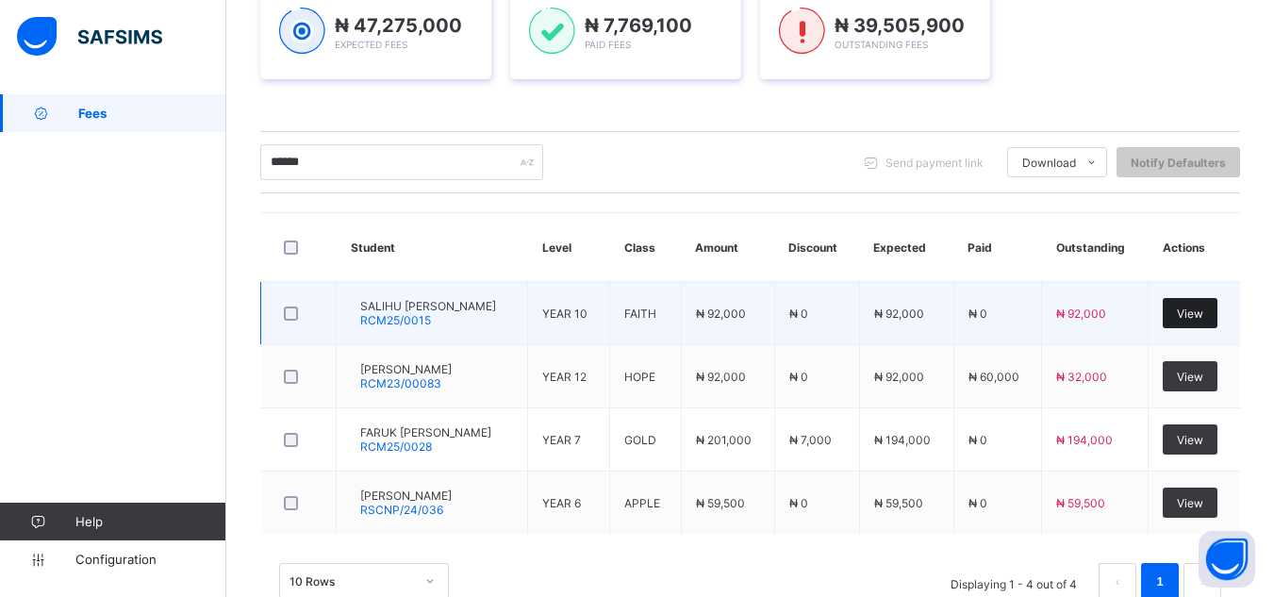
click at [1203, 310] on span "View" at bounding box center [1190, 313] width 26 height 14
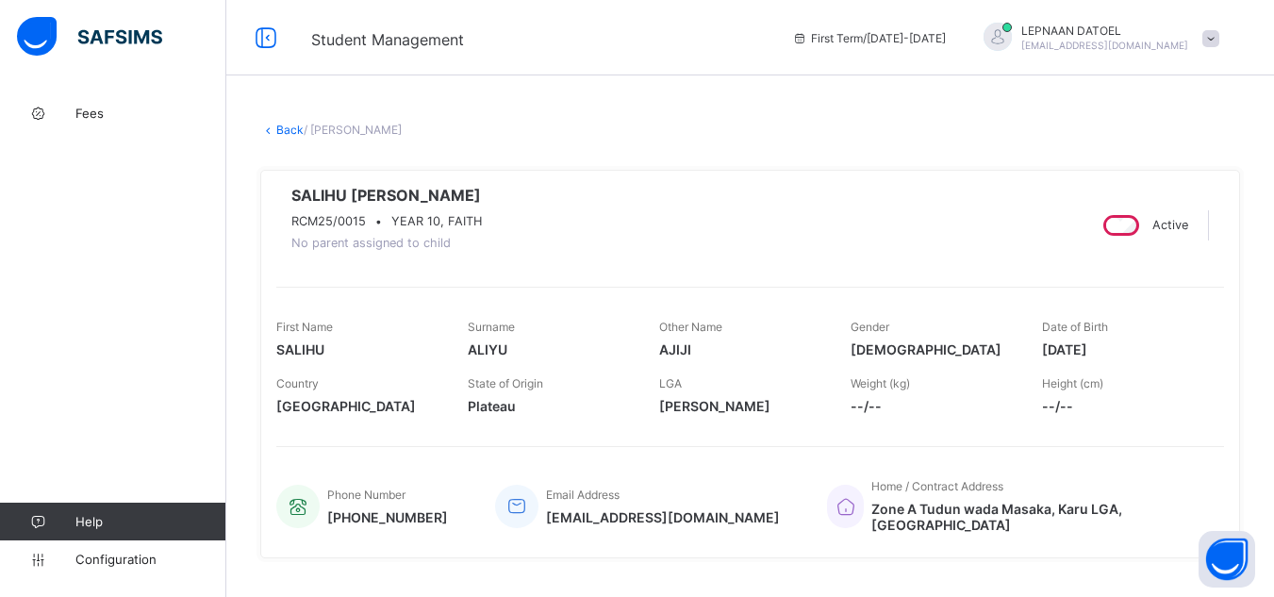
scroll to position [521, 0]
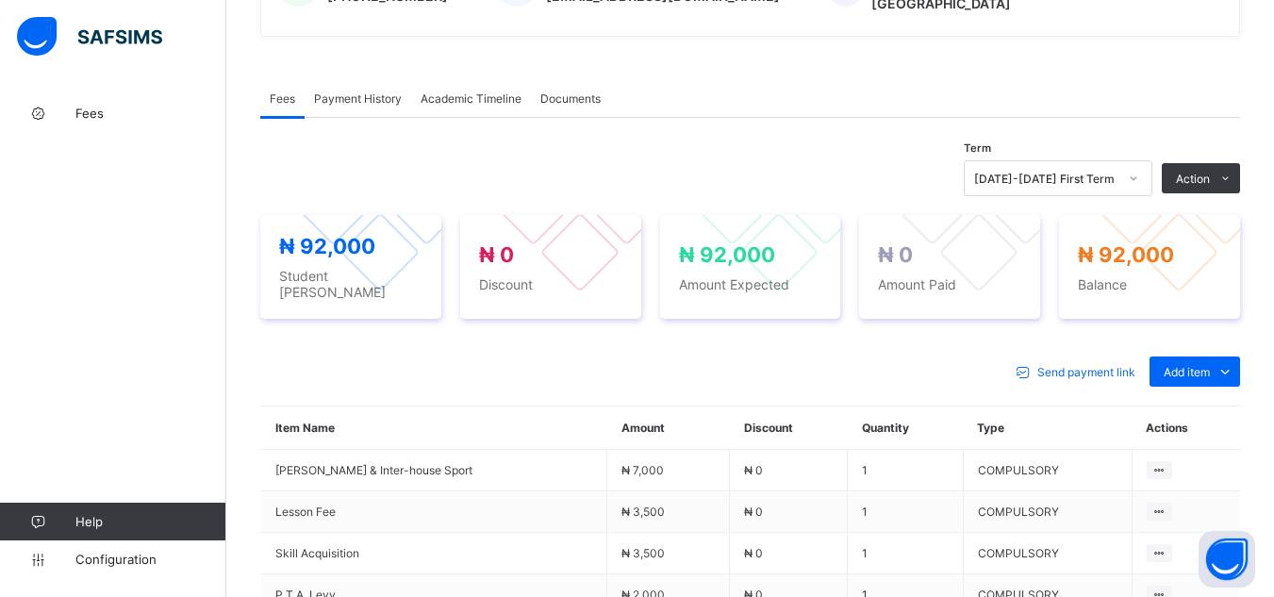
click at [944, 338] on div "Send payment link Add item Optional items Special bill Item Name Amount Discoun…" at bounding box center [750, 584] width 980 height 493
